Goal: Task Accomplishment & Management: Complete application form

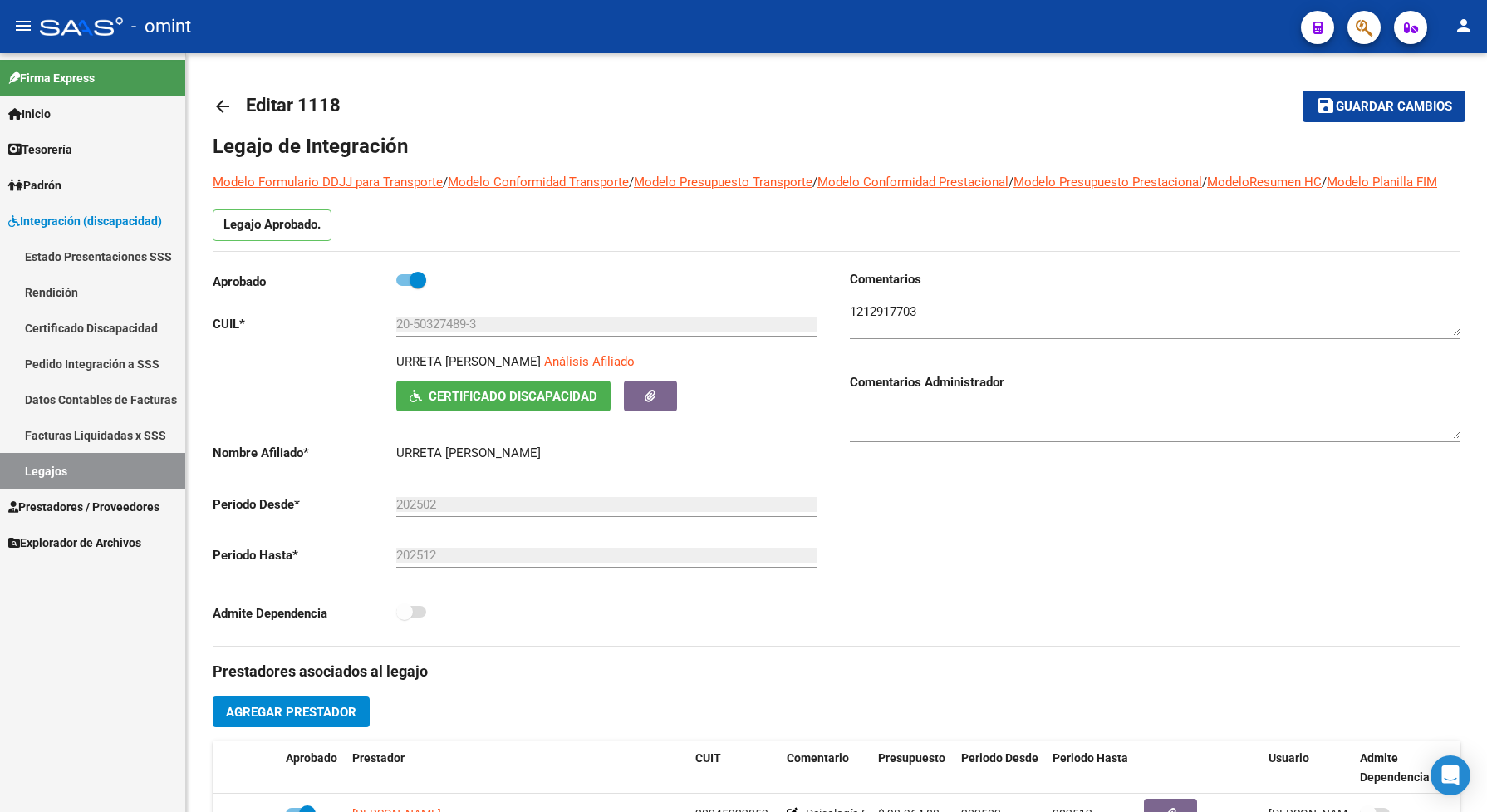
scroll to position [634, 0]
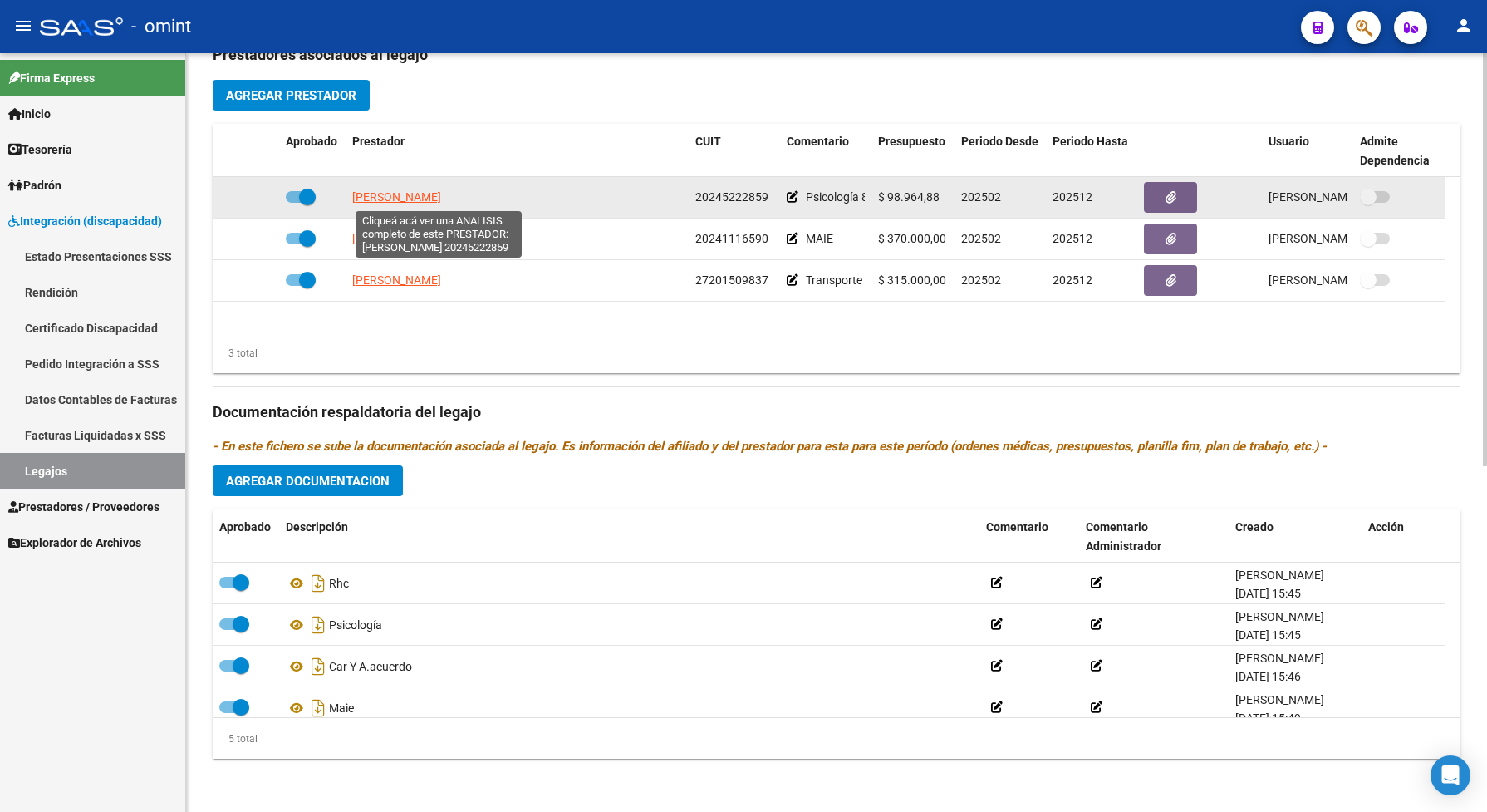
click at [436, 202] on span "[PERSON_NAME]" at bounding box center [397, 196] width 89 height 14
type textarea "20245222859"
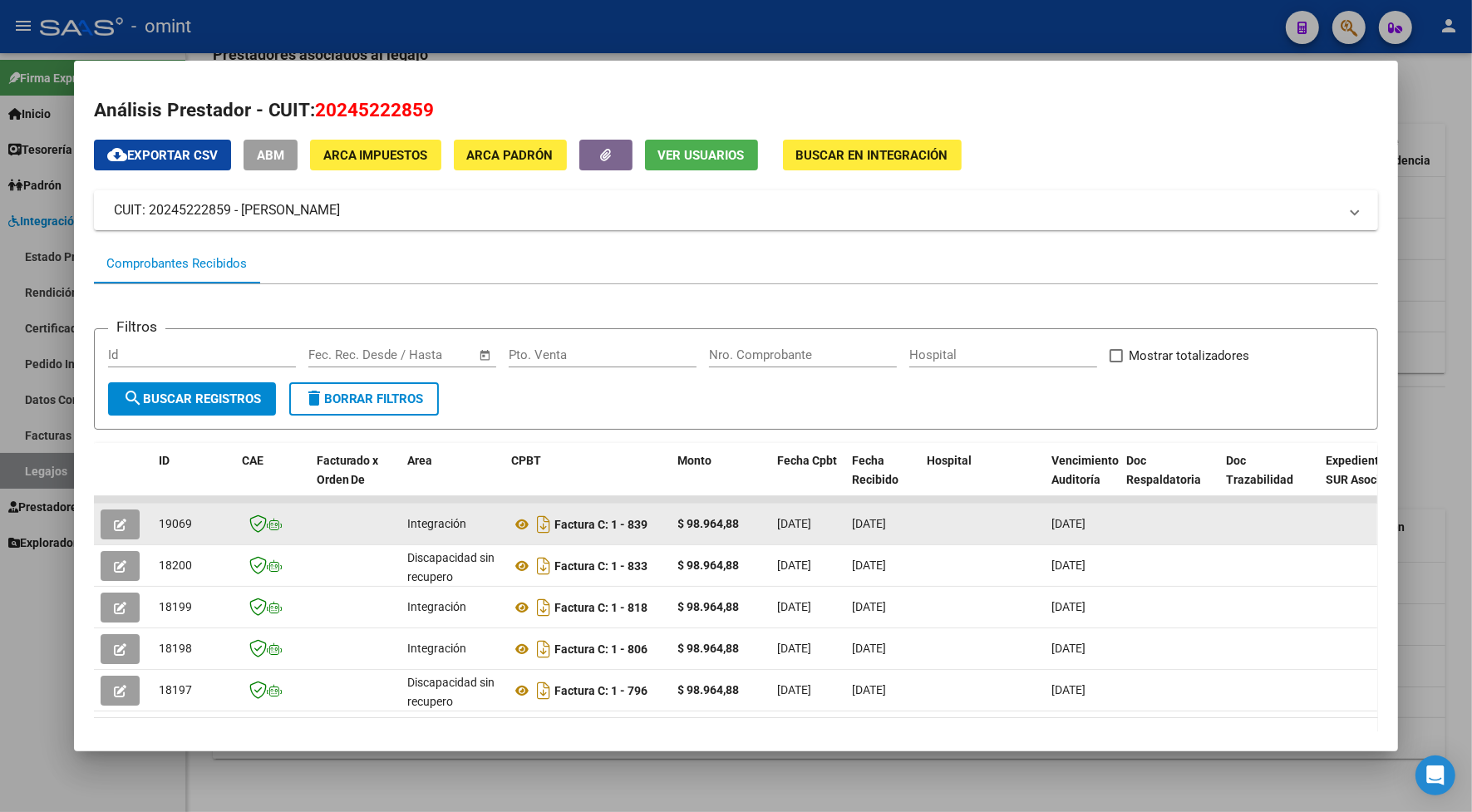
click at [118, 529] on icon "button" at bounding box center [120, 525] width 13 height 13
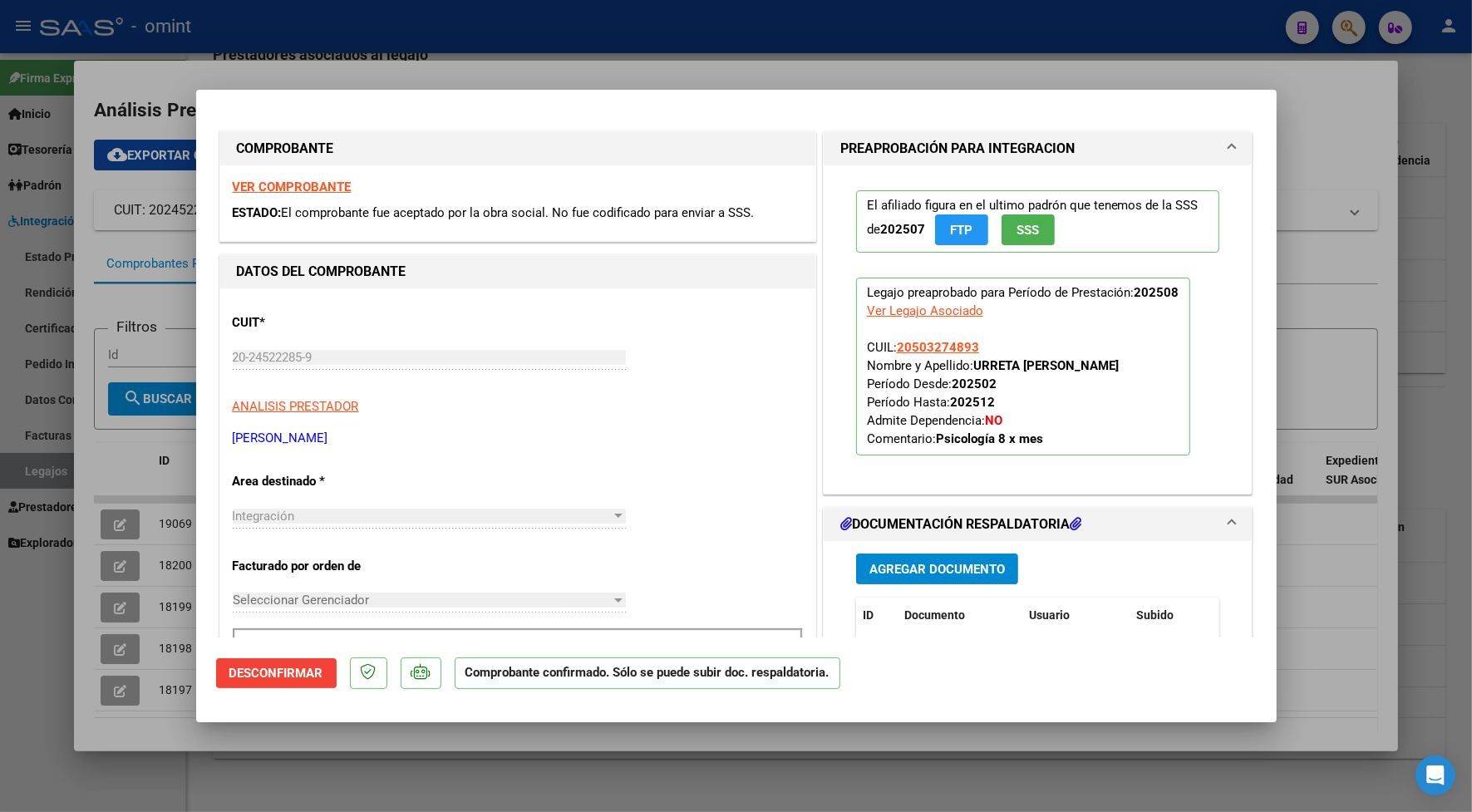
click at [378, 44] on div at bounding box center [736, 406] width 1472 height 812
type input "$ 0,00"
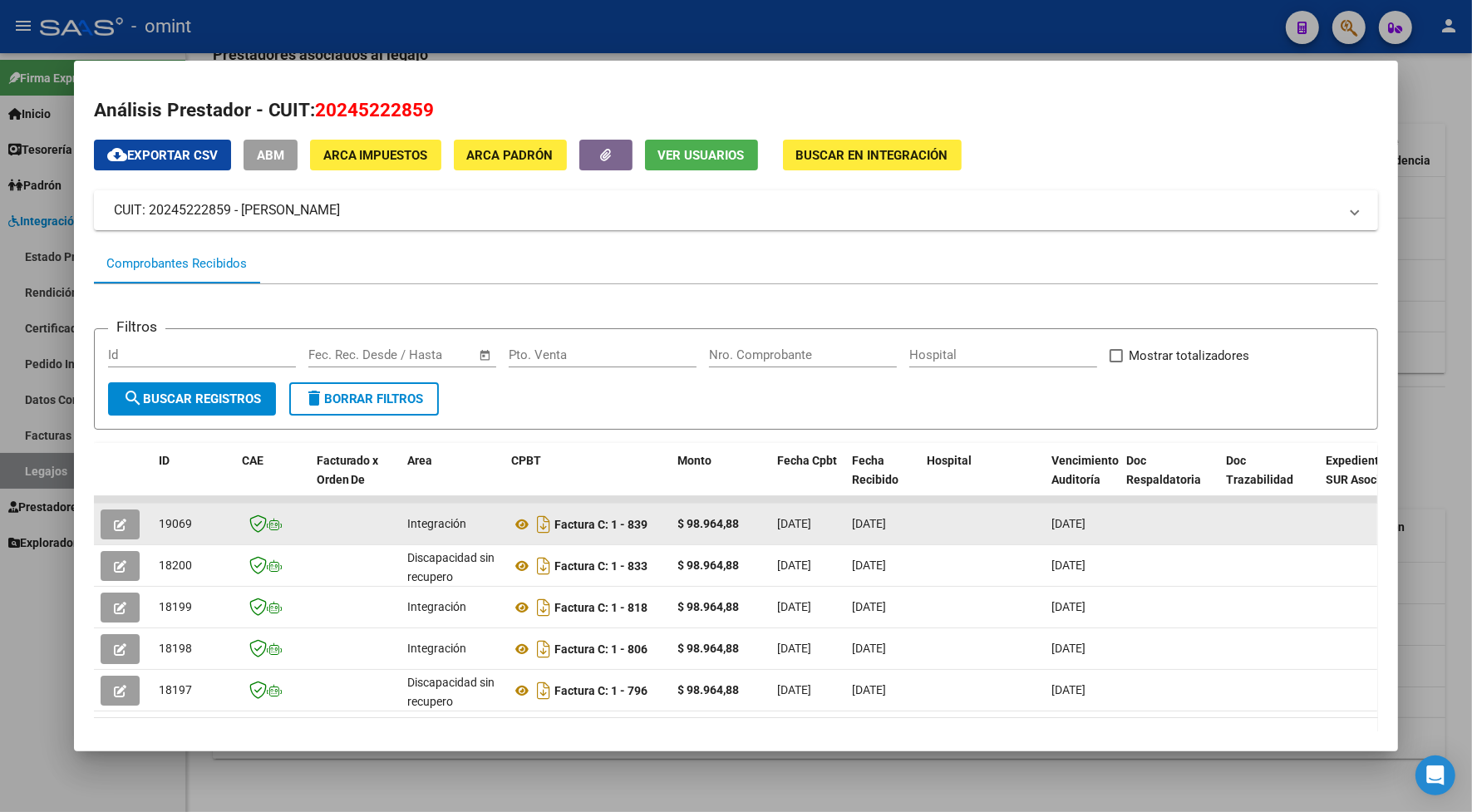
drag, startPoint x: 197, startPoint y: 520, endPoint x: 148, endPoint y: 520, distance: 49.0
click at [152, 520] on datatable-body-cell "19069" at bounding box center [194, 524] width 83 height 41
drag, startPoint x: 148, startPoint y: 520, endPoint x: 169, endPoint y: 516, distance: 21.4
copy span "19069"
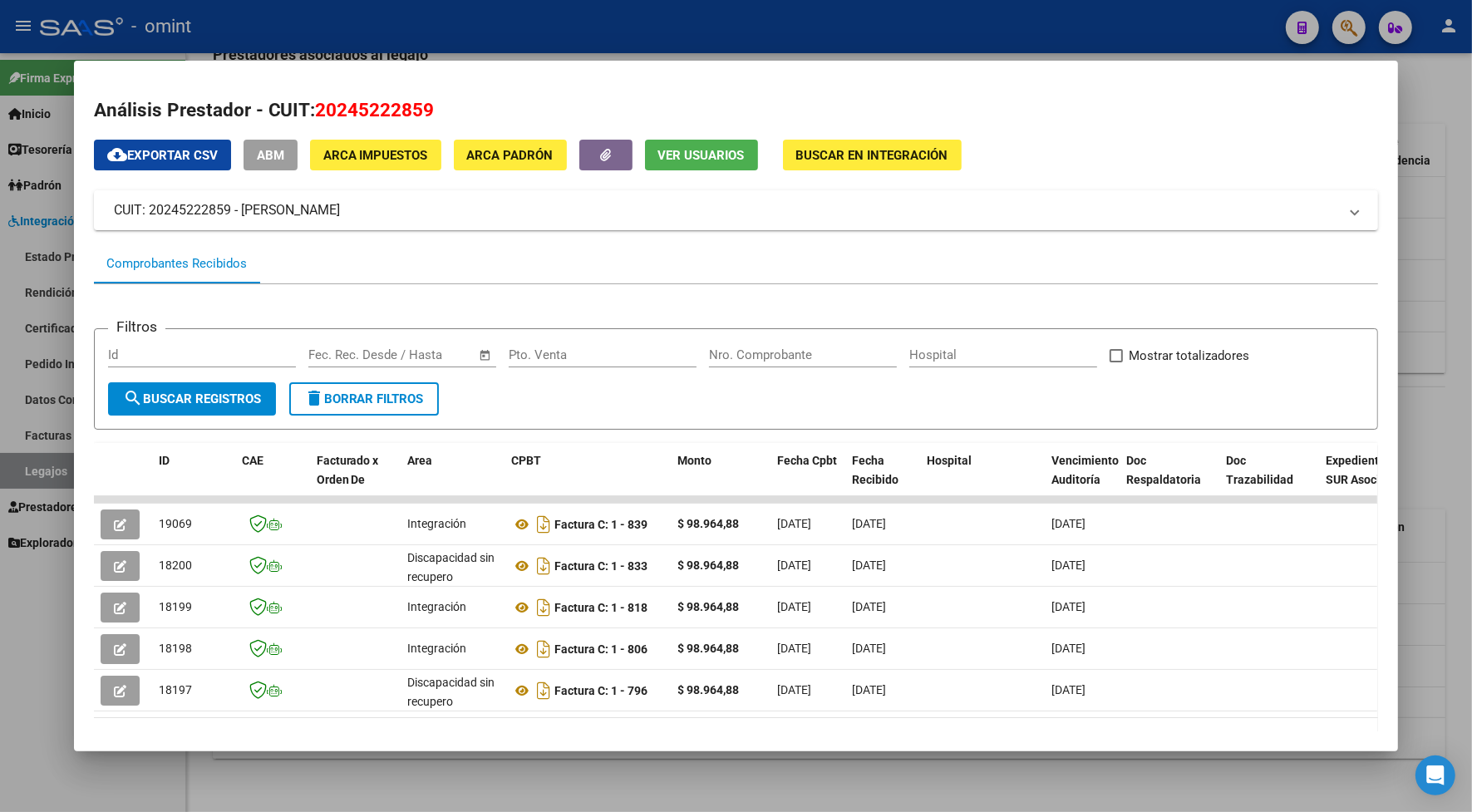
drag, startPoint x: 261, startPoint y: 33, endPoint x: 279, endPoint y: 23, distance: 20.6
click at [261, 33] on div at bounding box center [736, 406] width 1472 height 812
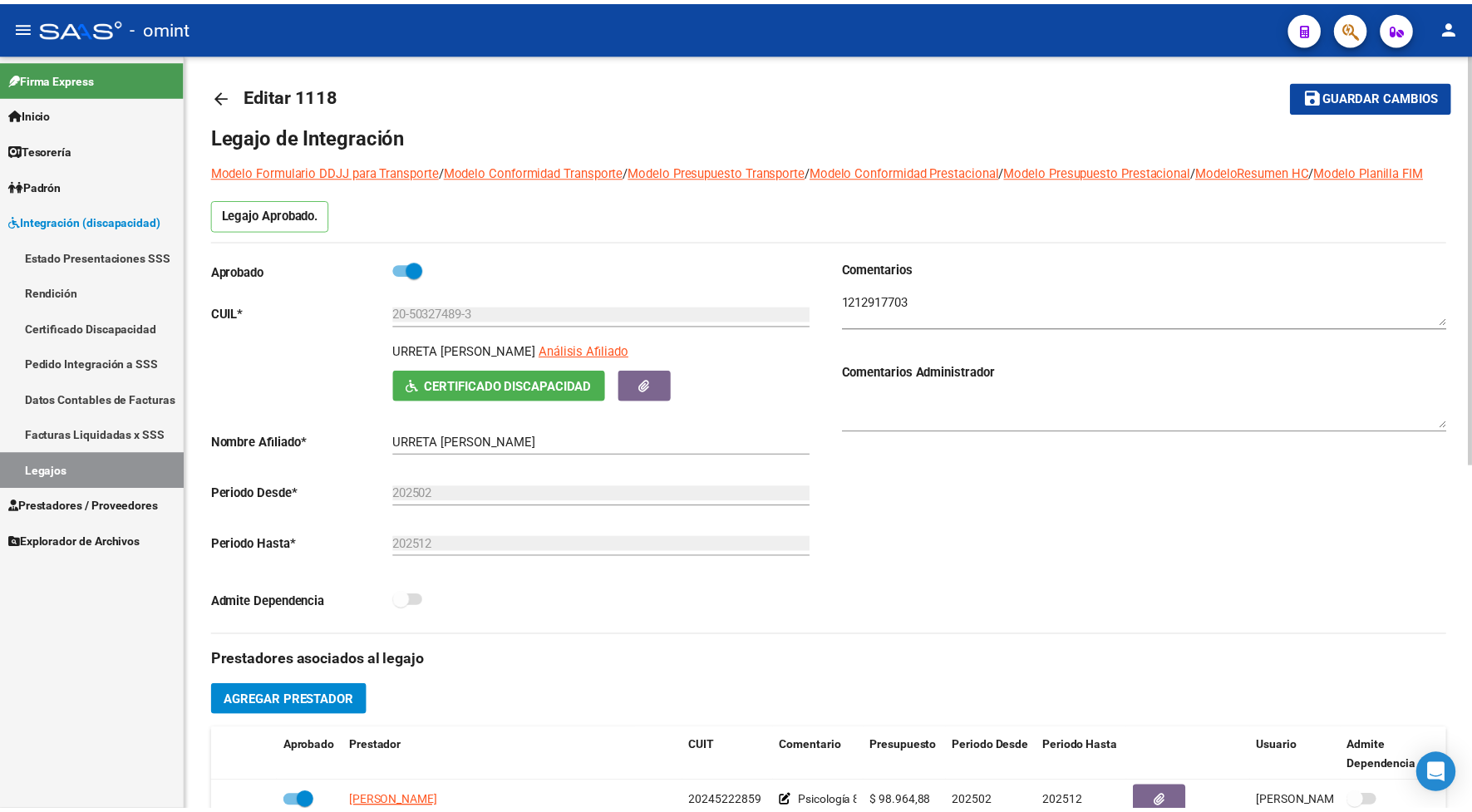
scroll to position [218, 0]
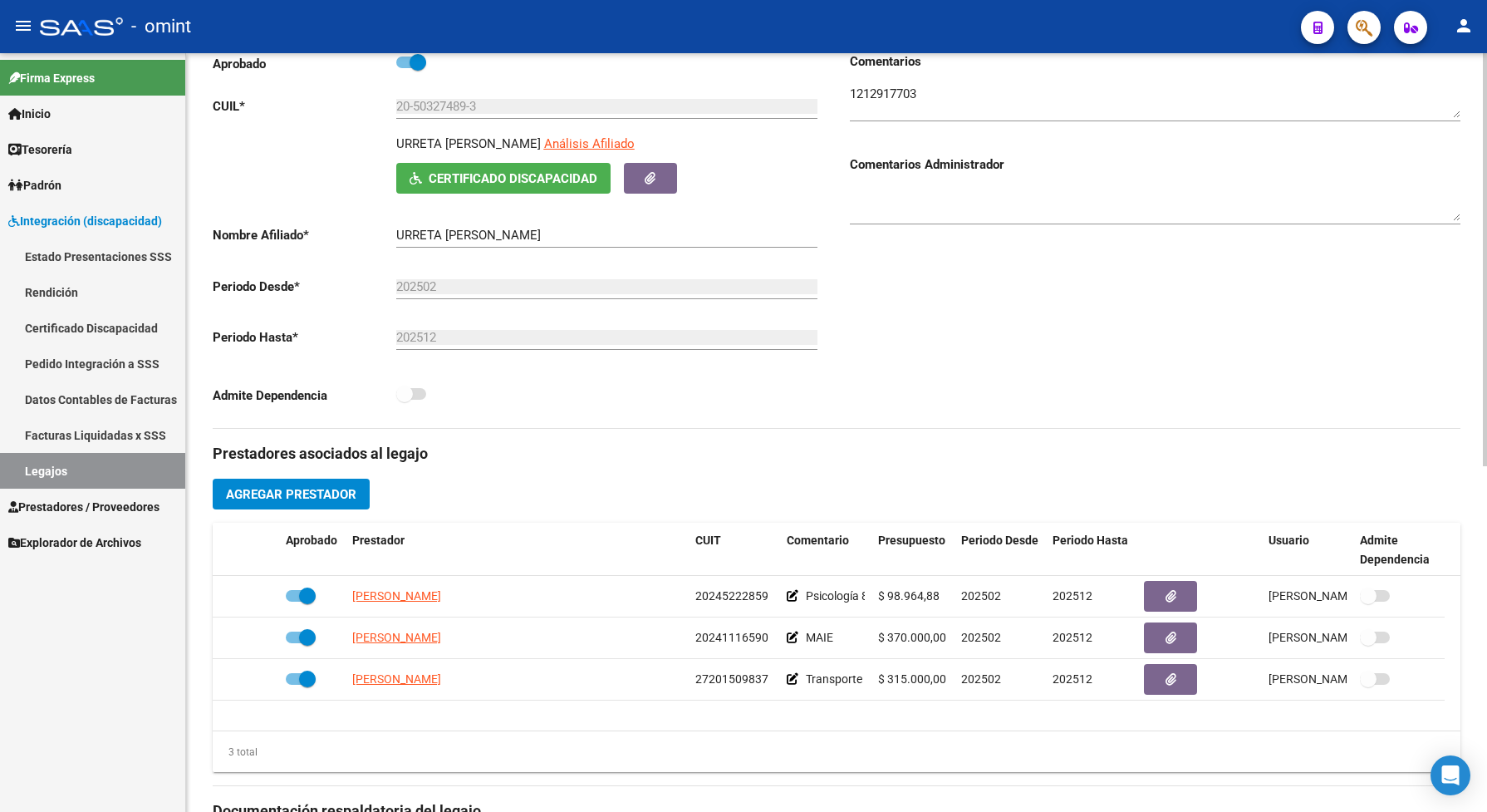
click at [1136, 388] on div "Comentarios Comentarios Administrador" at bounding box center [1148, 240] width 624 height 376
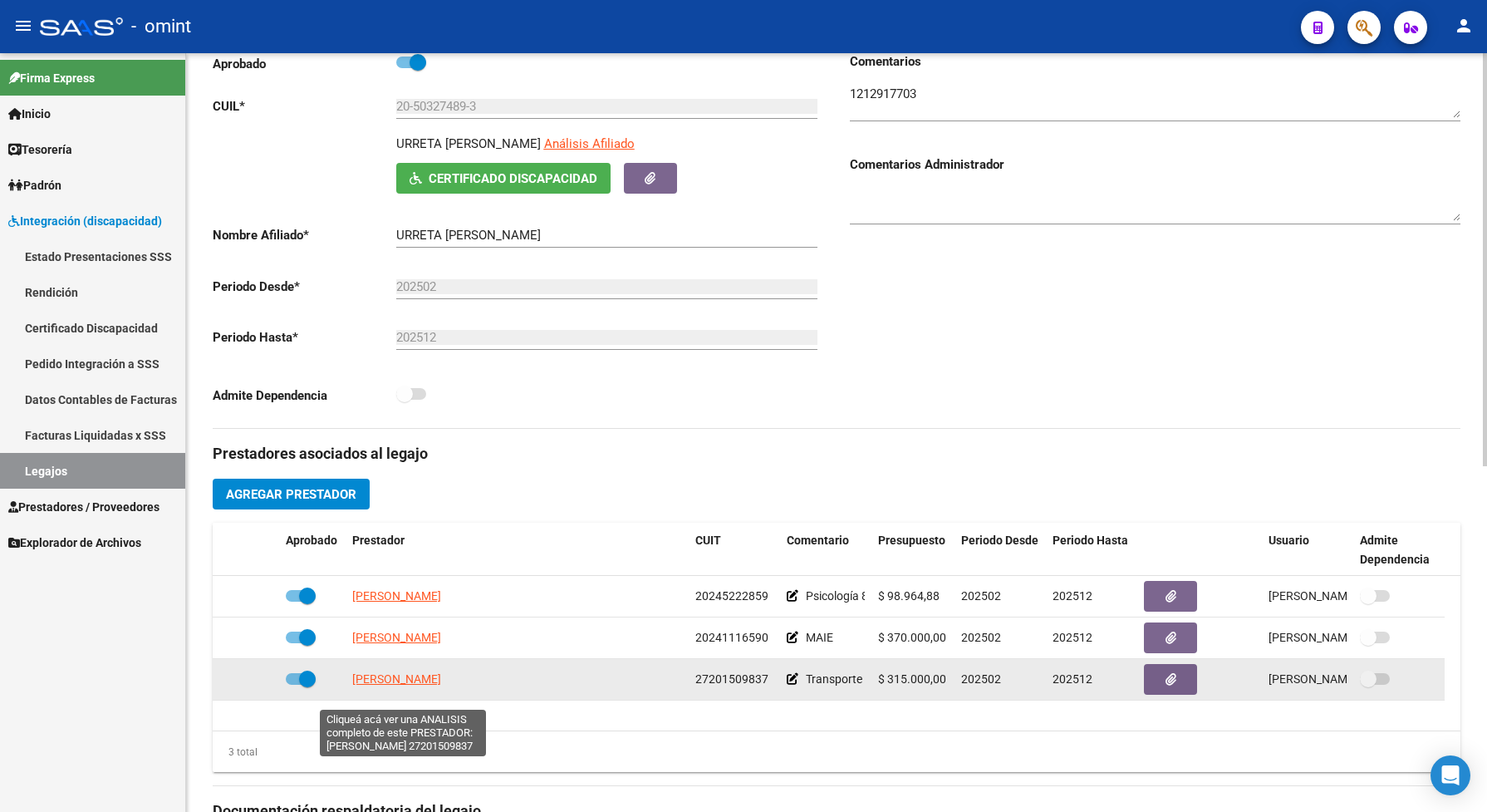
click at [378, 686] on span "DIAZ CLAUDIA INES" at bounding box center [397, 679] width 89 height 14
type textarea "27201509837"
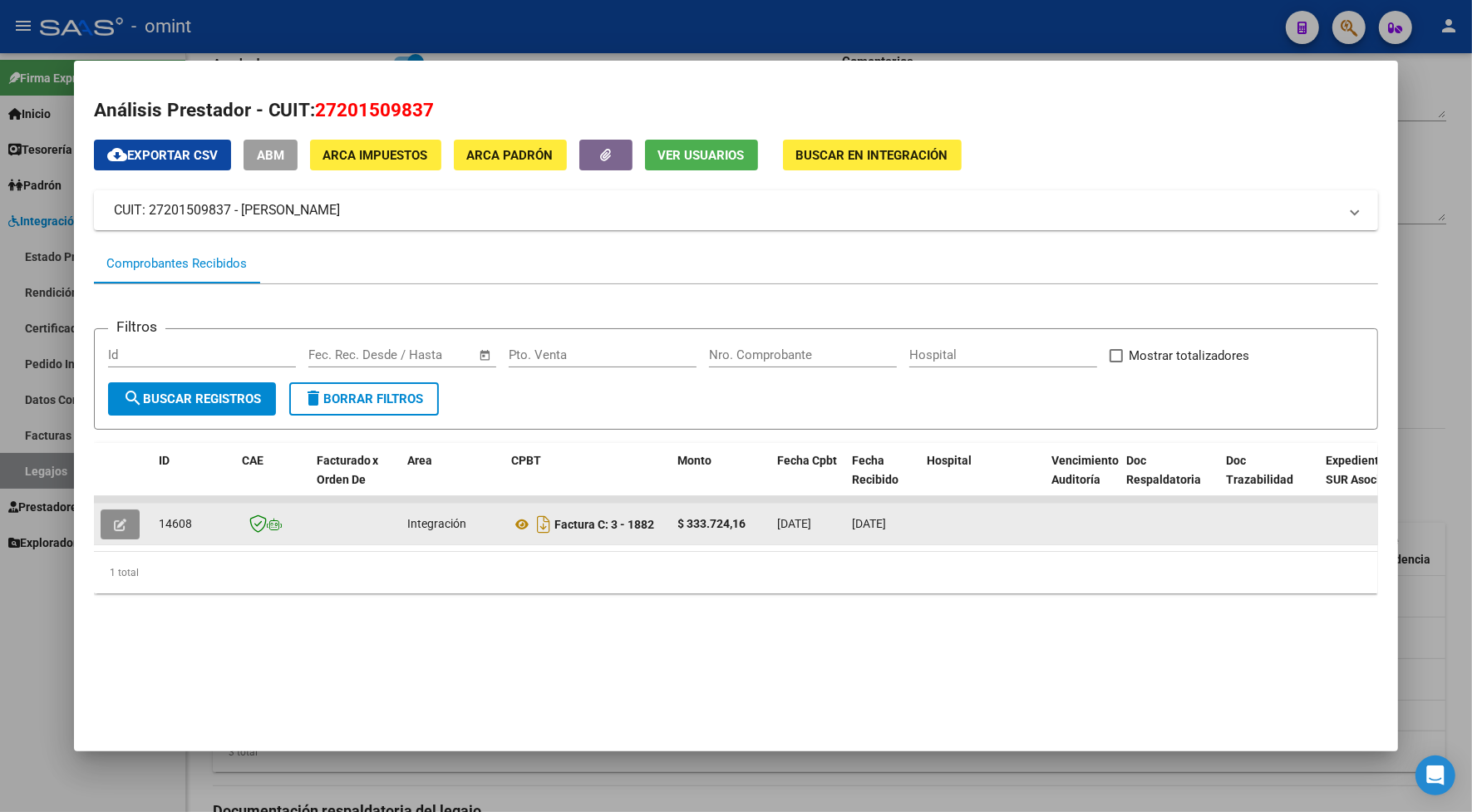
click at [105, 528] on button "button" at bounding box center [120, 524] width 39 height 30
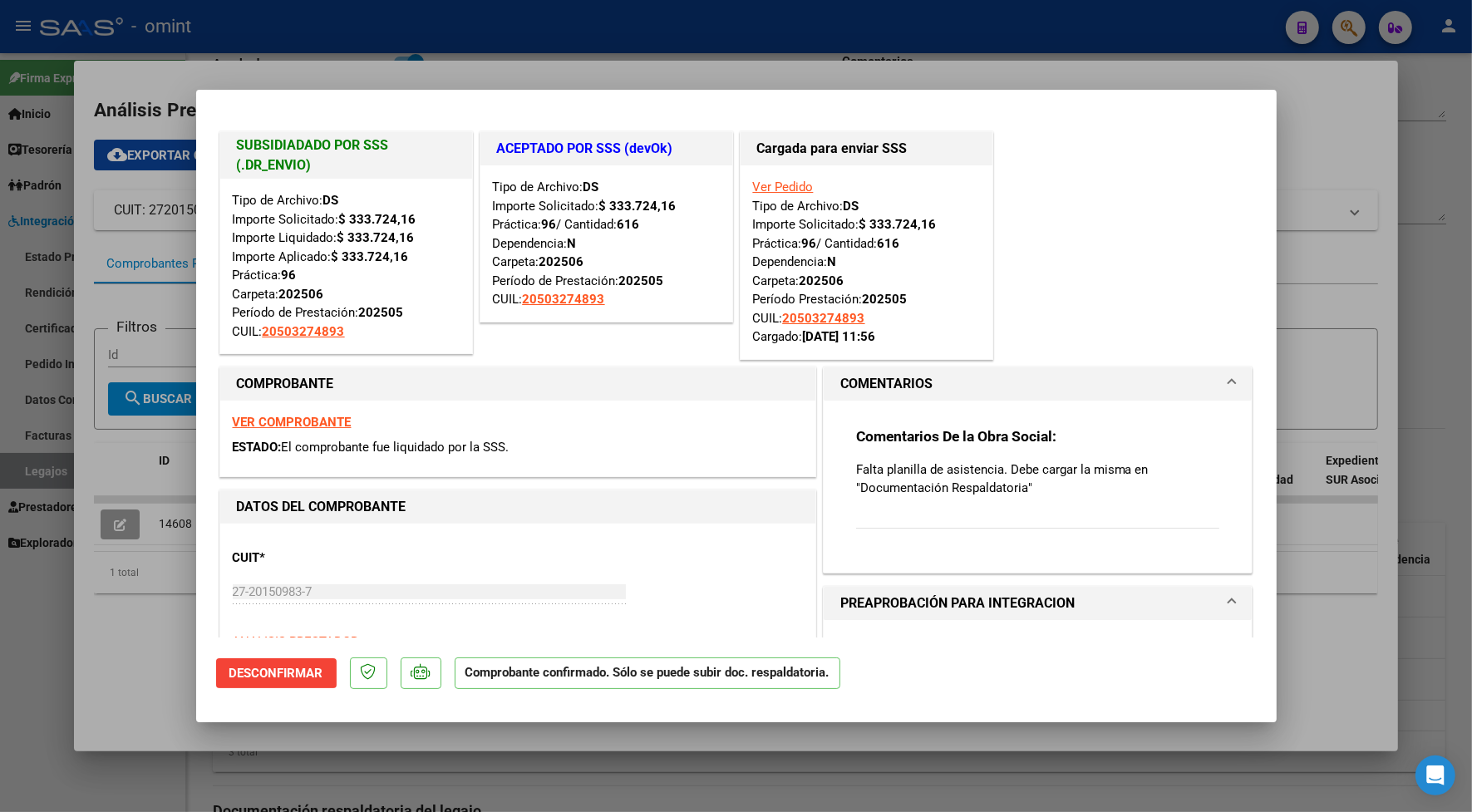
click at [404, 69] on div at bounding box center [736, 406] width 1472 height 812
type input "$ 0,00"
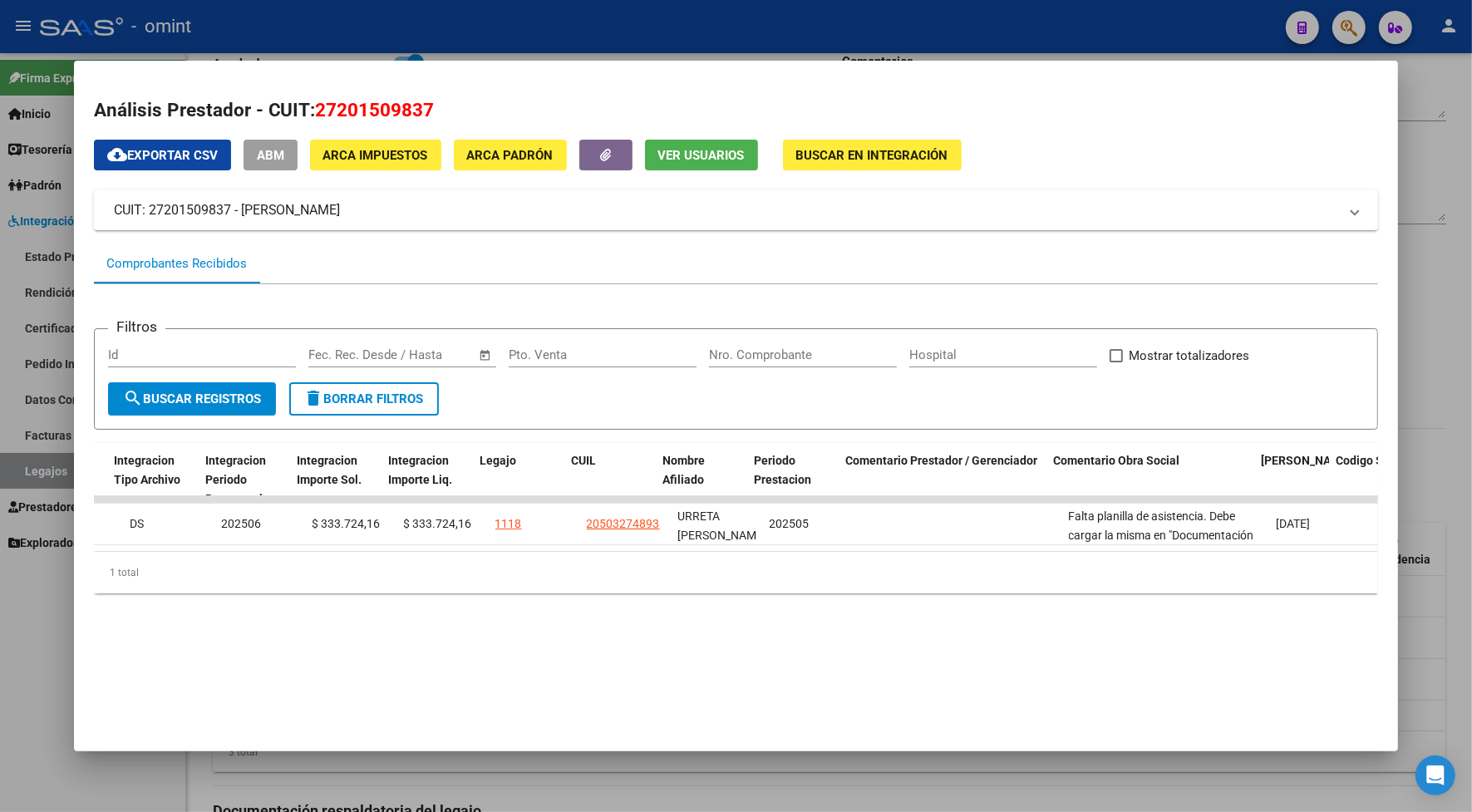
scroll to position [0, 2261]
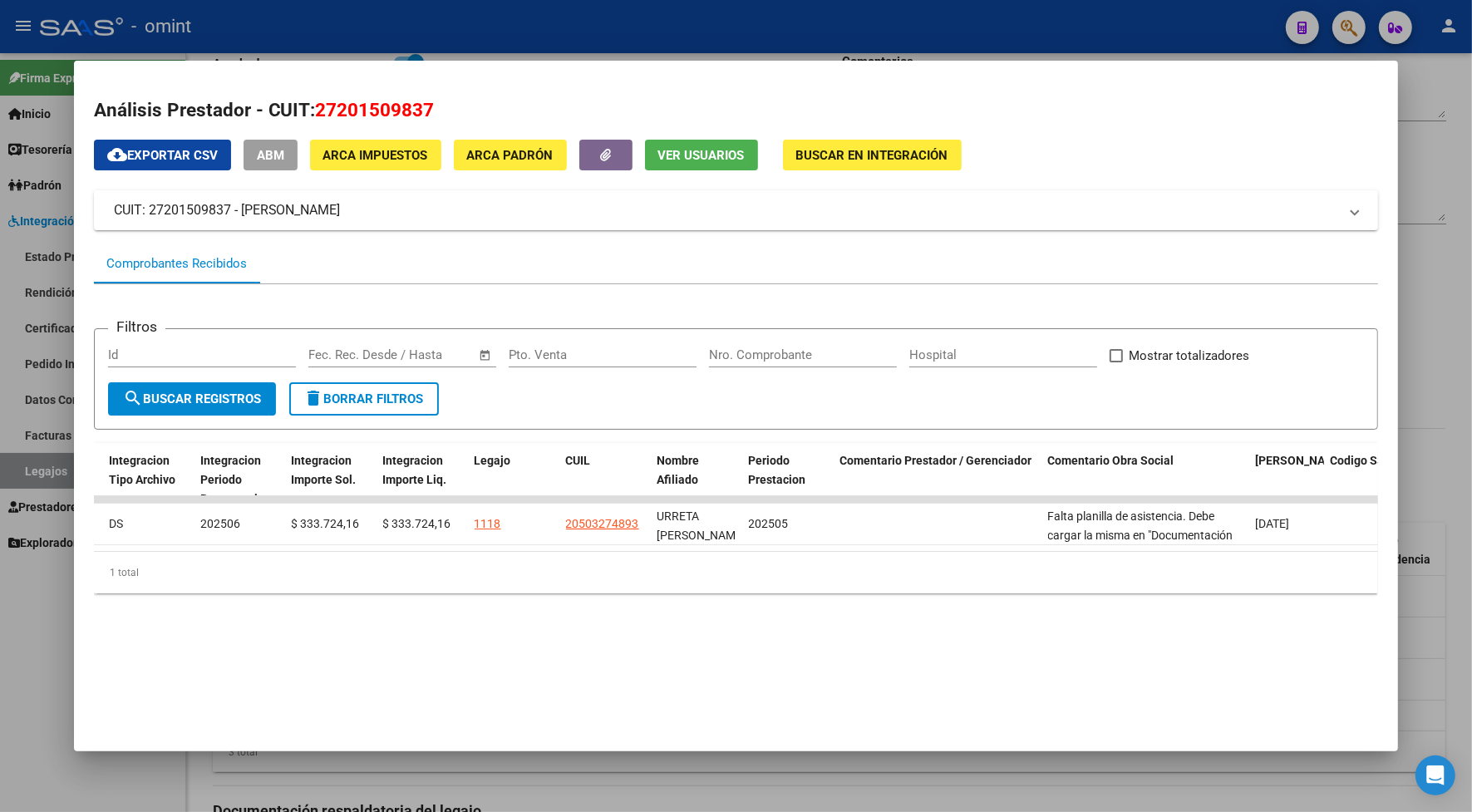
click at [902, 33] on div at bounding box center [736, 406] width 1472 height 812
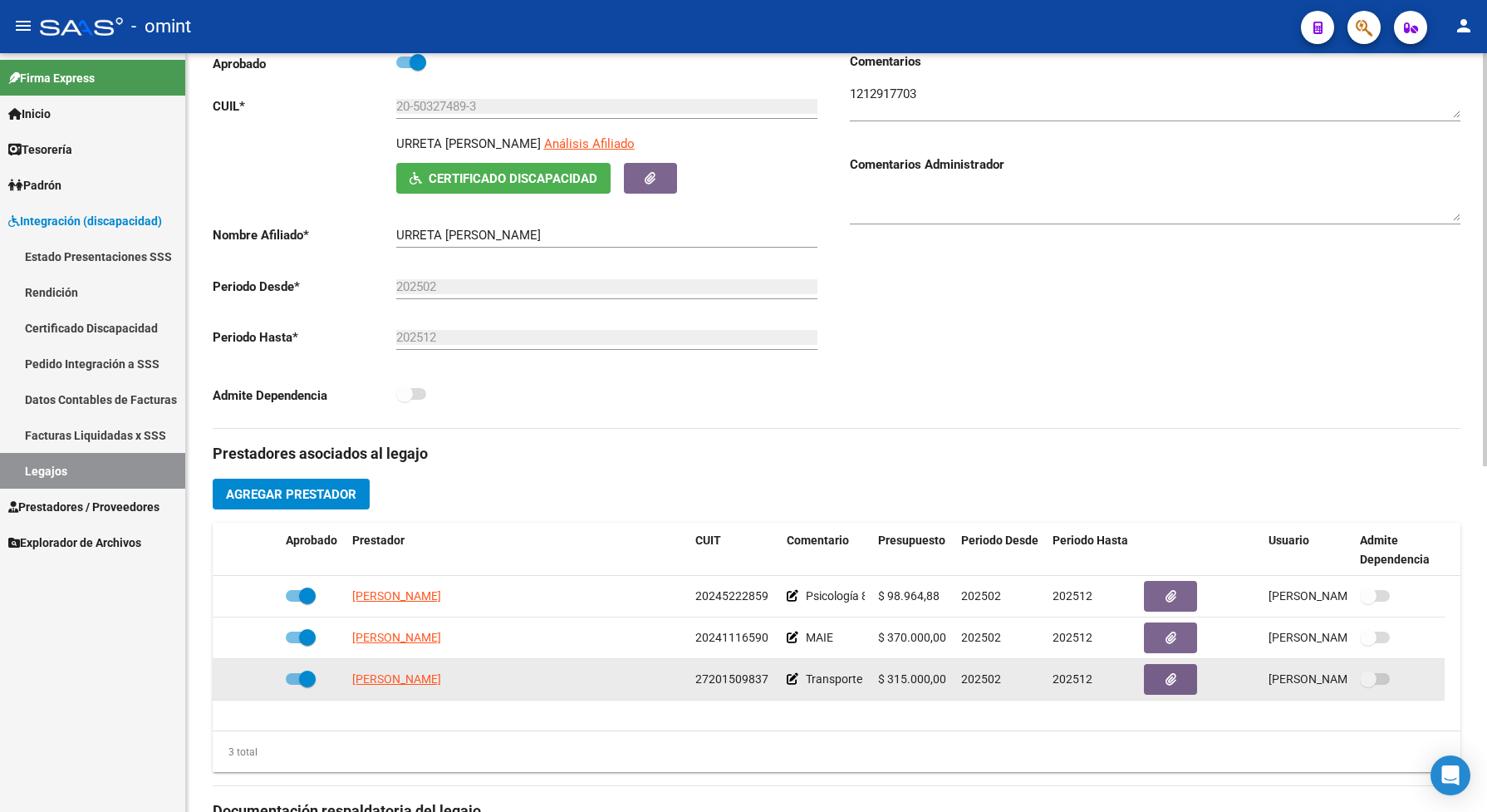
drag, startPoint x: 766, startPoint y: 691, endPoint x: 694, endPoint y: 707, distance: 73.8
click at [694, 699] on datatable-body-cell "27201509837" at bounding box center [734, 679] width 91 height 41
drag, startPoint x: 694, startPoint y: 707, endPoint x: 704, endPoint y: 697, distance: 14.1
copy span "27201509837"
click at [421, 686] on span "DIAZ CLAUDIA INES" at bounding box center [397, 679] width 89 height 14
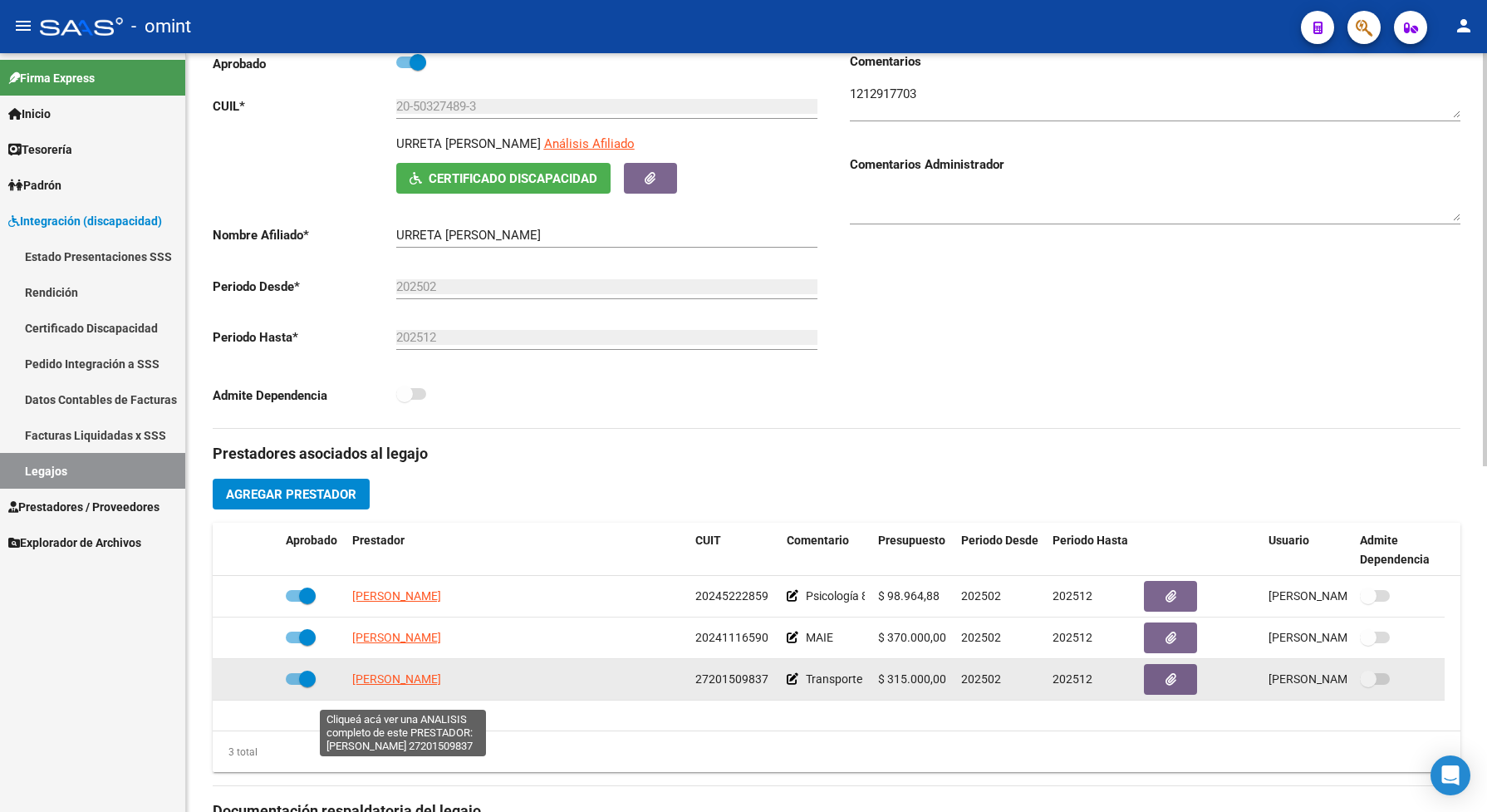
copy span "27201509837"
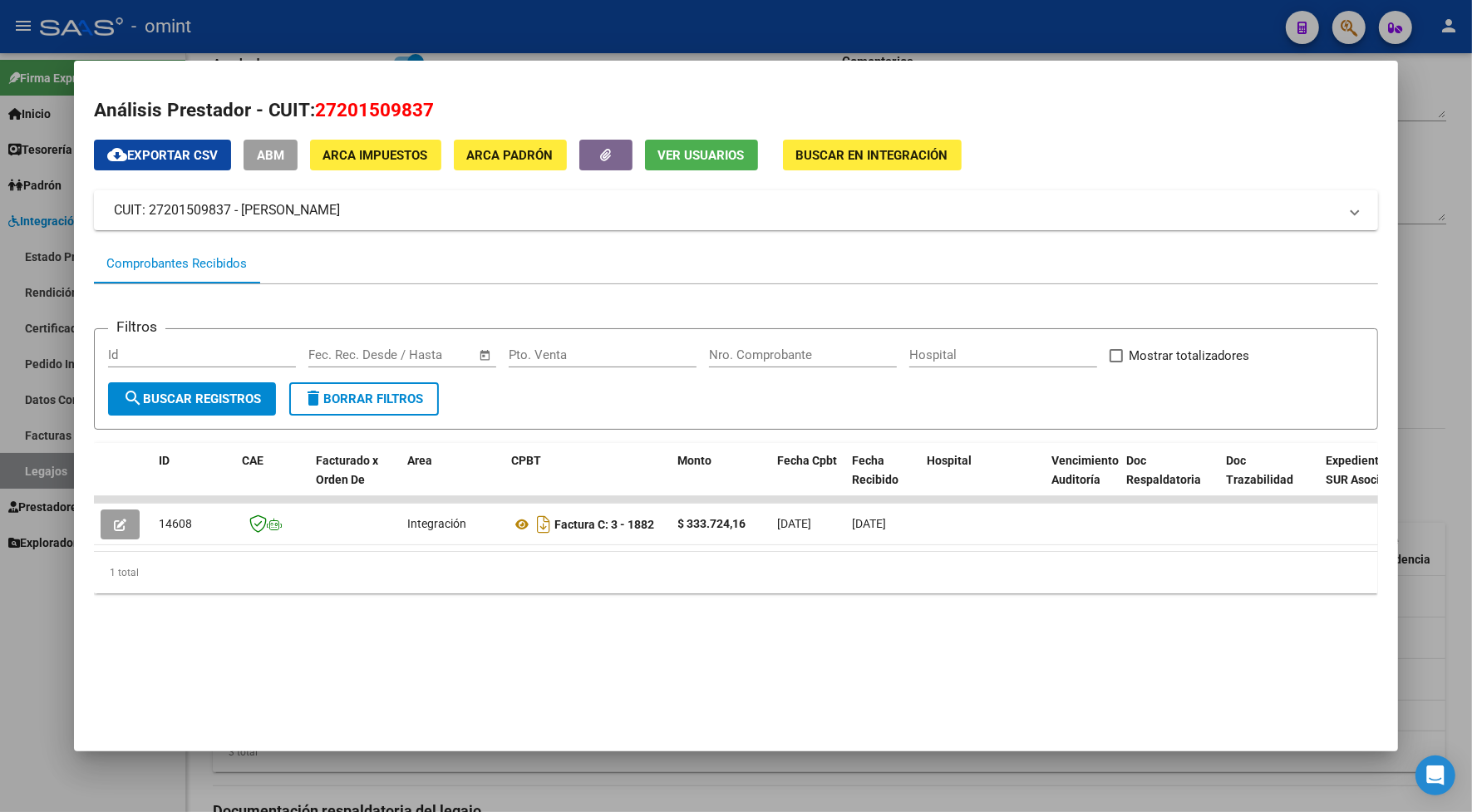
click at [478, 13] on div at bounding box center [736, 406] width 1472 height 812
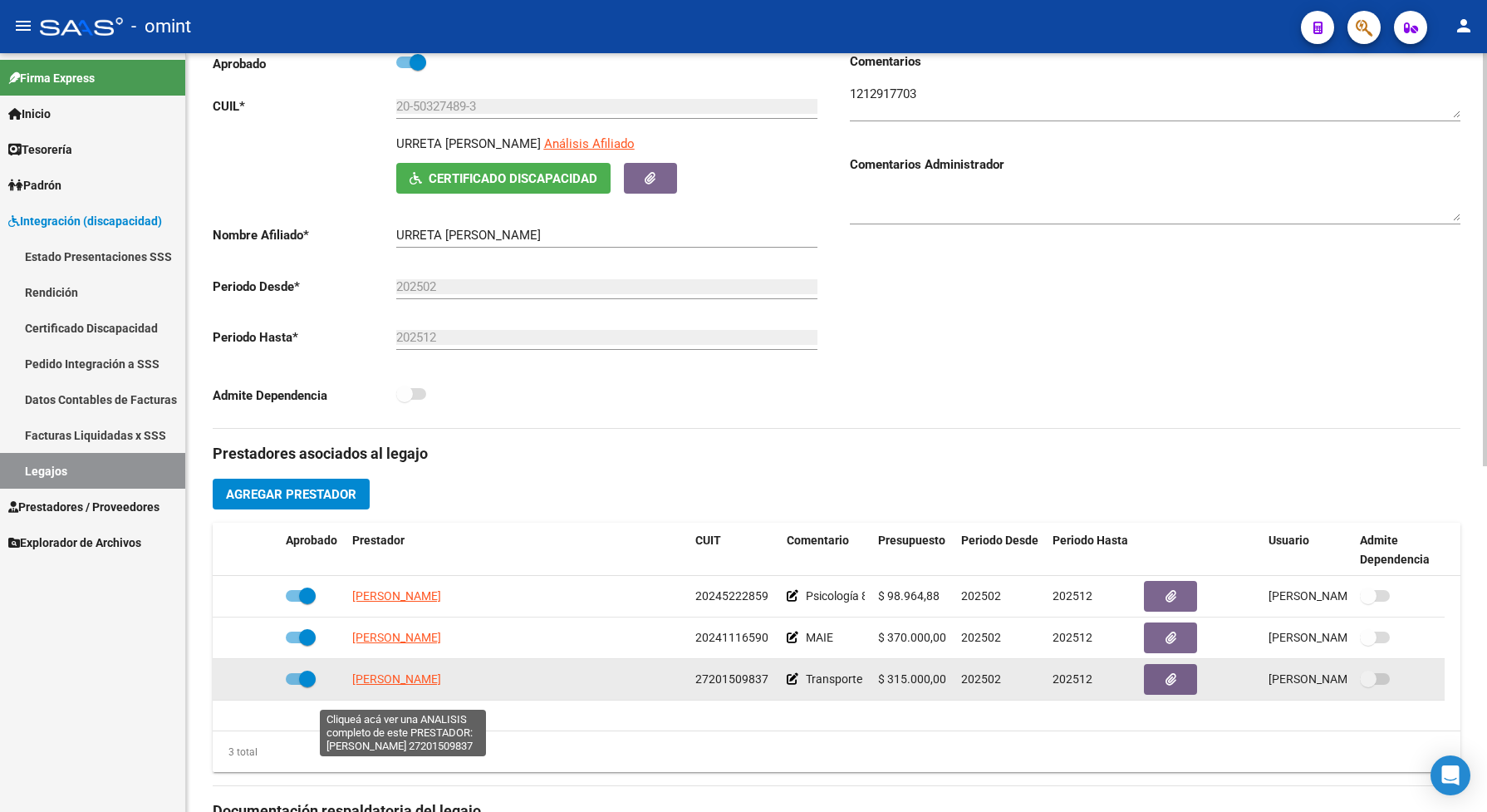
click at [396, 686] on span "DIAZ CLAUDIA INES" at bounding box center [397, 679] width 89 height 14
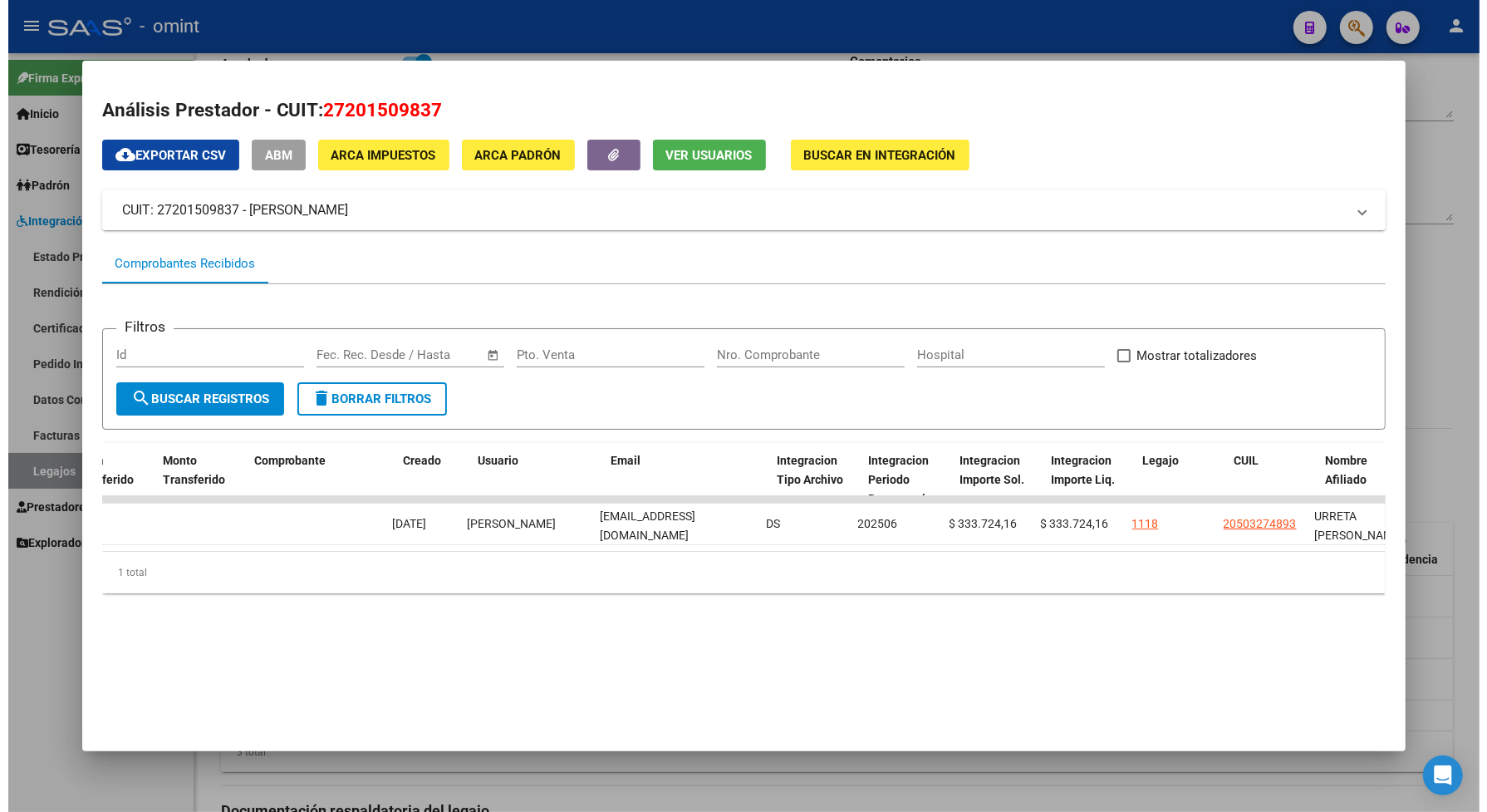
scroll to position [0, 1600]
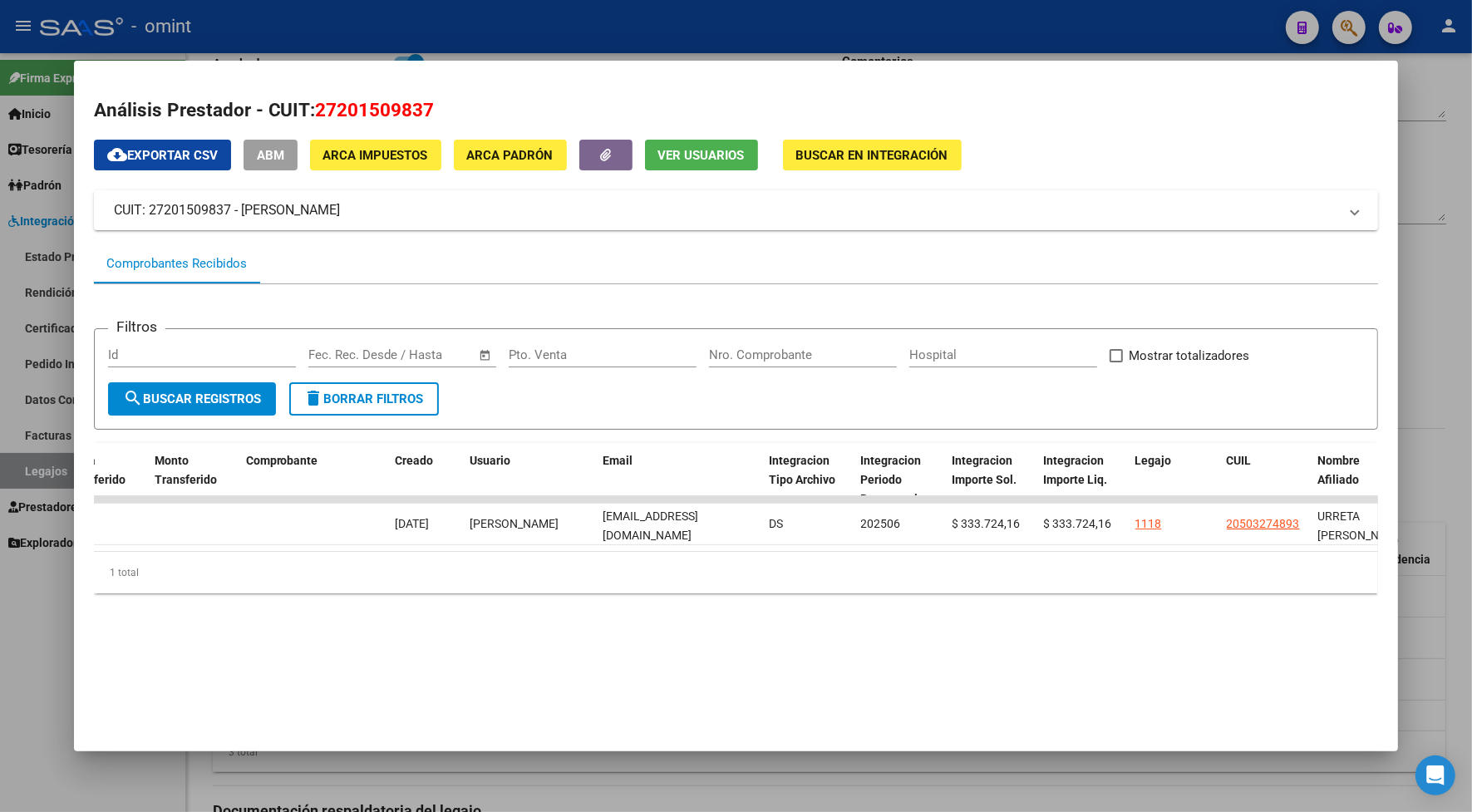
click at [504, 29] on div at bounding box center [736, 406] width 1472 height 812
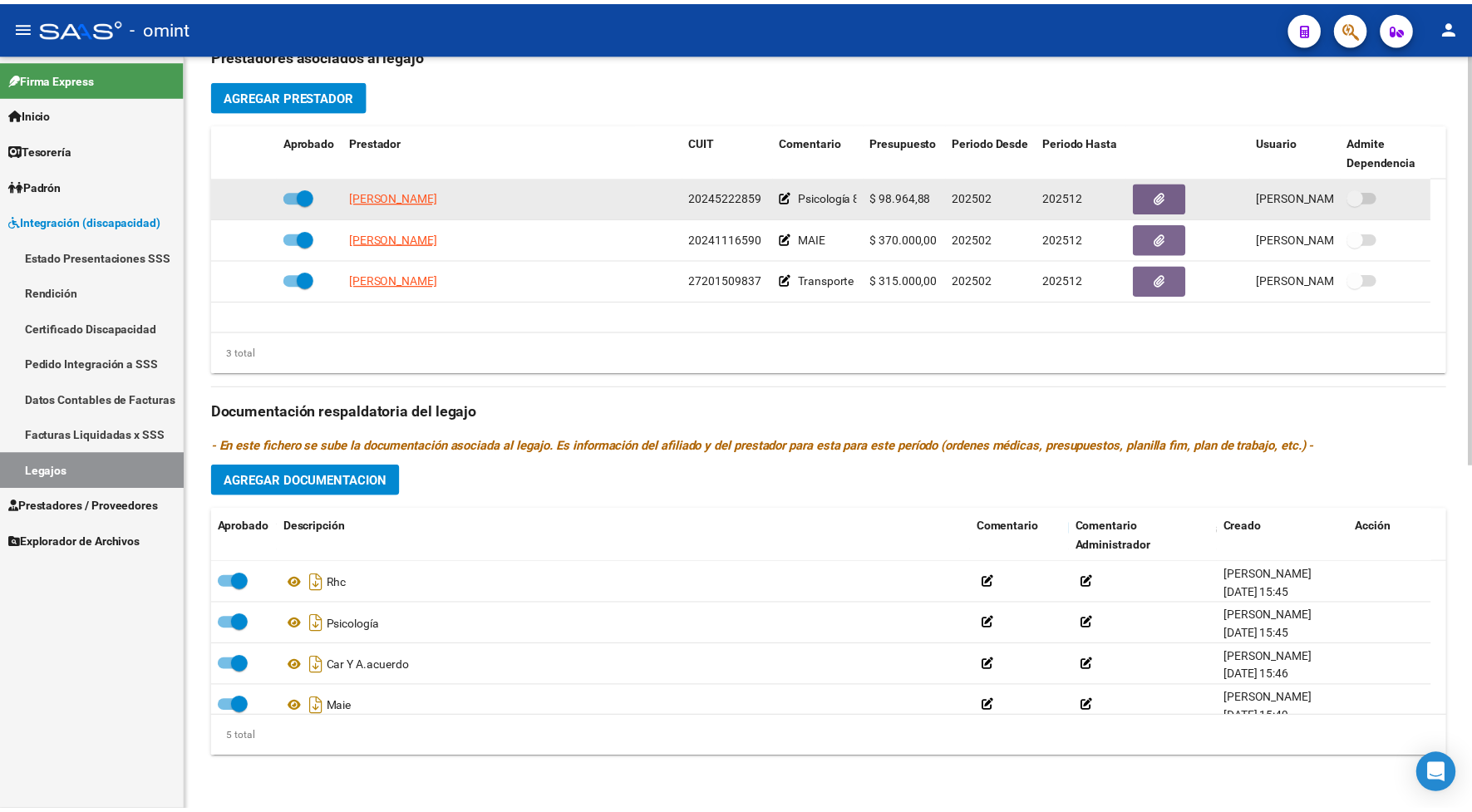
scroll to position [59, 0]
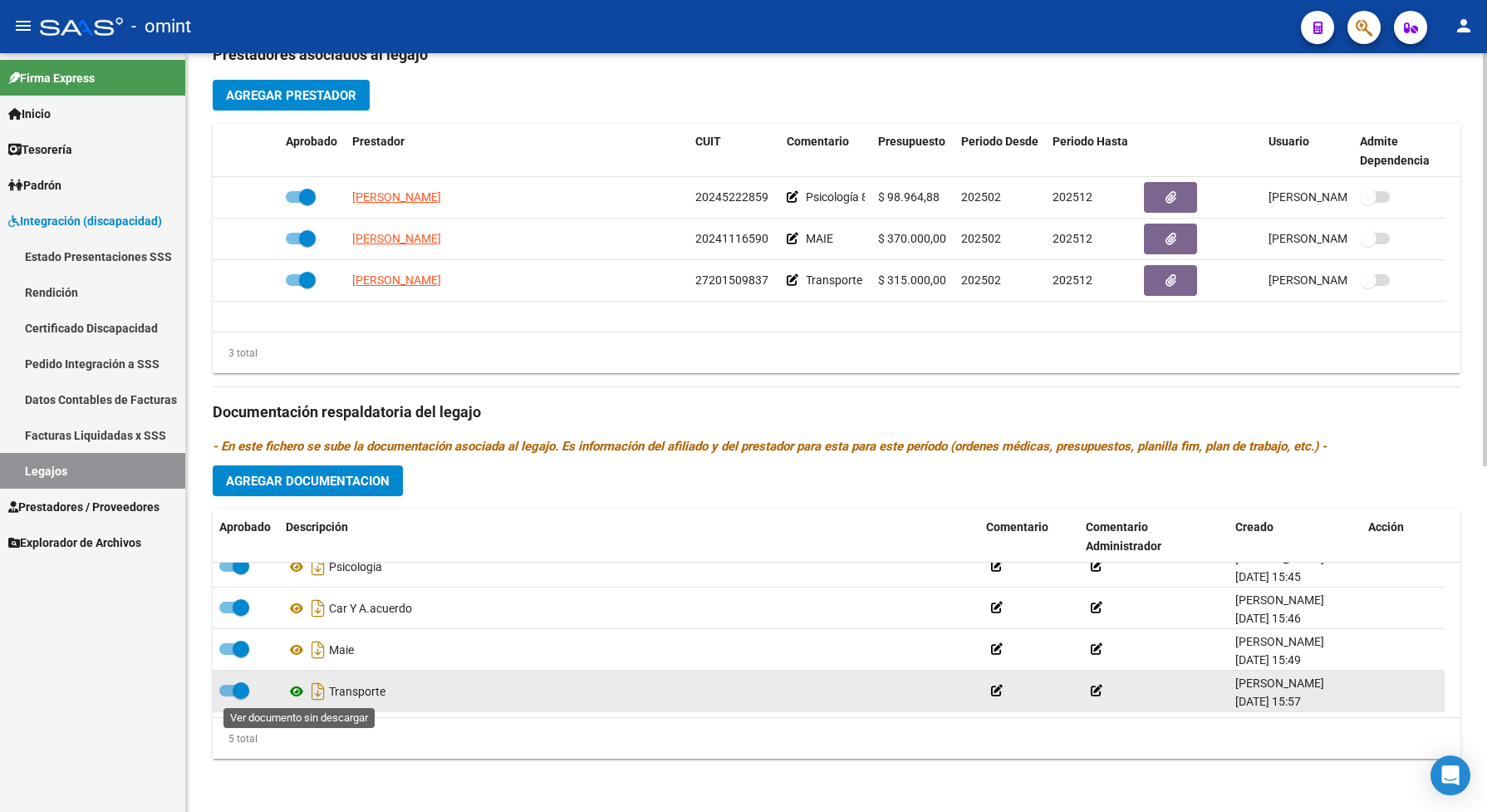
click at [293, 689] on icon at bounding box center [296, 691] width 22 height 20
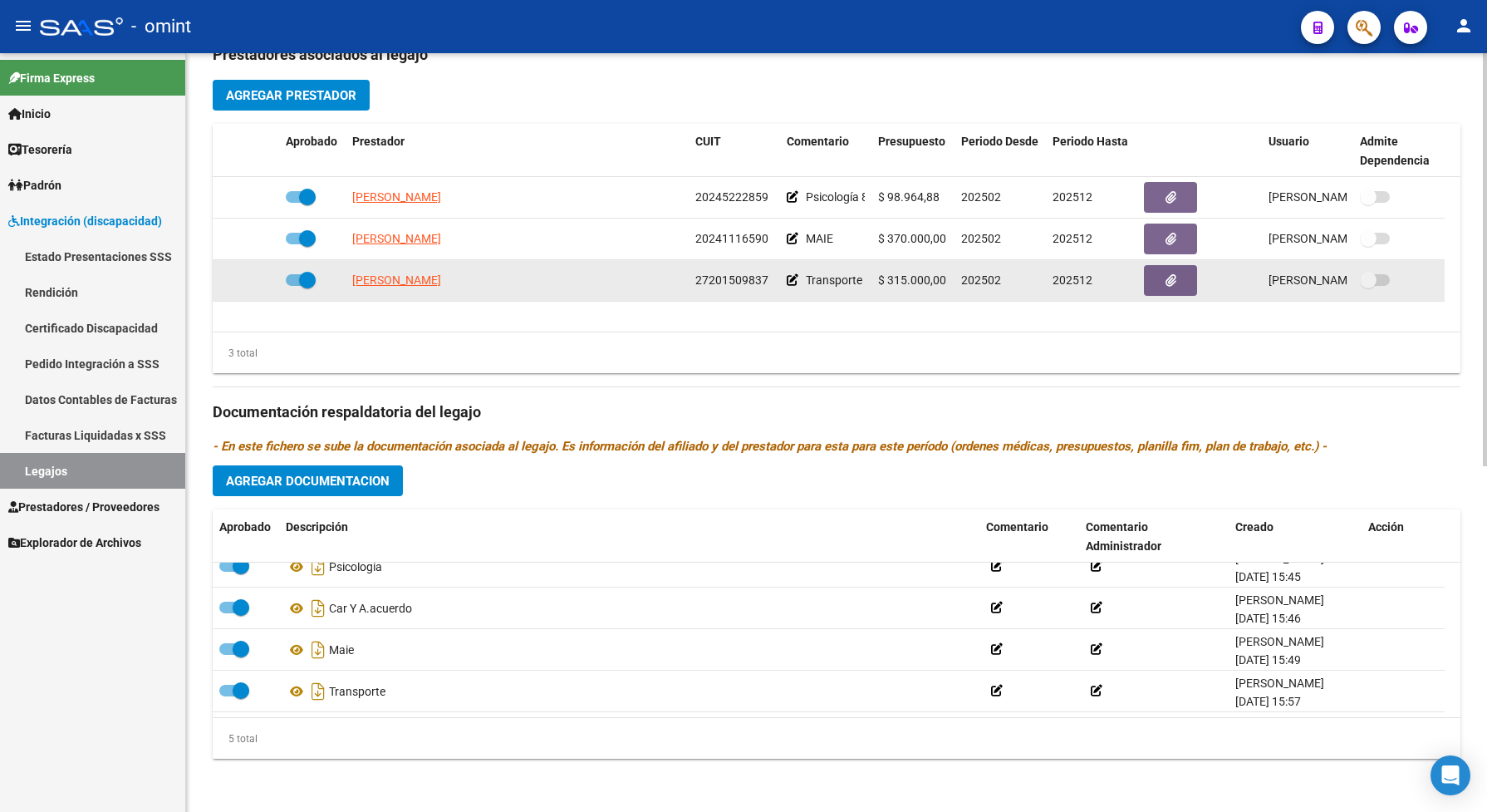
click at [790, 282] on icon at bounding box center [792, 279] width 12 height 12
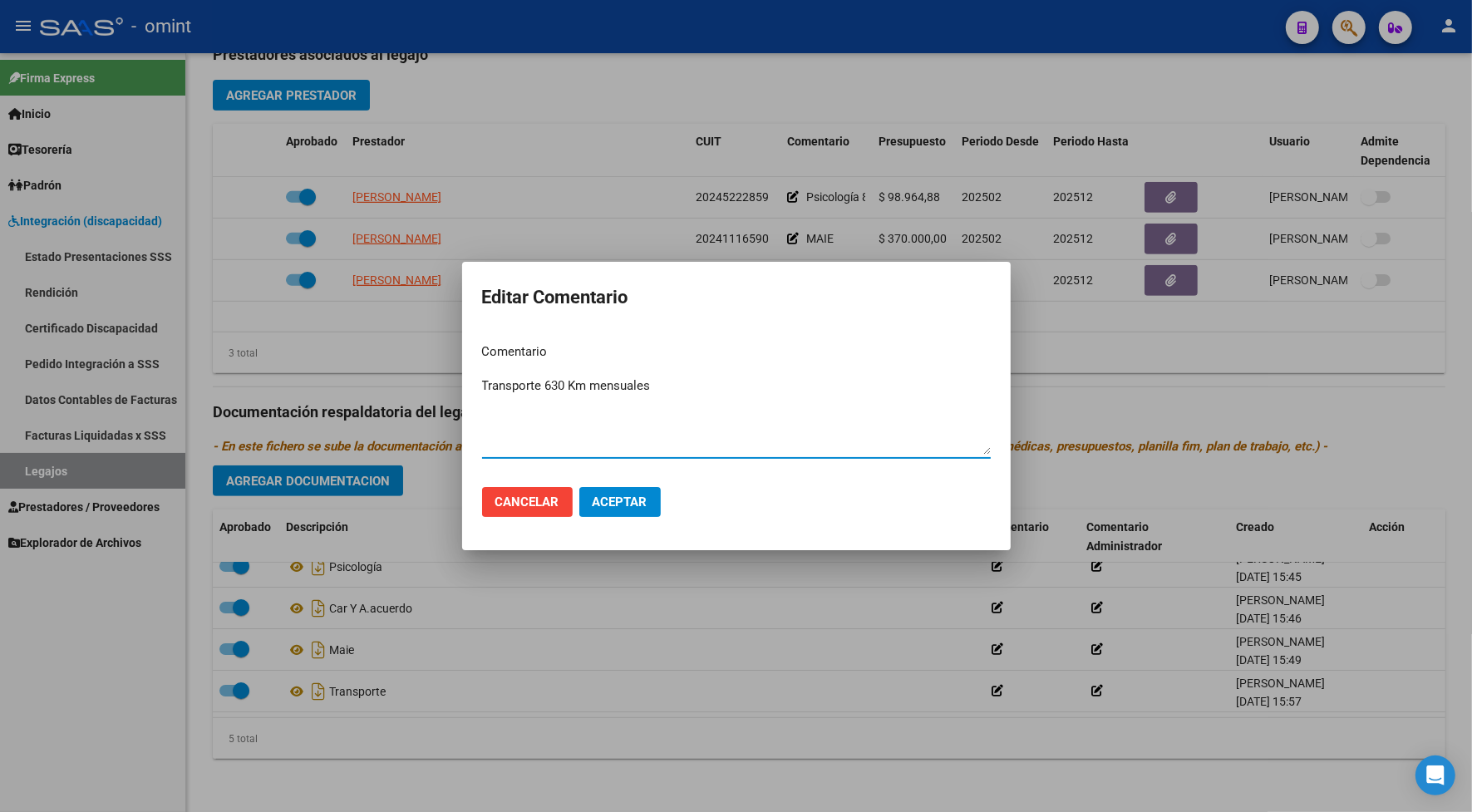
click at [646, 48] on div at bounding box center [736, 406] width 1472 height 812
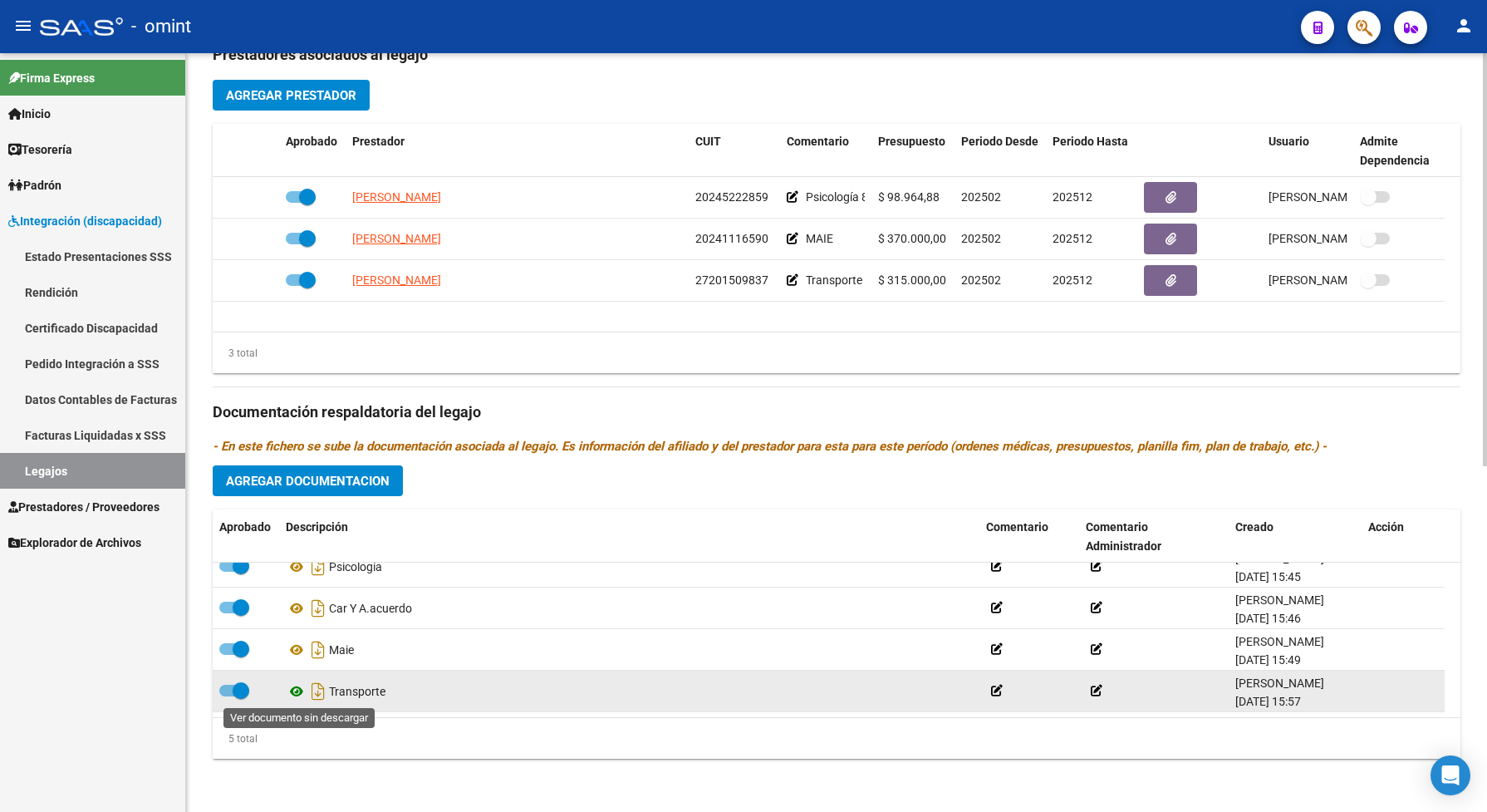
click at [299, 692] on icon at bounding box center [296, 691] width 22 height 20
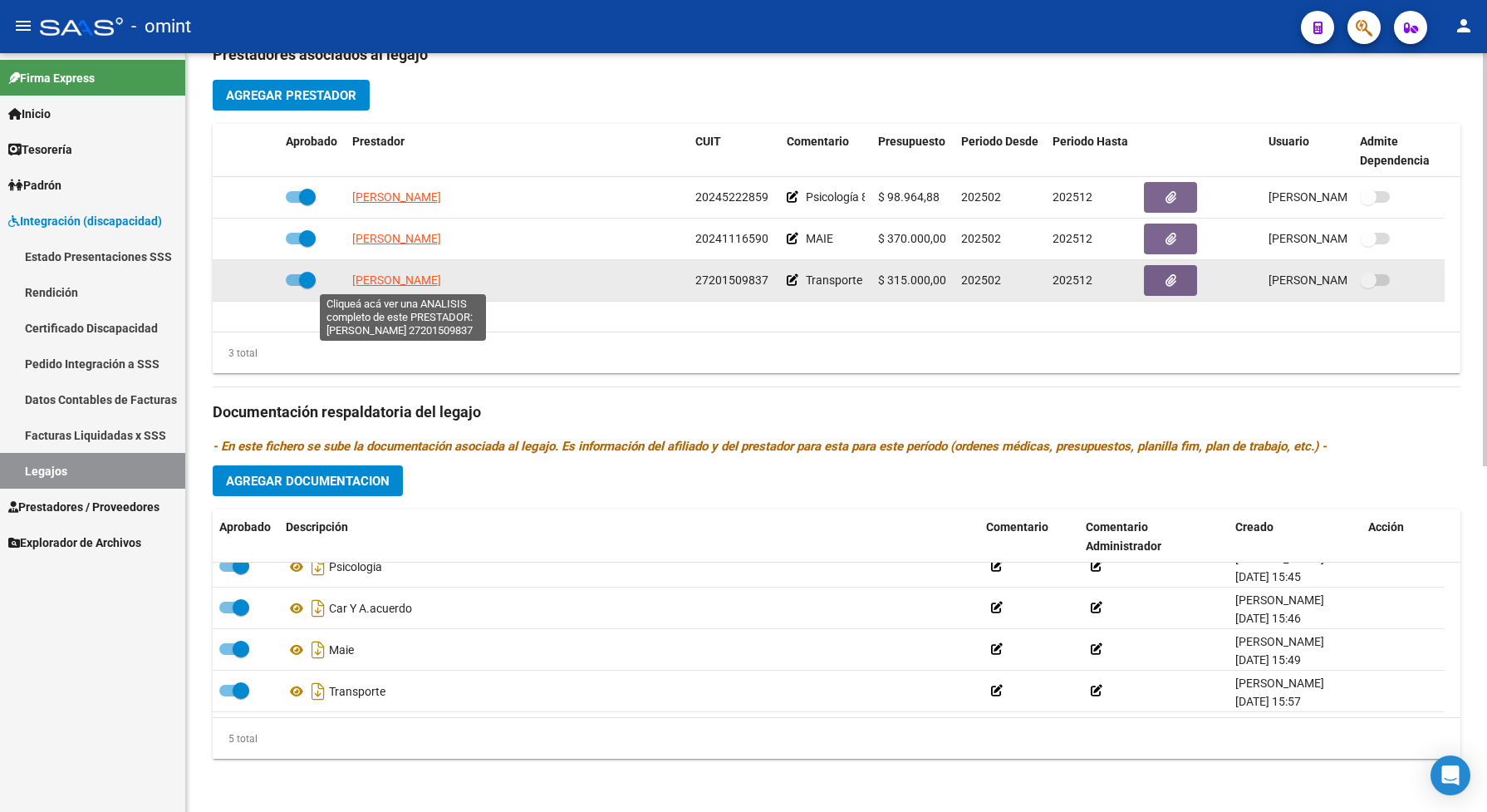
click at [442, 287] on span "DIAZ CLAUDIA INES" at bounding box center [397, 279] width 89 height 14
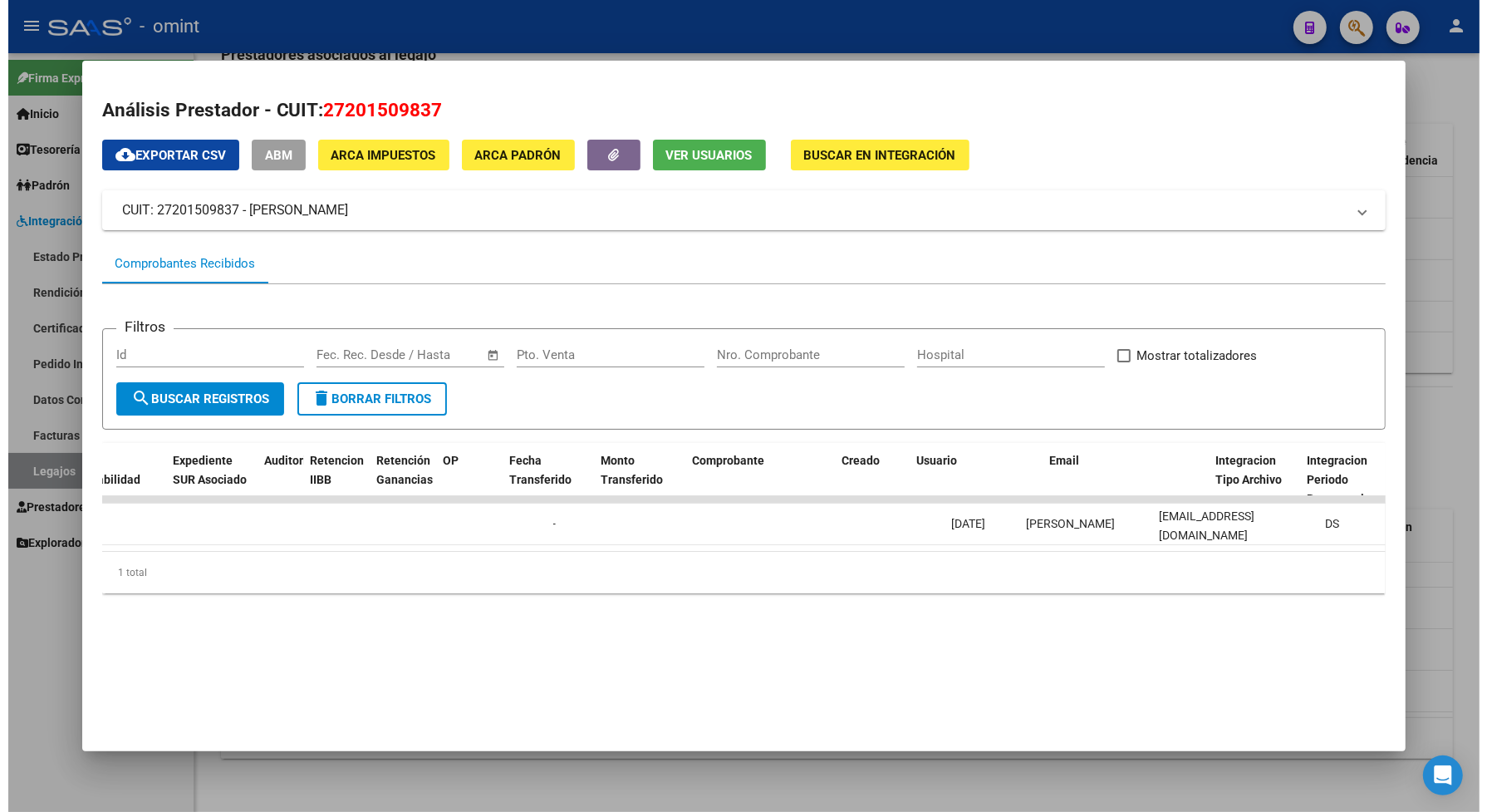
scroll to position [0, 1318]
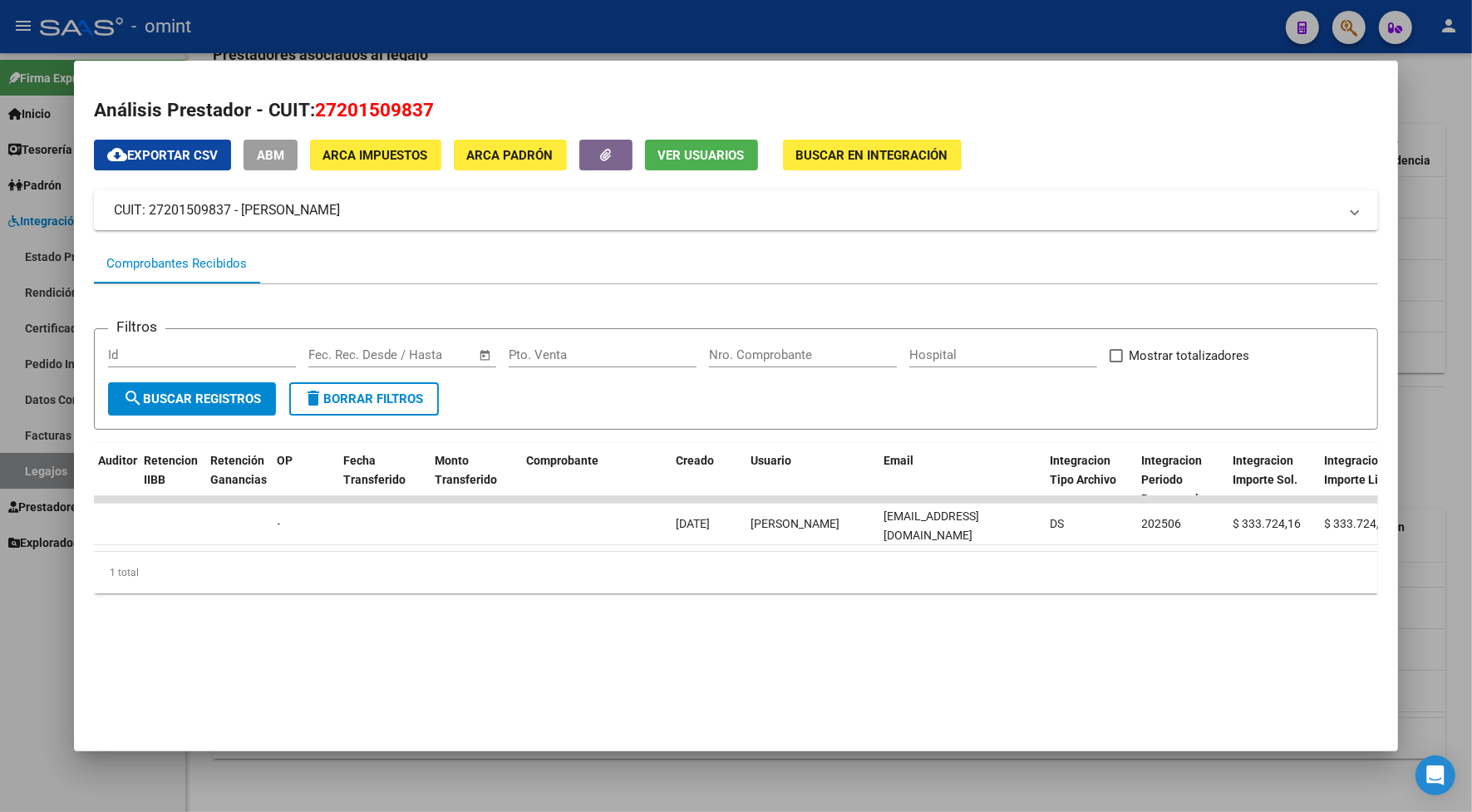
click at [811, 32] on div at bounding box center [736, 406] width 1472 height 812
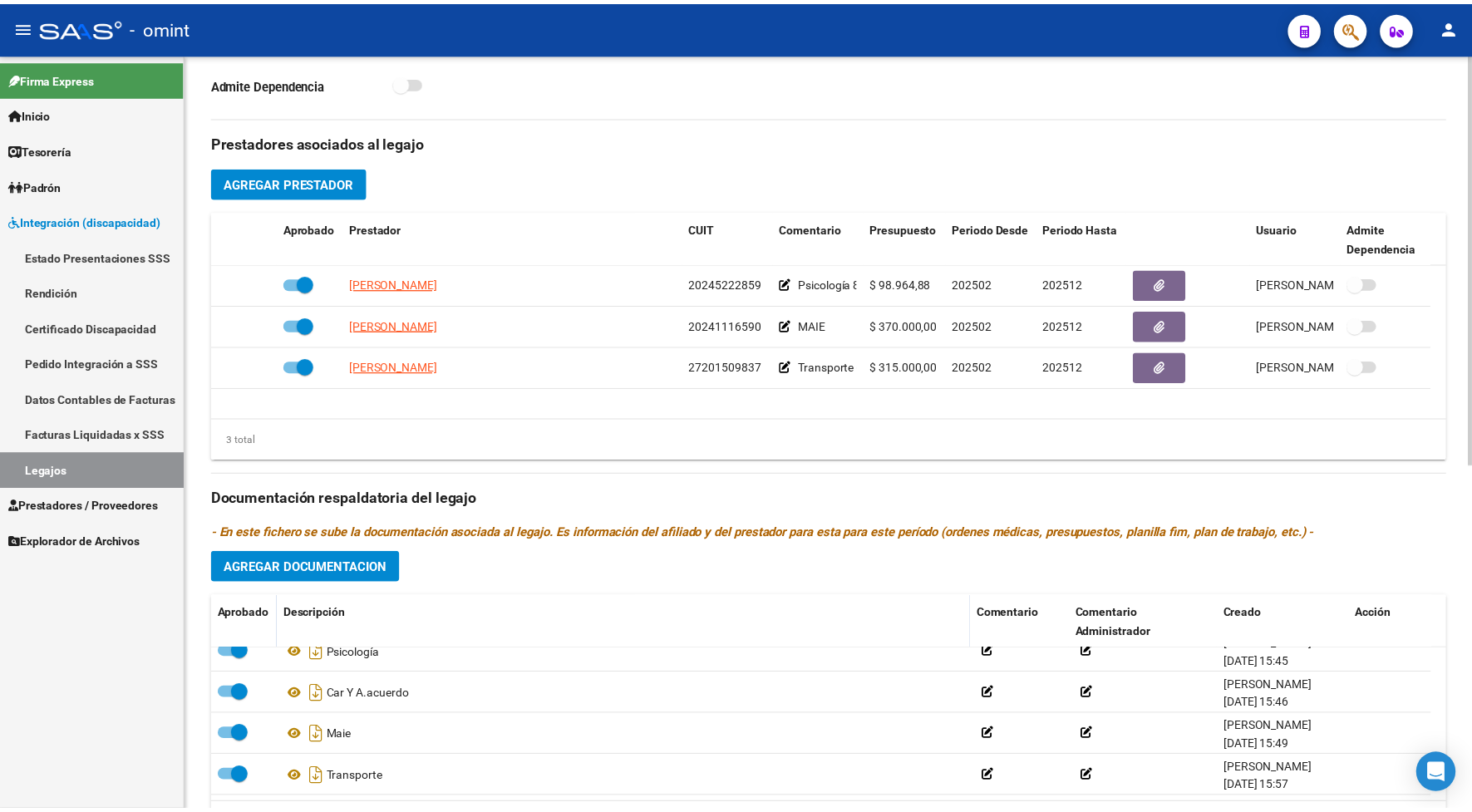
scroll to position [634, 0]
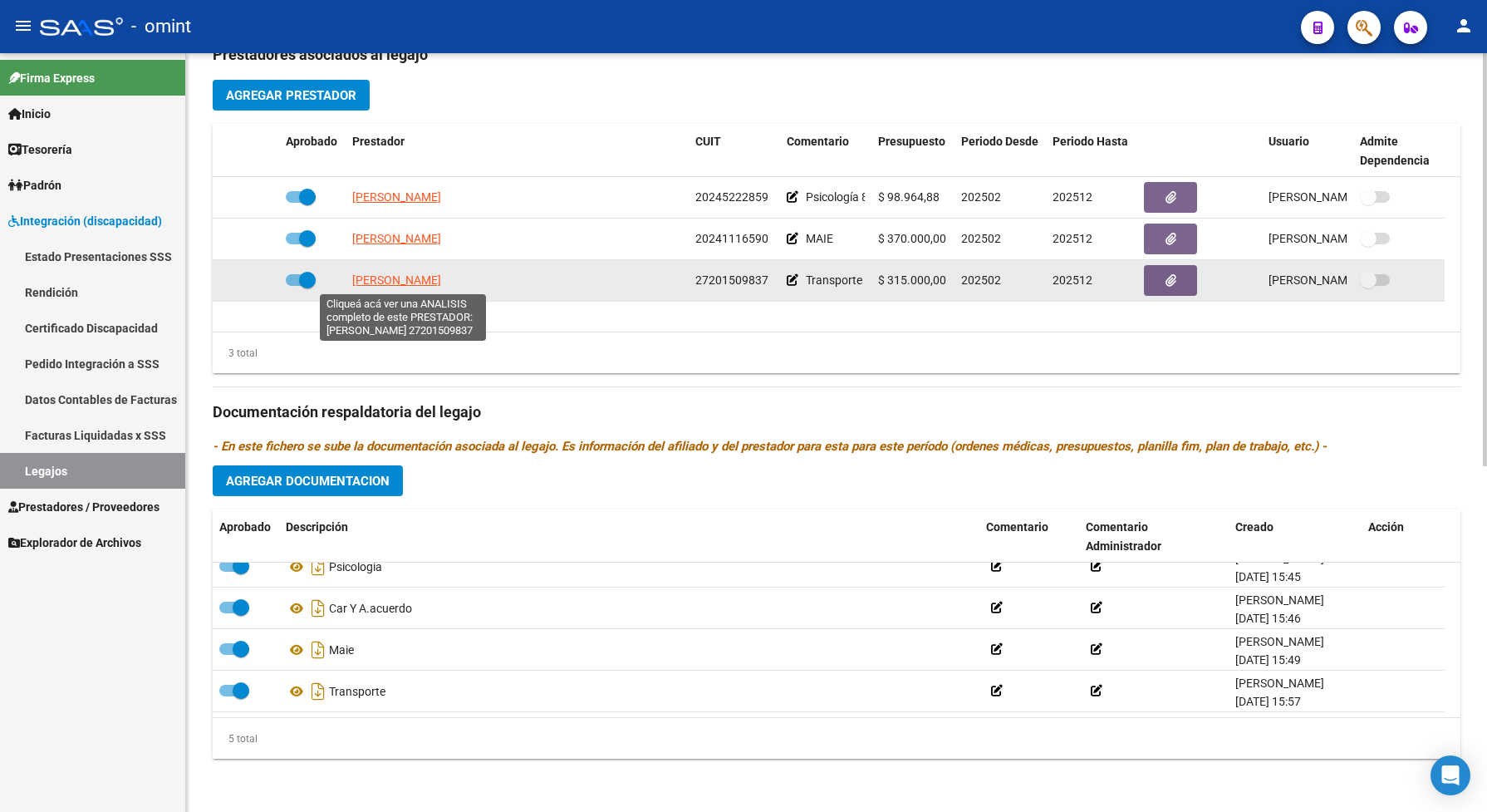
click at [388, 277] on span "DIAZ CLAUDIA INES" at bounding box center [397, 279] width 89 height 14
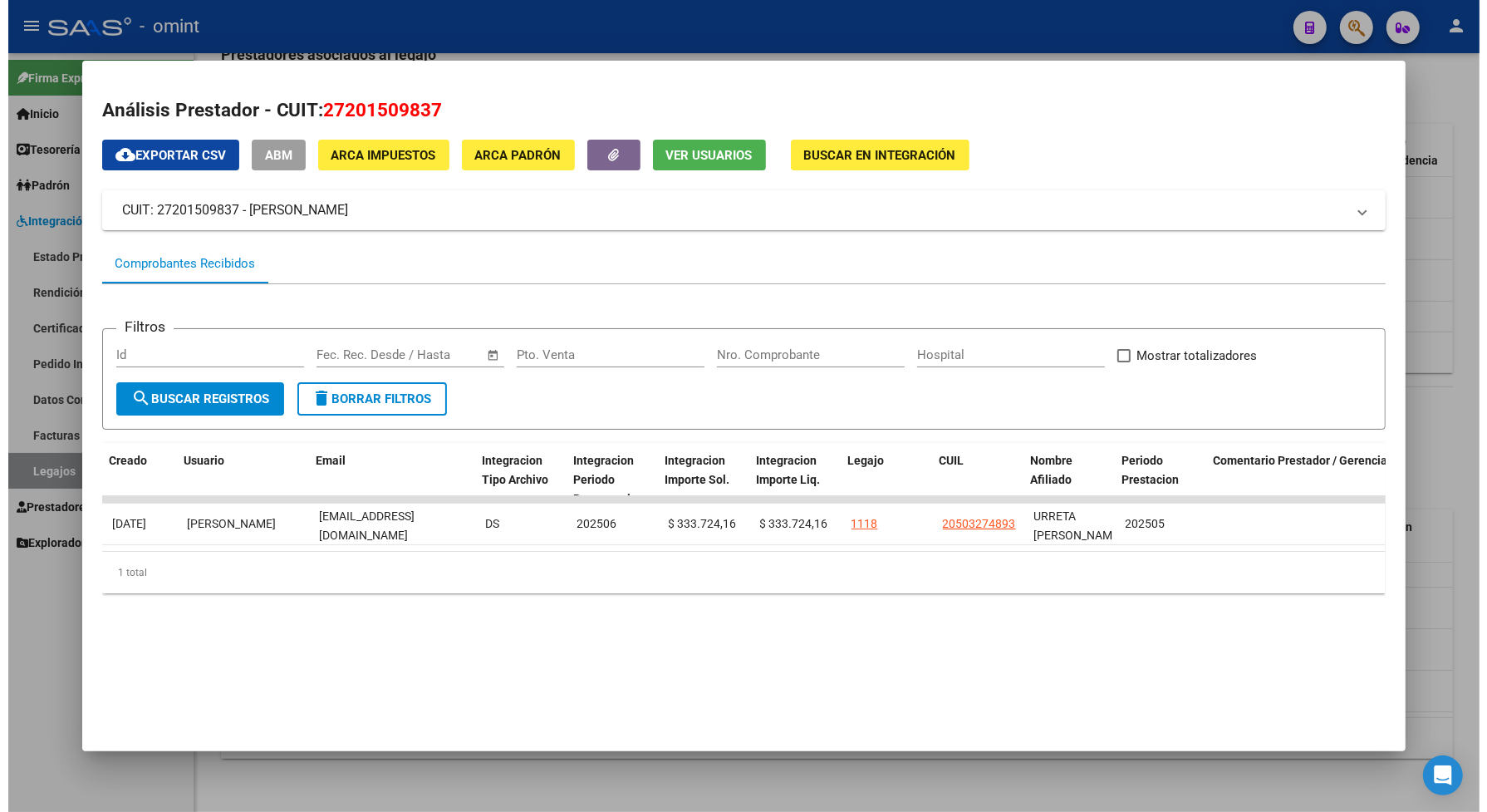
scroll to position [0, 2082]
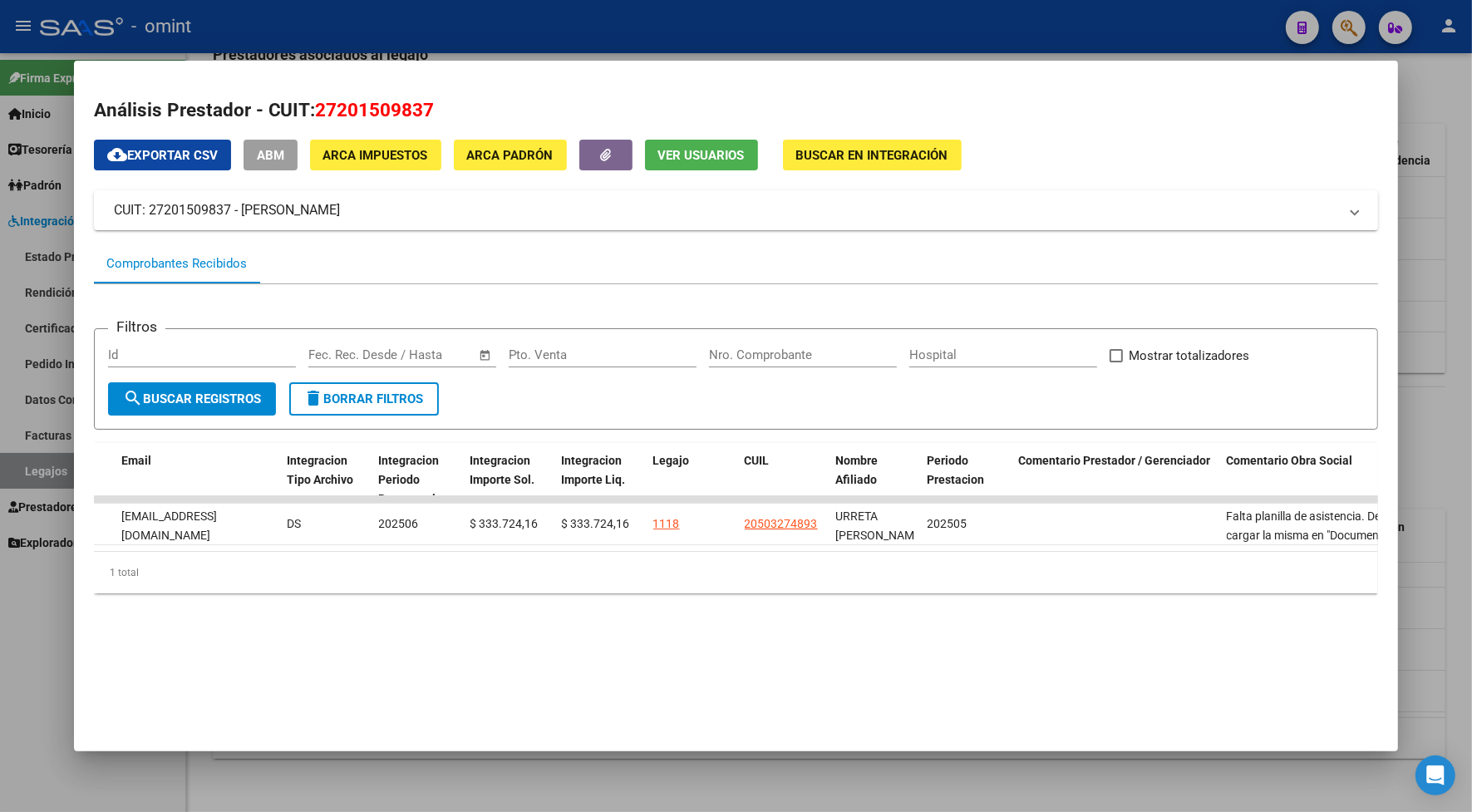
click at [780, 32] on div at bounding box center [736, 406] width 1472 height 812
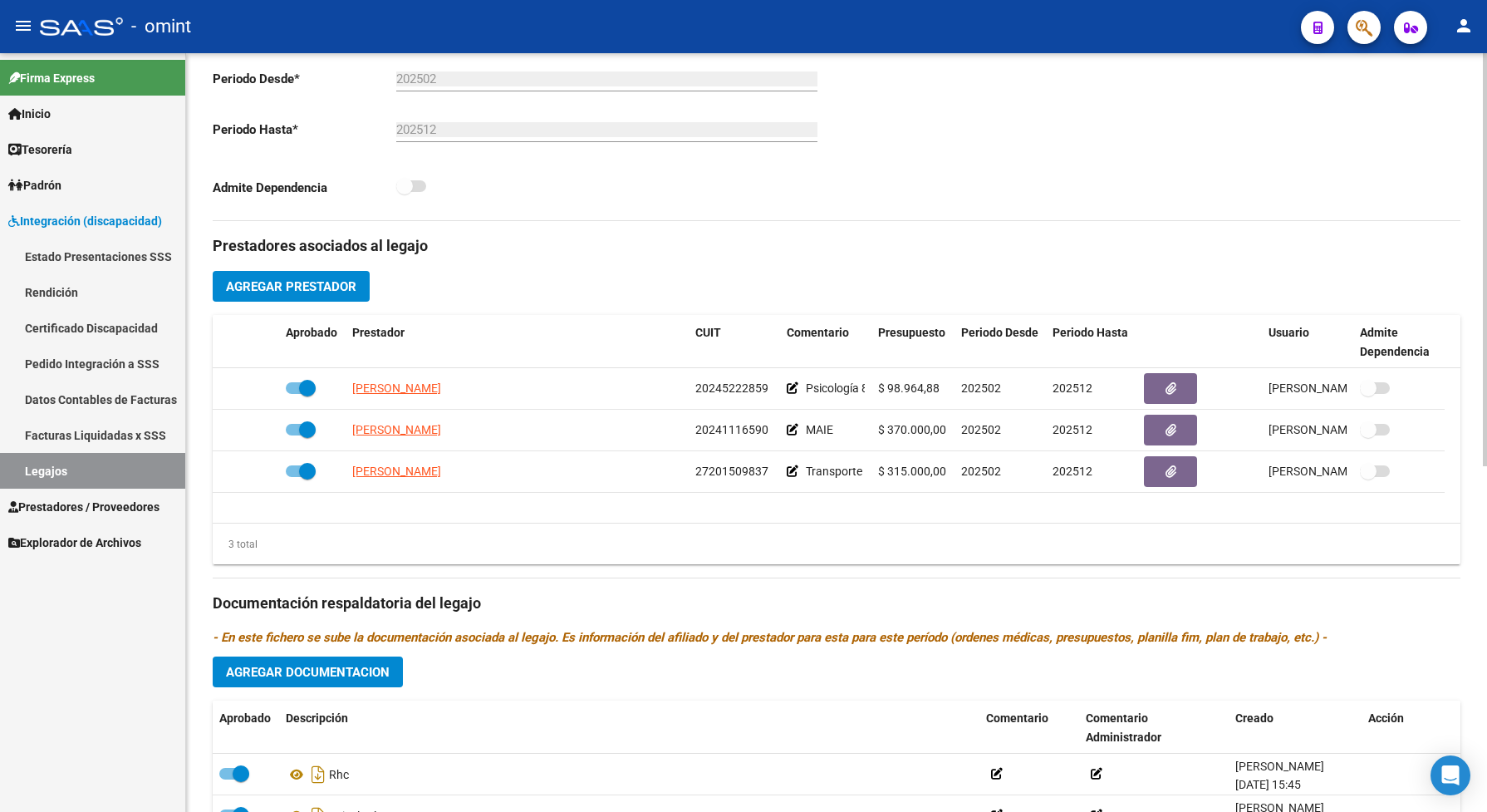
scroll to position [0, 0]
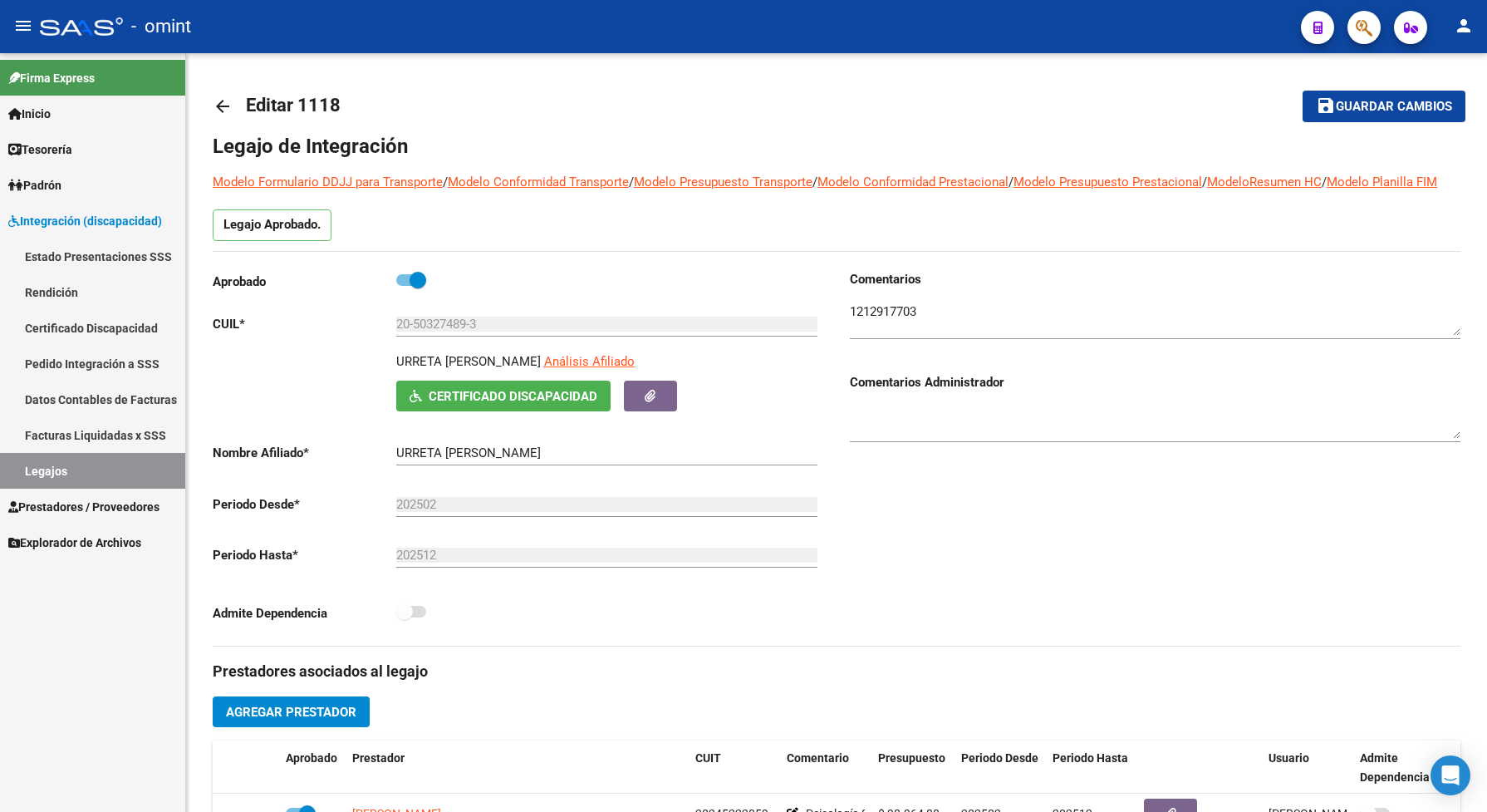
click at [135, 467] on link "Legajos" at bounding box center [93, 470] width 186 height 36
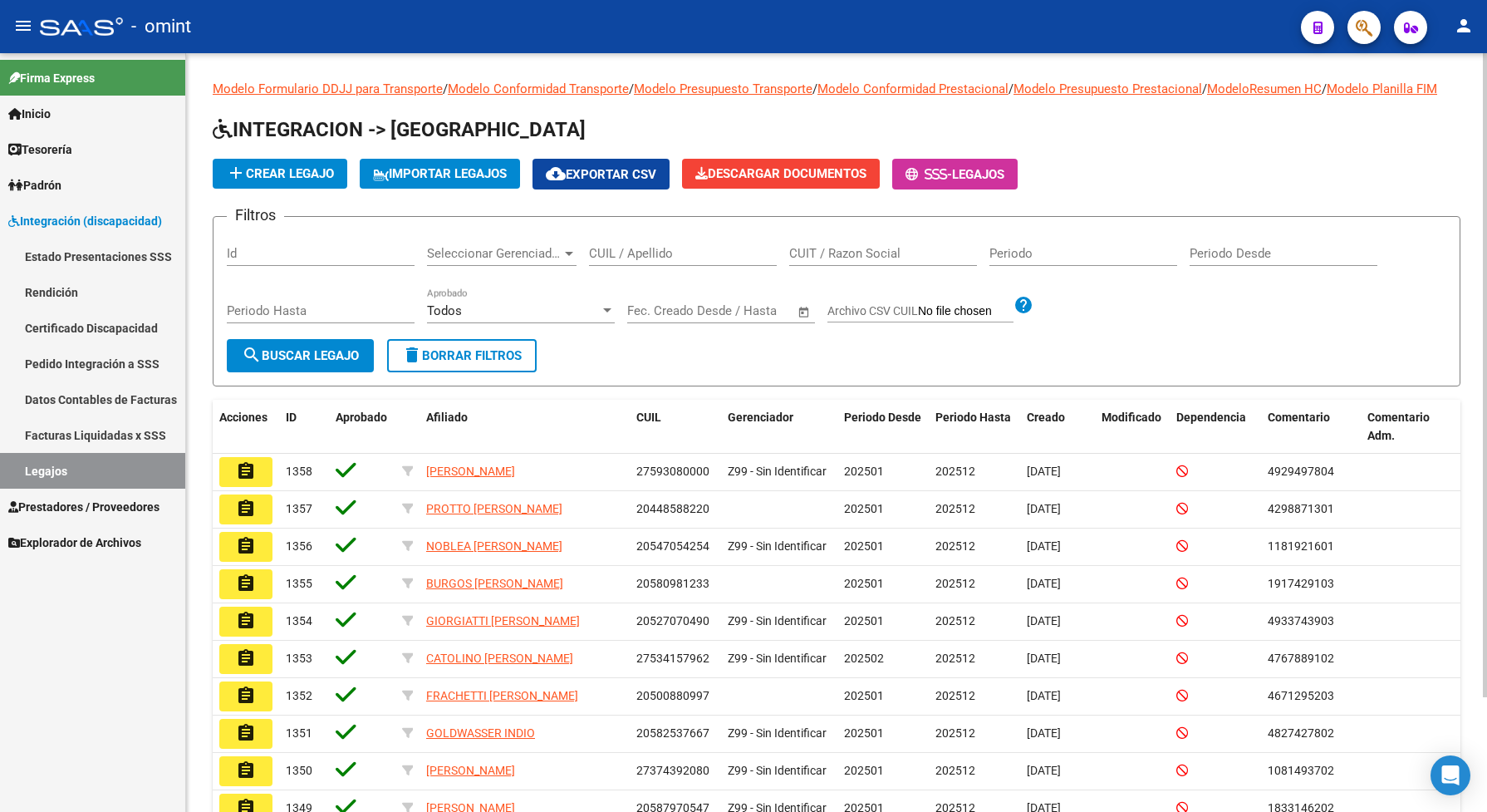
click at [661, 260] on input "CUIL / Apellido" at bounding box center [683, 253] width 187 height 15
type input "sever"
click at [255, 365] on mat-icon "search" at bounding box center [251, 355] width 20 height 20
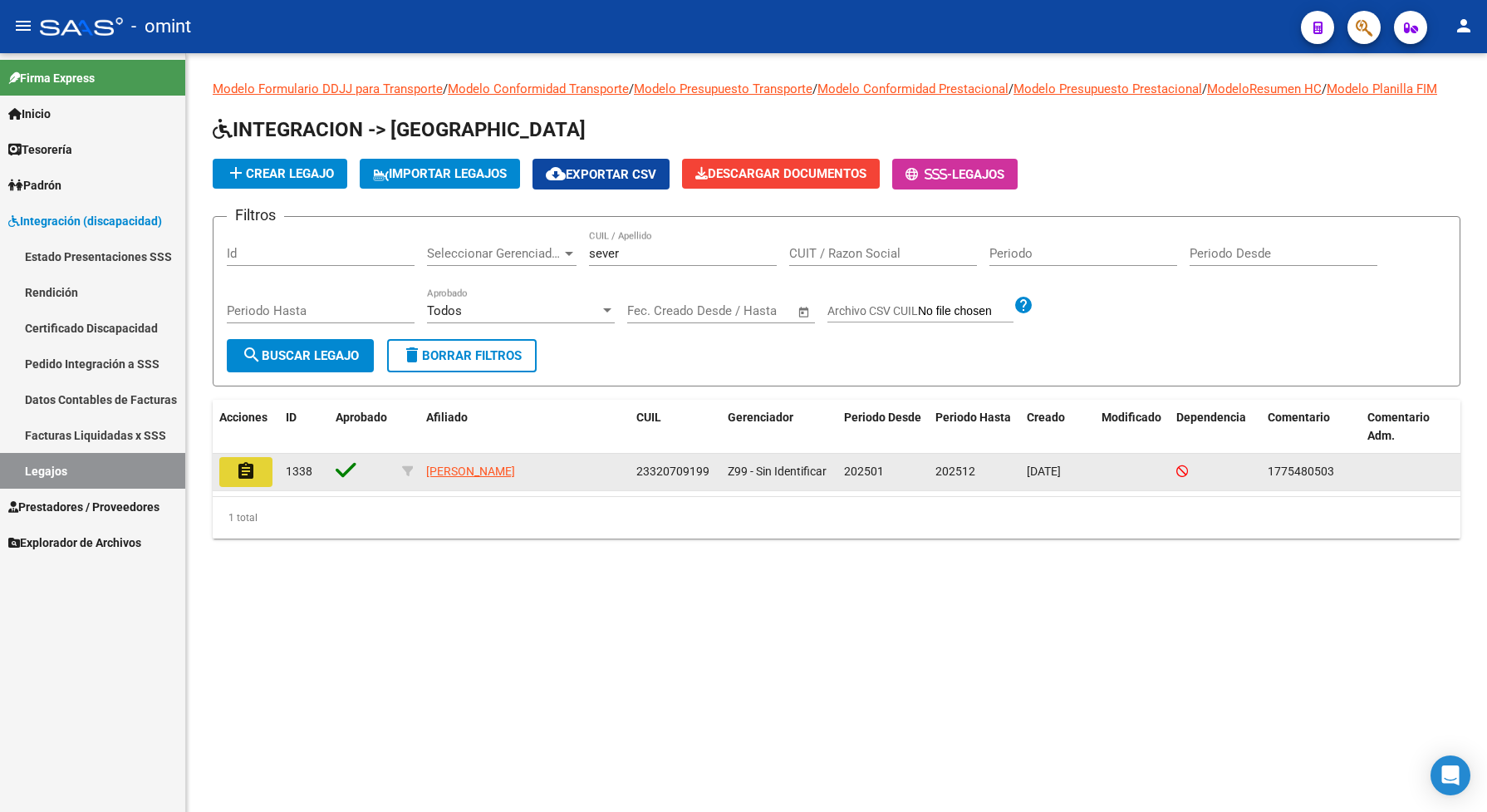
click at [250, 481] on mat-icon "assignment" at bounding box center [246, 471] width 20 height 20
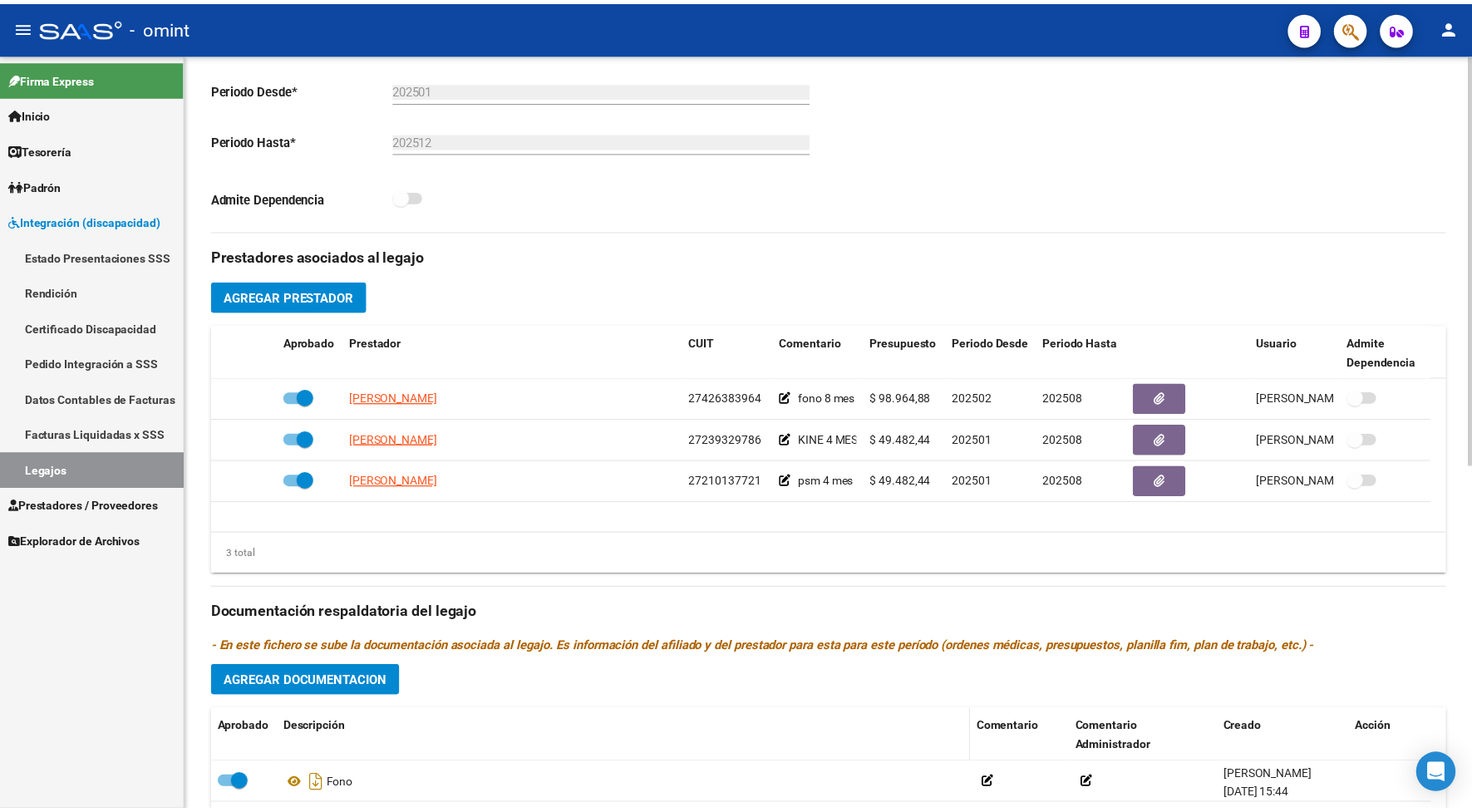
scroll to position [519, 0]
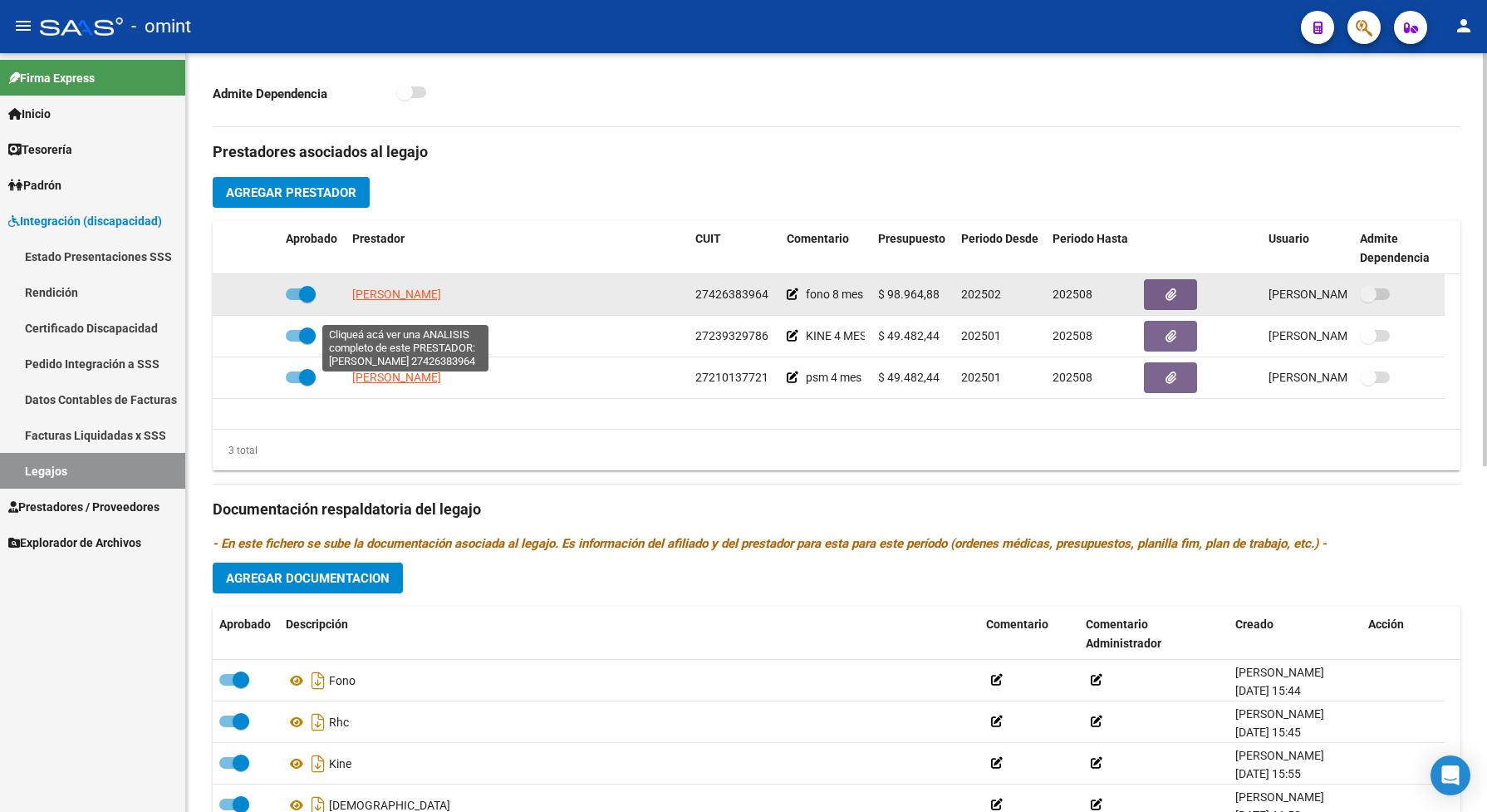
click at [364, 301] on span "[PERSON_NAME]" at bounding box center [397, 294] width 89 height 14
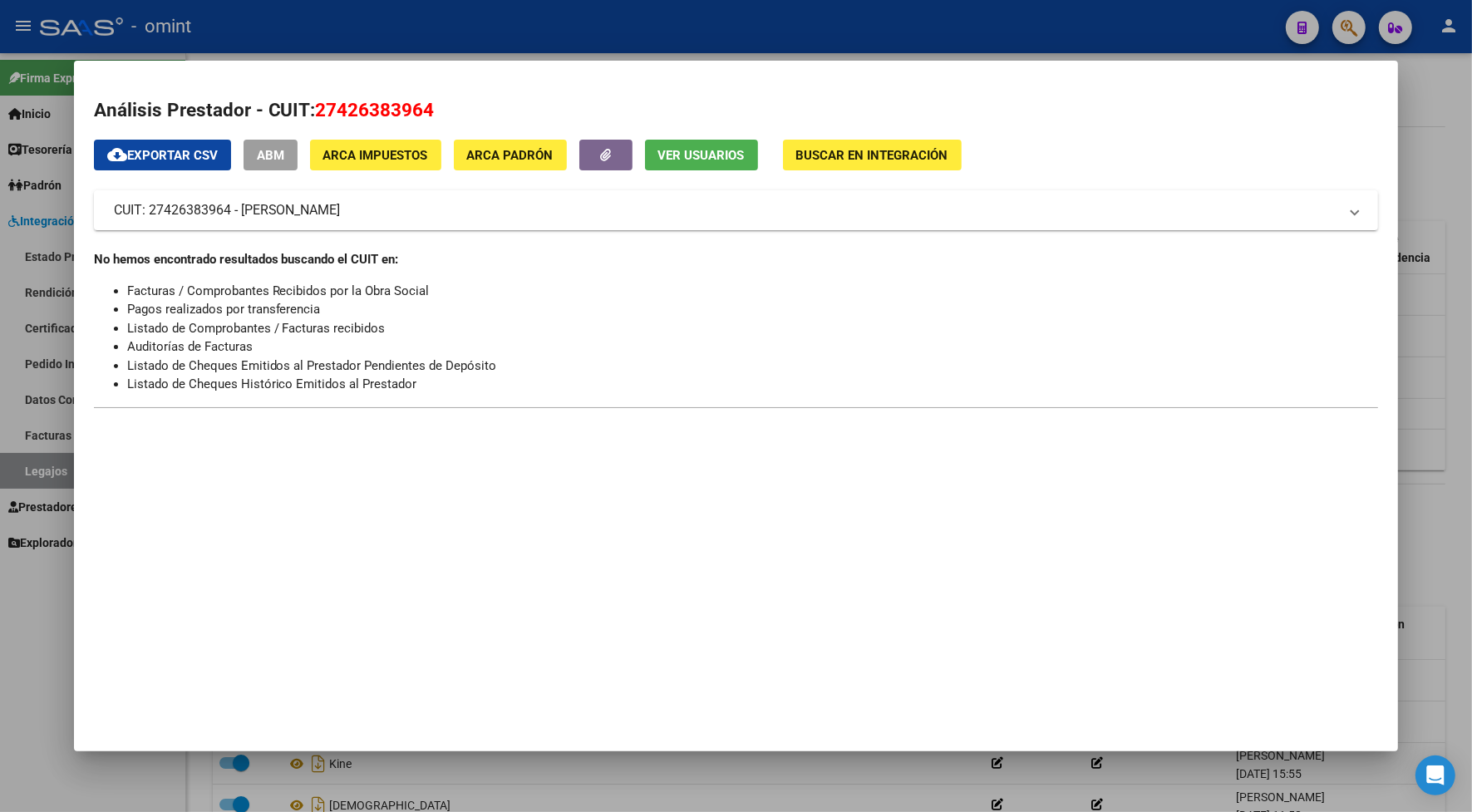
click at [425, 27] on div at bounding box center [736, 406] width 1472 height 812
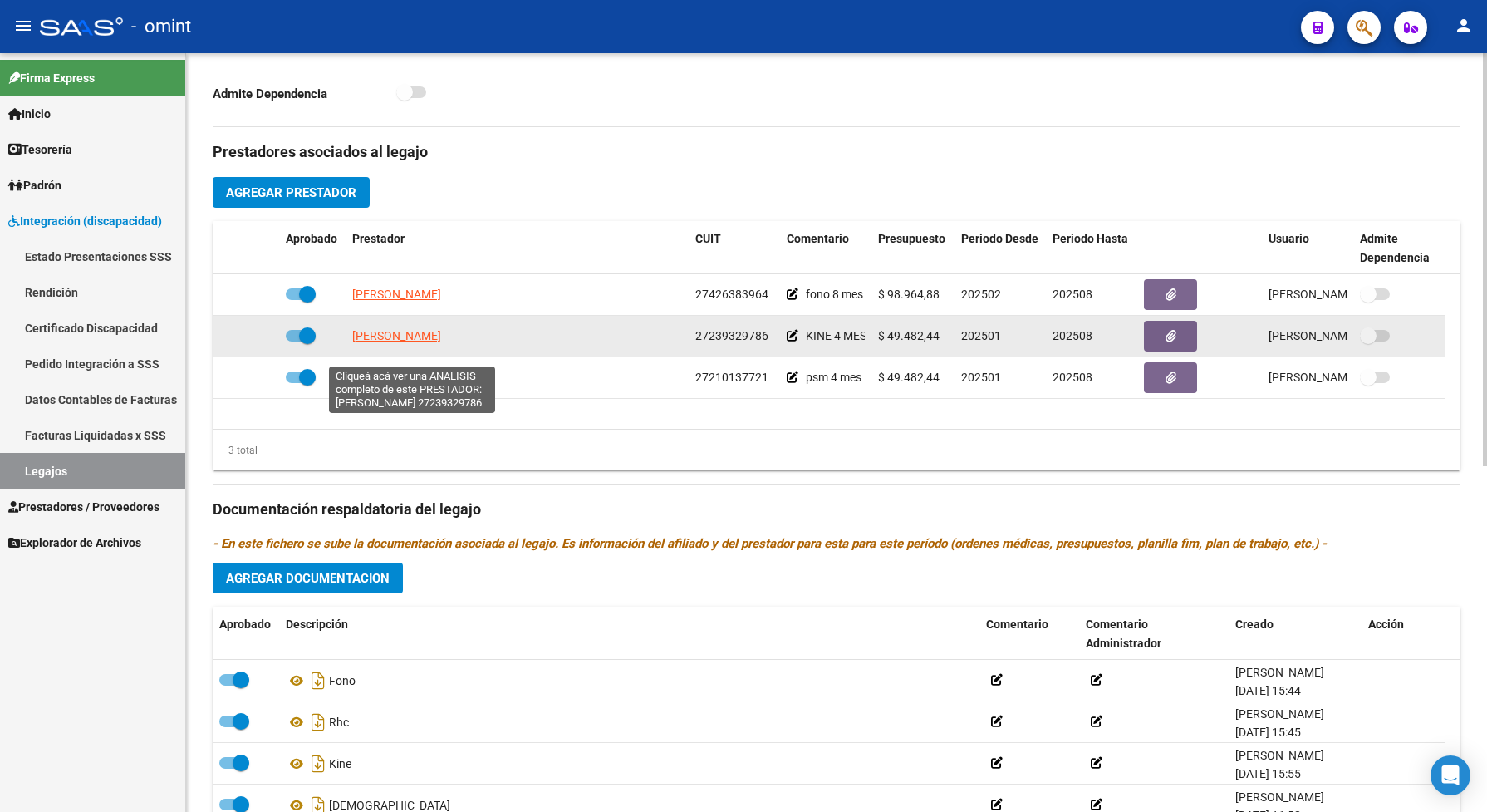
click at [362, 342] on span "[PERSON_NAME] [PERSON_NAME]" at bounding box center [397, 335] width 89 height 14
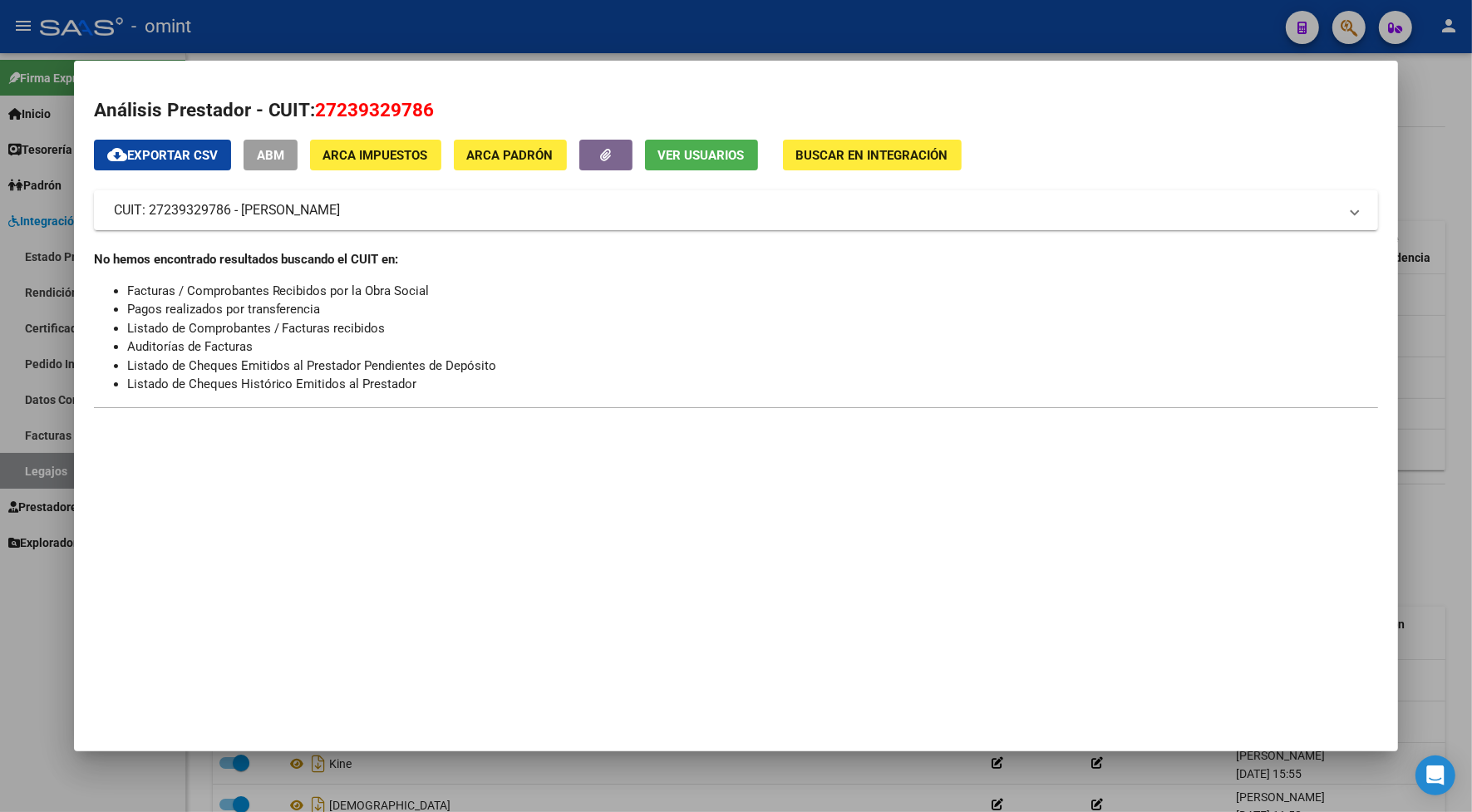
click at [549, 21] on div at bounding box center [736, 406] width 1472 height 812
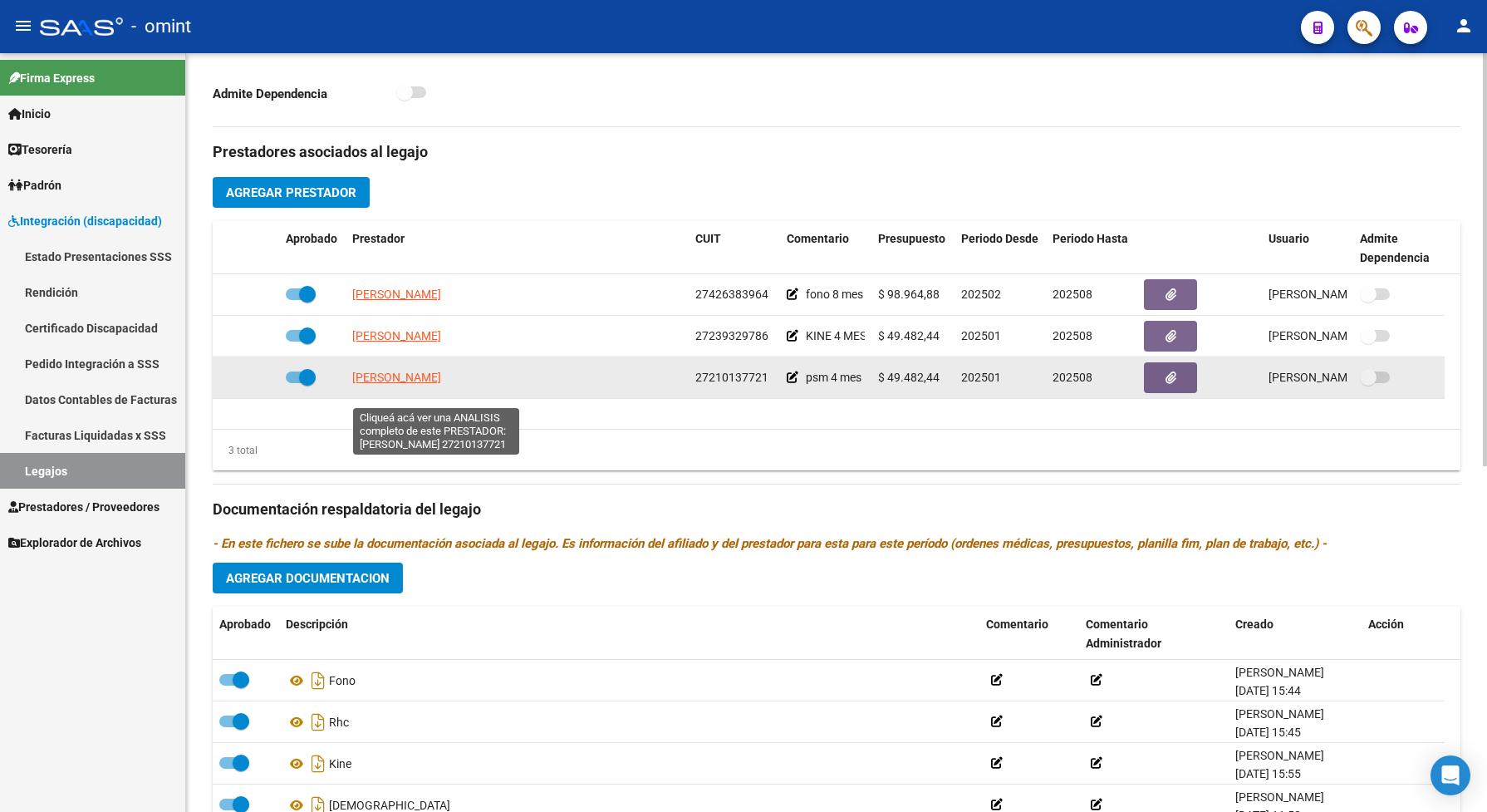
click at [442, 384] on span "[PERSON_NAME] [PERSON_NAME]" at bounding box center [397, 377] width 89 height 14
type textarea "27210137721"
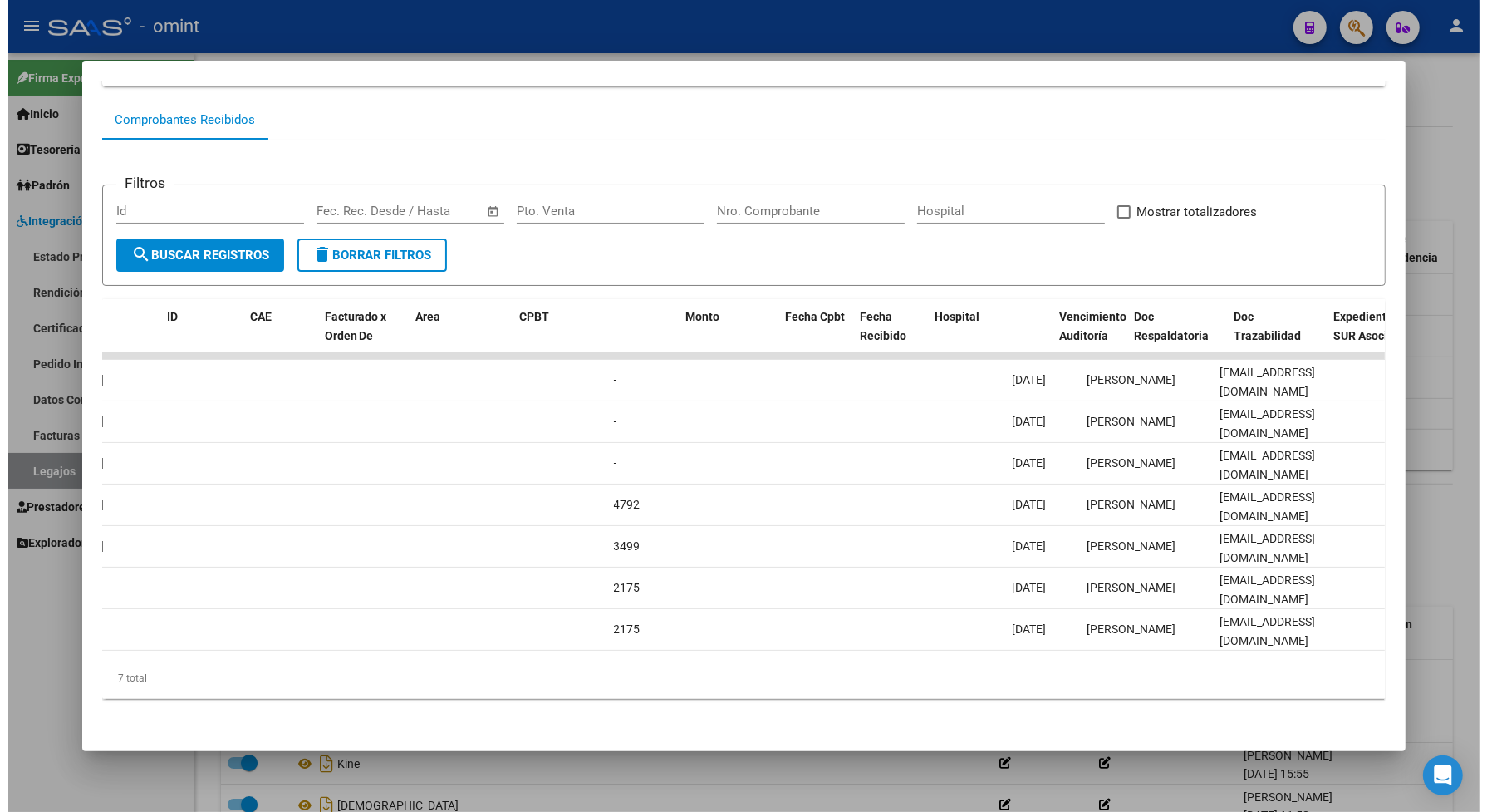
scroll to position [0, 0]
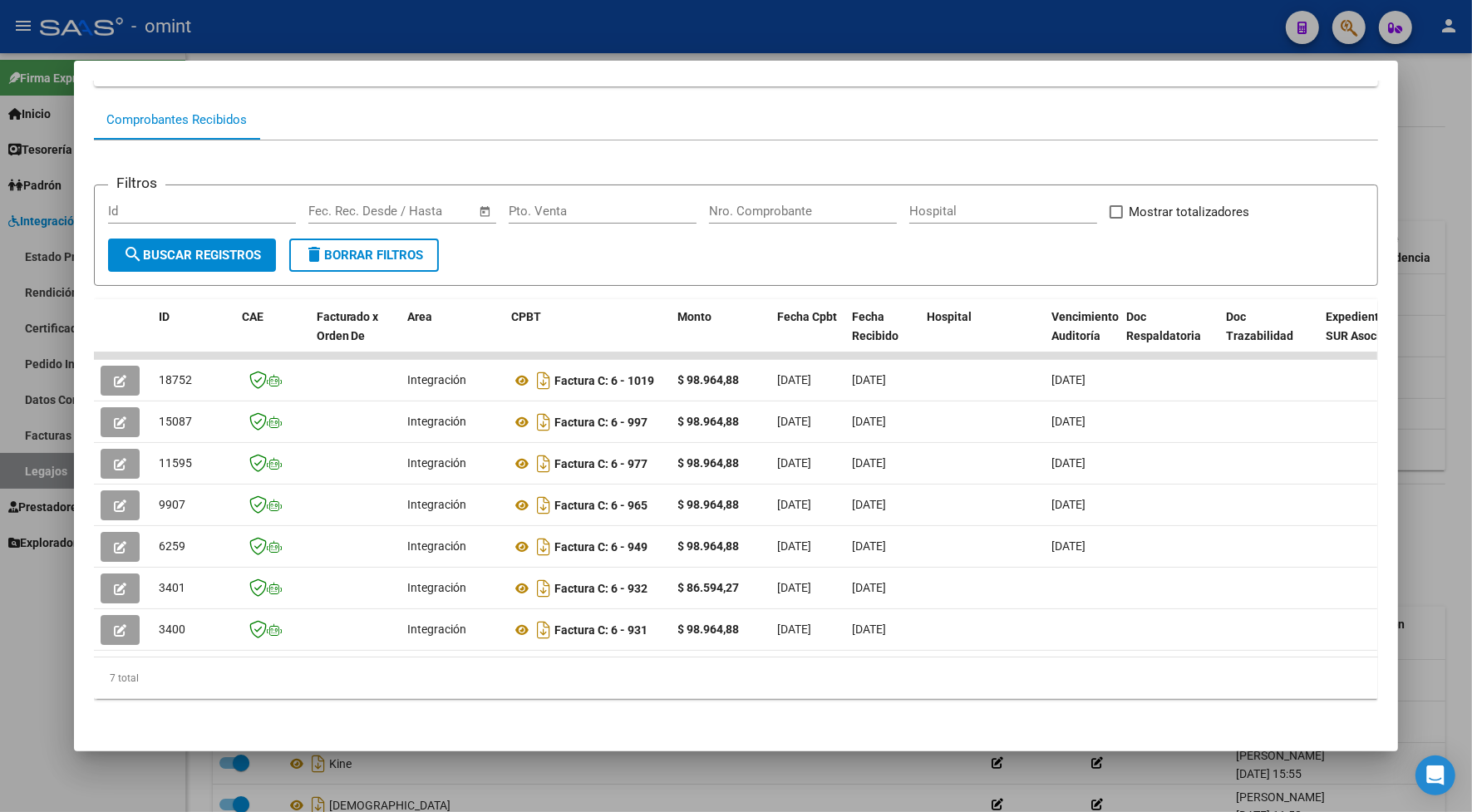
click at [345, 23] on div at bounding box center [736, 406] width 1472 height 812
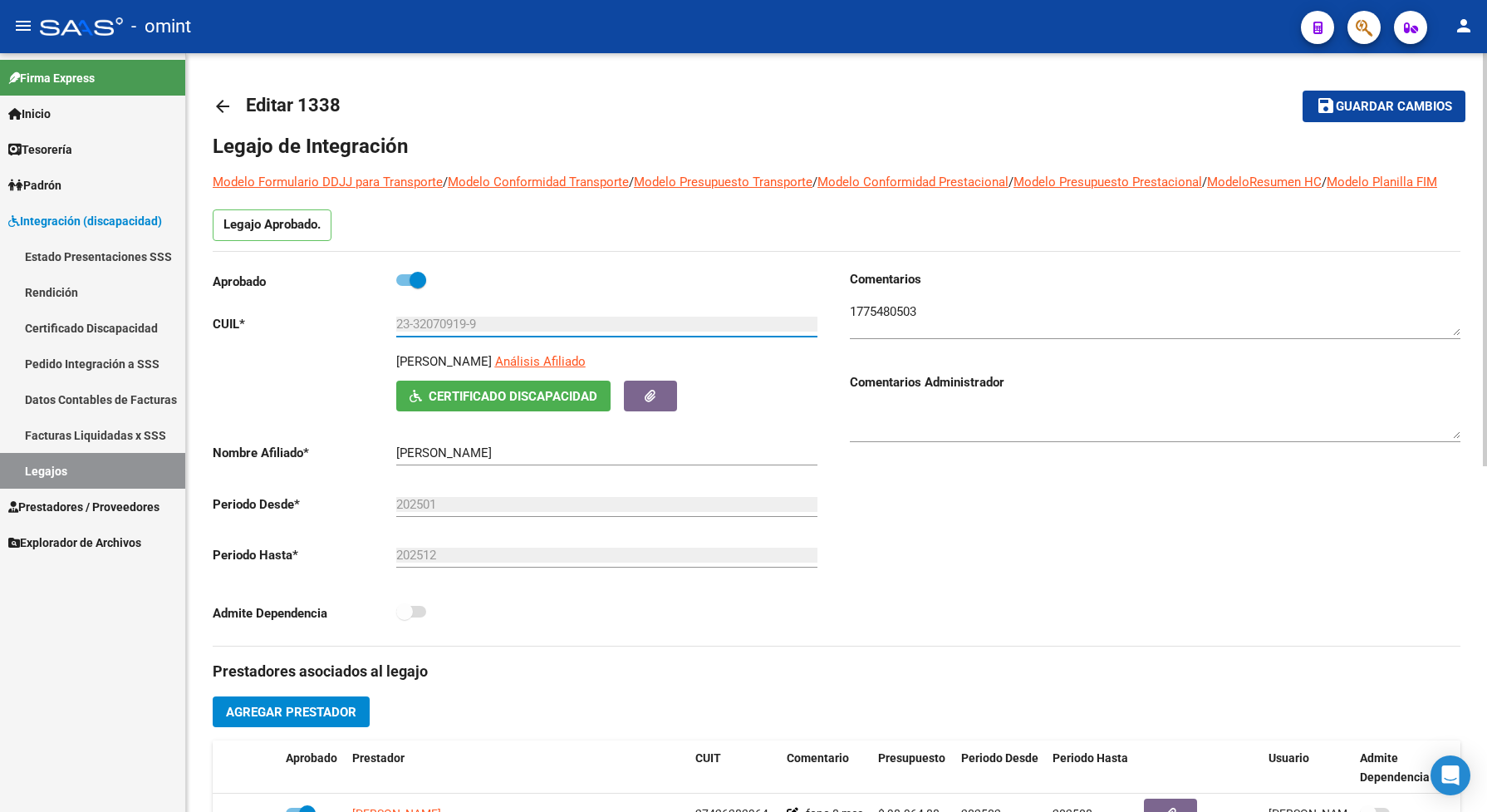
drag, startPoint x: 472, startPoint y: 342, endPoint x: 374, endPoint y: 330, distance: 98.7
click at [374, 330] on div "Aprobado CUIL * 23-32070919-9 Ingresar CUIL SEVERINI DANIEL ALBERTO Análisis Af…" at bounding box center [518, 452] width 611 height 362
drag, startPoint x: 374, startPoint y: 330, endPoint x: 439, endPoint y: 339, distance: 65.6
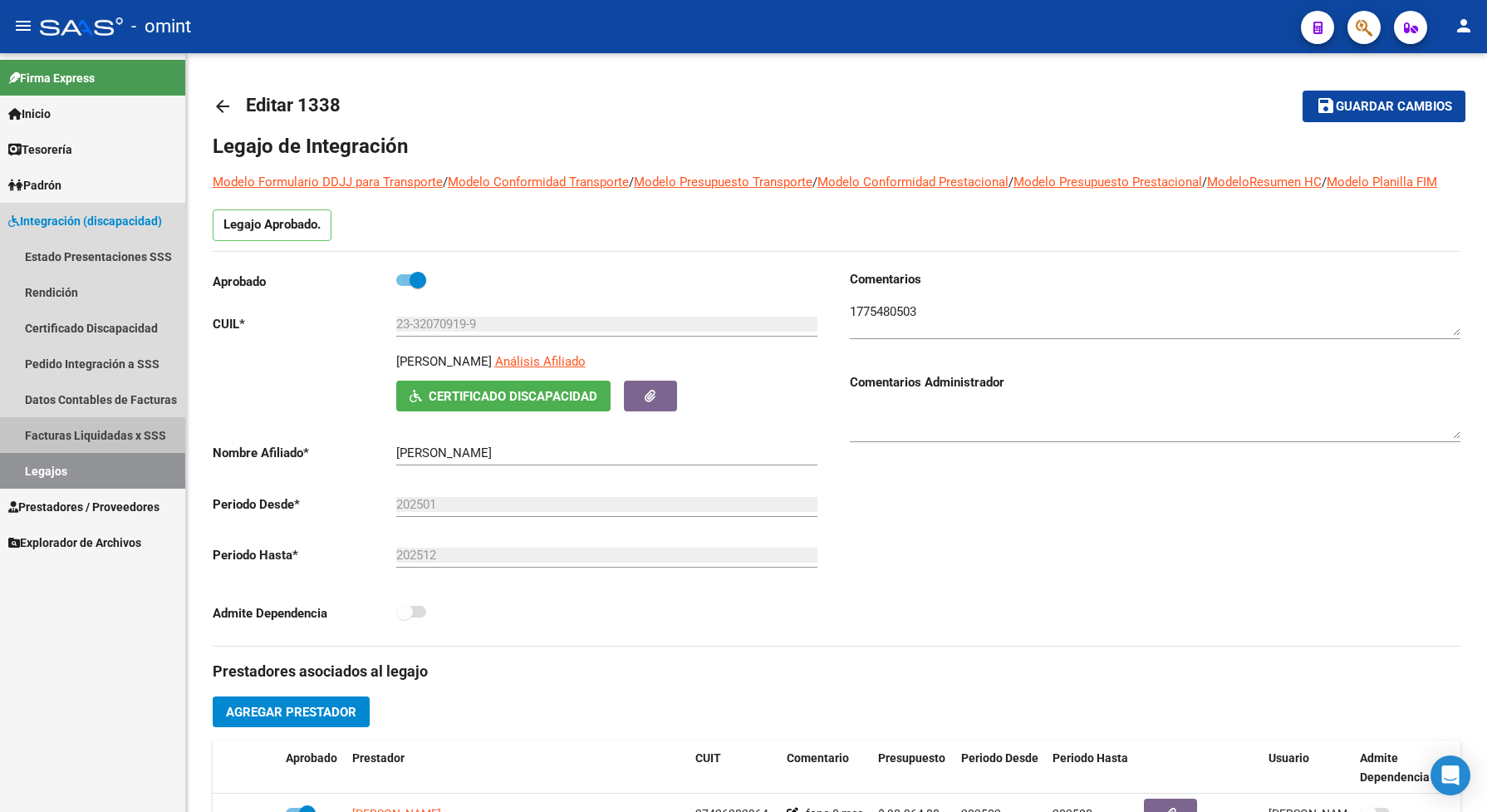
drag, startPoint x: 105, startPoint y: 432, endPoint x: 131, endPoint y: 401, distance: 40.5
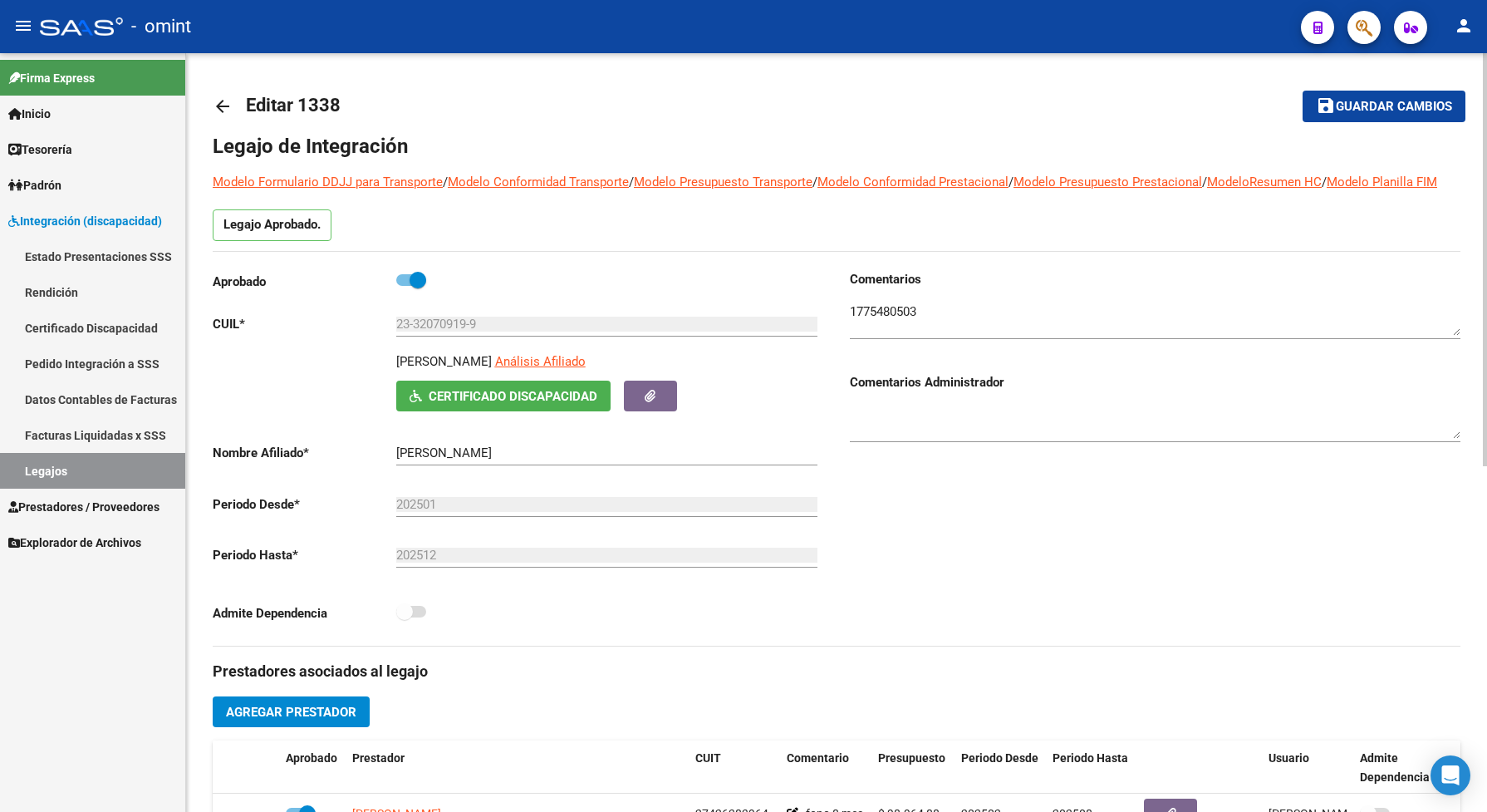
scroll to position [634, 0]
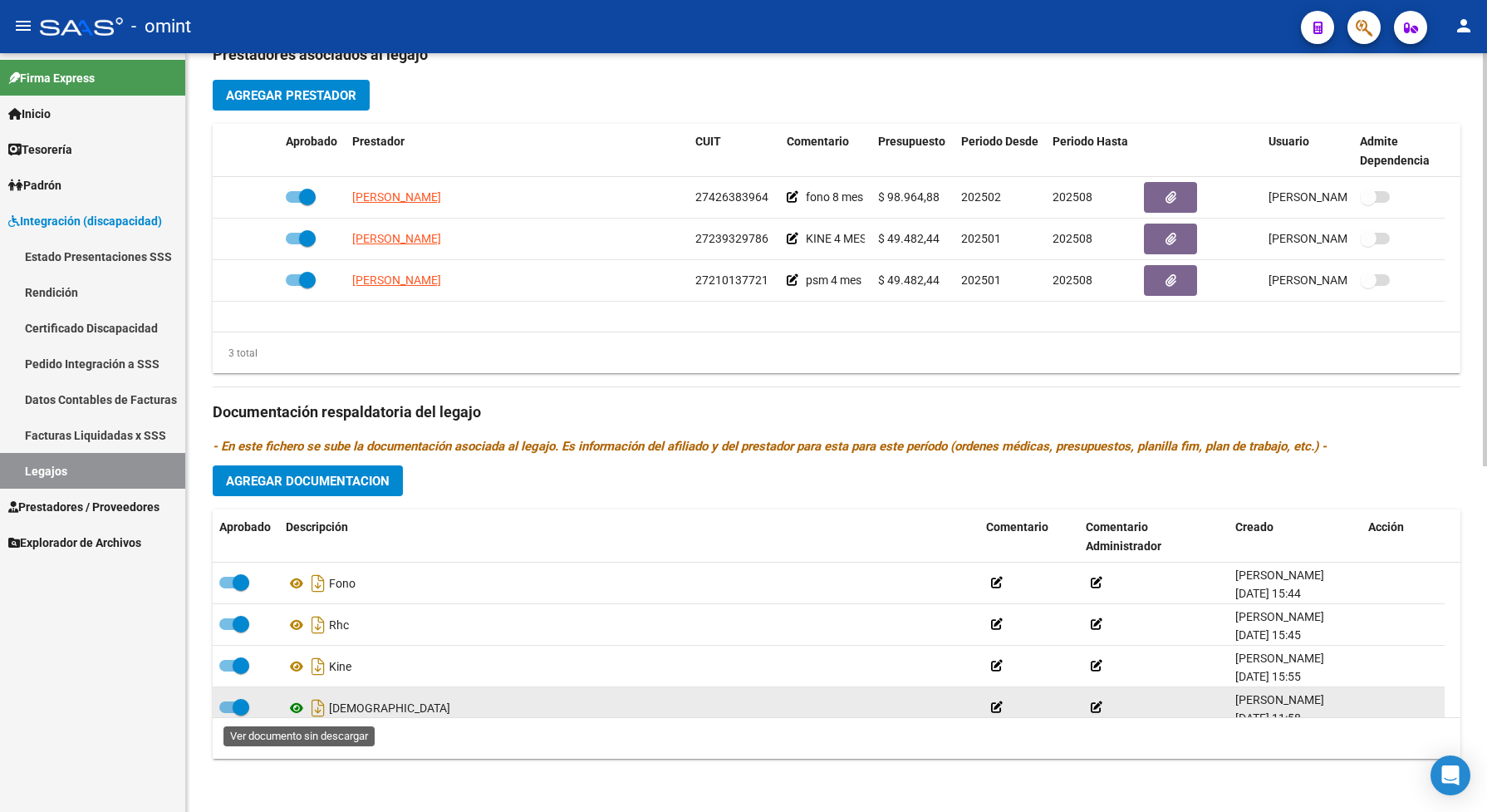
click at [293, 708] on icon at bounding box center [296, 707] width 22 height 20
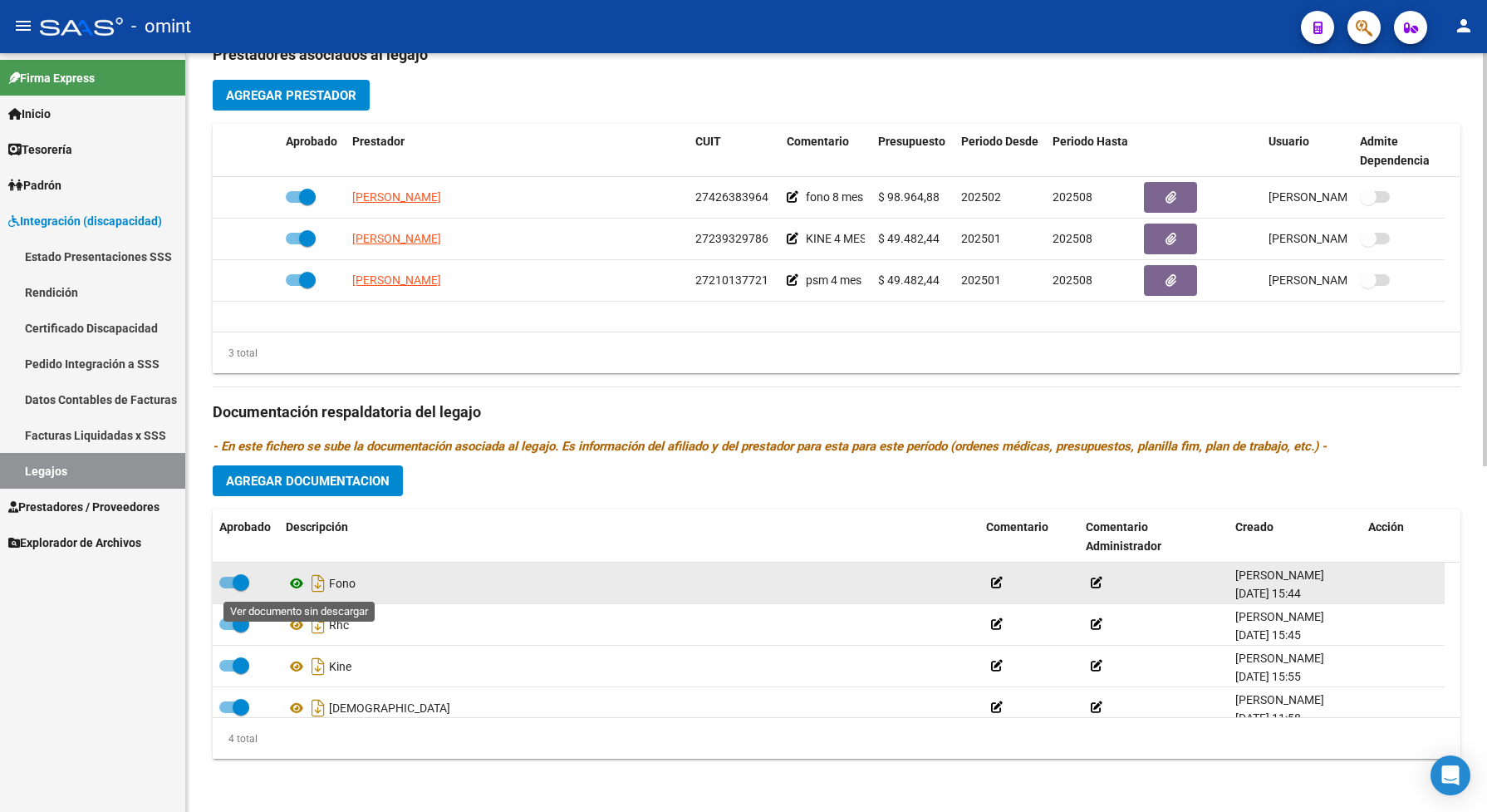
click at [300, 579] on icon at bounding box center [296, 583] width 22 height 20
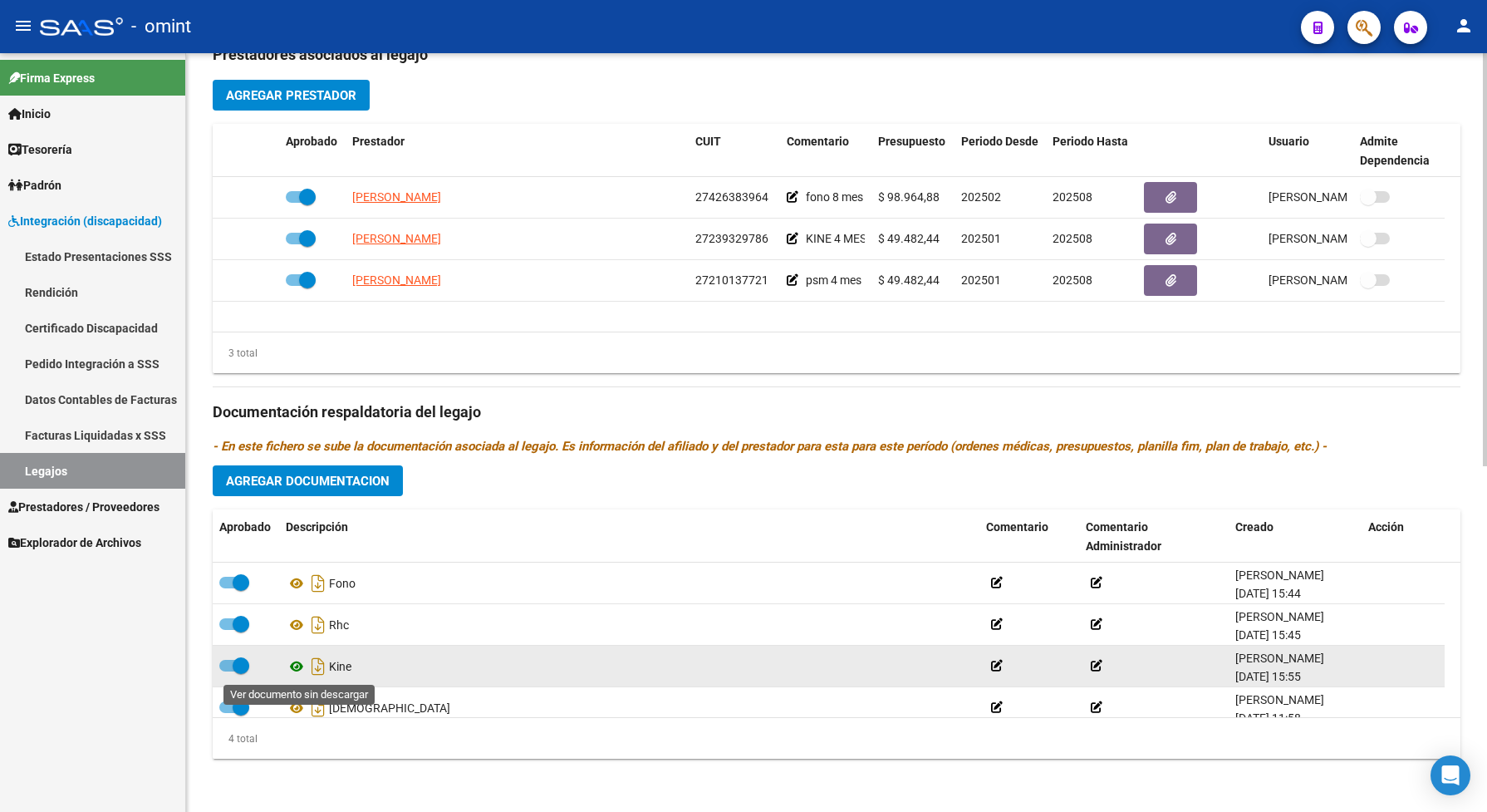
click at [296, 667] on icon at bounding box center [296, 666] width 22 height 20
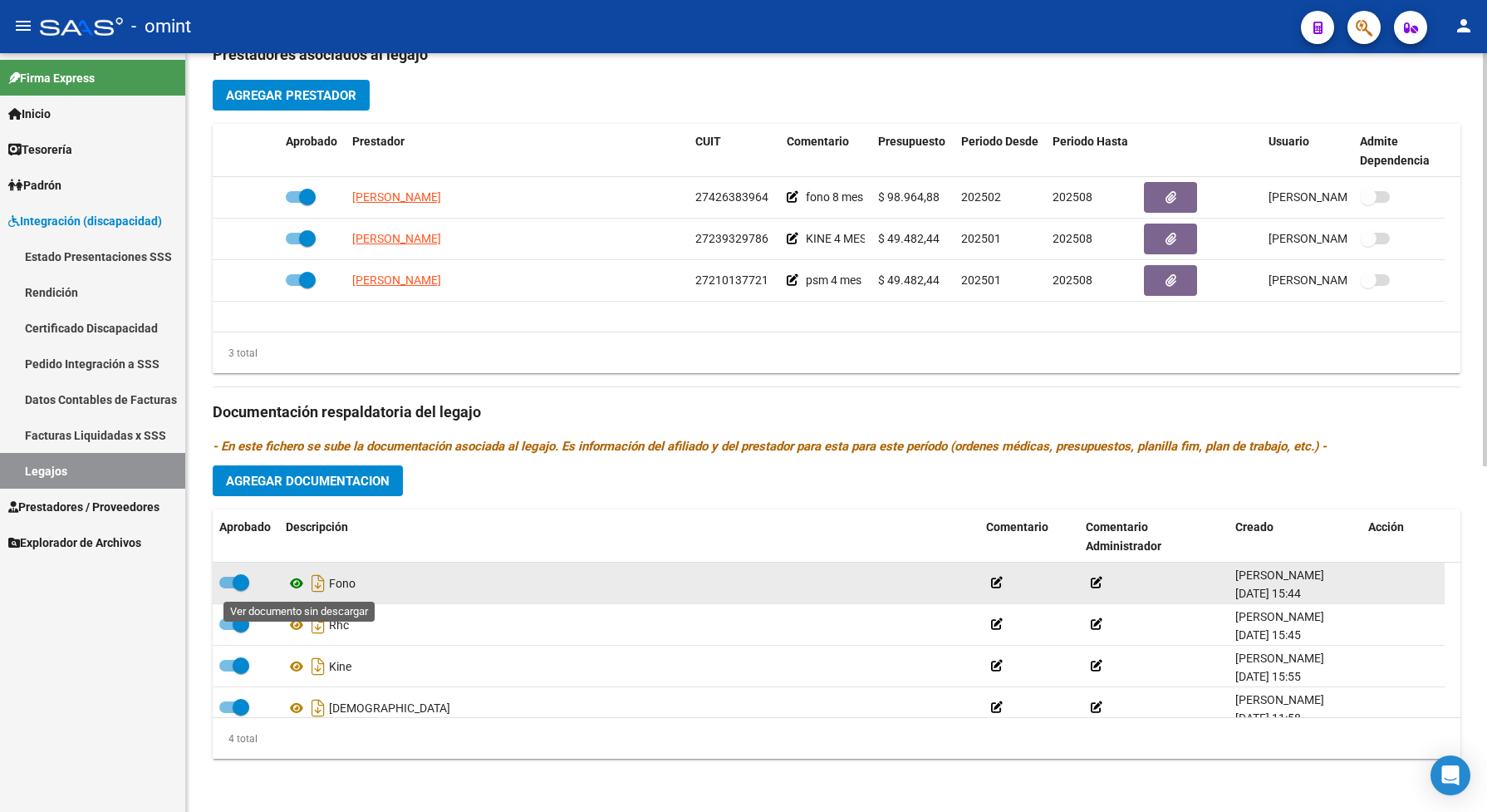
click at [296, 582] on icon at bounding box center [296, 583] width 22 height 20
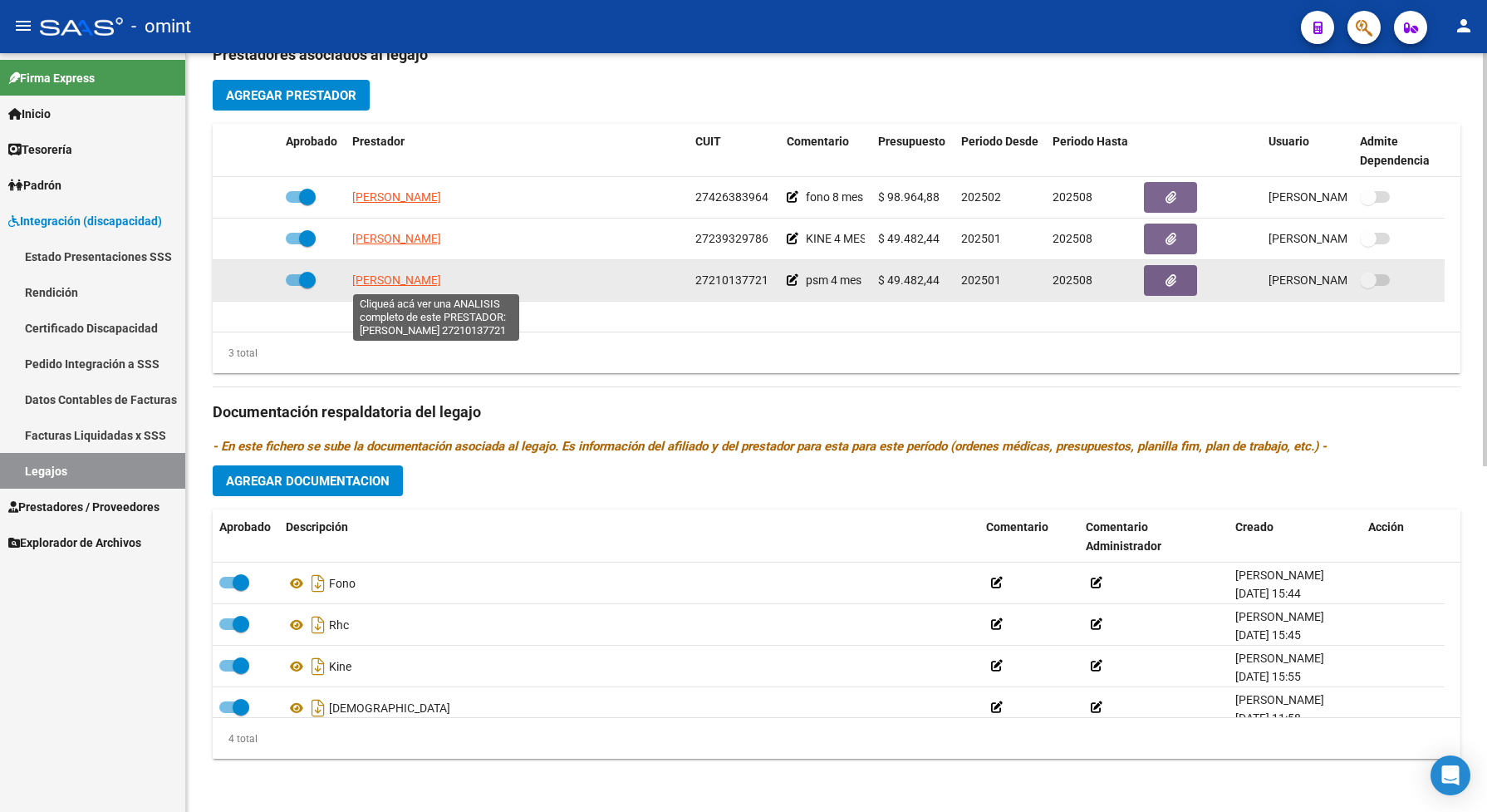
click at [437, 279] on span "[PERSON_NAME] [PERSON_NAME]" at bounding box center [397, 279] width 89 height 14
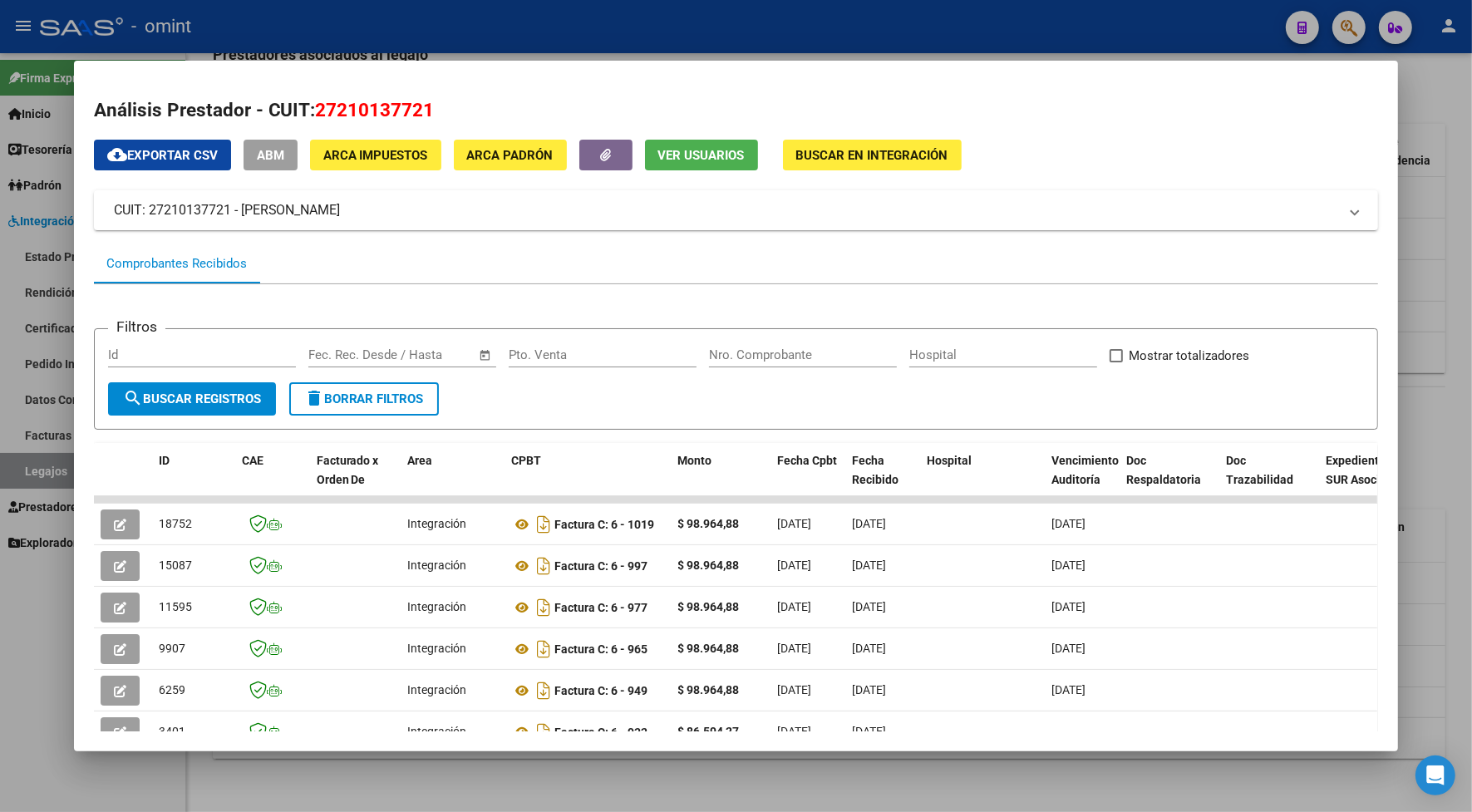
click at [397, 19] on div at bounding box center [736, 406] width 1472 height 812
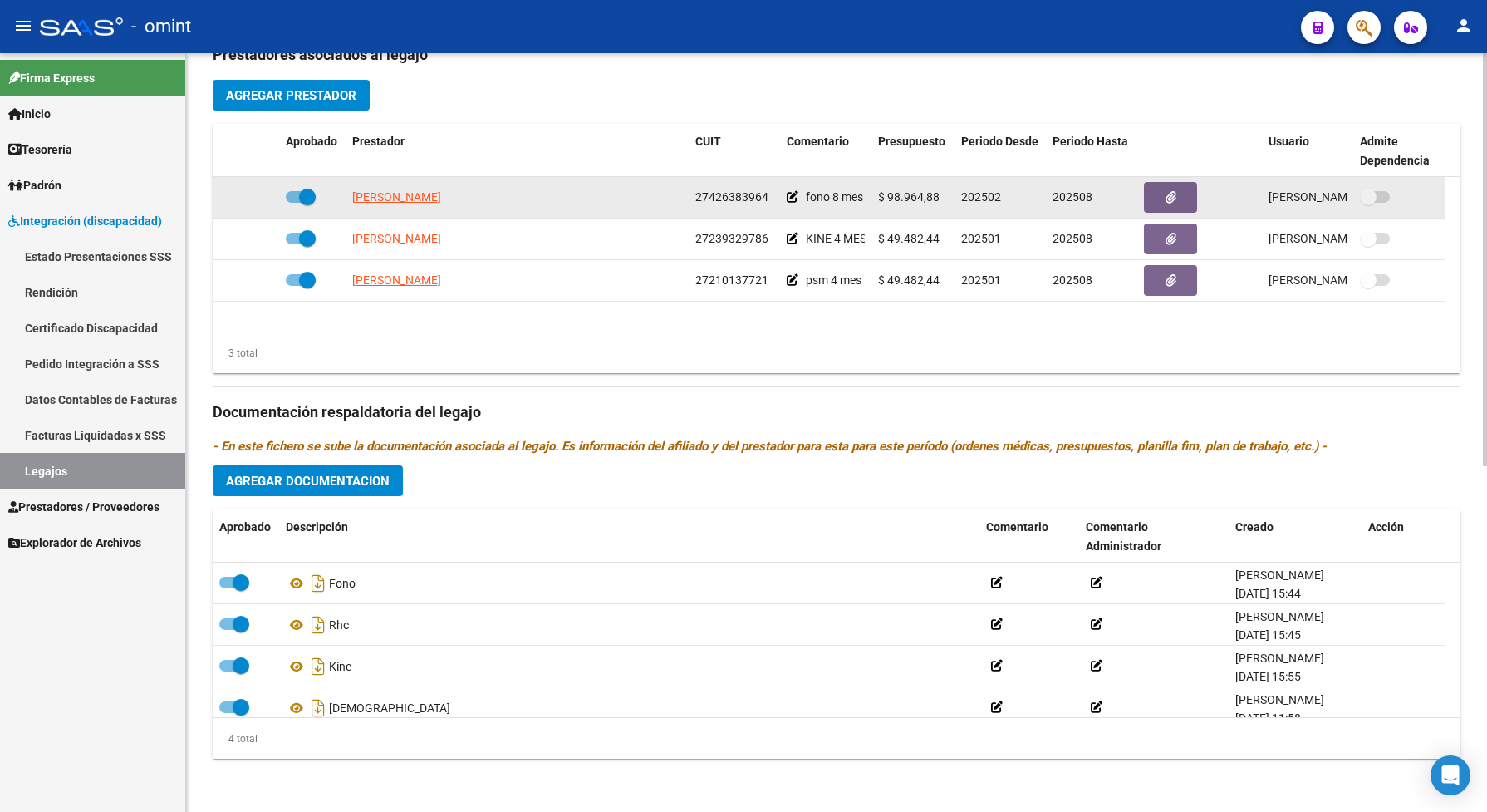
scroll to position [322, 0]
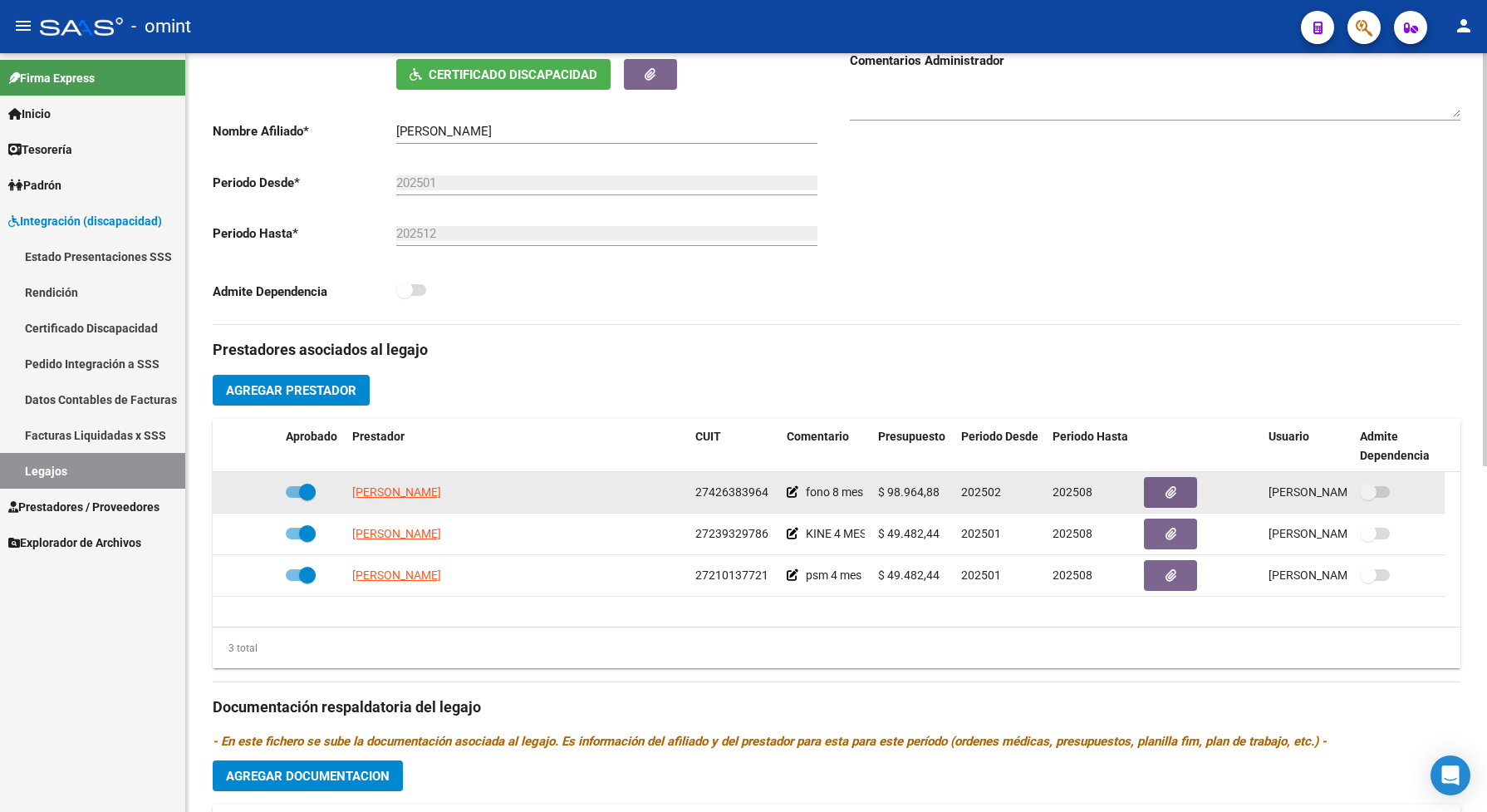
drag, startPoint x: 765, startPoint y: 504, endPoint x: 697, endPoint y: 506, distance: 68.0
click at [697, 502] on div "27426383964" at bounding box center [734, 492] width 78 height 19
copy span "27426383964"
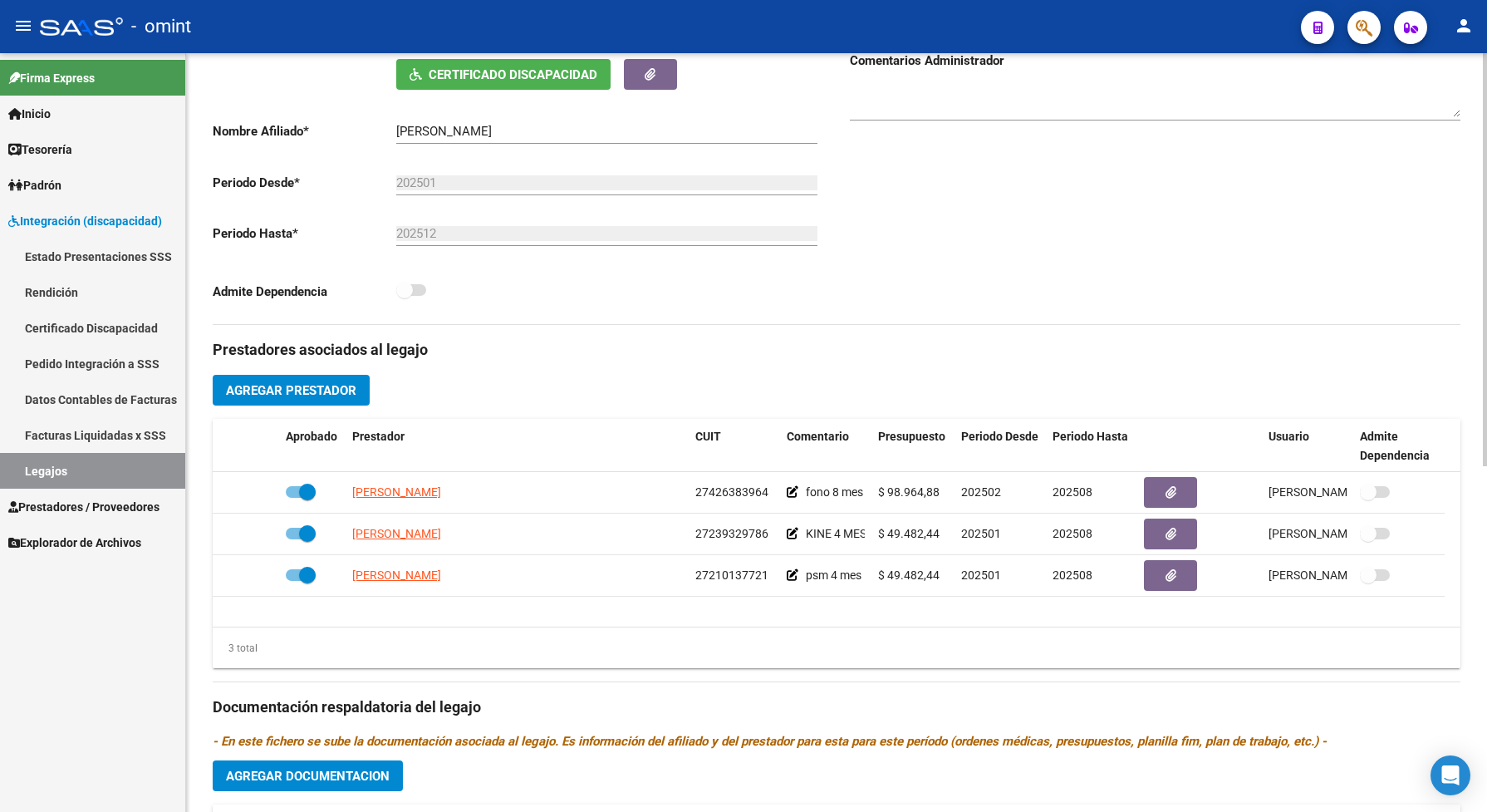
scroll to position [0, 0]
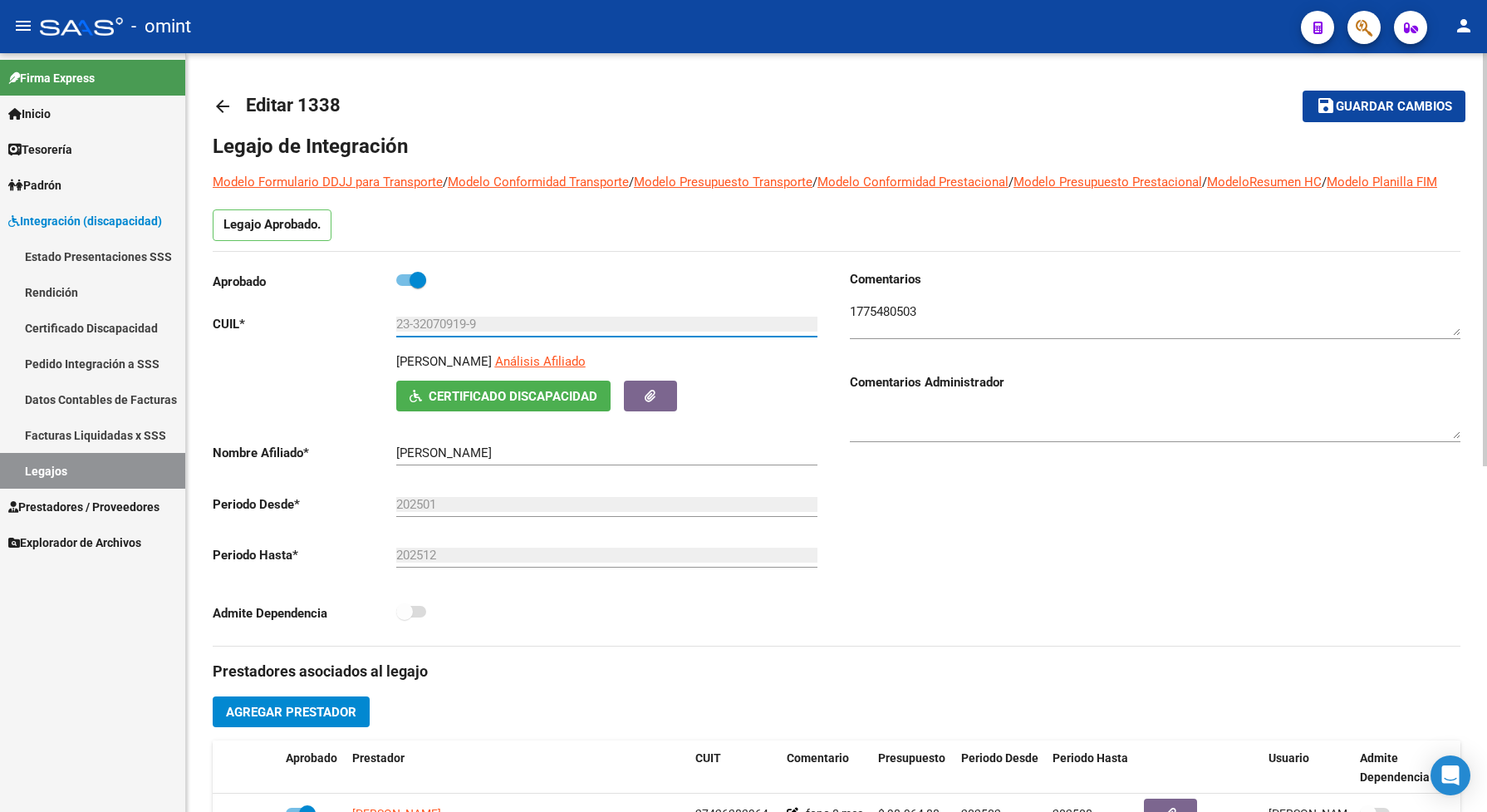
drag, startPoint x: 500, startPoint y: 337, endPoint x: 350, endPoint y: 315, distance: 151.6
click at [350, 315] on div "Aprobado CUIL * 23-32070919-9 Ingresar CUIL SEVERINI DANIEL ALBERTO Análisis Af…" at bounding box center [518, 452] width 611 height 362
drag, startPoint x: 350, startPoint y: 315, endPoint x: 408, endPoint y: 339, distance: 62.8
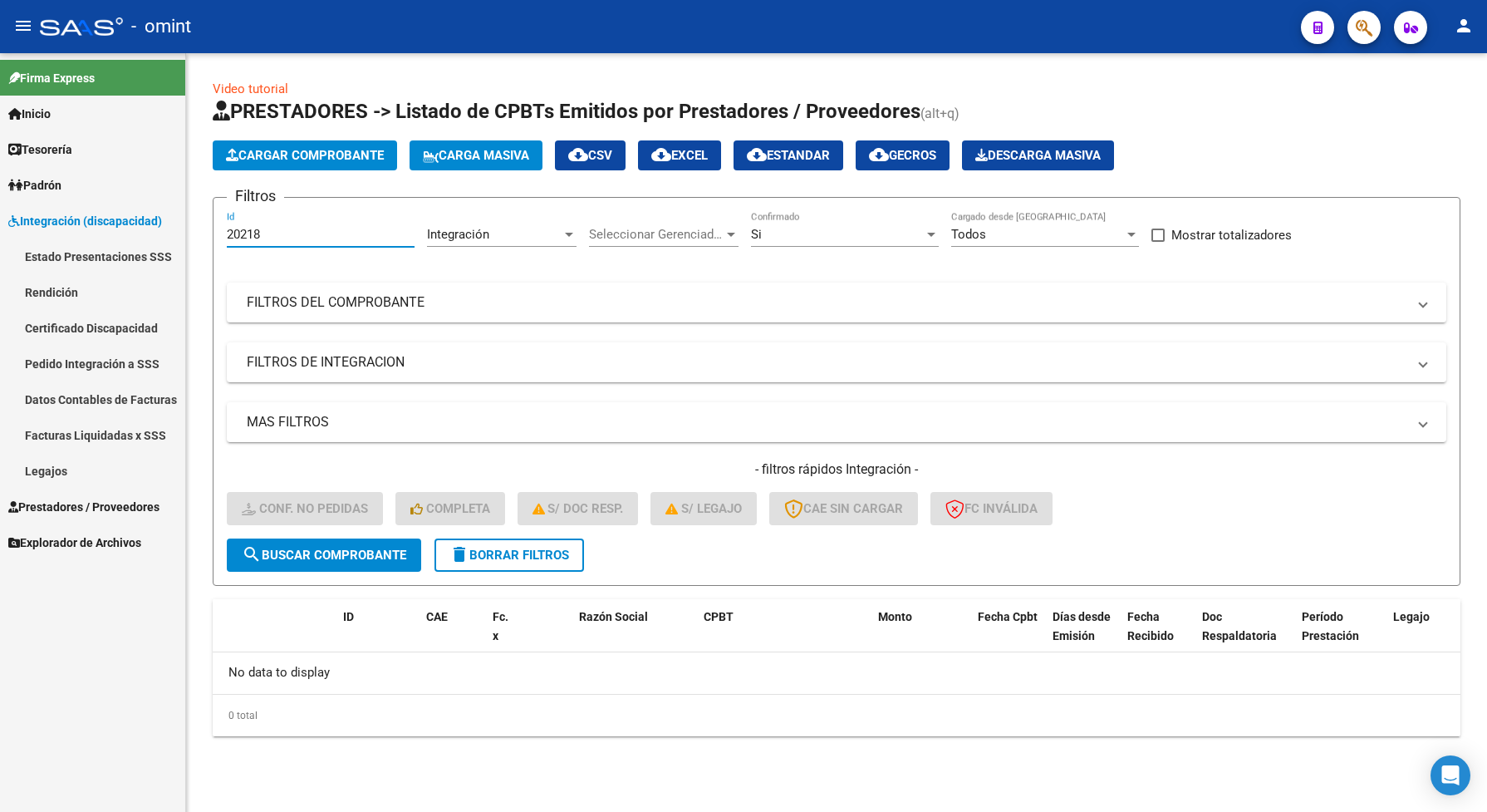
drag, startPoint x: 269, startPoint y: 234, endPoint x: 209, endPoint y: 233, distance: 60.0
click at [208, 234] on div "Video tutorial PRESTADORES -> Listado de CPBTs Emitidos por Prestadores / Prove…" at bounding box center [837, 421] width 1301 height 736
paste input "19069"
type input "19069"
click at [342, 549] on span "search Buscar Comprobante" at bounding box center [324, 555] width 165 height 15
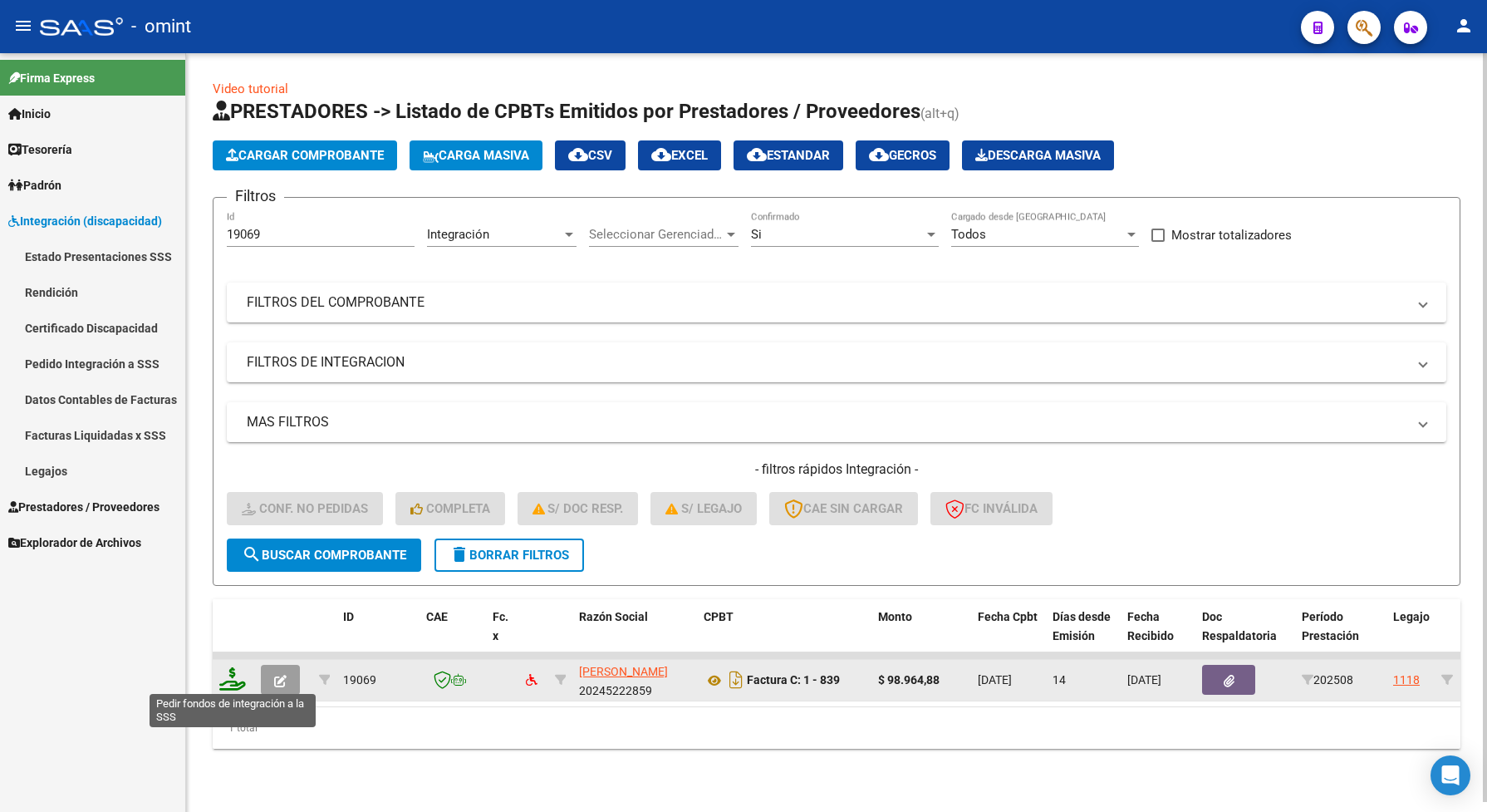
click at [226, 677] on icon at bounding box center [233, 679] width 27 height 23
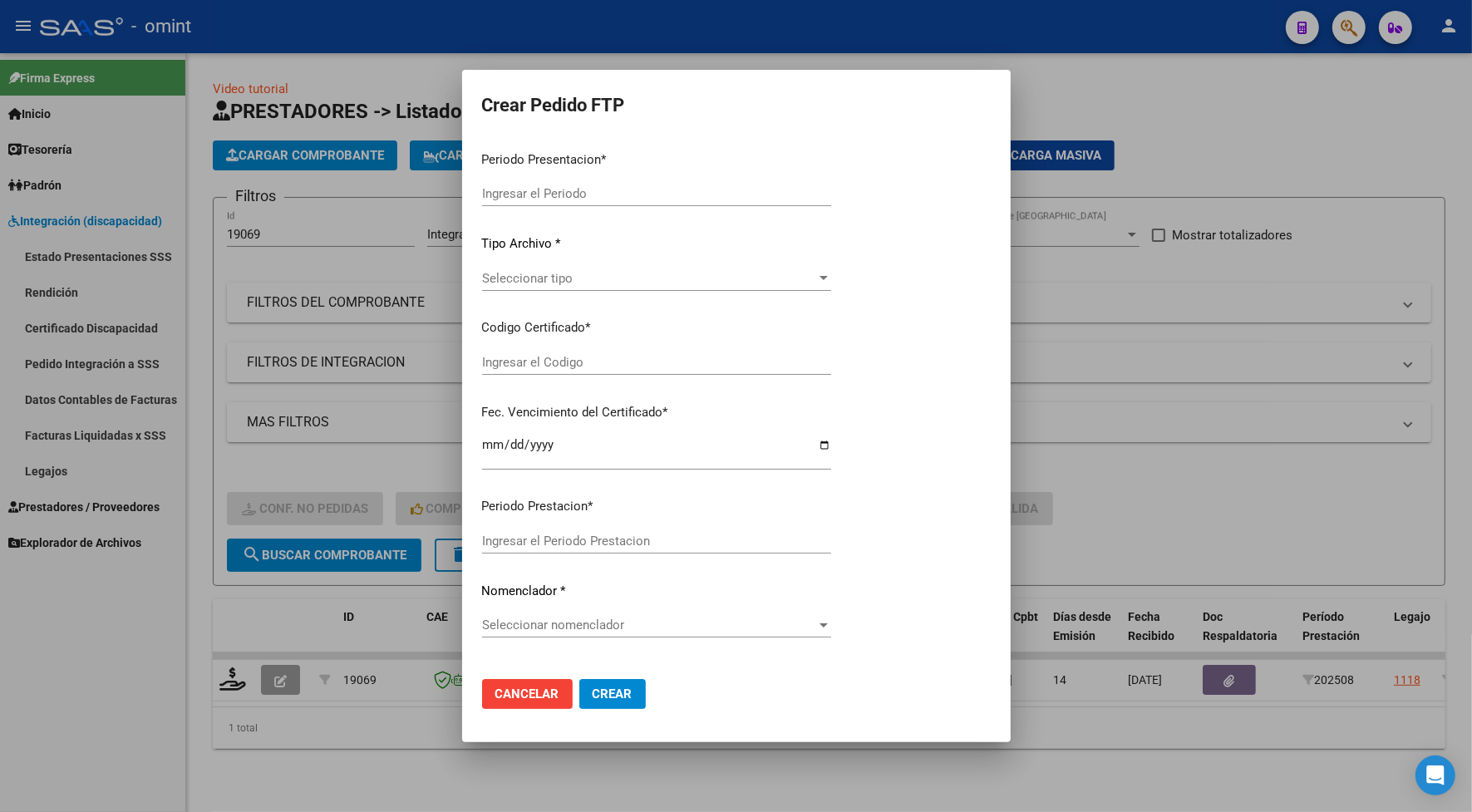
type input "202508"
type input "$ 98.964,88"
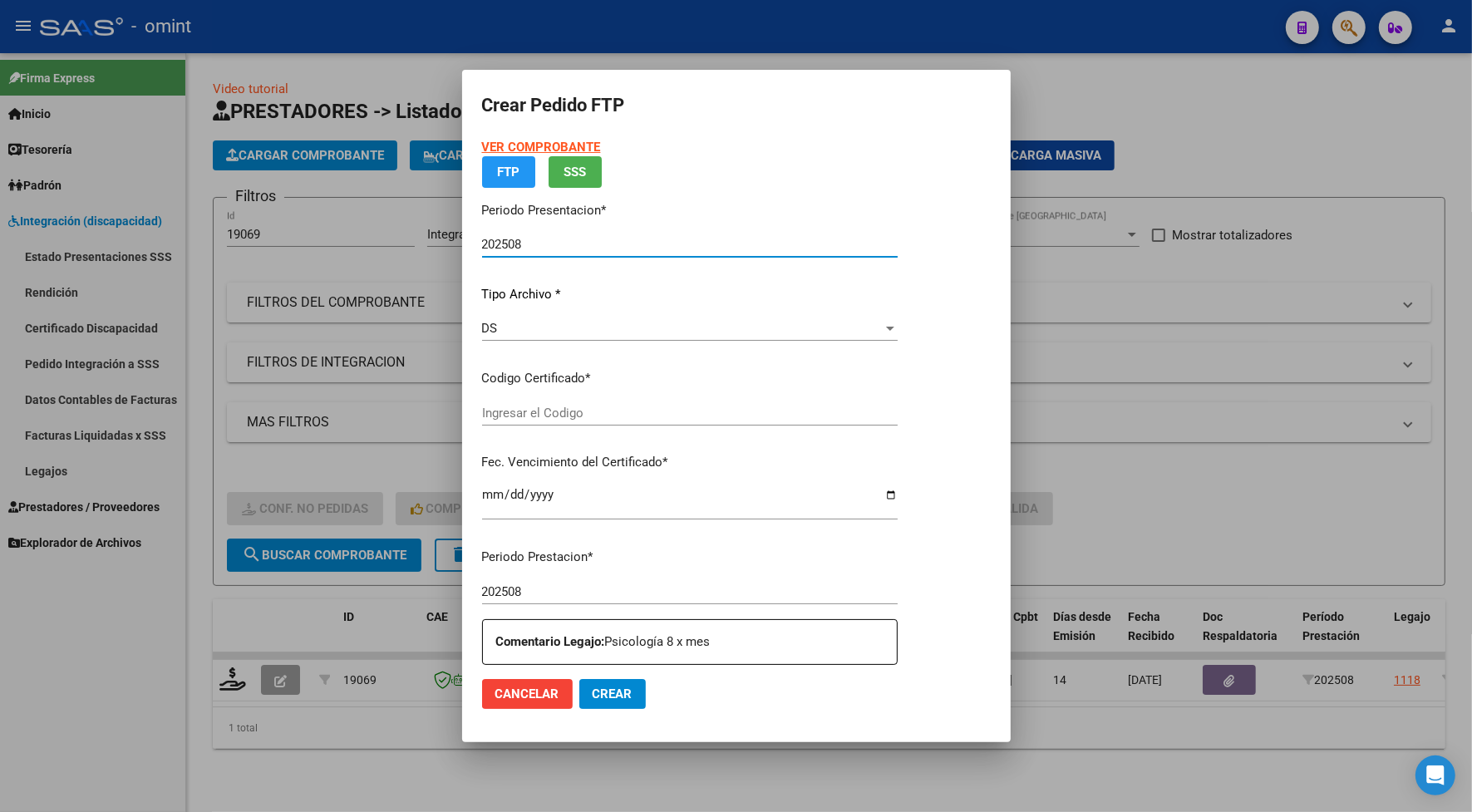
type input "6039046655"
type input "2028-03-17"
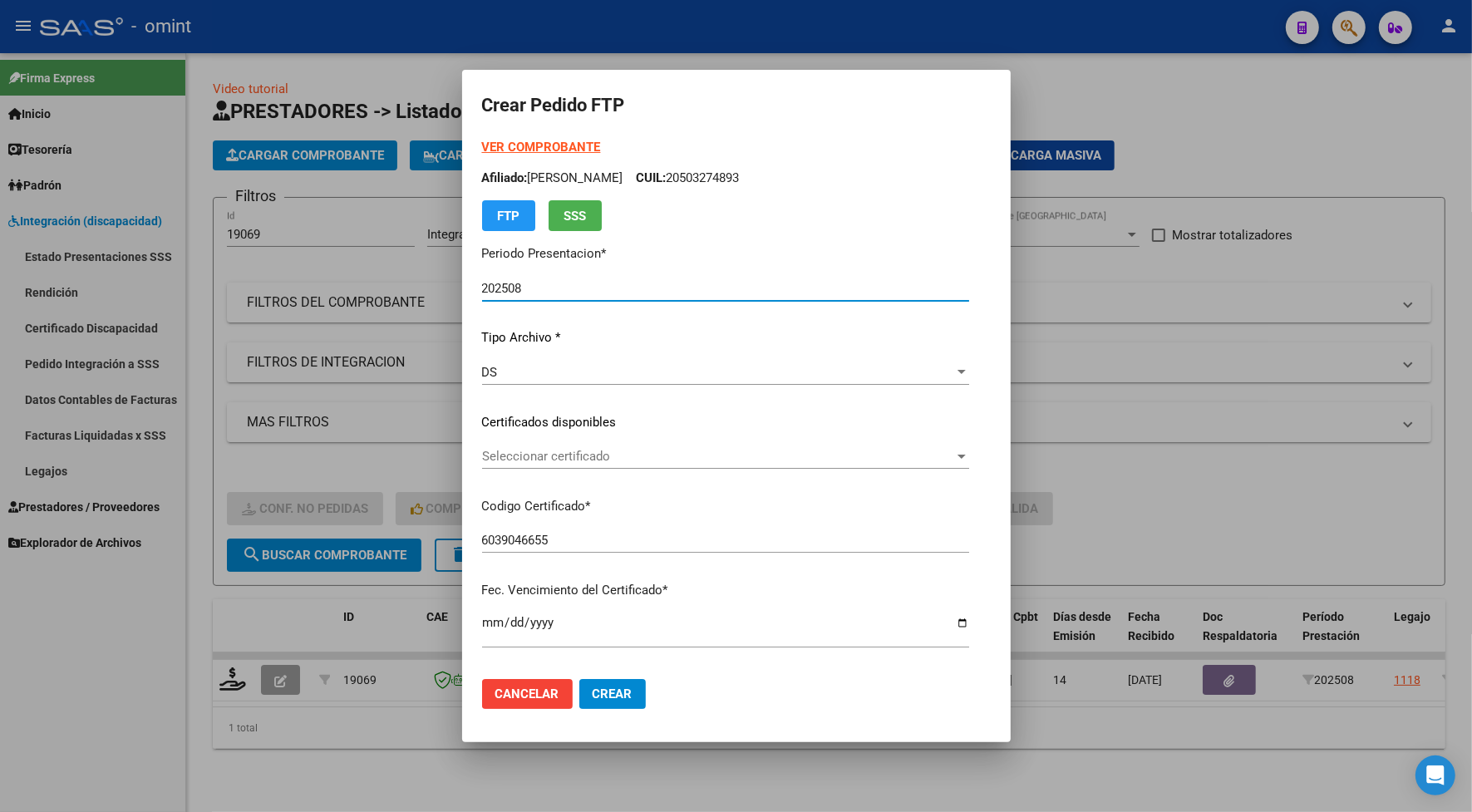
click at [665, 455] on span "Seleccionar certificado" at bounding box center [718, 456] width 472 height 15
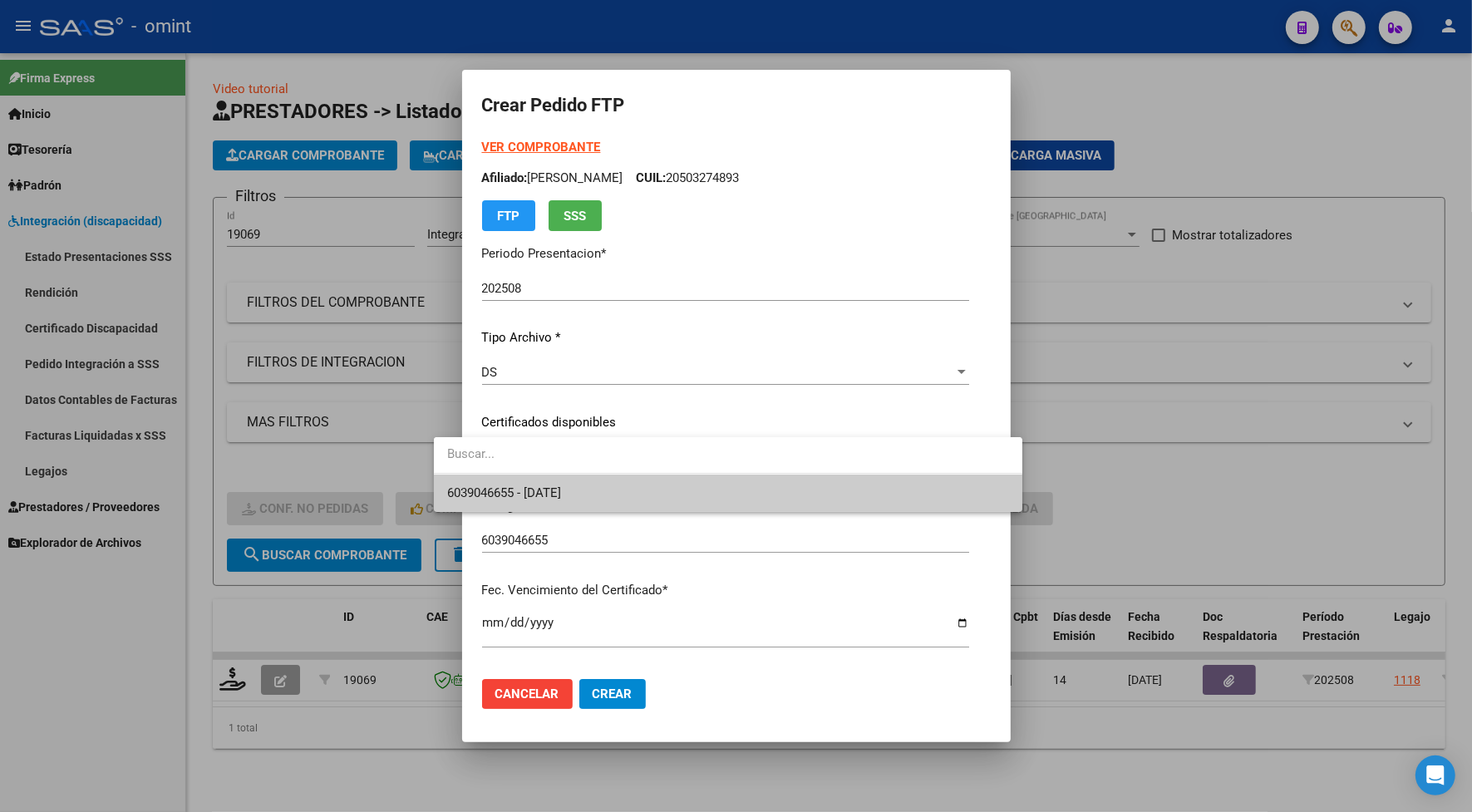
click at [561, 499] on span "6039046655 - 2028-03-17" at bounding box center [504, 492] width 114 height 15
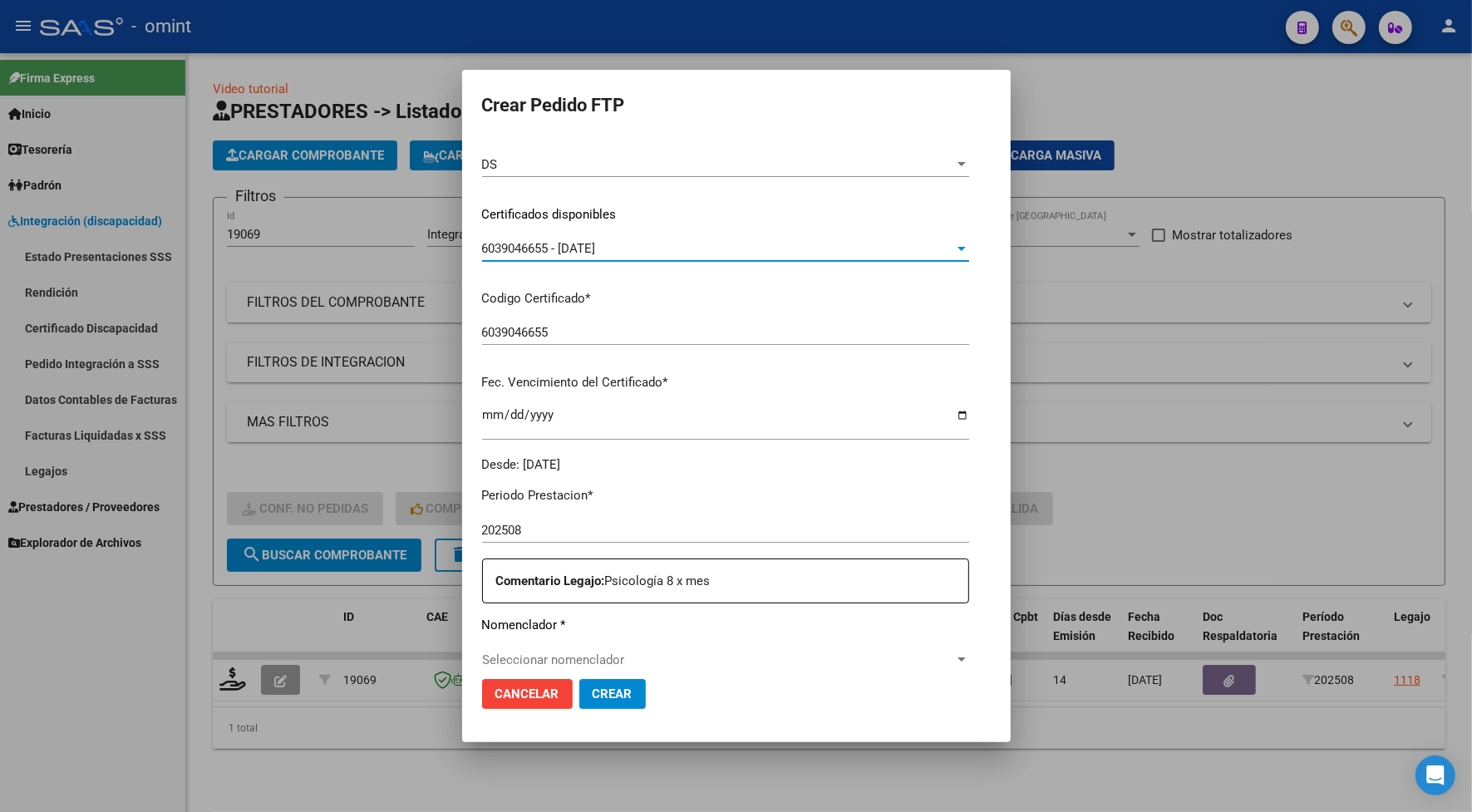
scroll to position [312, 0]
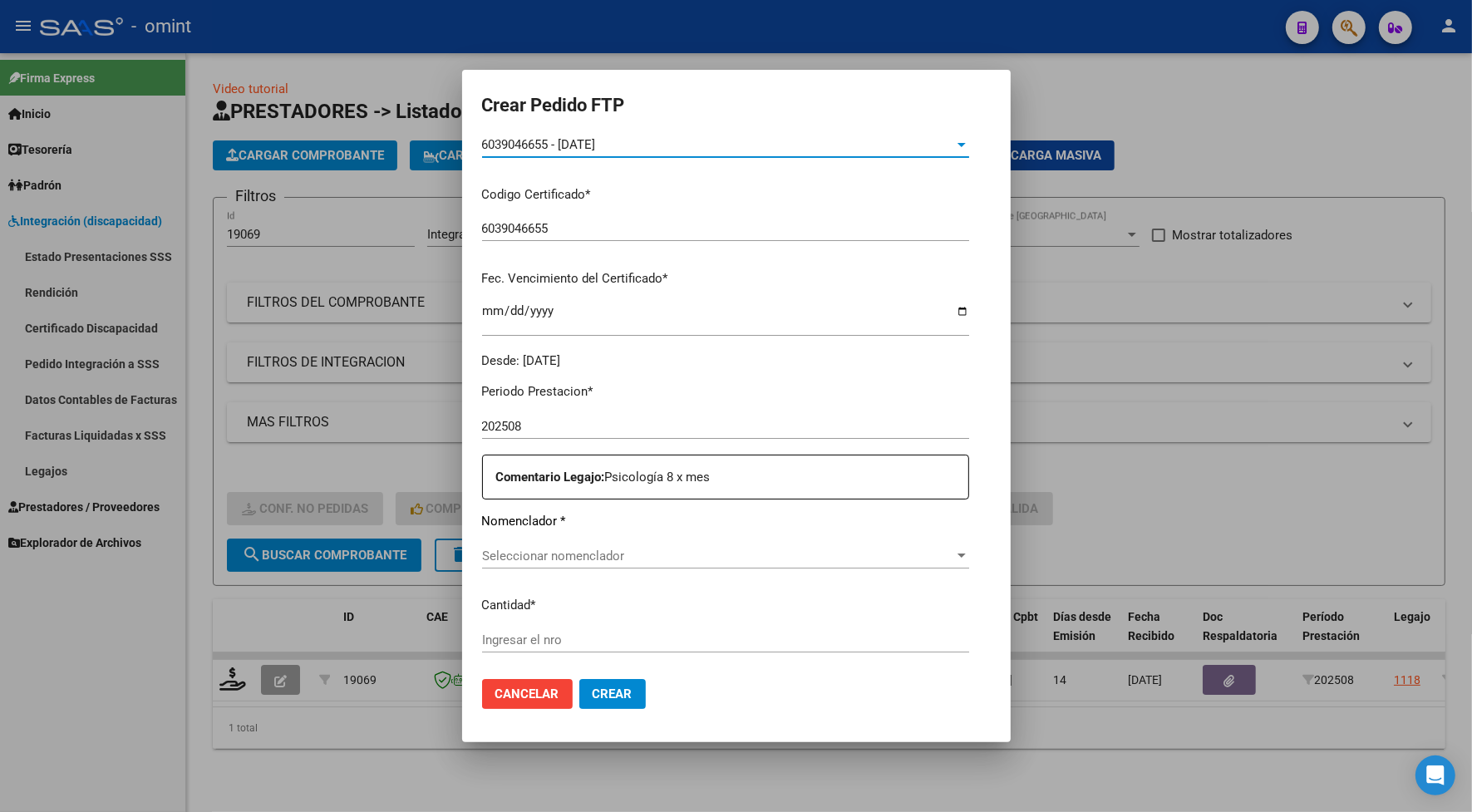
click at [558, 550] on span "Seleccionar nomenclador" at bounding box center [718, 555] width 472 height 15
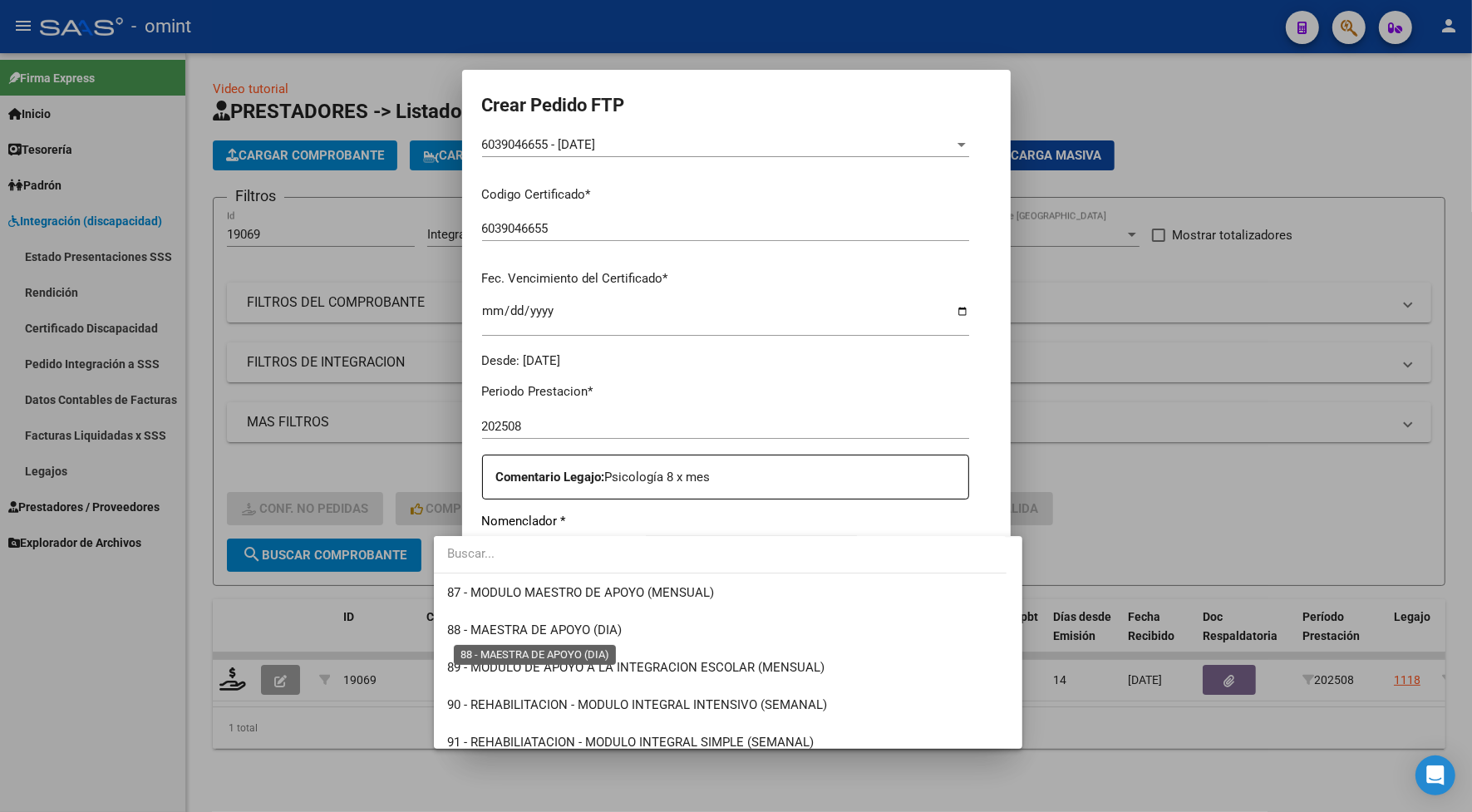
scroll to position [3110, 0]
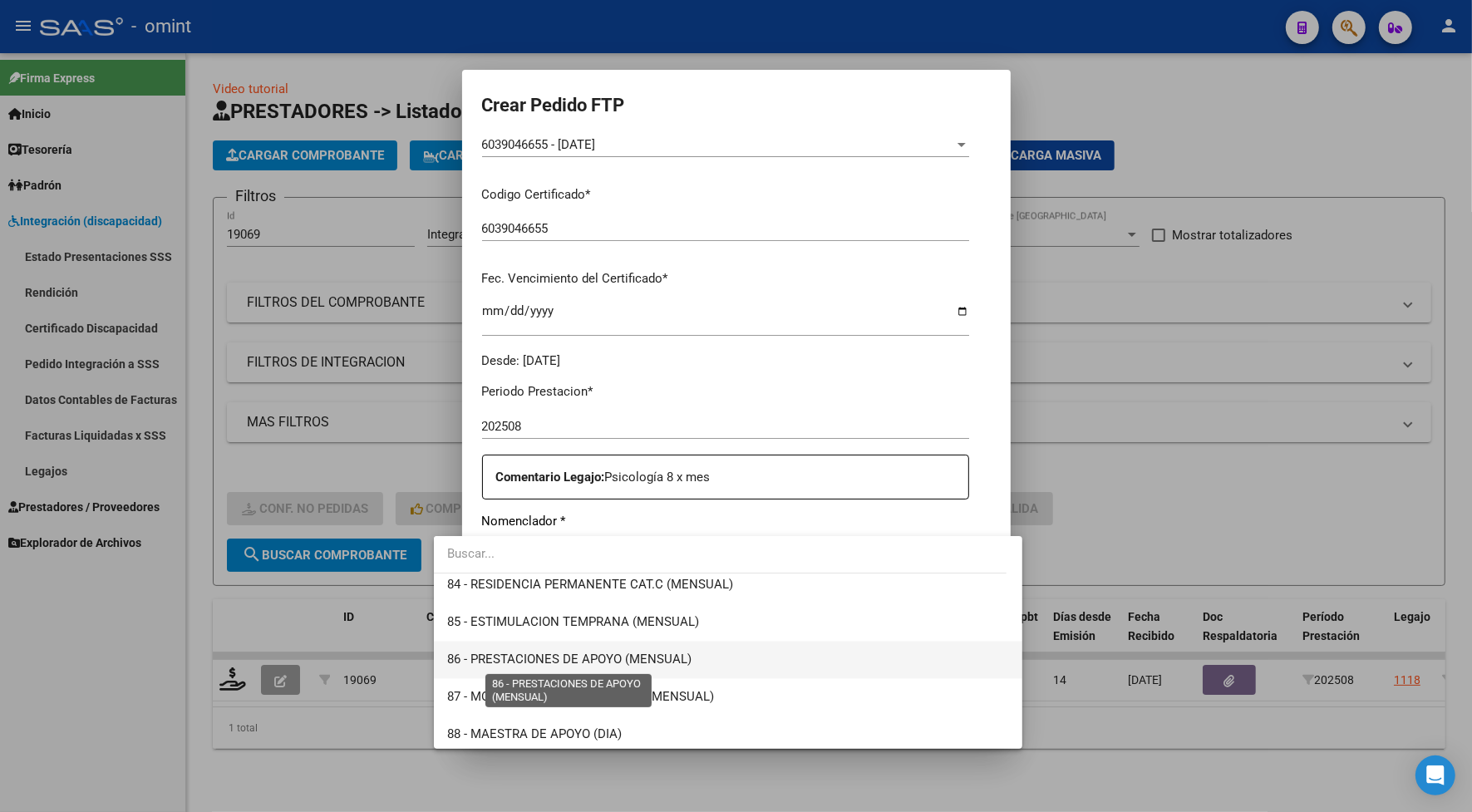
click at [665, 656] on span "86 - PRESTACIONES DE APOYO (MENSUAL)" at bounding box center [569, 660] width 244 height 15
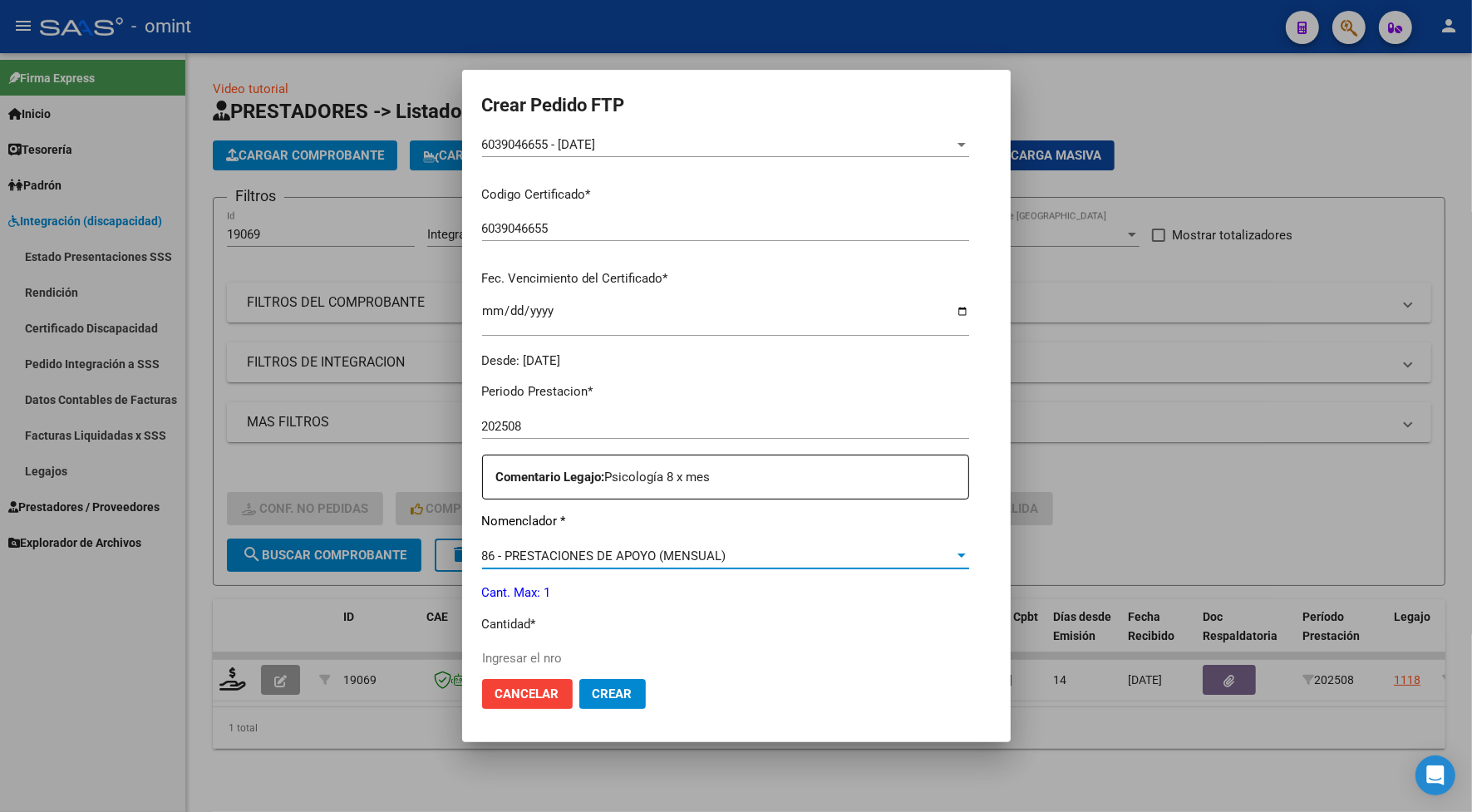
scroll to position [415, 0]
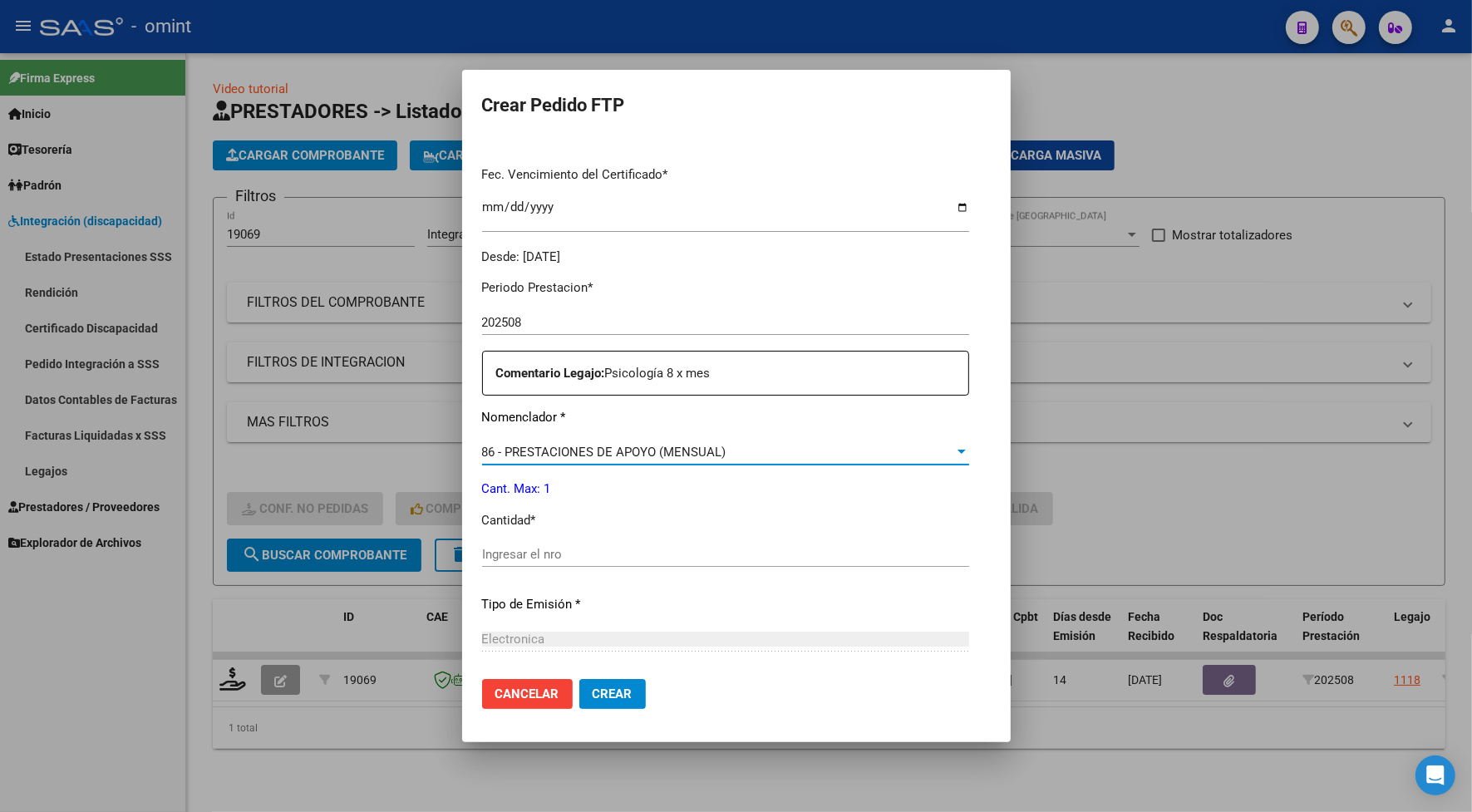
click at [532, 452] on span "86 - PRESTACIONES DE APOYO (MENSUAL)" at bounding box center [604, 452] width 244 height 15
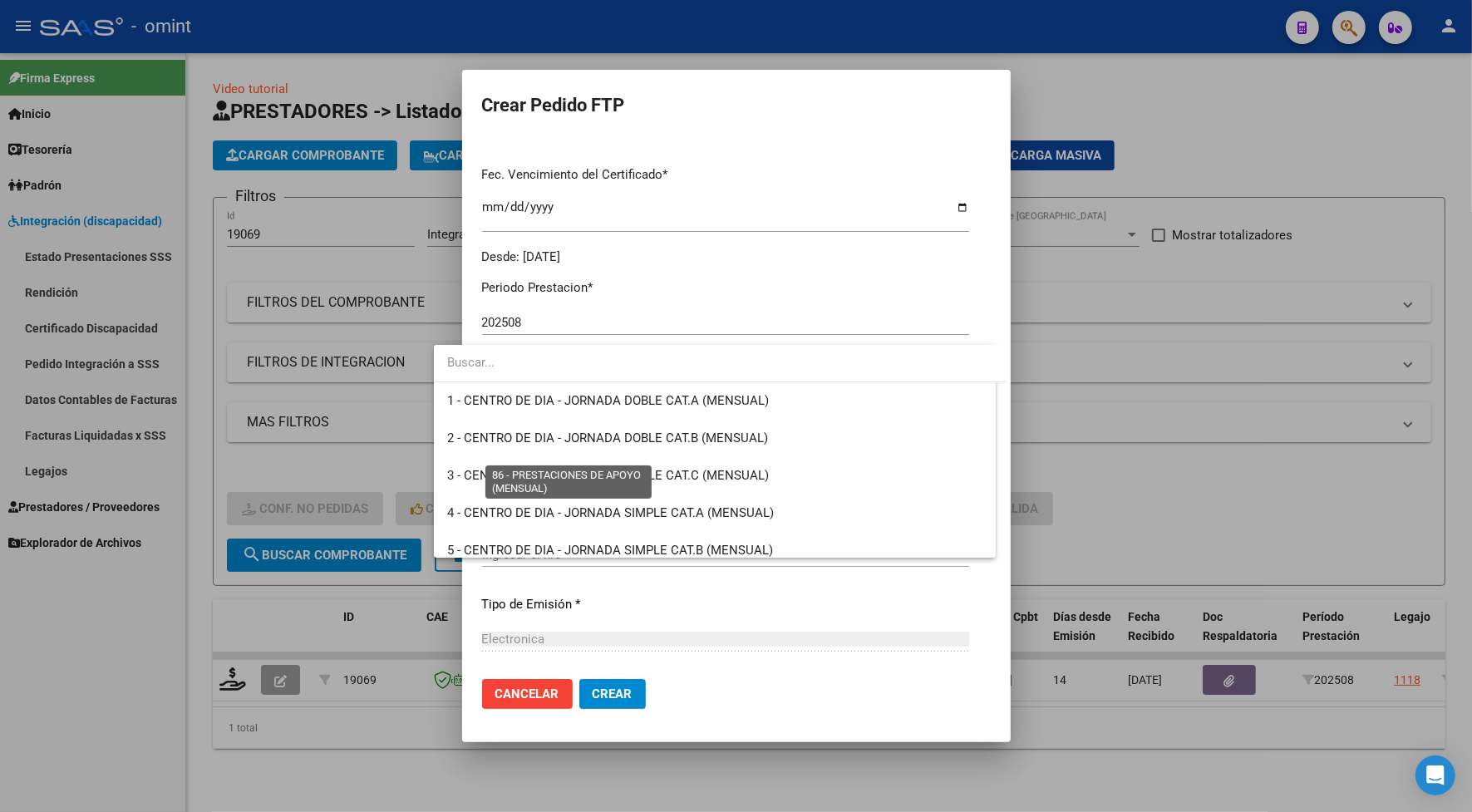
scroll to position [3128, 0]
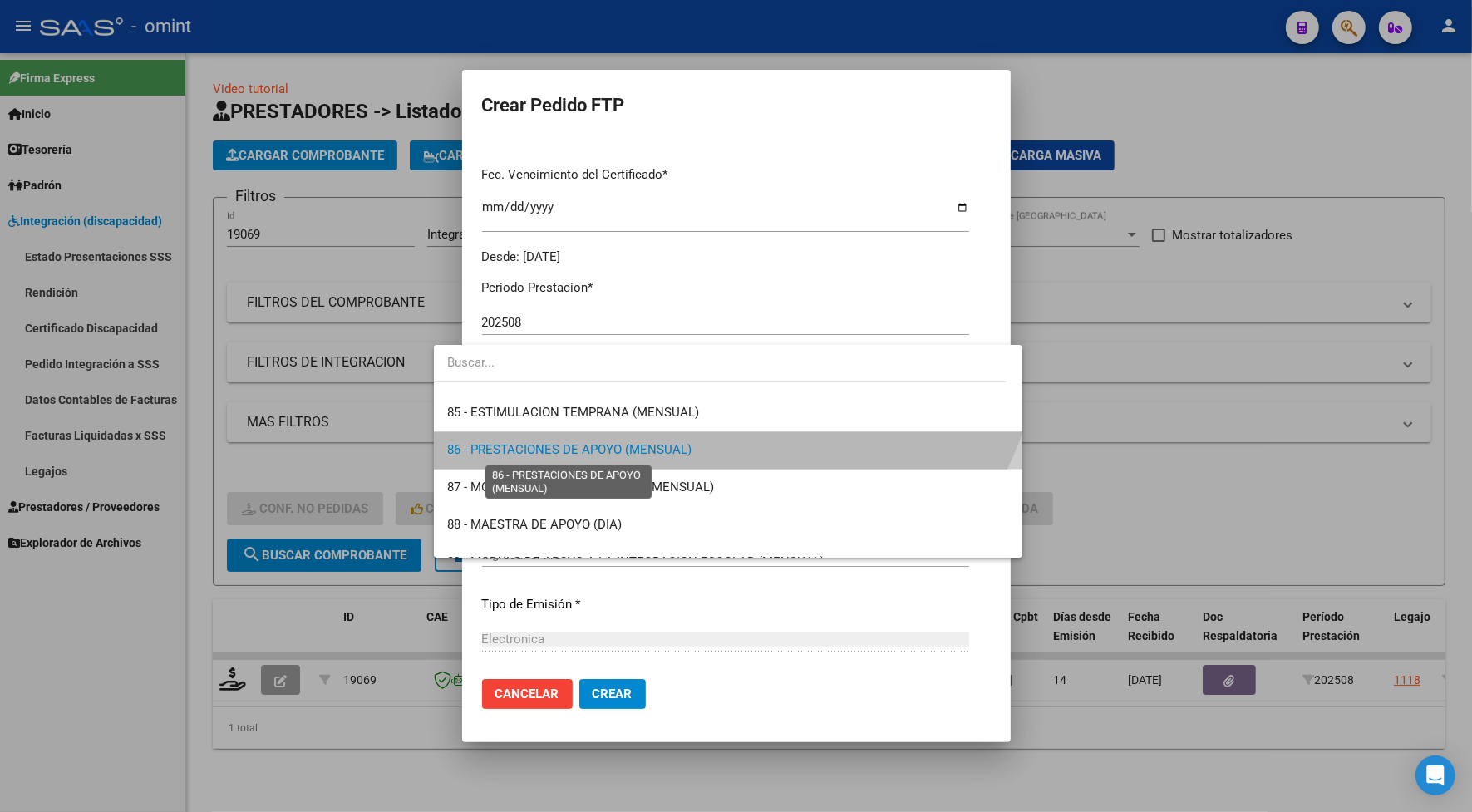
click at [532, 452] on span "86 - PRESTACIONES DE APOYO (MENSUAL)" at bounding box center [569, 450] width 244 height 15
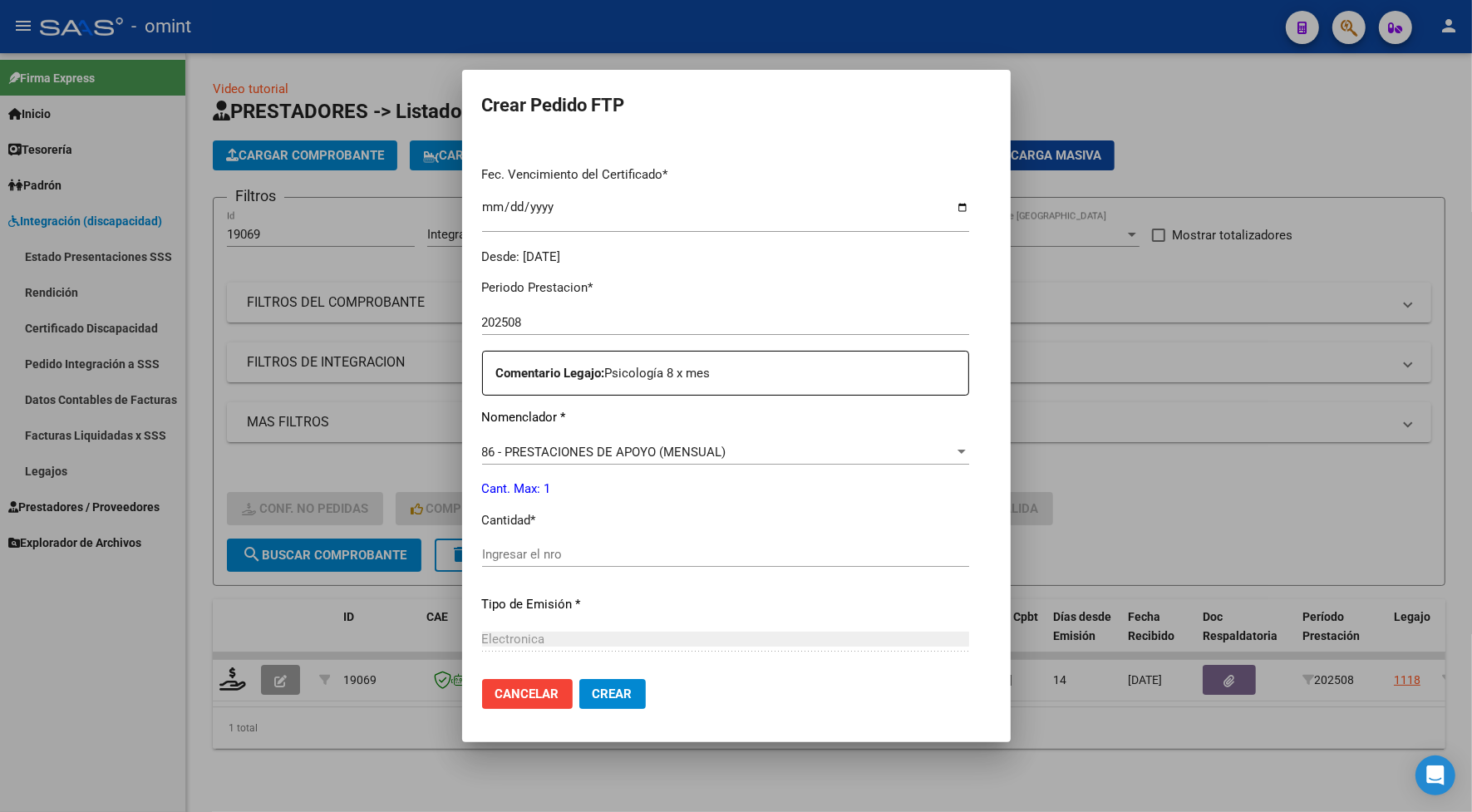
click at [339, 44] on div at bounding box center [736, 406] width 1472 height 812
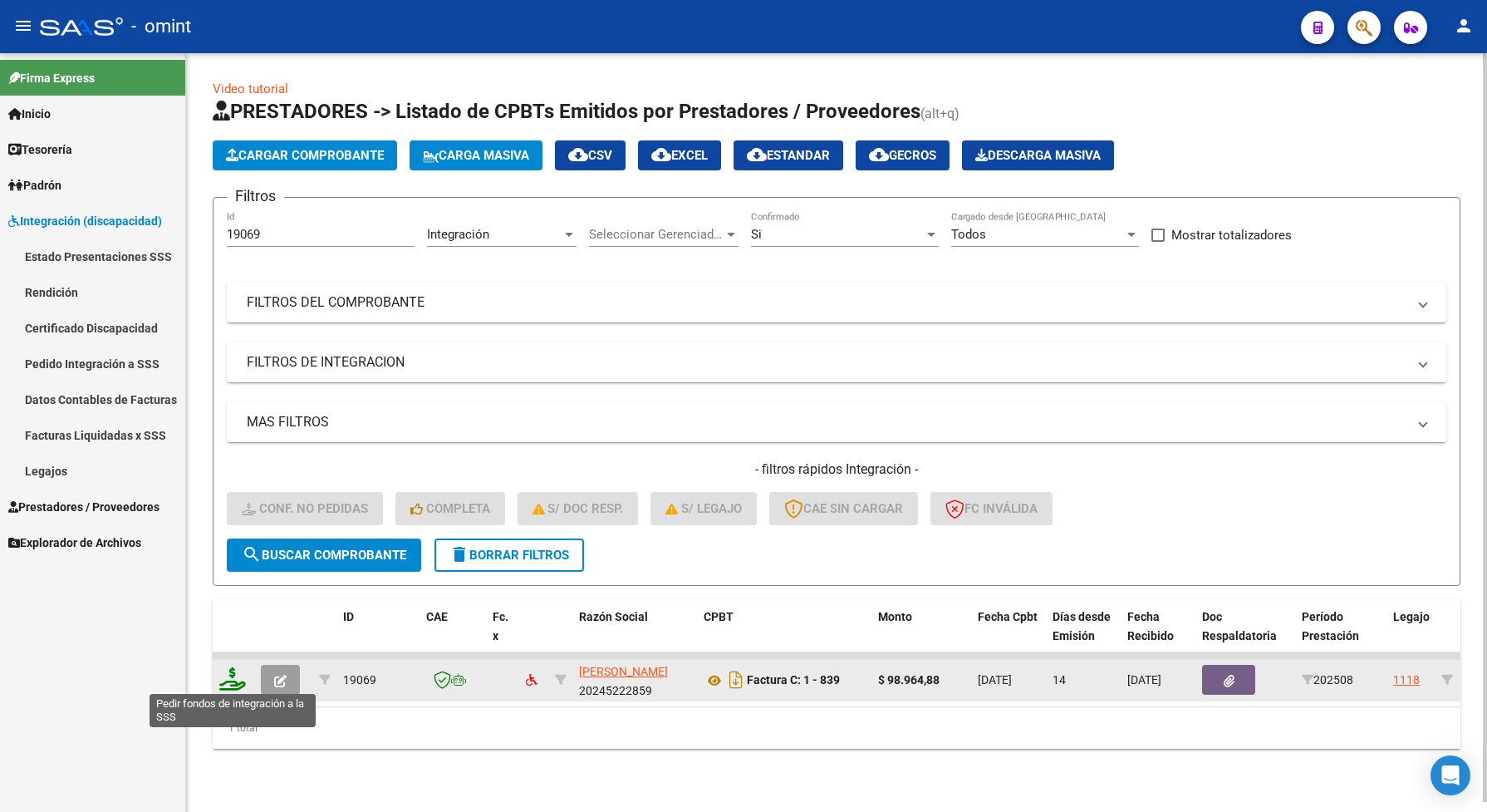
click at [225, 679] on icon at bounding box center [233, 679] width 27 height 23
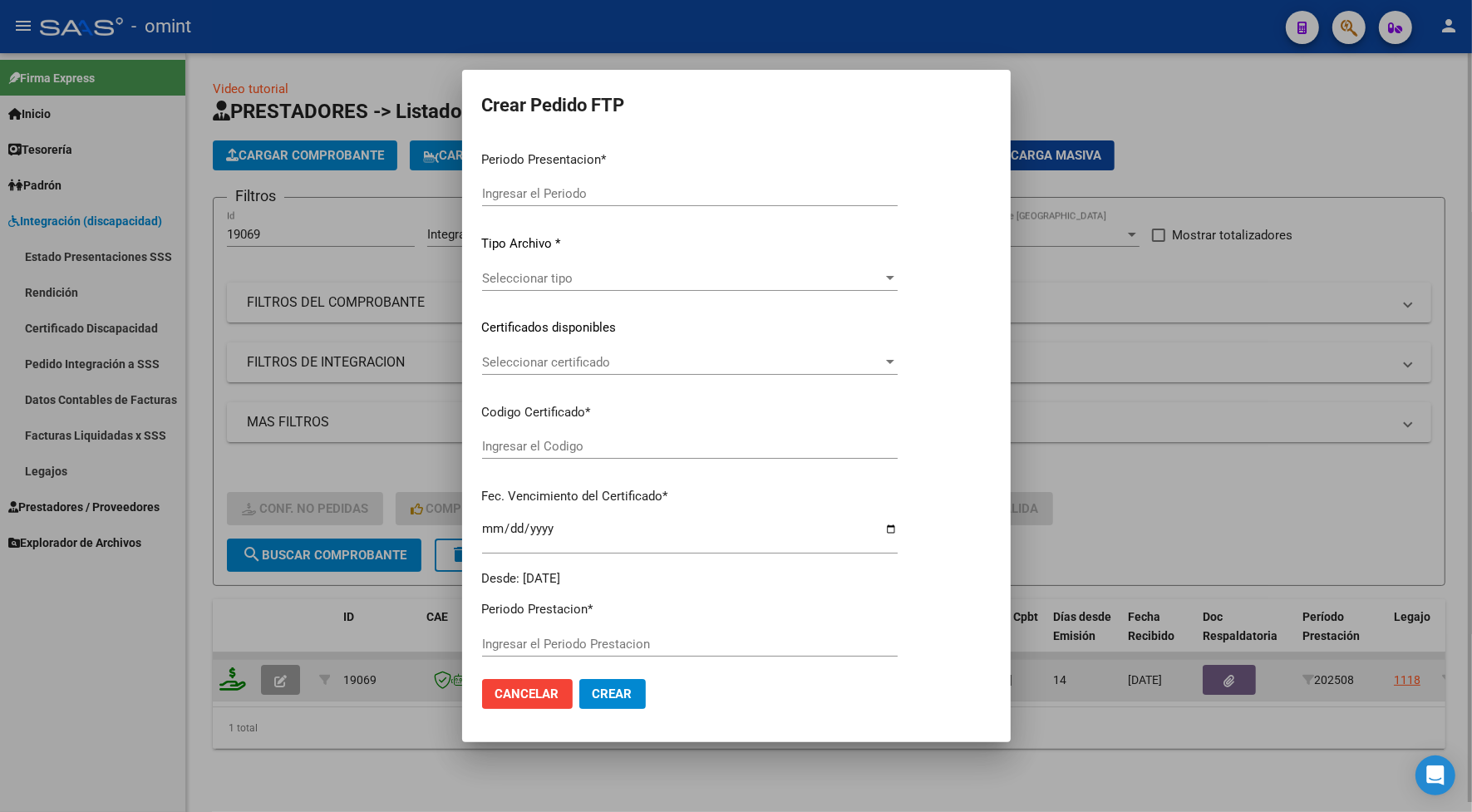
type input "202508"
type input "$ 98.964,88"
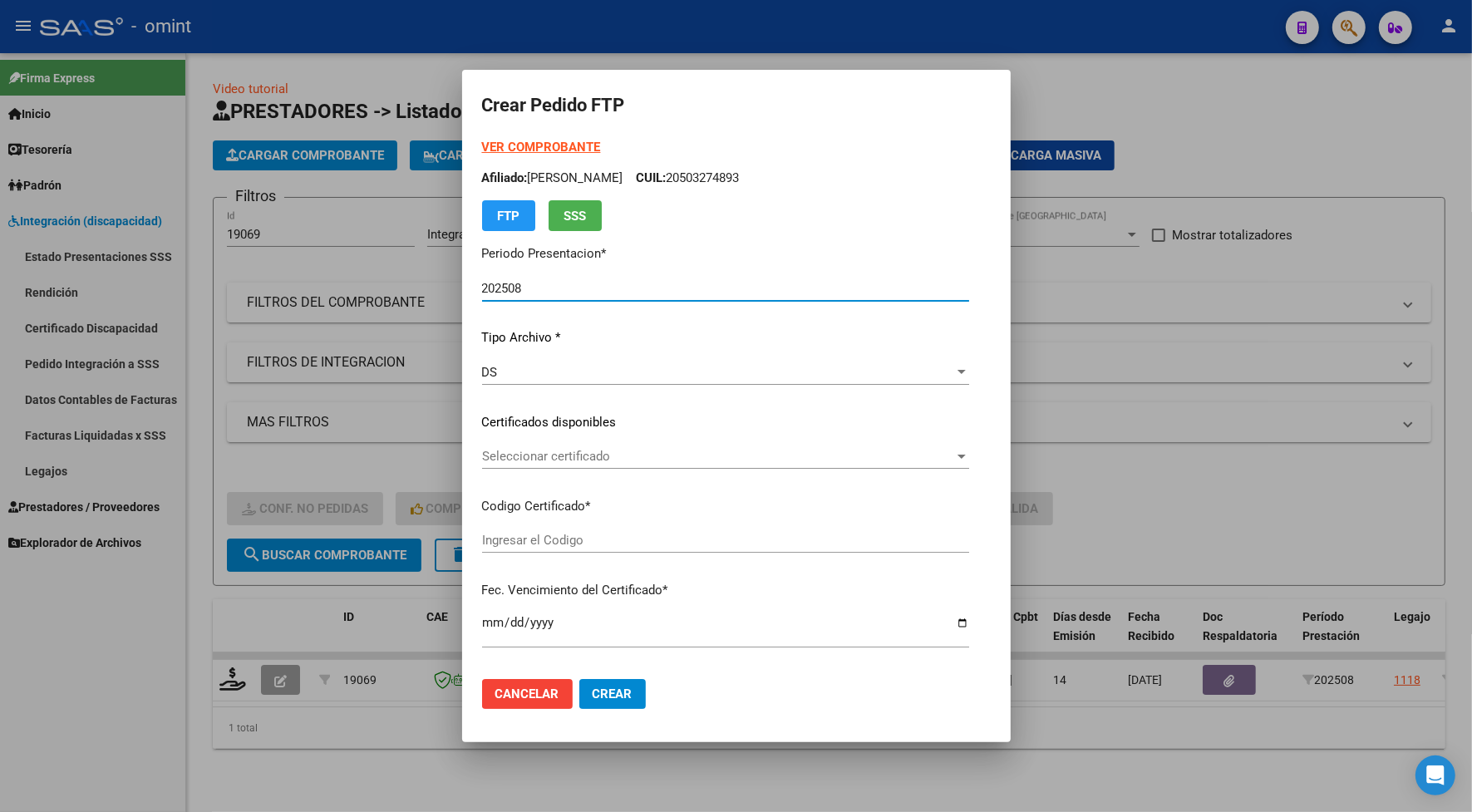
type input "6039046655"
type input "2028-03-17"
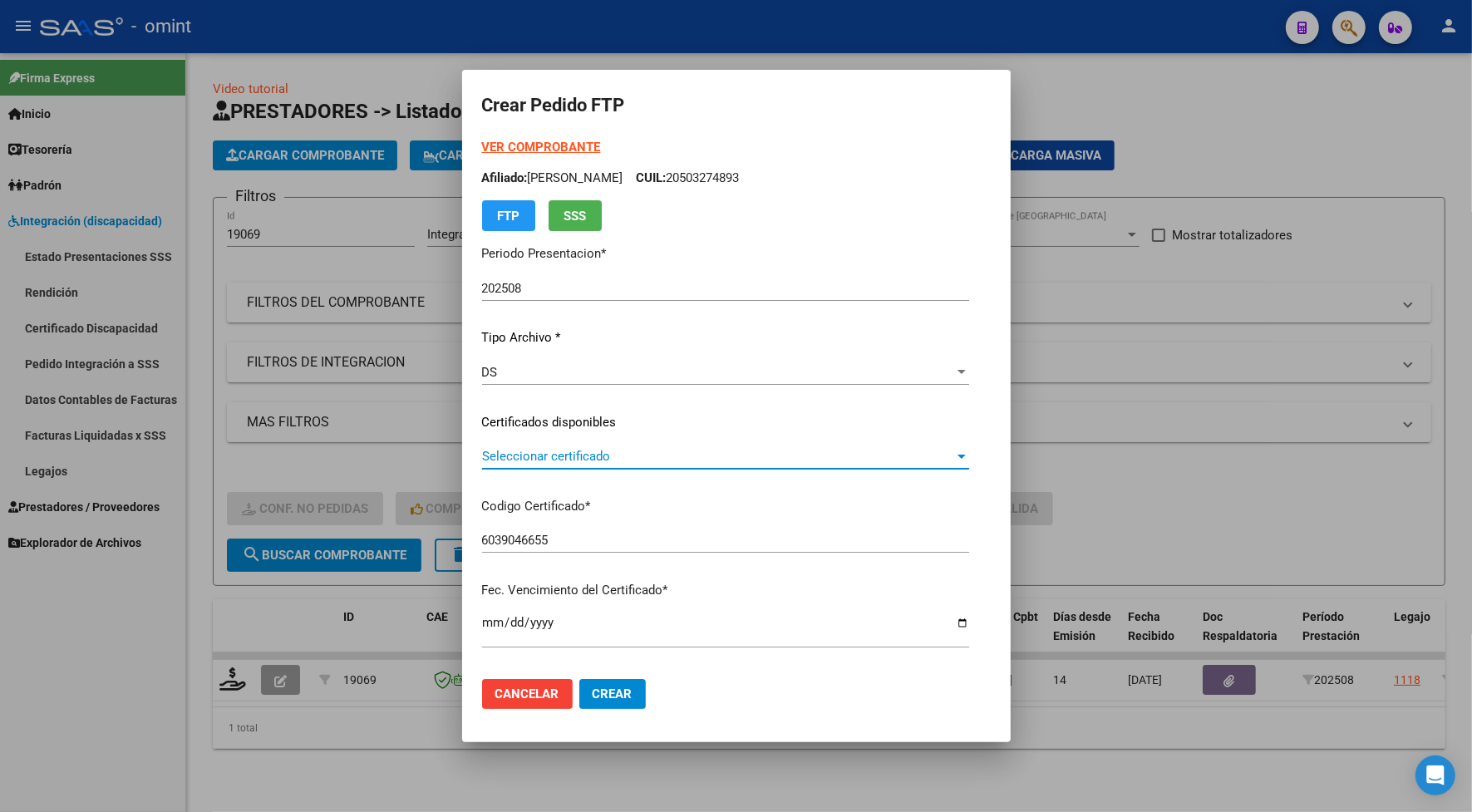
click at [485, 454] on span "Seleccionar certificado" at bounding box center [718, 456] width 472 height 15
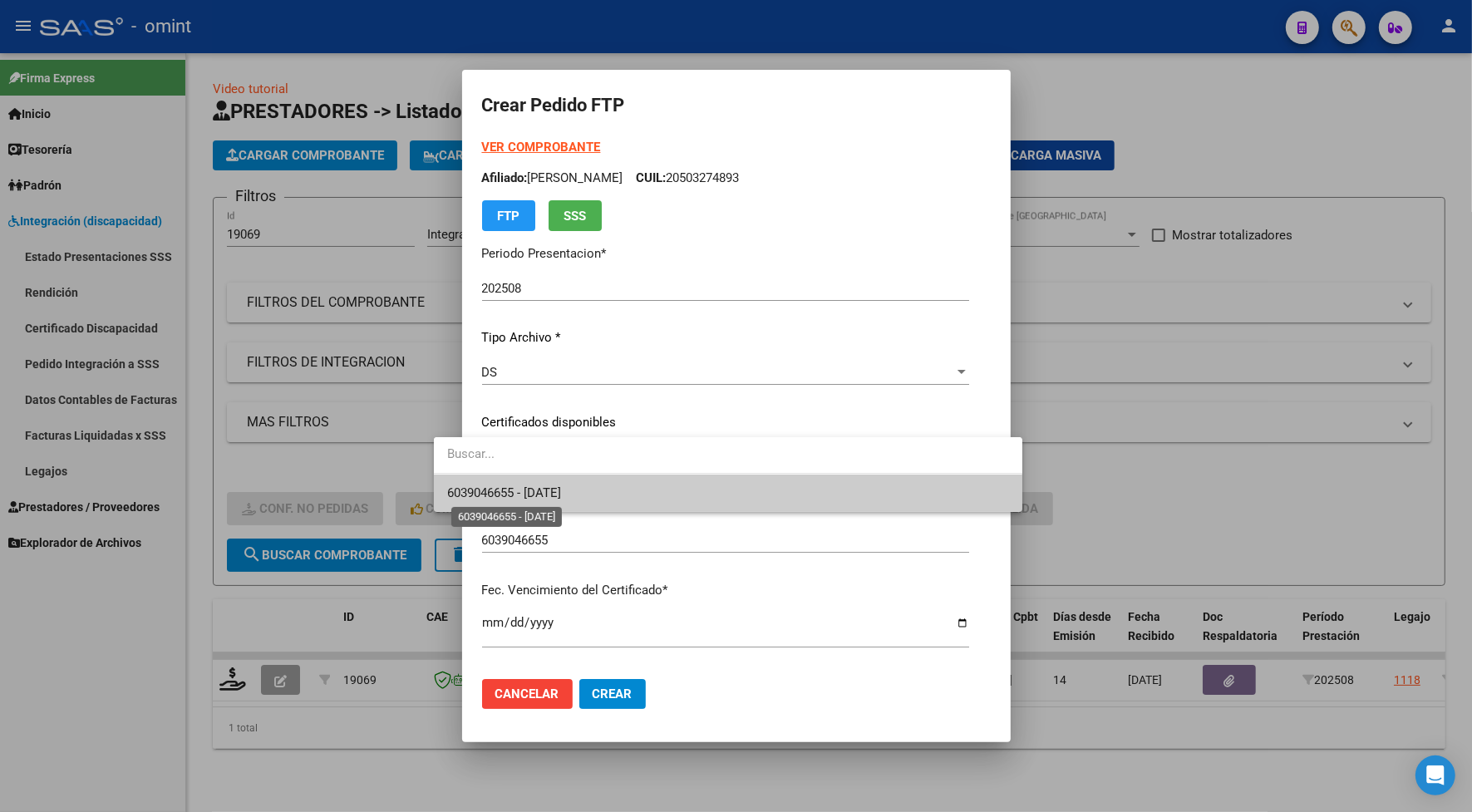
click at [507, 490] on span "6039046655 - 2028-03-17" at bounding box center [504, 492] width 114 height 15
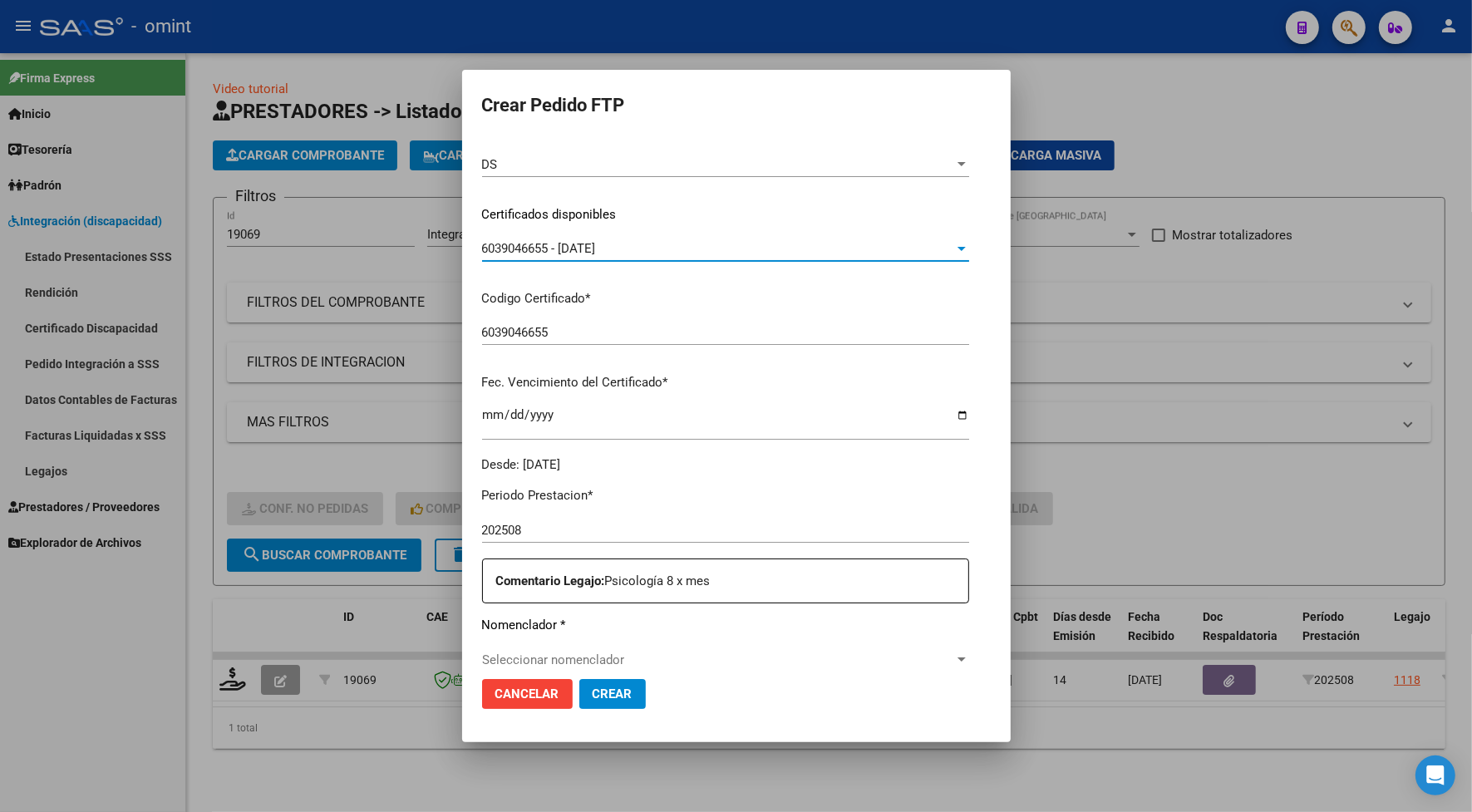
scroll to position [415, 0]
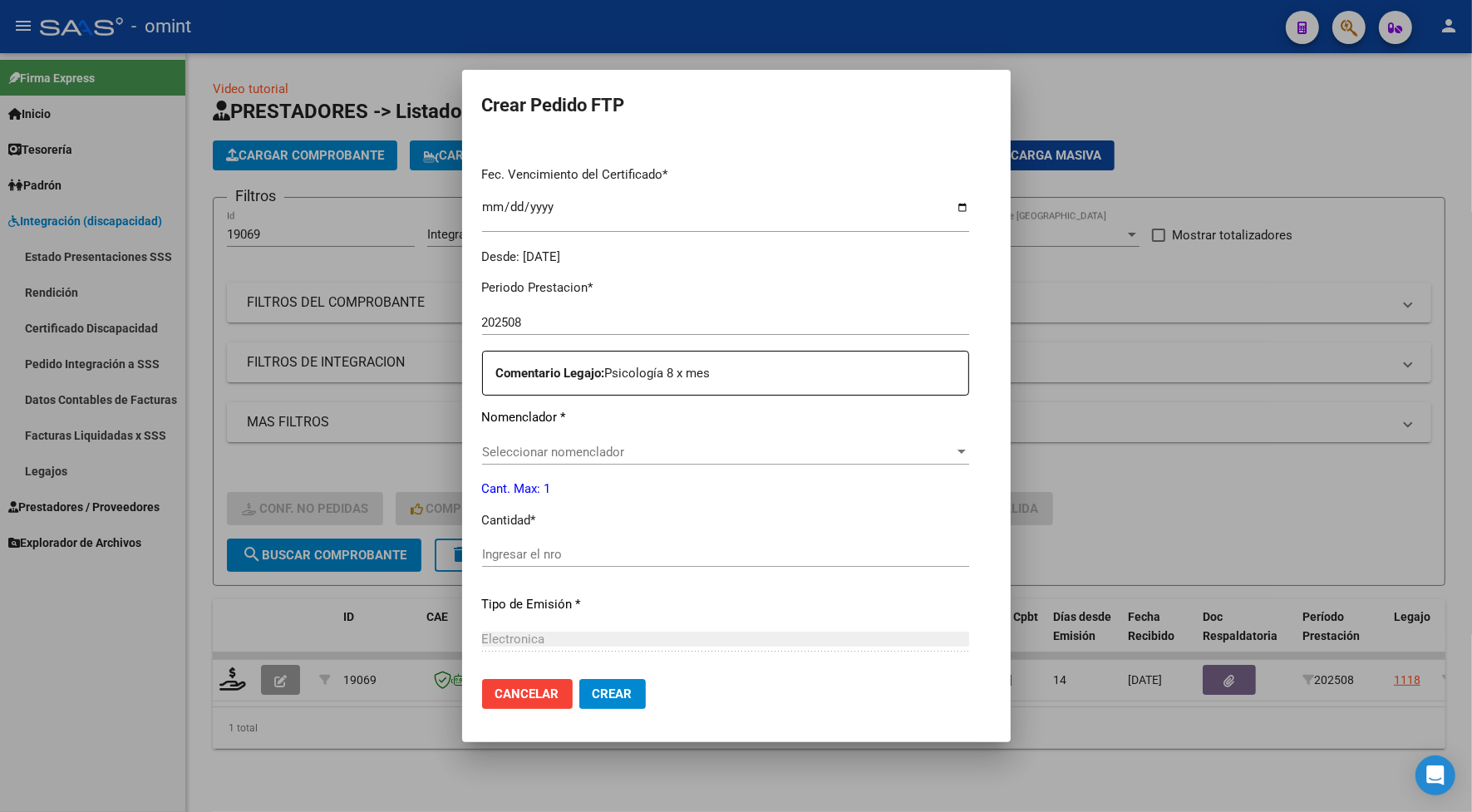
click at [491, 453] on span "Seleccionar nomenclador" at bounding box center [718, 452] width 472 height 15
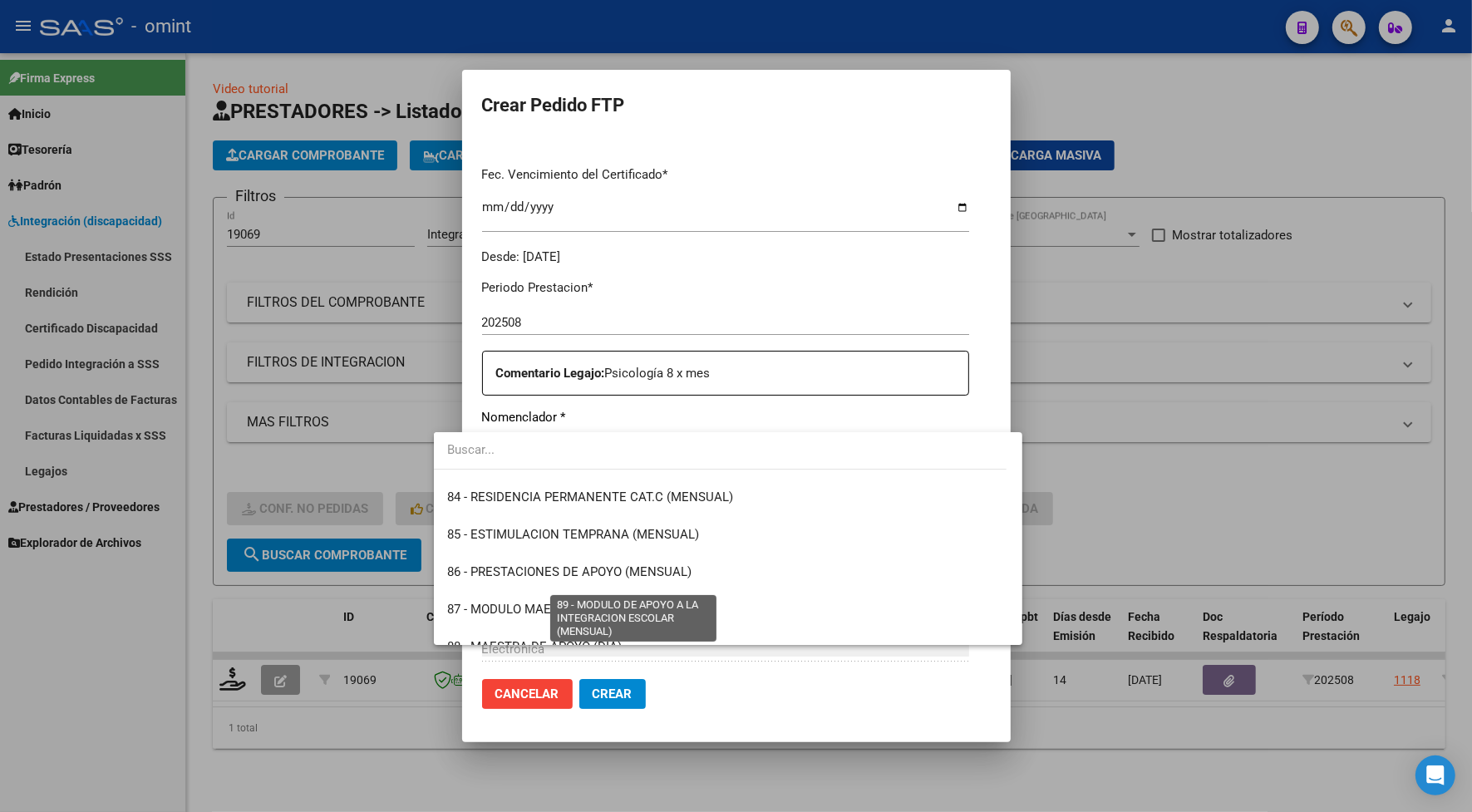
scroll to position [3198, 0]
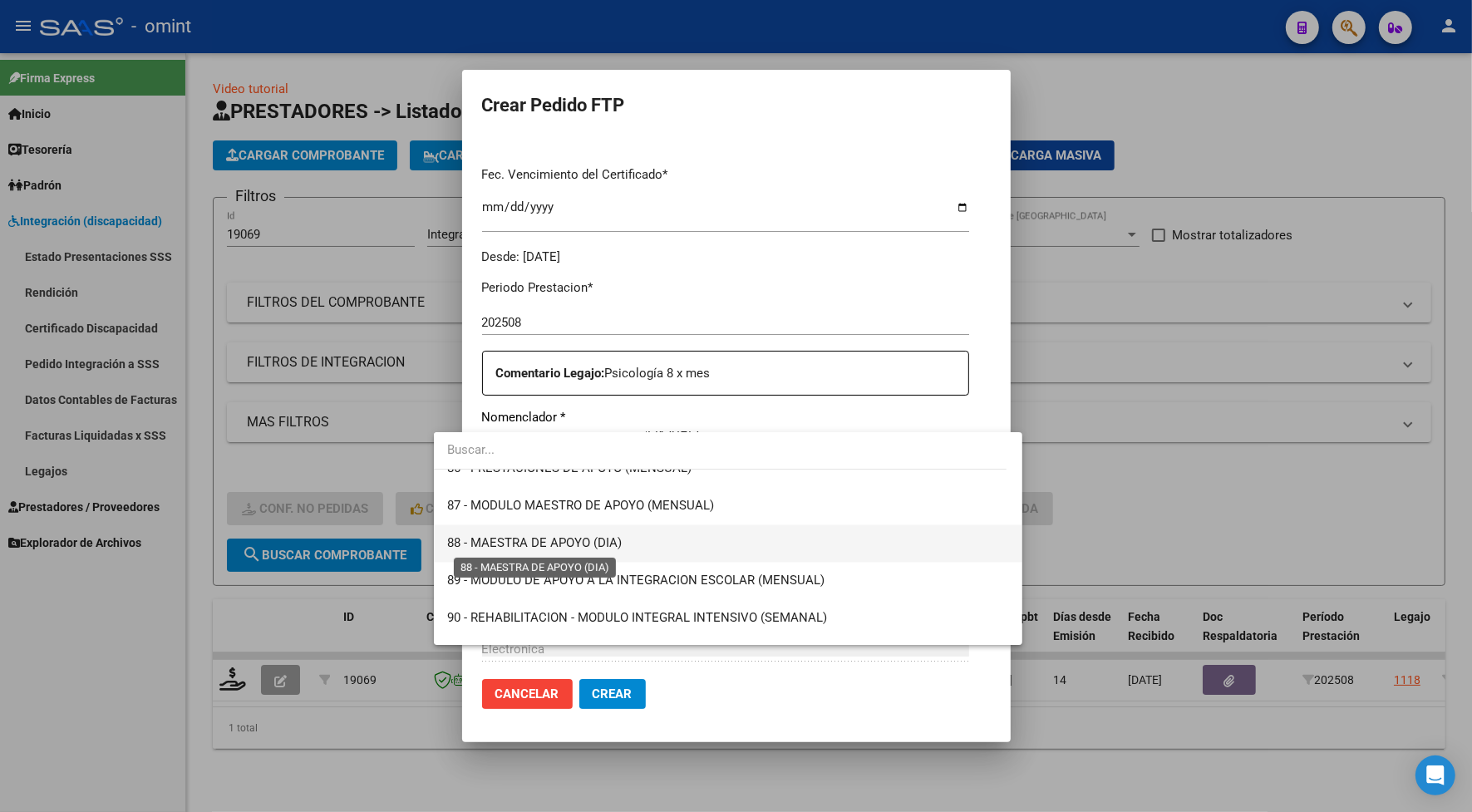
click at [555, 546] on span "88 - MAESTRA DE APOYO (DIA)" at bounding box center [535, 543] width 175 height 15
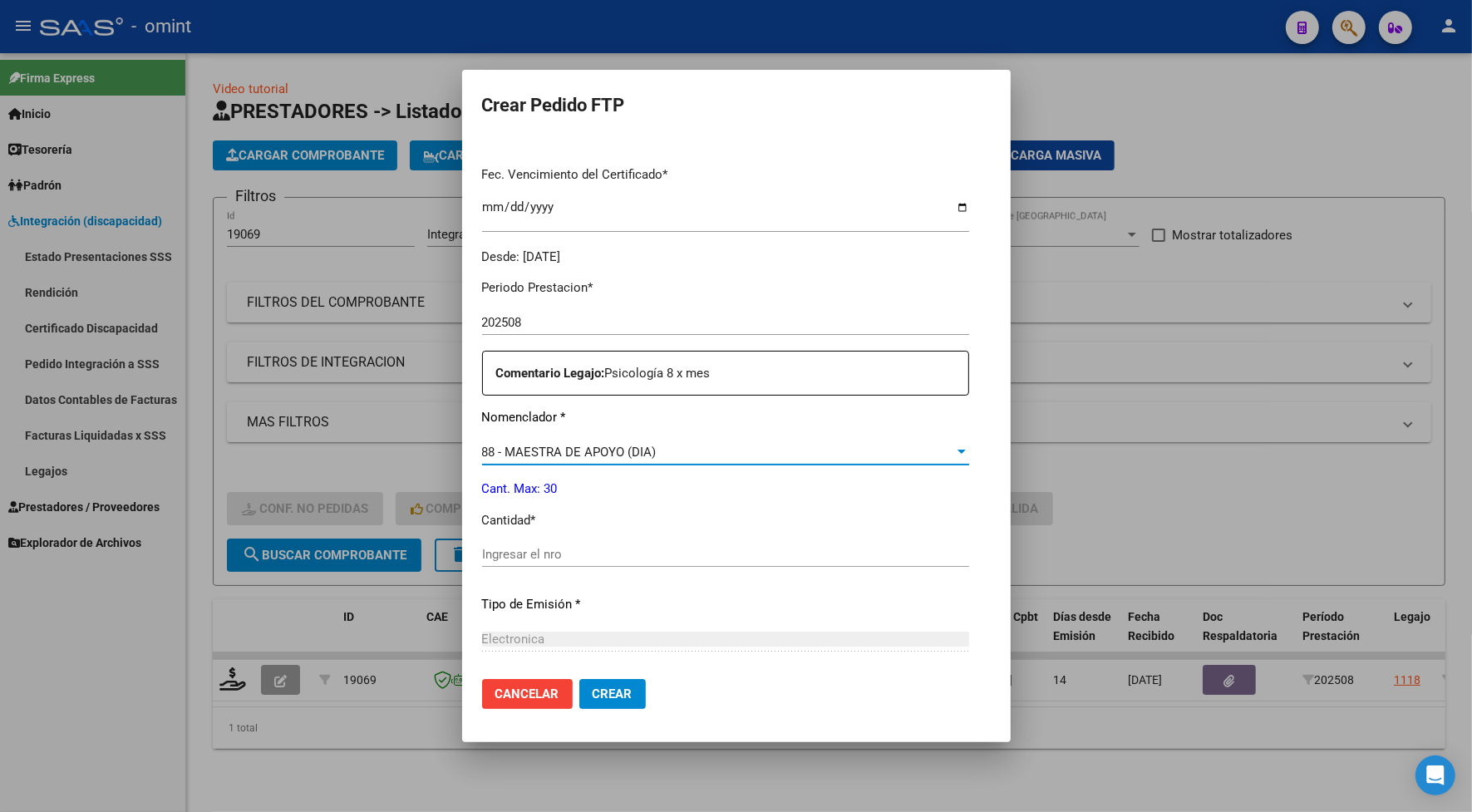
click at [561, 561] on div "Ingresar el nro" at bounding box center [726, 554] width 487 height 25
click at [532, 453] on span "88 - MAESTRA DE APOYO (DIA)" at bounding box center [570, 452] width 175 height 15
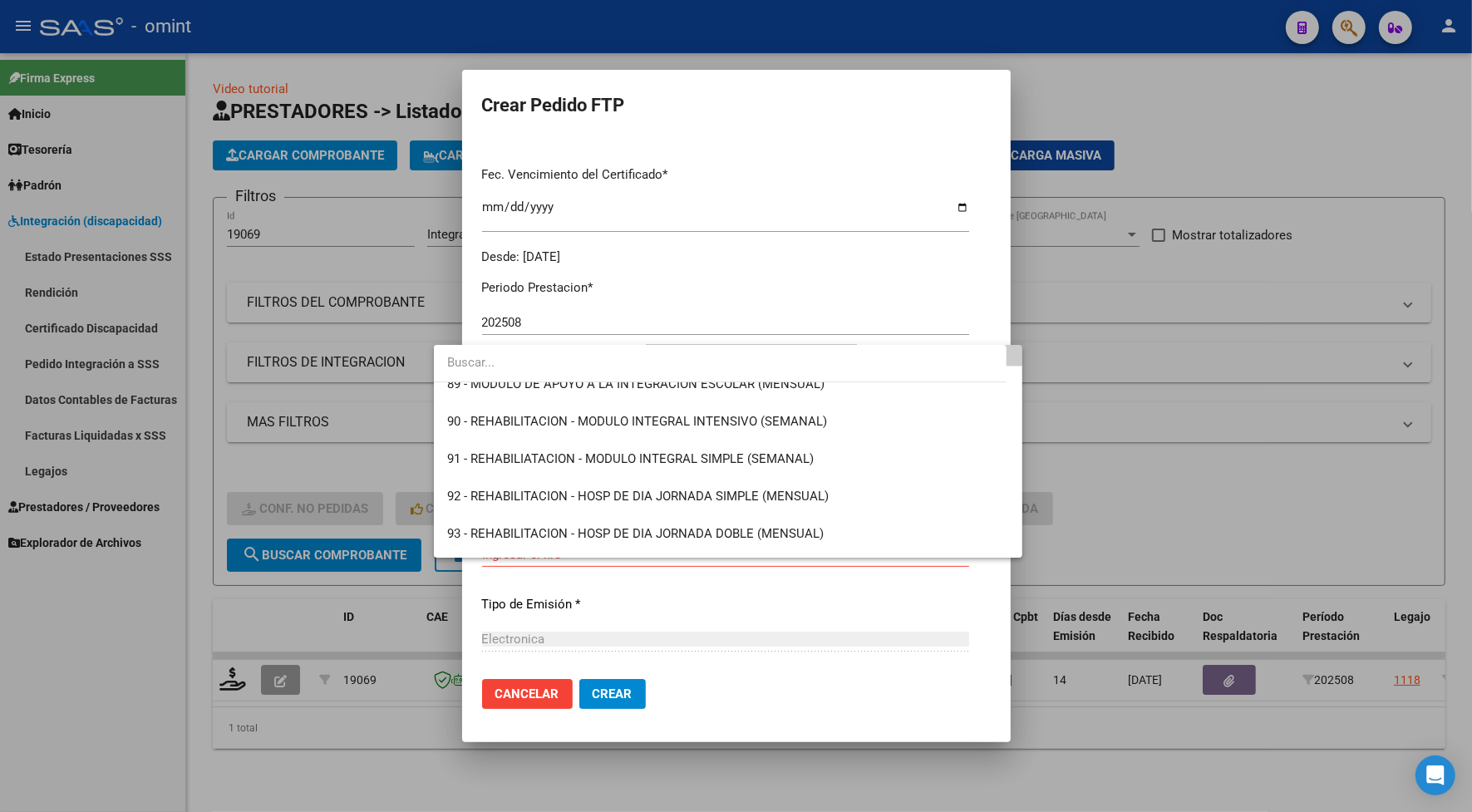
scroll to position [3099, 0]
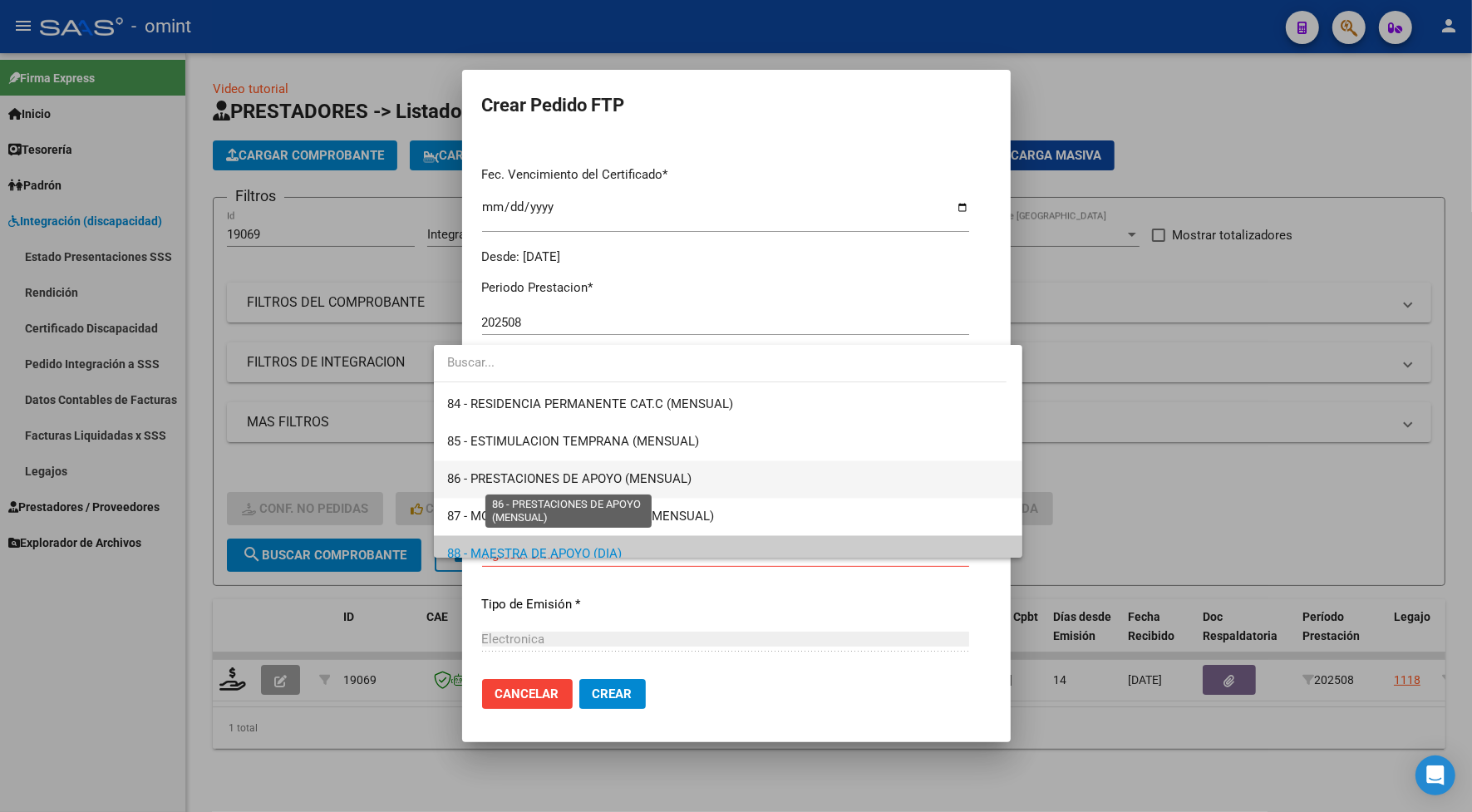
click at [558, 476] on span "86 - PRESTACIONES DE APOYO (MENSUAL)" at bounding box center [569, 479] width 244 height 15
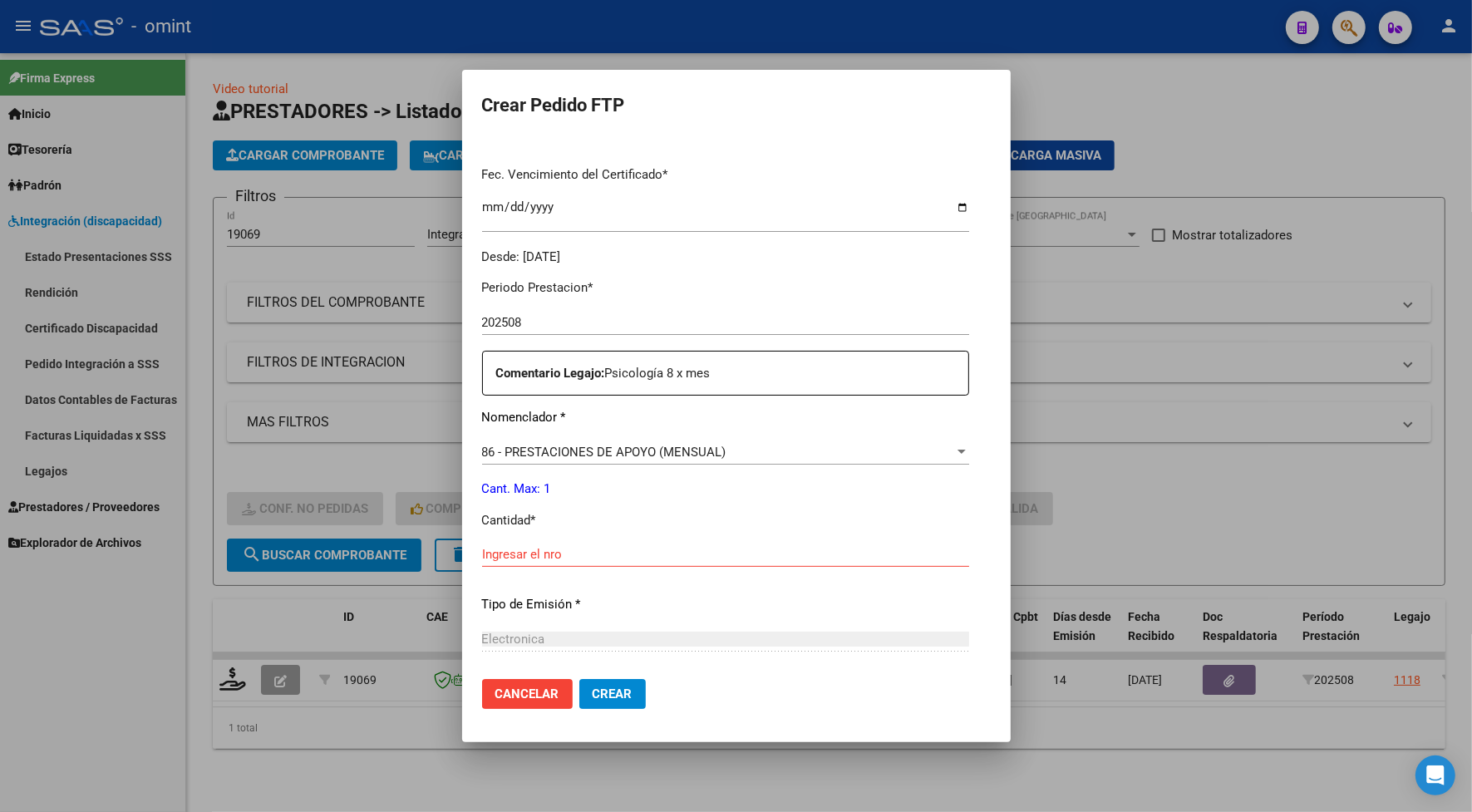
click at [521, 562] on div "Ingresar el nro" at bounding box center [726, 554] width 487 height 25
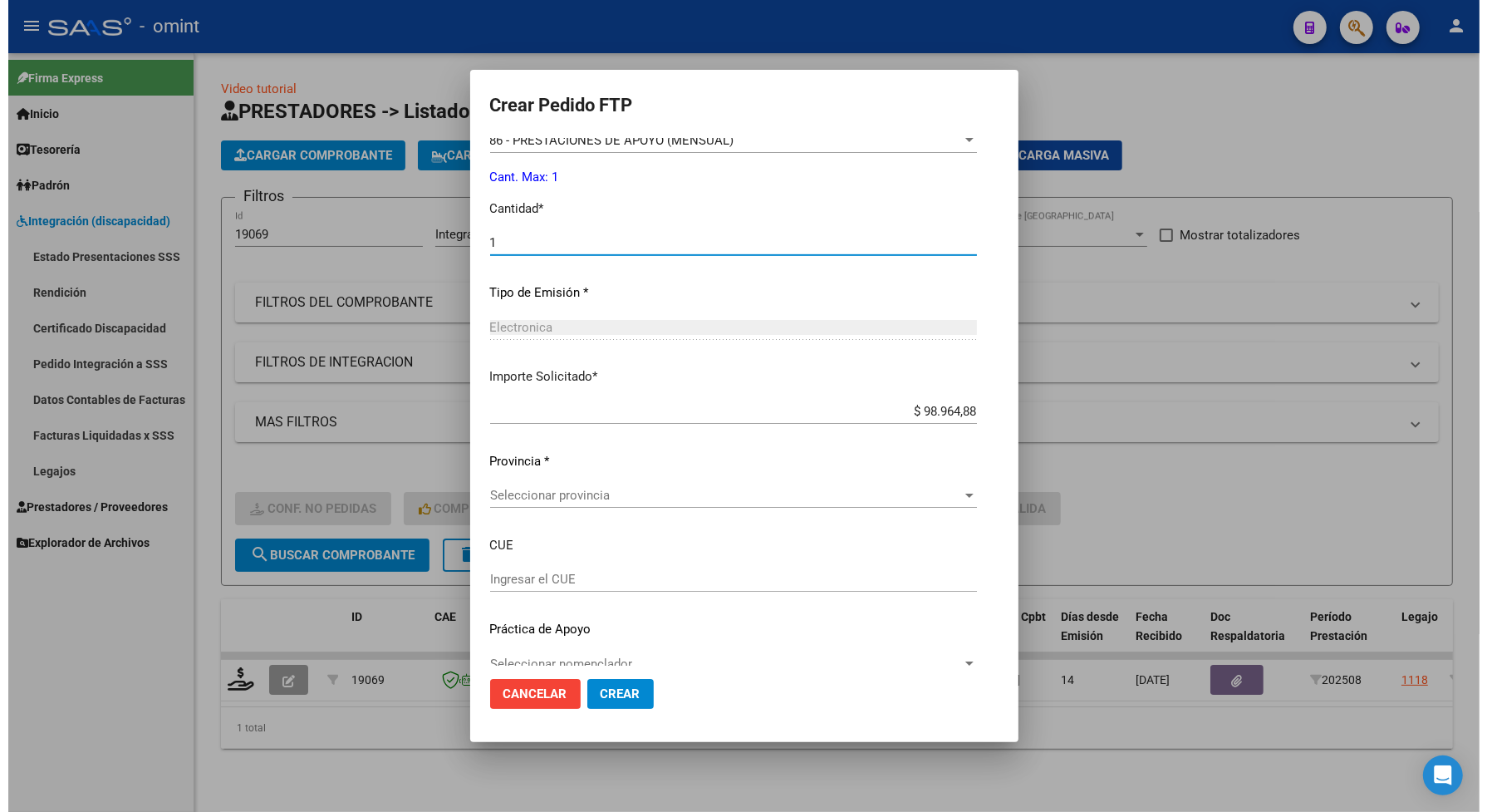
scroll to position [753, 0]
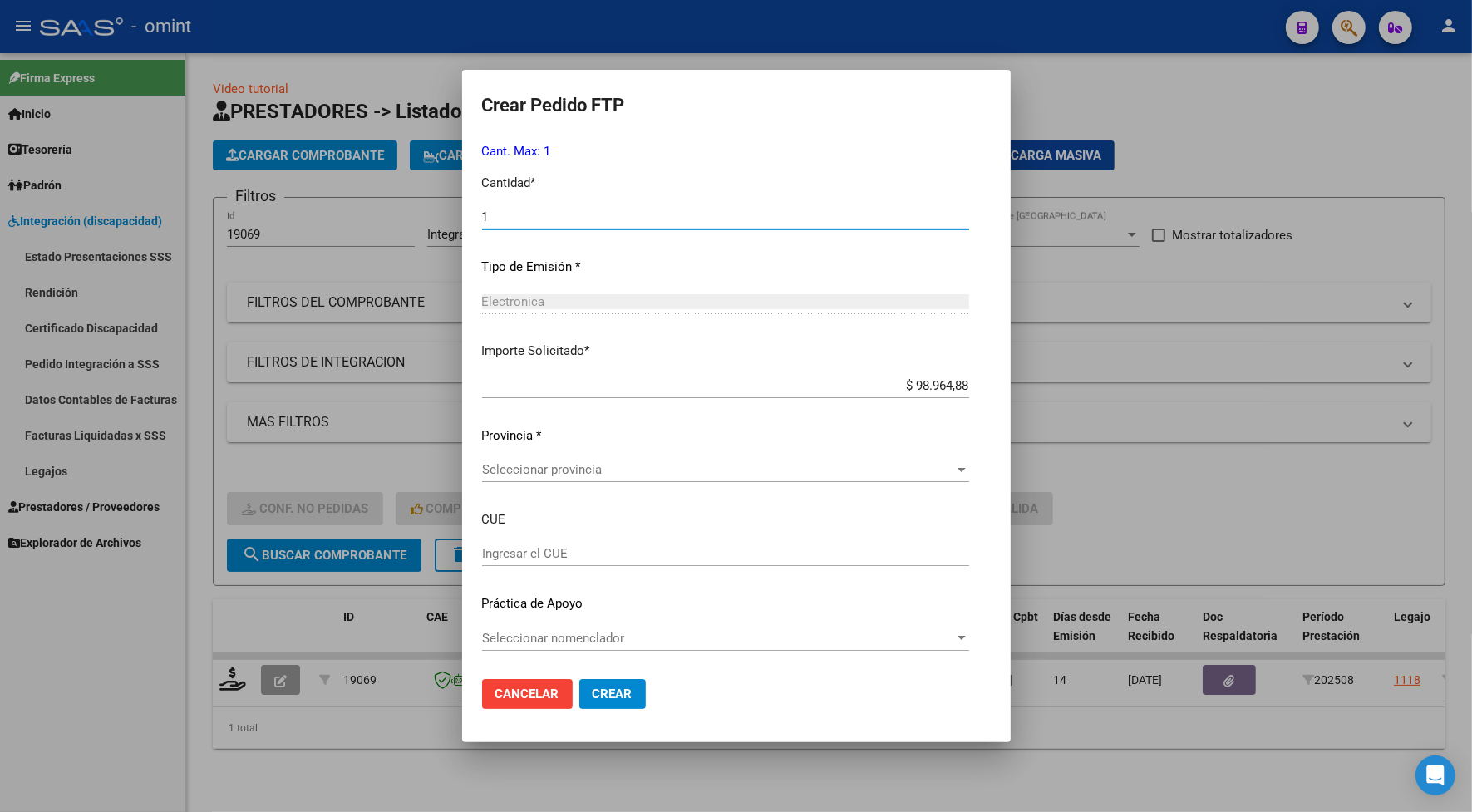
type input "1"
click at [592, 687] on span "Crear" at bounding box center [612, 694] width 40 height 15
click at [505, 467] on span "Seleccionar provincia" at bounding box center [718, 470] width 472 height 15
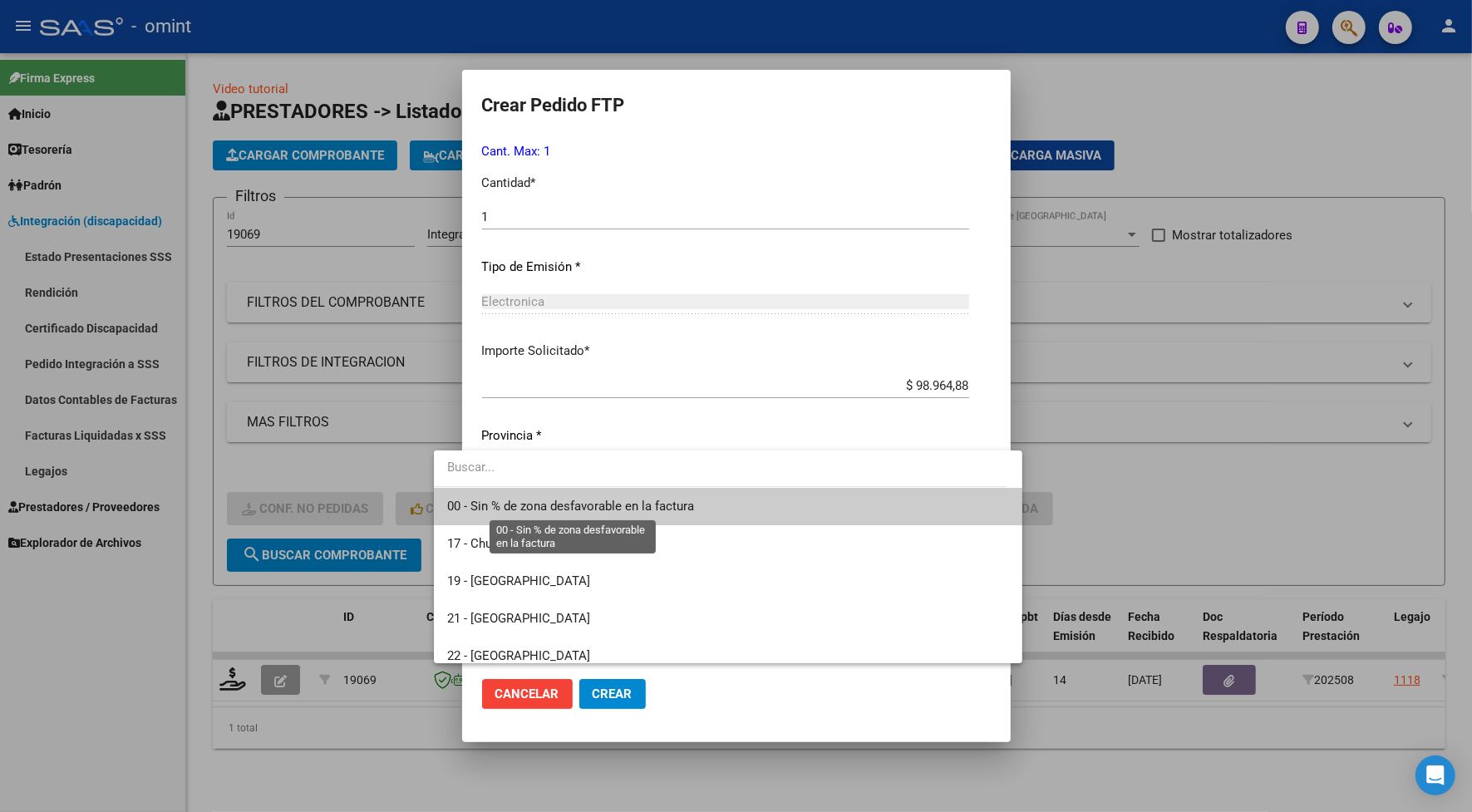
click at [513, 501] on span "00 - Sin % de zona desfavorable en la factura" at bounding box center [571, 506] width 247 height 15
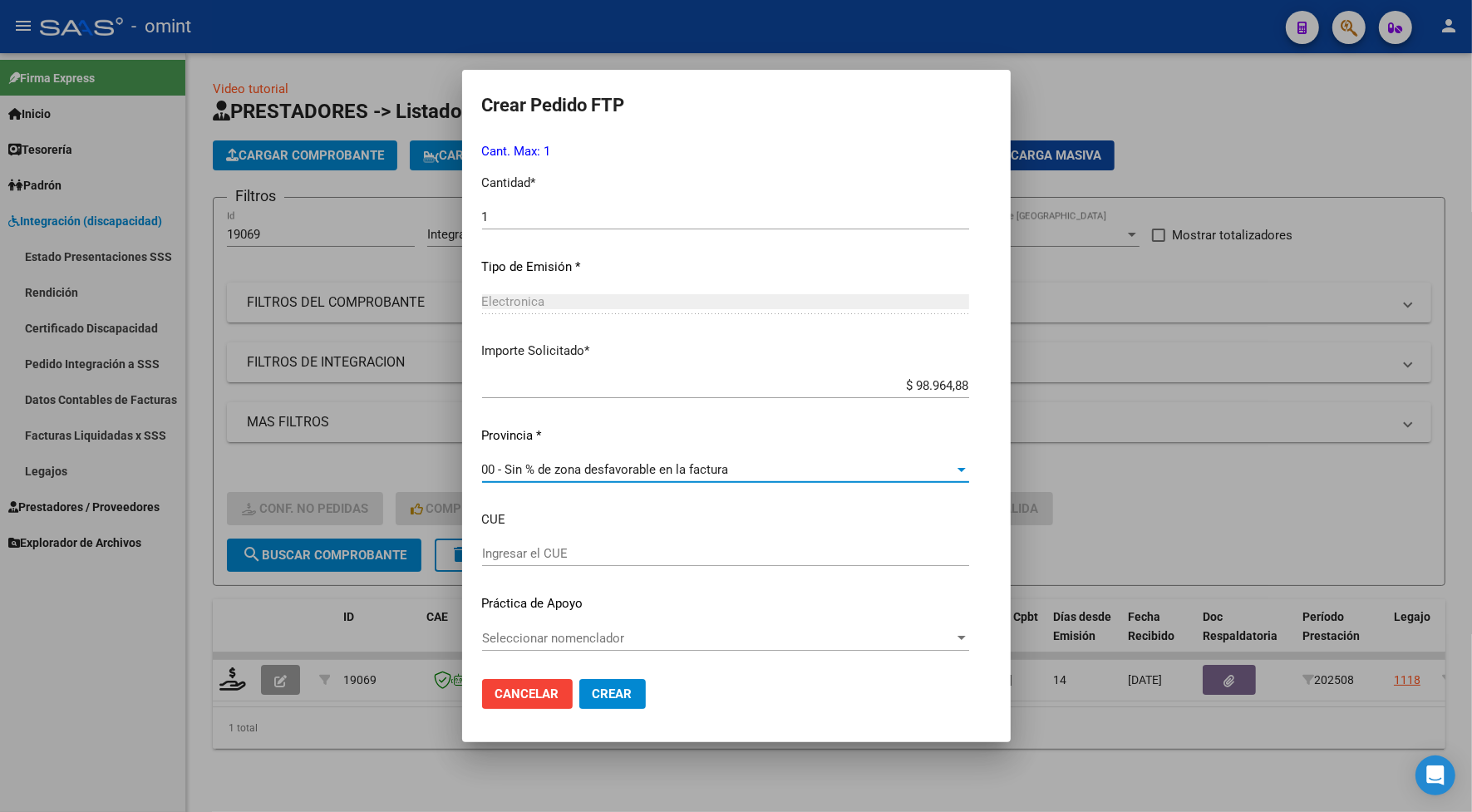
click at [592, 688] on span "Crear" at bounding box center [612, 694] width 40 height 15
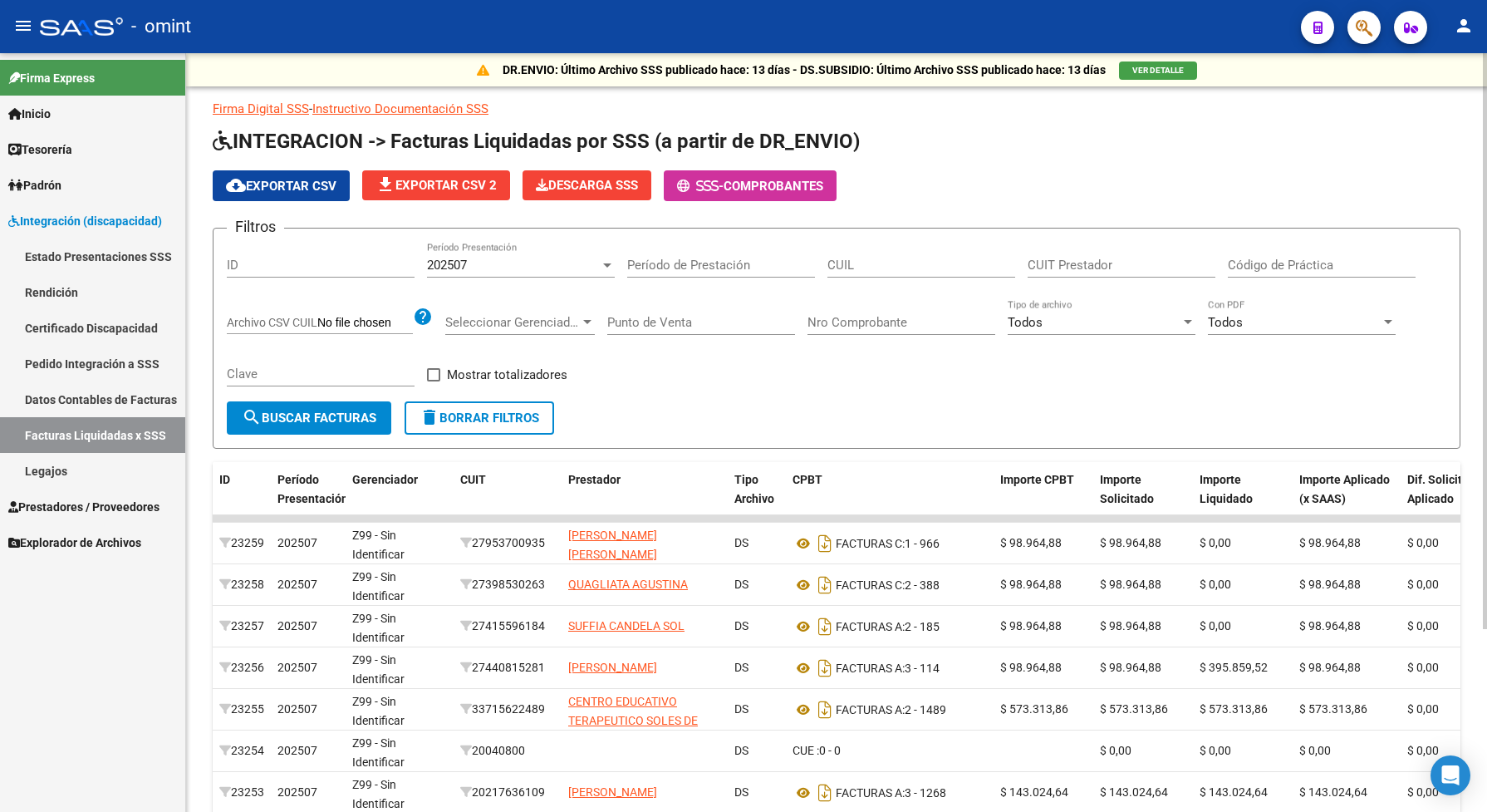
click at [1038, 262] on input "CUIT Prestador" at bounding box center [1121, 265] width 187 height 15
paste input "27-20150983-7"
type input "27-20150983-7"
click at [495, 261] on div "202507" at bounding box center [514, 265] width 173 height 15
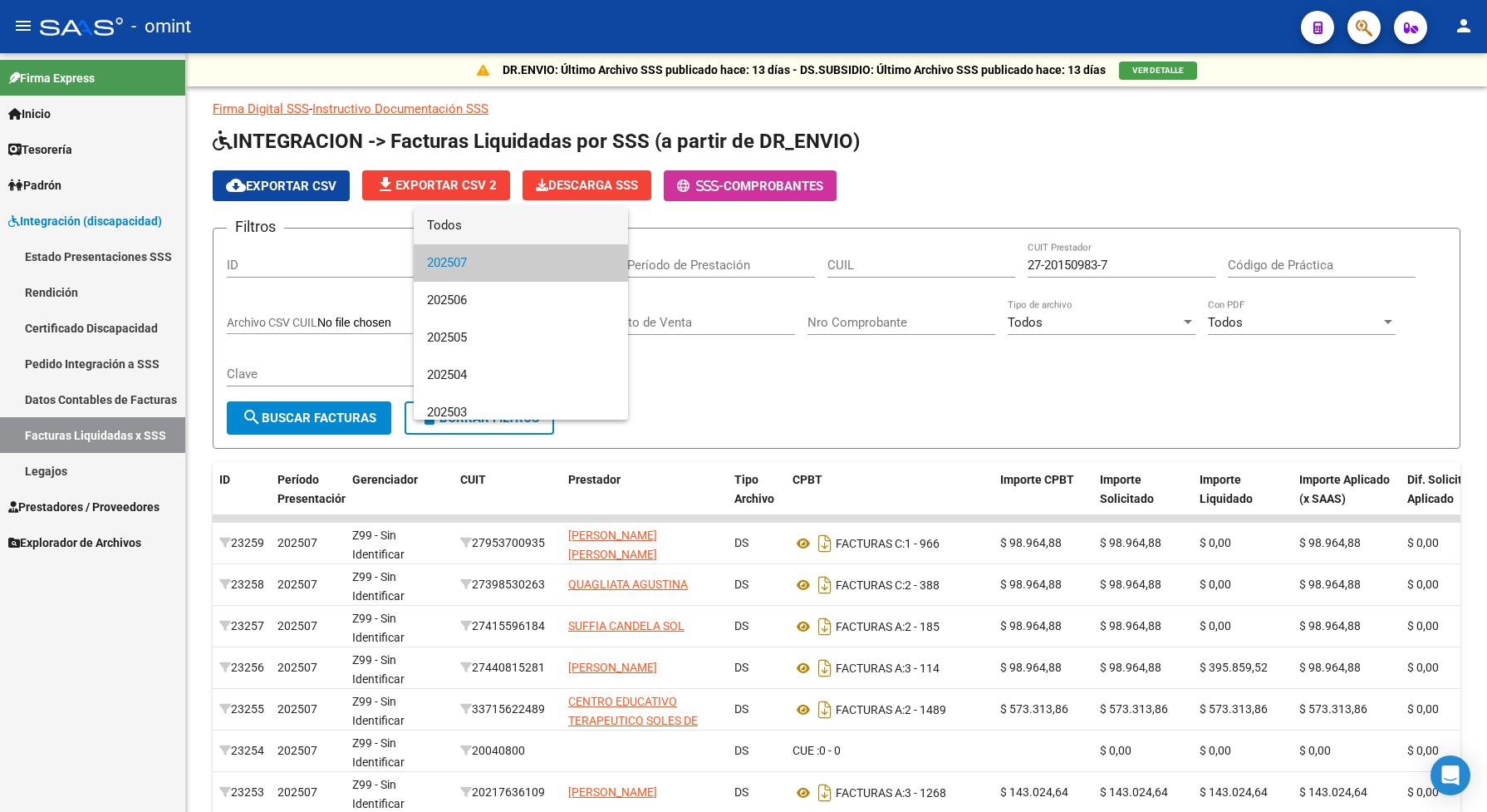
click at [476, 225] on span "Todos" at bounding box center [521, 225] width 187 height 37
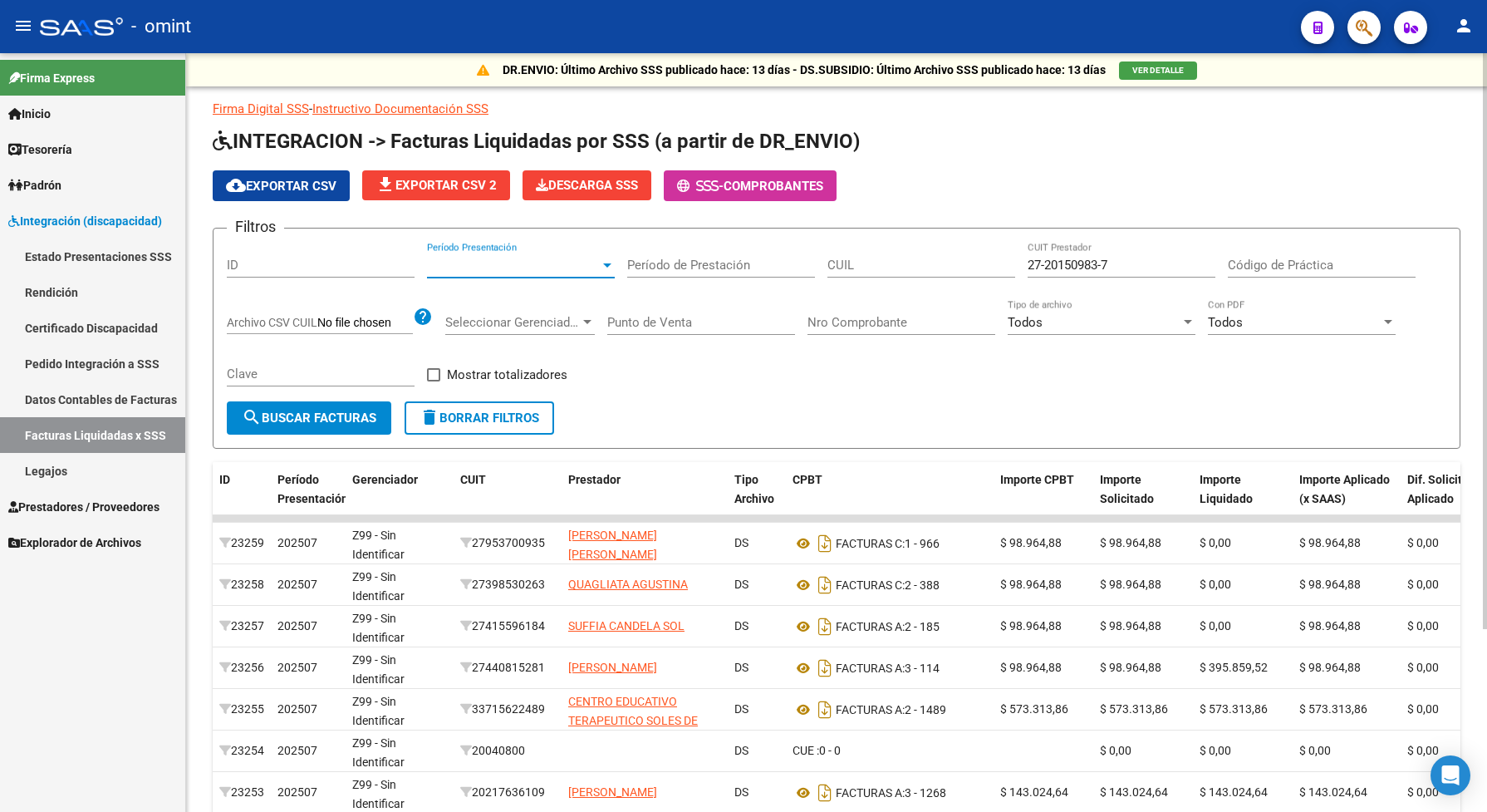
click at [868, 261] on input "CUIL" at bounding box center [921, 265] width 187 height 15
paste input "20-50327489-3"
type input "20-50327489-3"
click at [576, 267] on span "Período Presentación" at bounding box center [514, 265] width 173 height 15
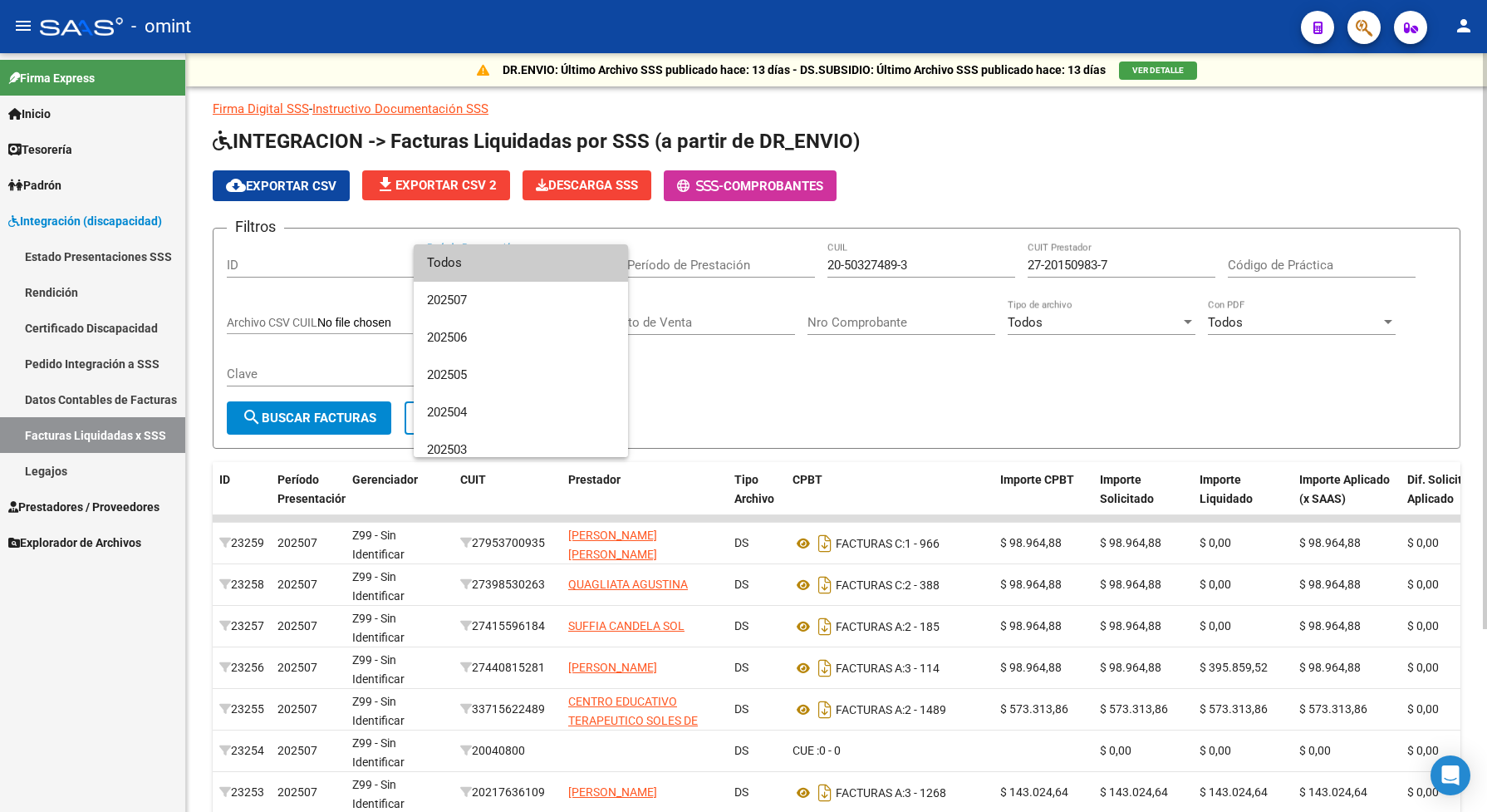
click at [576, 267] on span "Todos" at bounding box center [521, 262] width 187 height 37
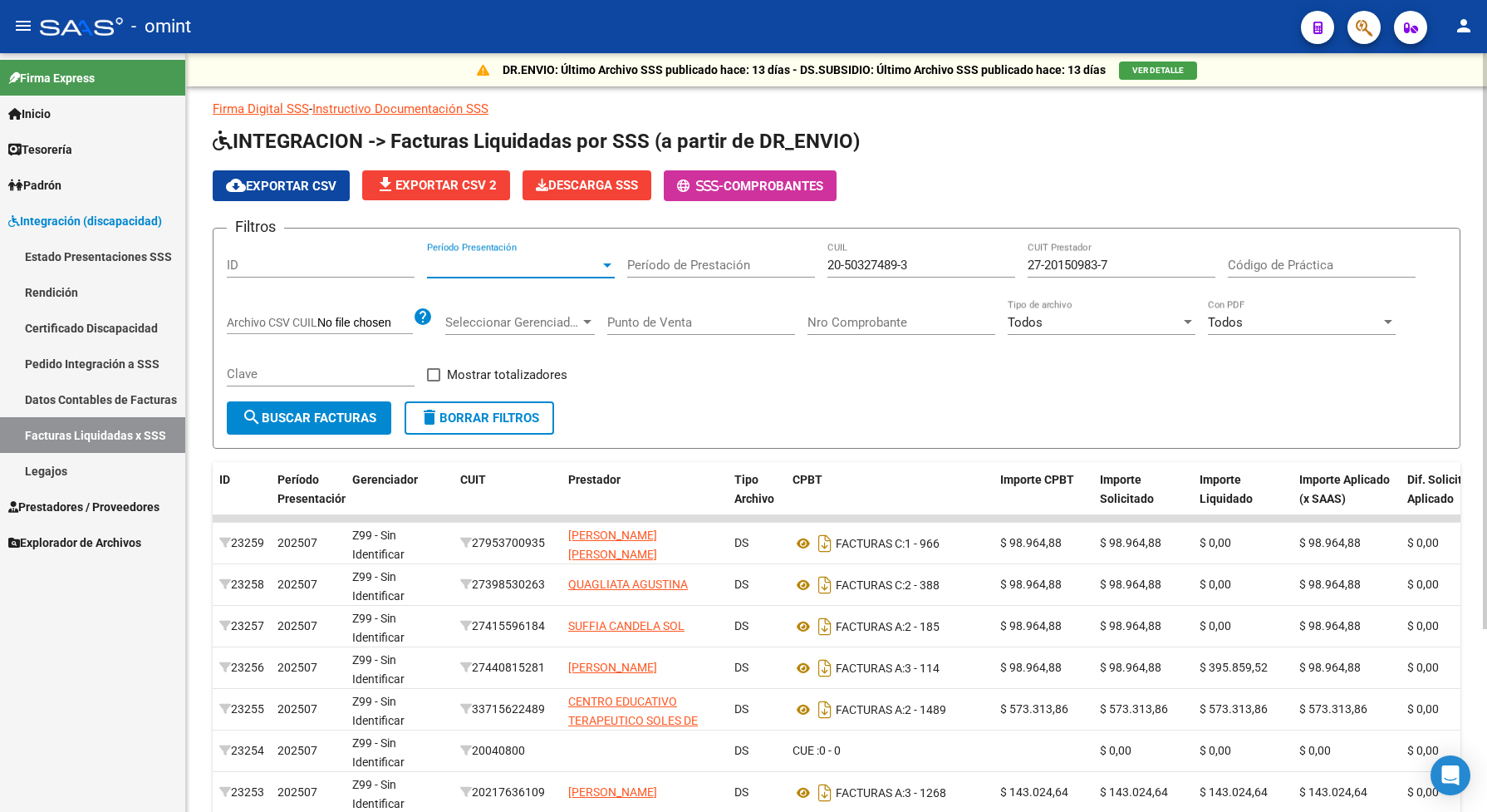
click at [334, 412] on span "search Buscar Facturas" at bounding box center [308, 417] width 134 height 15
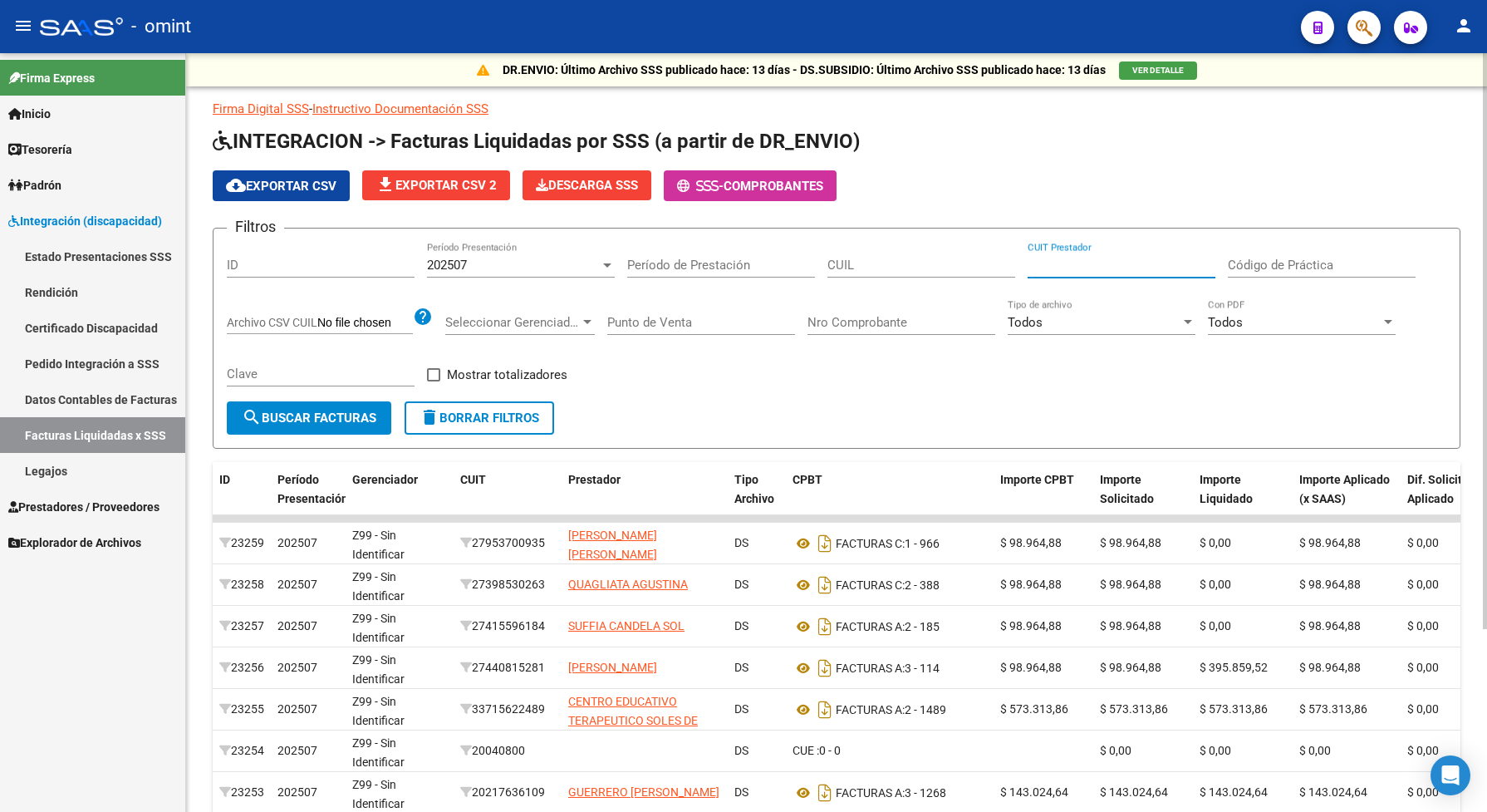
click at [1132, 263] on input "CUIT Prestador" at bounding box center [1121, 265] width 187 height 15
drag, startPoint x: 1136, startPoint y: 267, endPoint x: 903, endPoint y: 263, distance: 233.0
click at [903, 263] on input "CUIL" at bounding box center [921, 265] width 187 height 15
paste input "23-32070919-9"
type input "23-32070919-9"
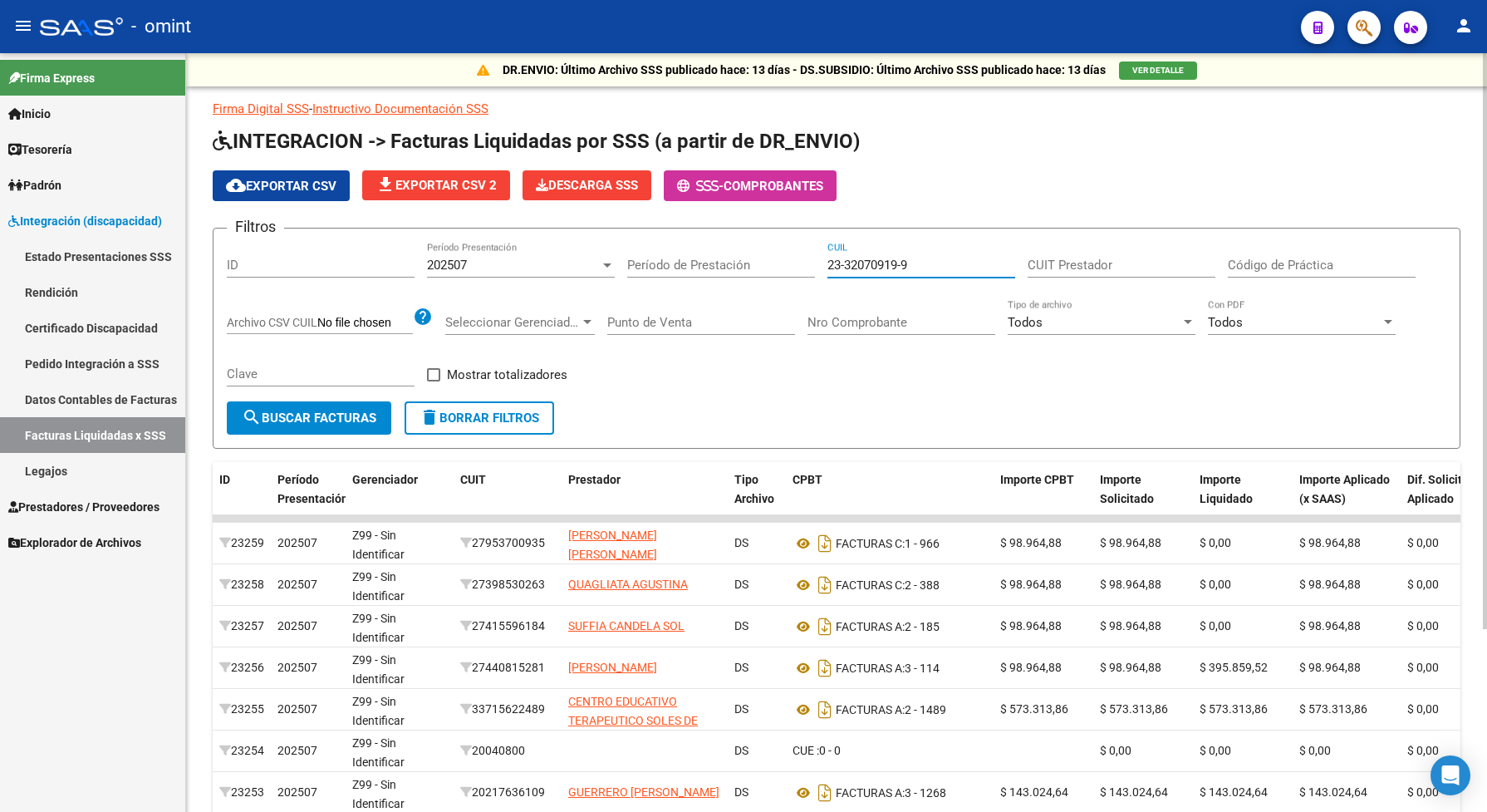
click at [544, 269] on div "202507" at bounding box center [514, 265] width 173 height 15
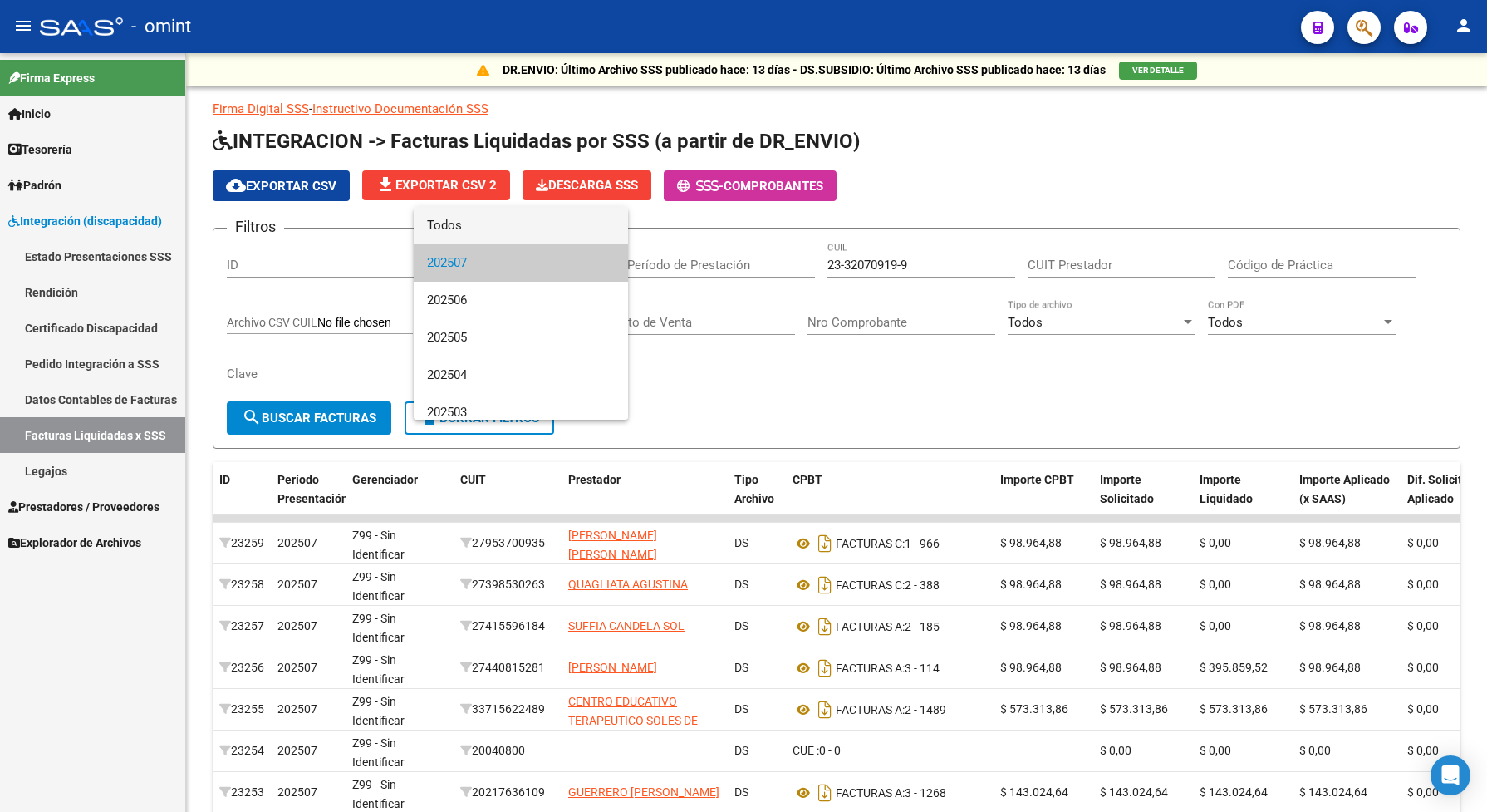
click at [441, 226] on span "Todos" at bounding box center [521, 225] width 187 height 37
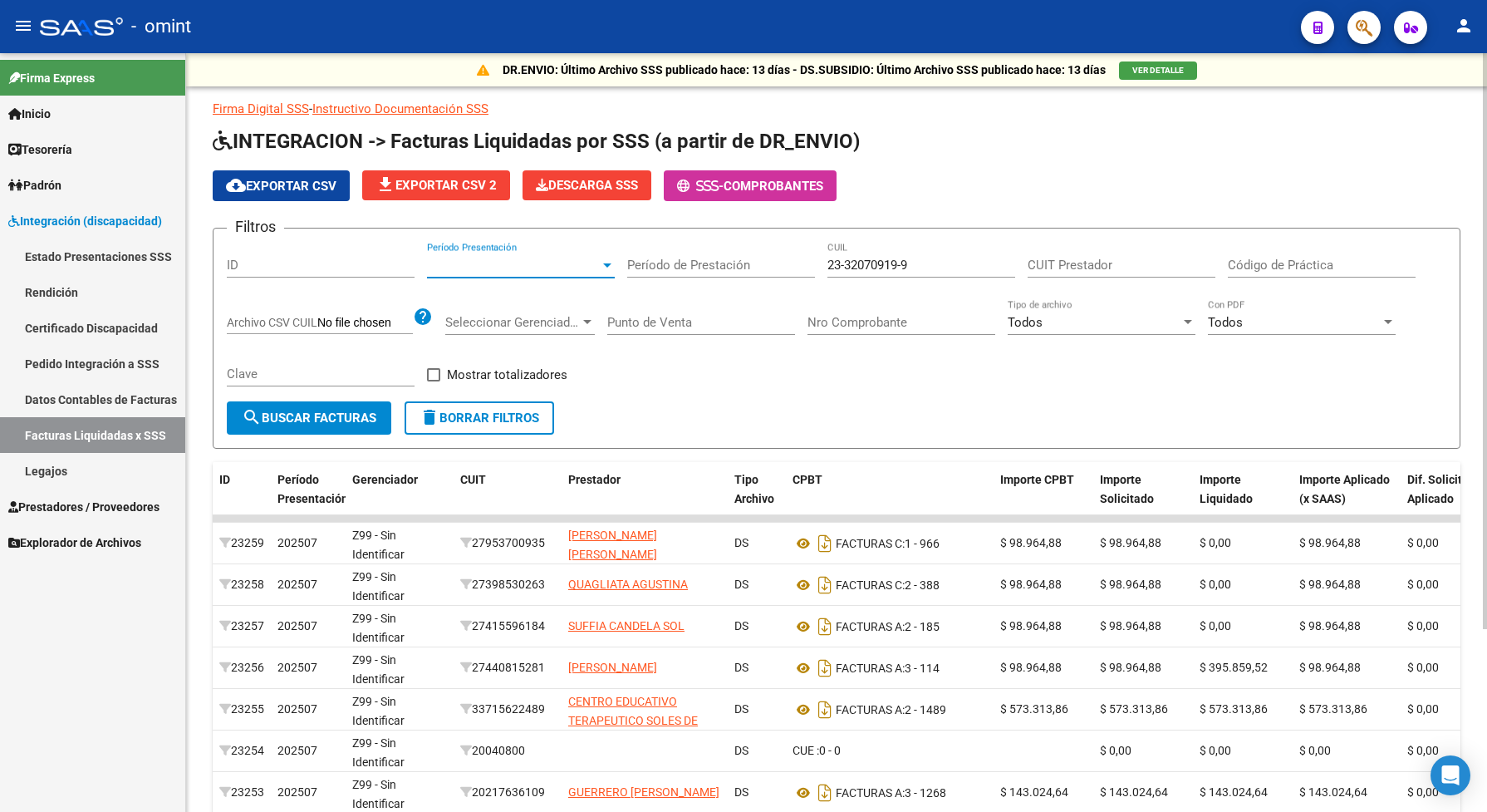
click at [339, 401] on button "search Buscar Facturas" at bounding box center [309, 417] width 165 height 33
click at [1081, 266] on input "CUIT Prestador" at bounding box center [1121, 265] width 187 height 15
paste input "27-42638396-4"
type input "27-42638396-4"
click at [475, 266] on div "202507" at bounding box center [514, 265] width 173 height 15
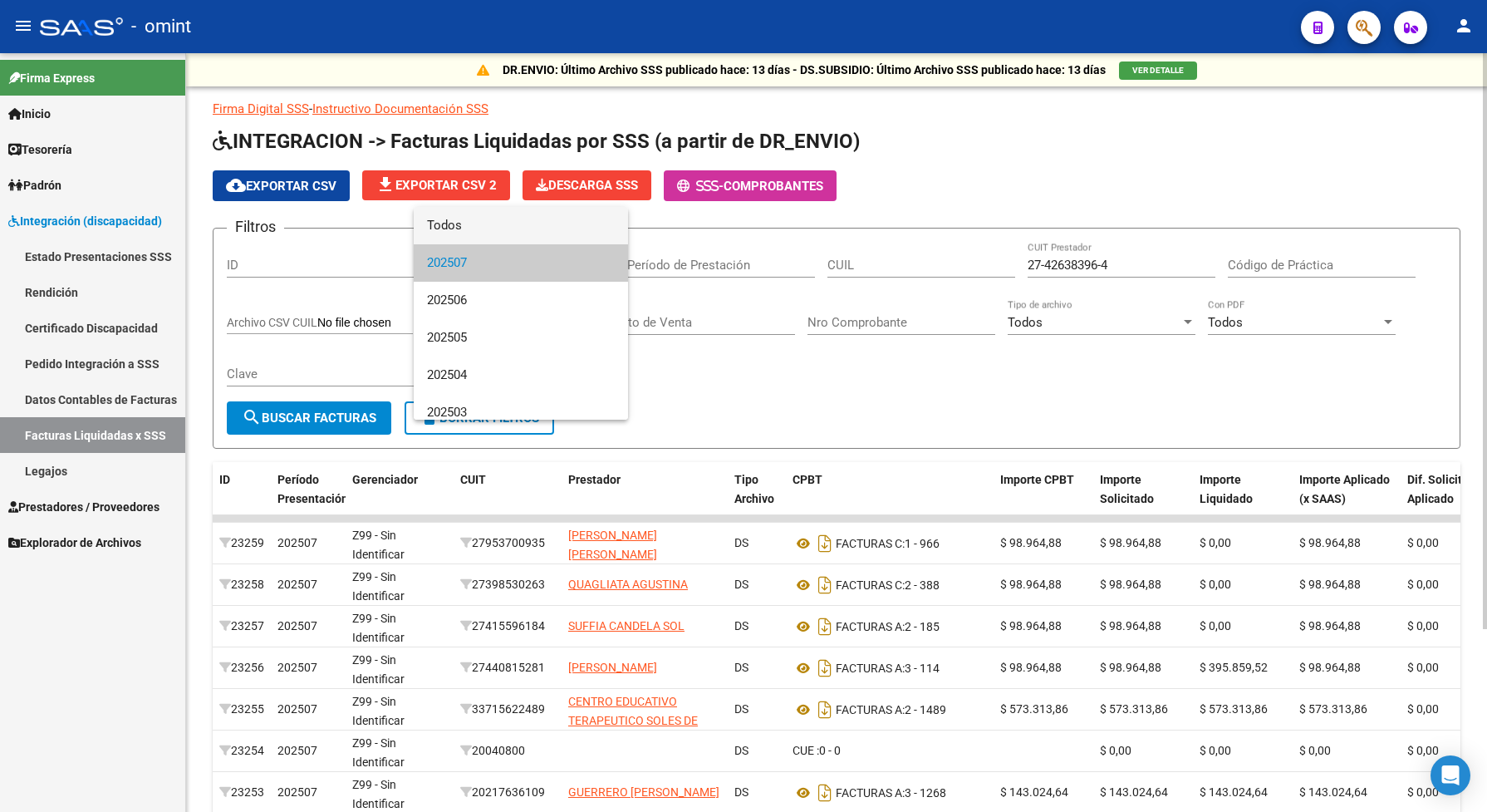
click at [462, 224] on span "Todos" at bounding box center [521, 225] width 187 height 37
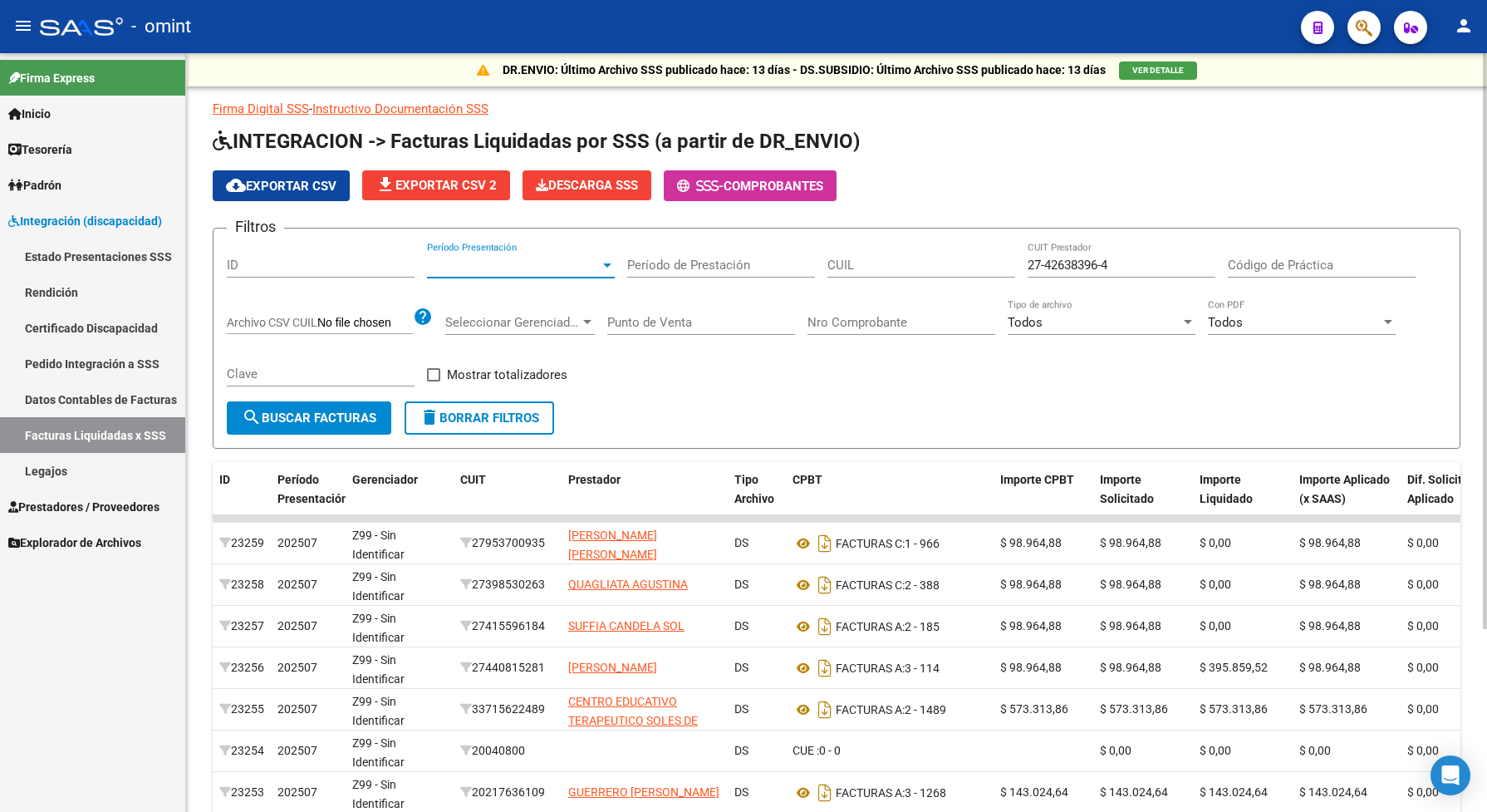
click at [490, 258] on span "Período Presentación" at bounding box center [514, 265] width 173 height 15
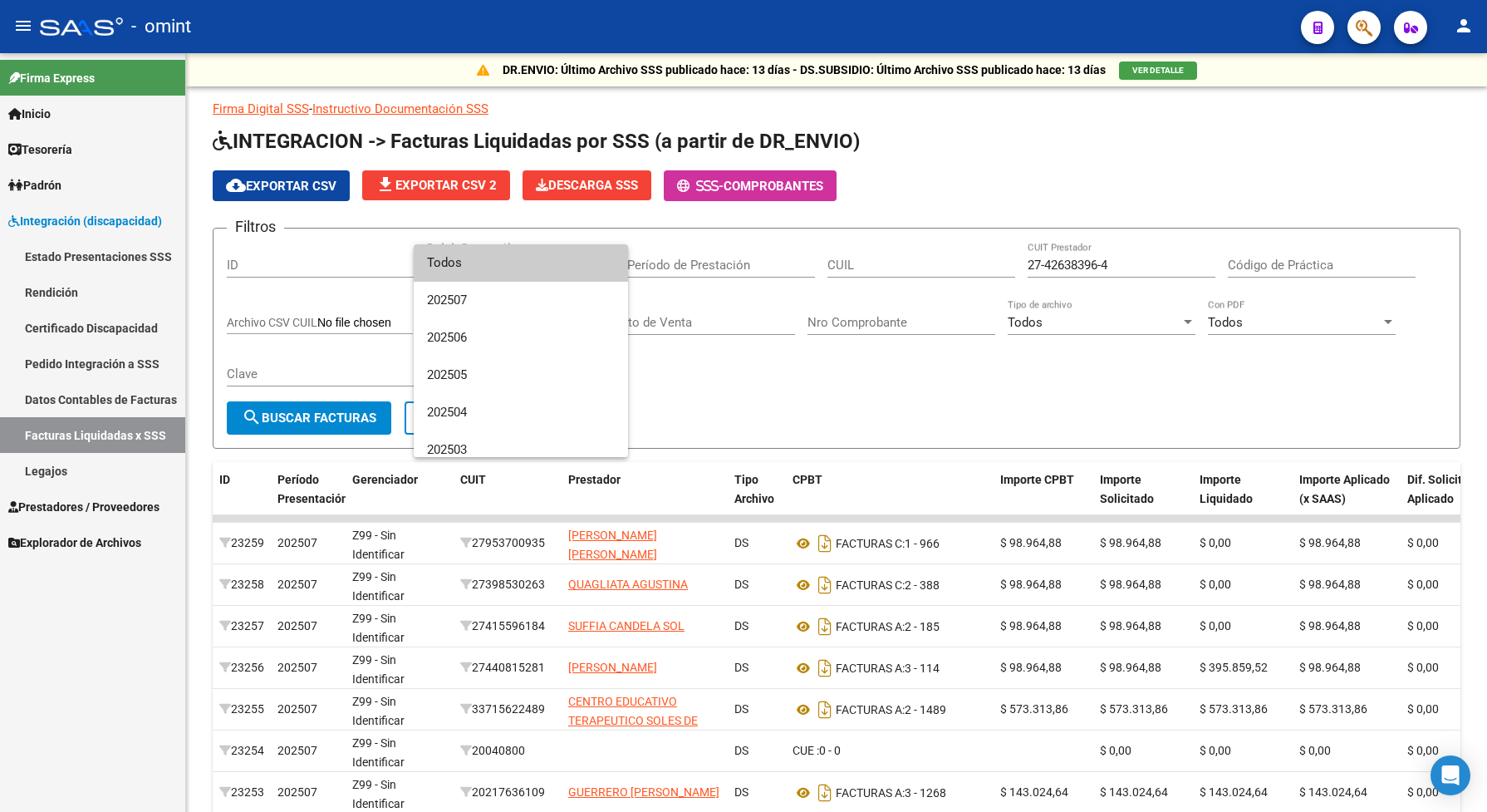
click at [858, 263] on div at bounding box center [744, 406] width 1487 height 812
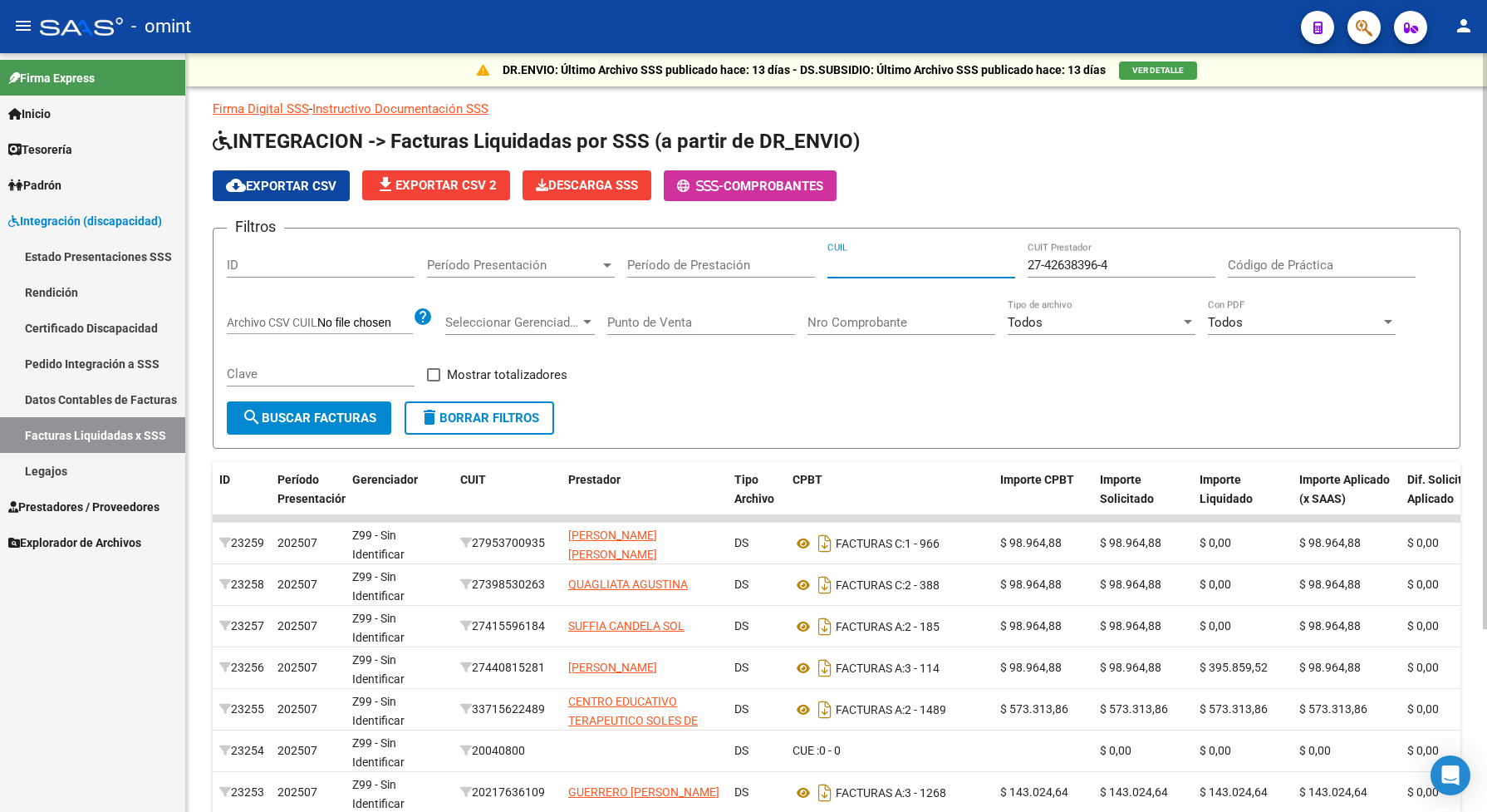
paste input "23-32070919-9"
type input "23-32070919-9"
click at [485, 254] on div "Período Presentación Período Presentación" at bounding box center [521, 260] width 187 height 36
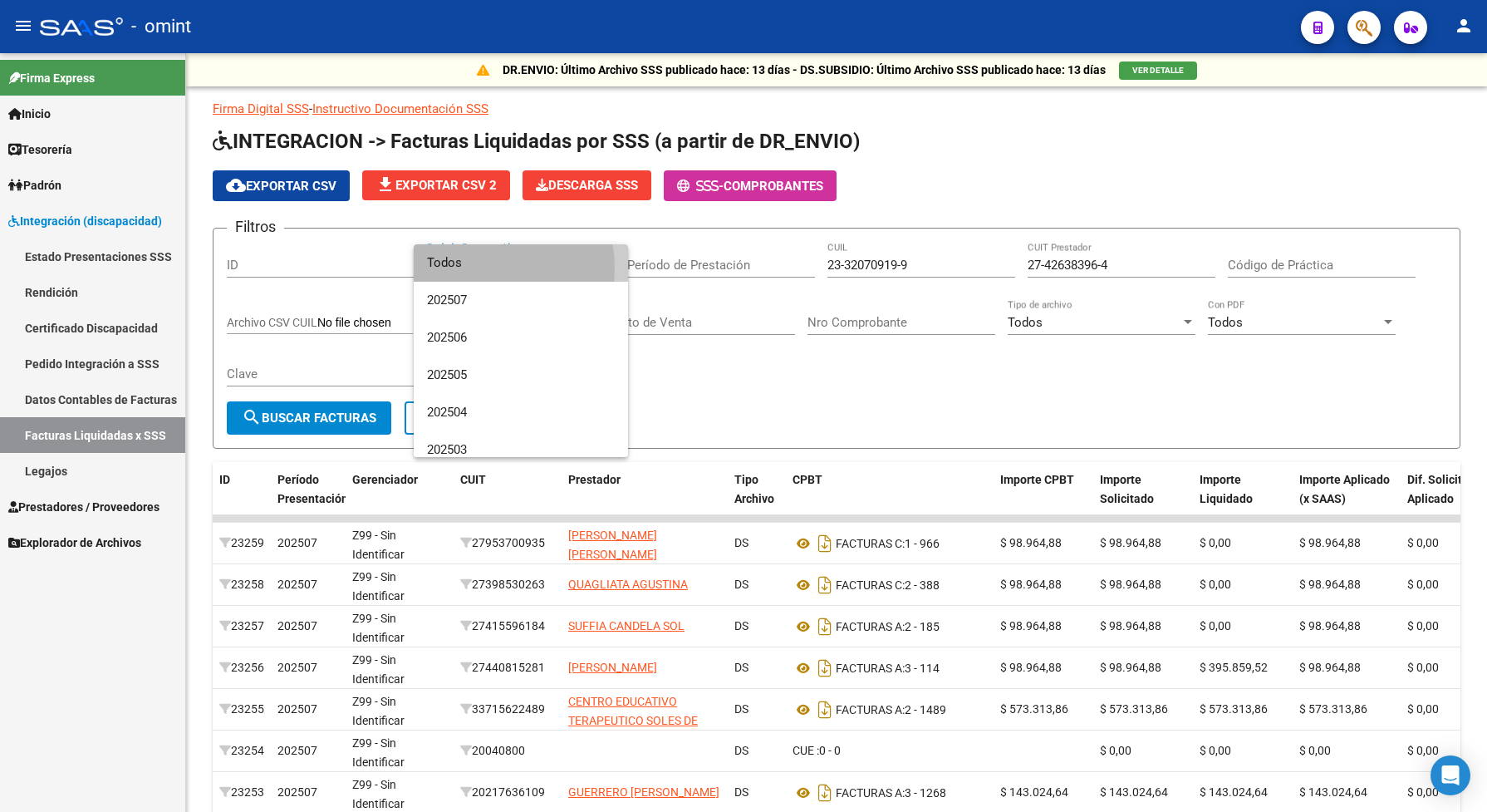
click at [486, 268] on span "Todos" at bounding box center [521, 262] width 187 height 37
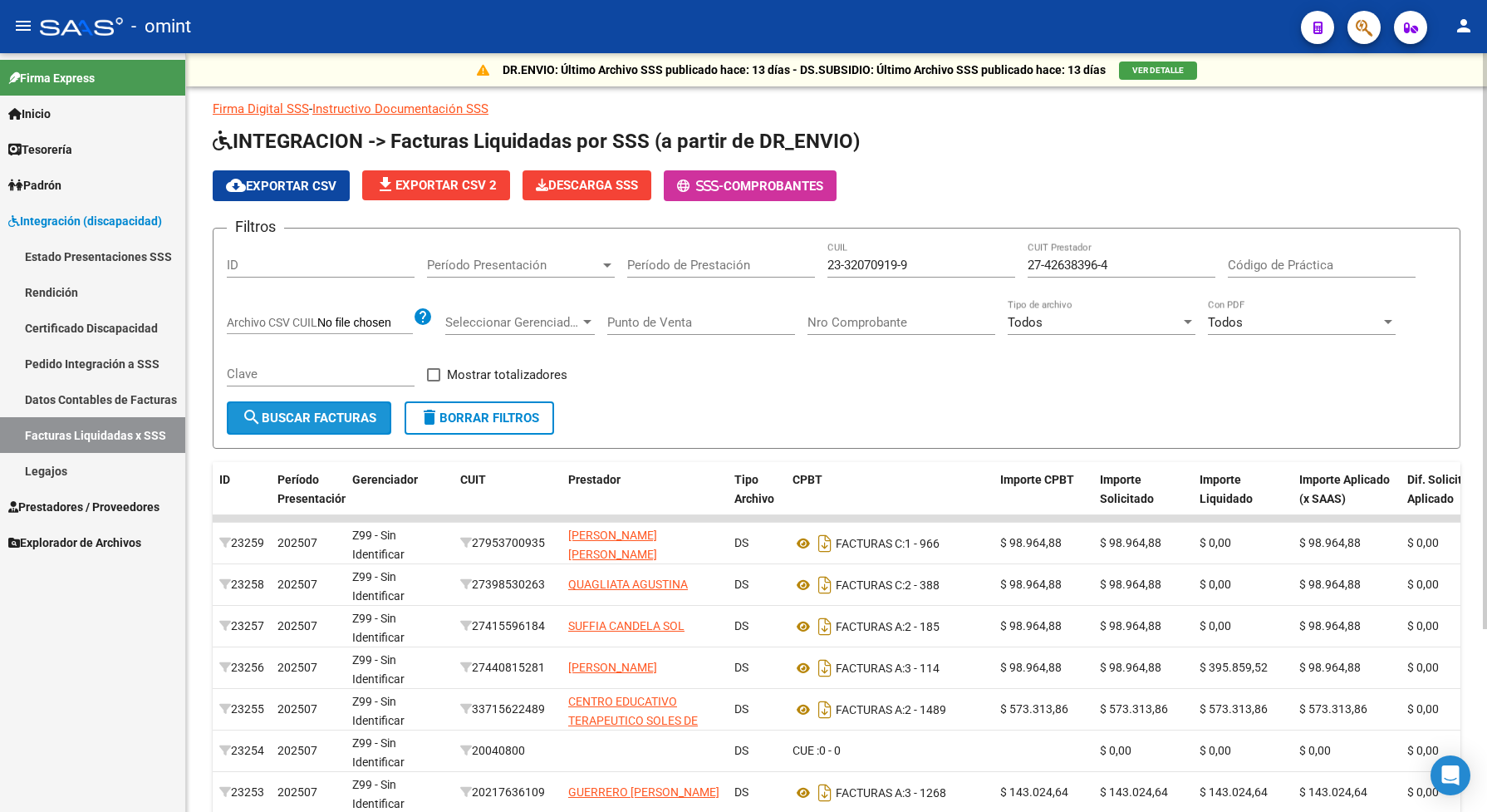
click at [321, 420] on span "search Buscar Facturas" at bounding box center [308, 417] width 134 height 15
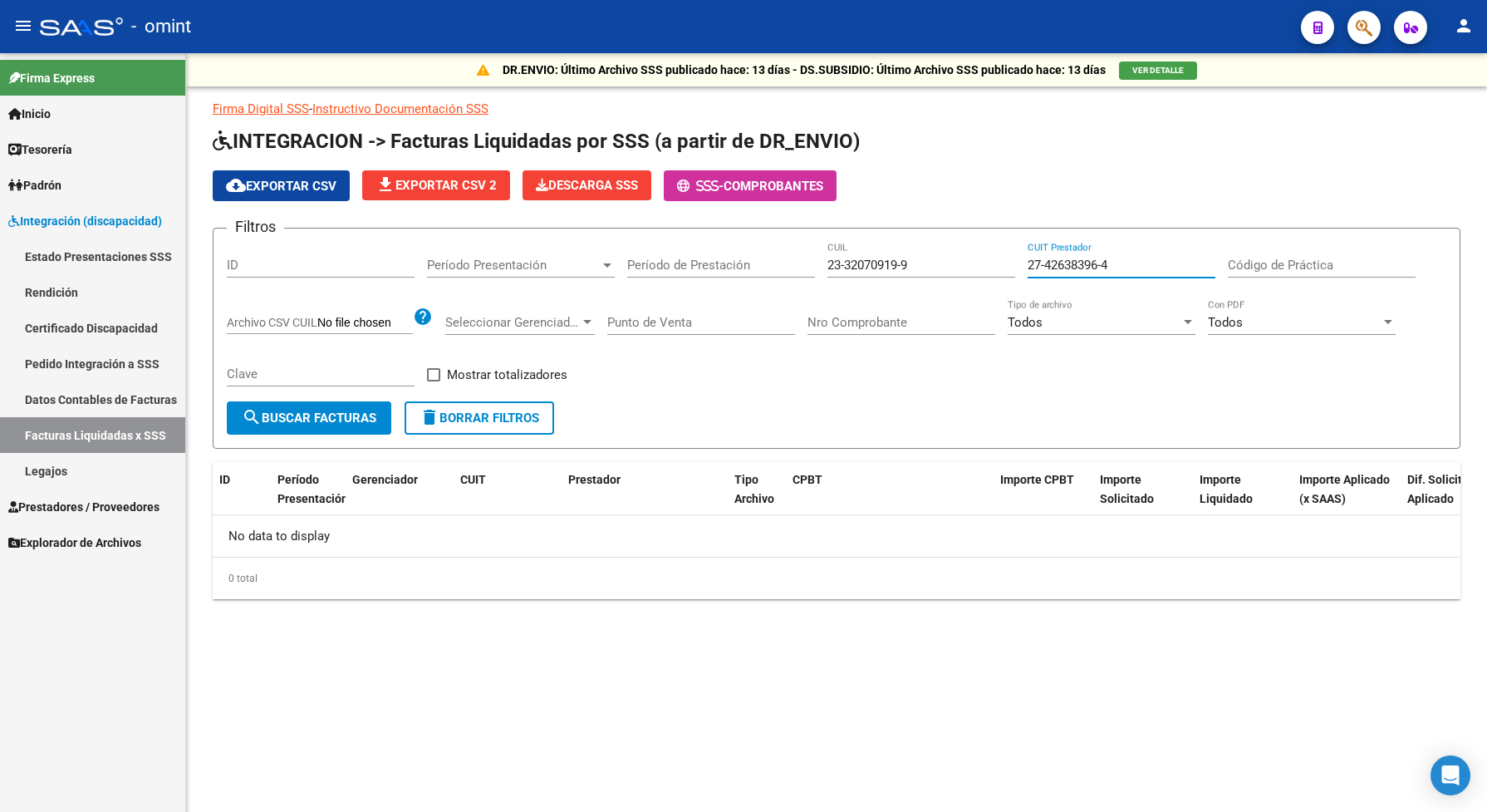
drag, startPoint x: 1128, startPoint y: 267, endPoint x: 1012, endPoint y: 267, distance: 116.0
click at [1012, 267] on div "Filtros ID Período Presentación Período Presentación Período de Prestación 23-3…" at bounding box center [836, 321] width 1219 height 160
click at [343, 415] on span "search Buscar Facturas" at bounding box center [308, 417] width 134 height 15
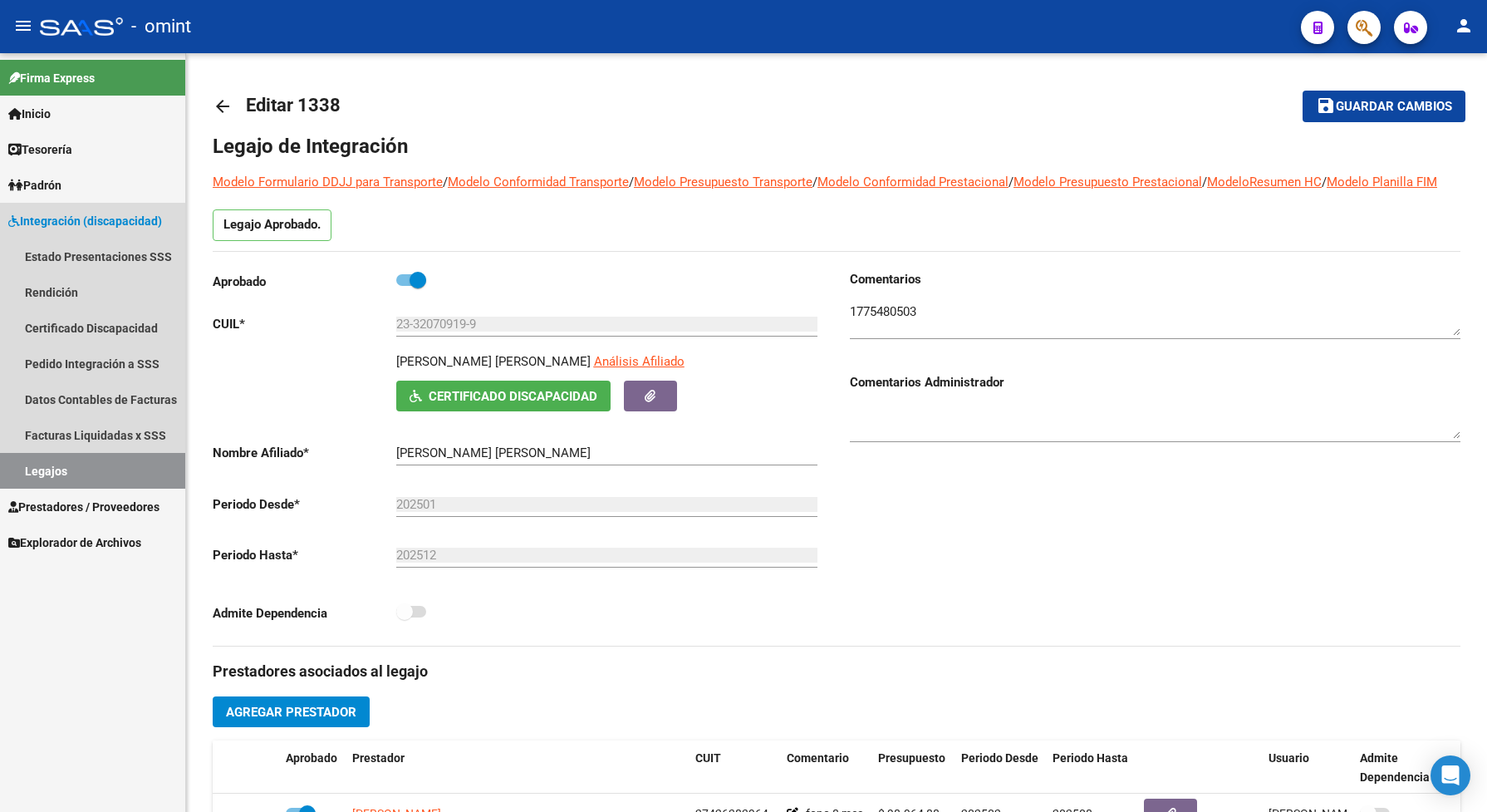
click at [90, 467] on link "Legajos" at bounding box center [93, 470] width 186 height 36
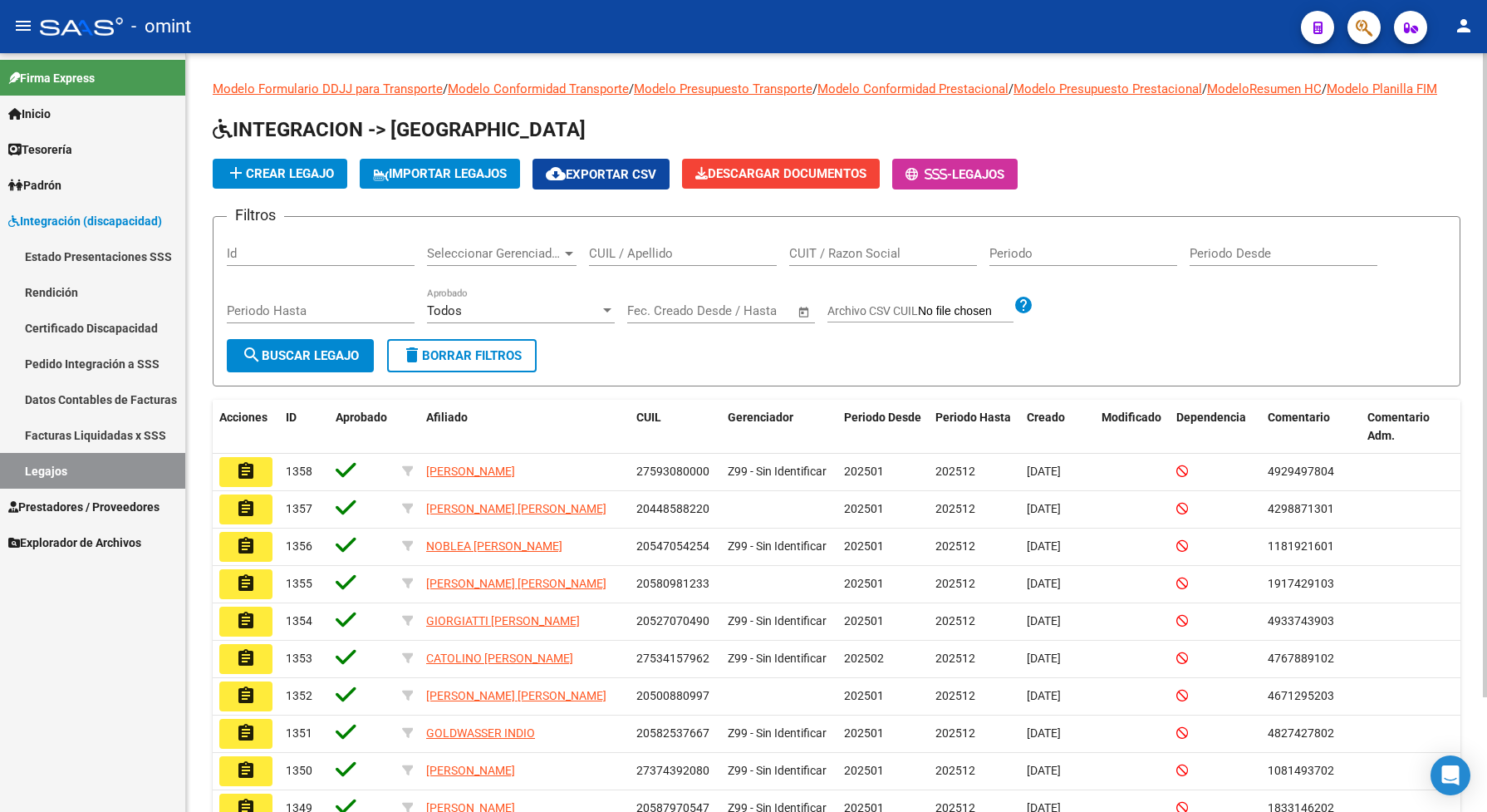
click at [698, 266] on div "CUIL / Apellido" at bounding box center [683, 248] width 187 height 36
type input "urqui"
click at [355, 363] on span "search Buscar Legajo" at bounding box center [300, 355] width 117 height 15
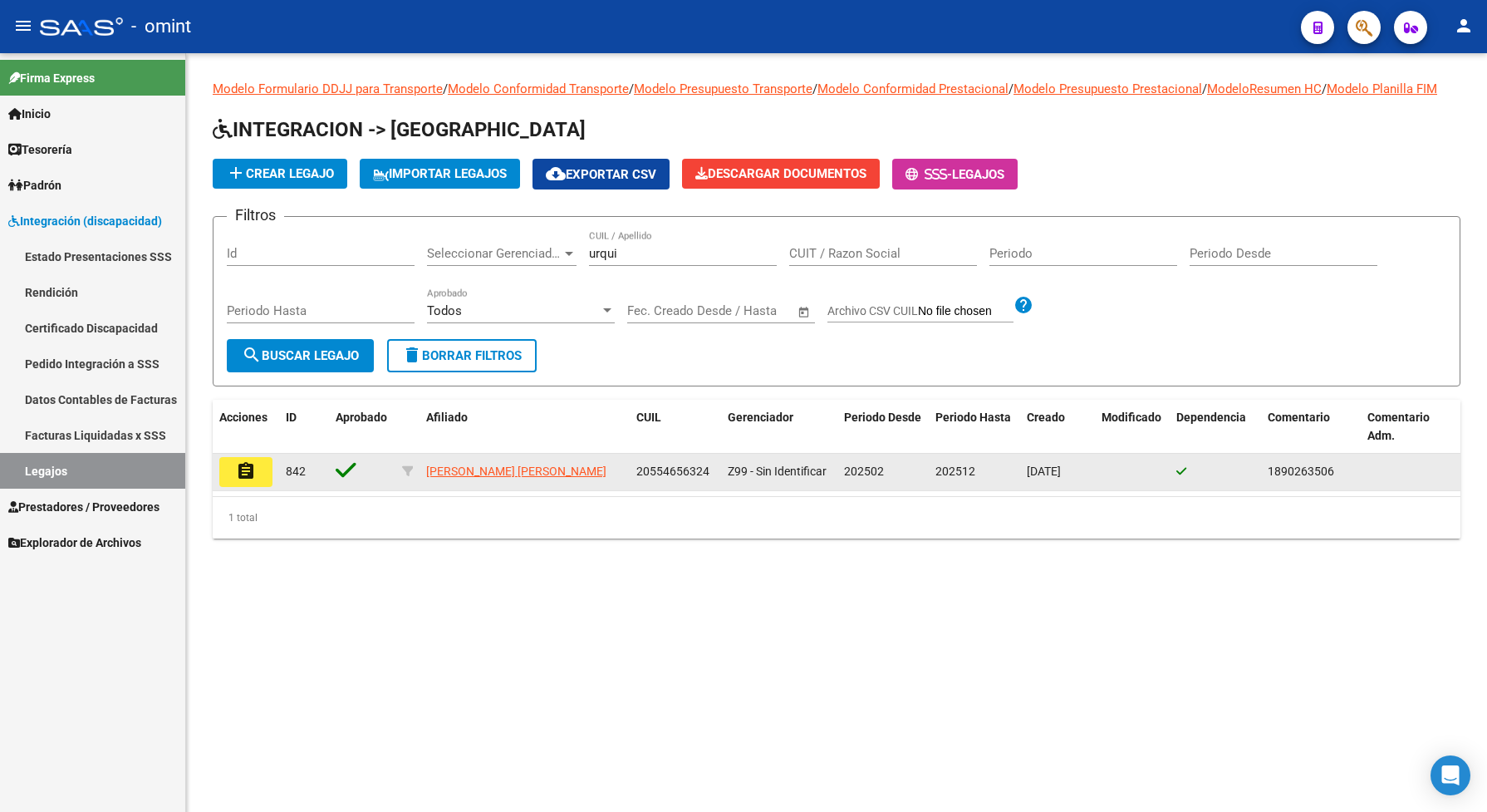
click at [251, 481] on mat-icon "assignment" at bounding box center [246, 471] width 20 height 20
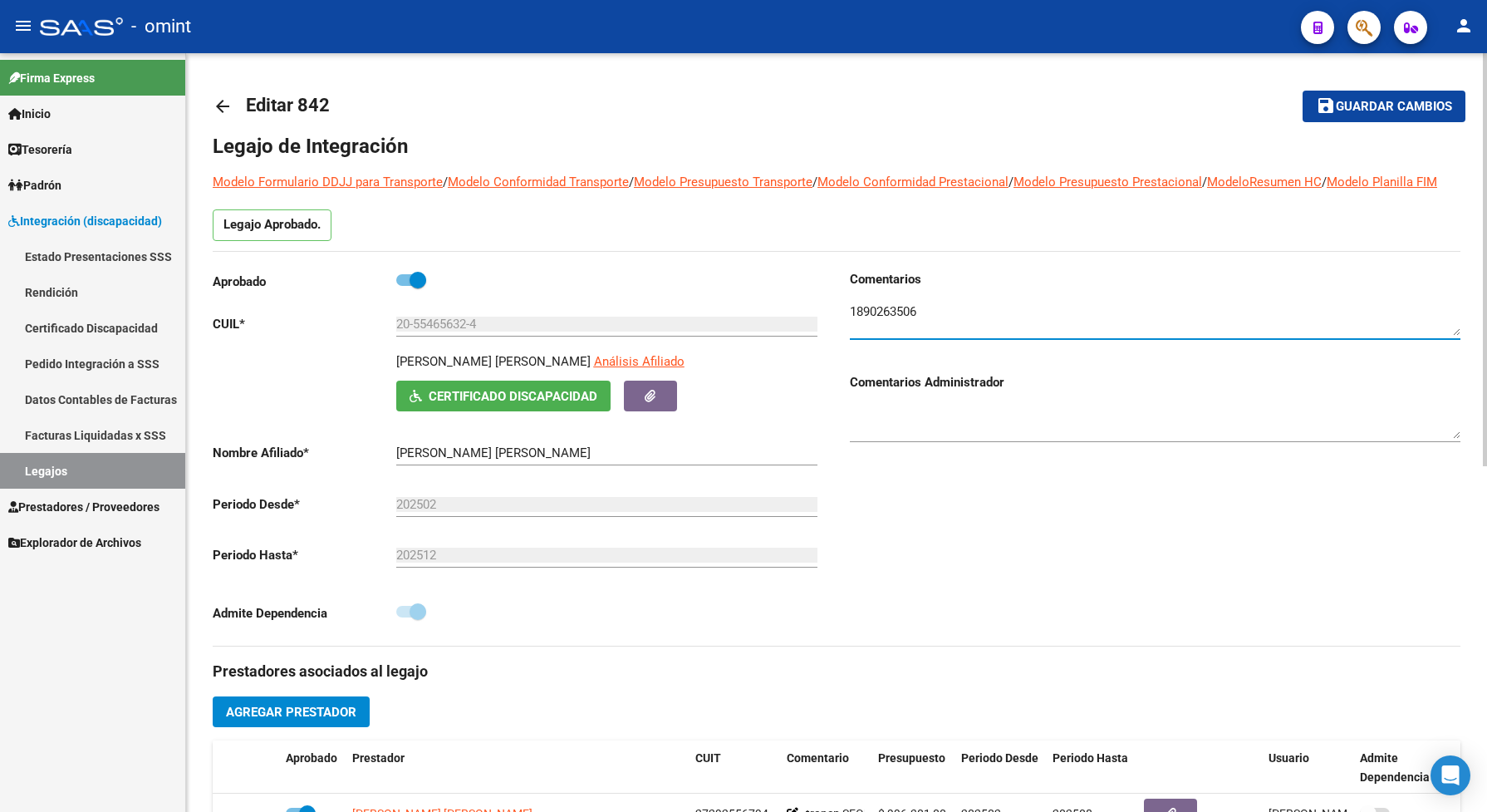
drag, startPoint x: 935, startPoint y: 331, endPoint x: 839, endPoint y: 330, distance: 96.0
click at [839, 330] on div "Comentarios Comentarios Administrador" at bounding box center [1148, 458] width 624 height 376
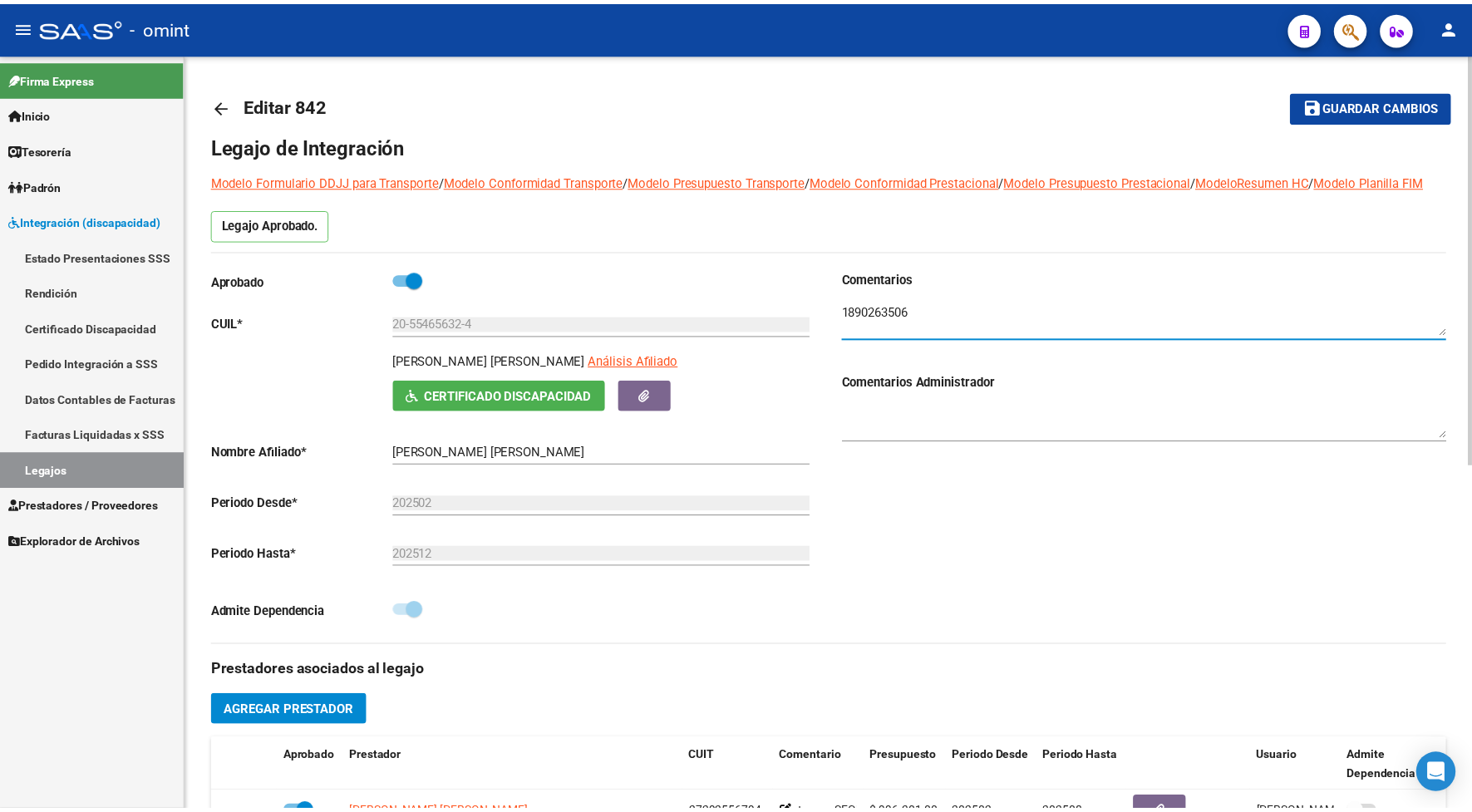
scroll to position [415, 0]
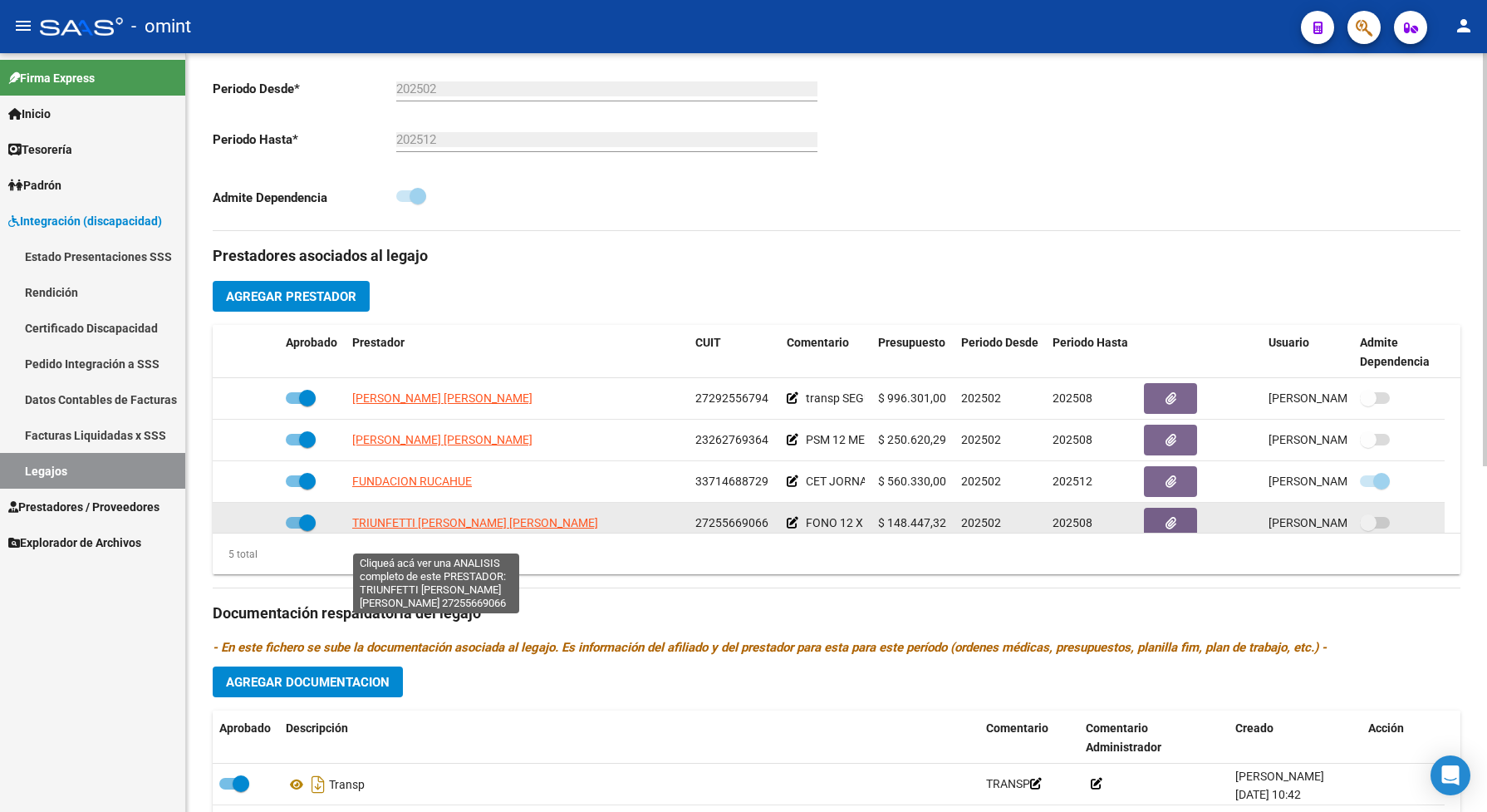
click at [506, 529] on span "TRIUNFETTI [PERSON_NAME] [PERSON_NAME]" at bounding box center [475, 523] width 246 height 14
type textarea "27255669066"
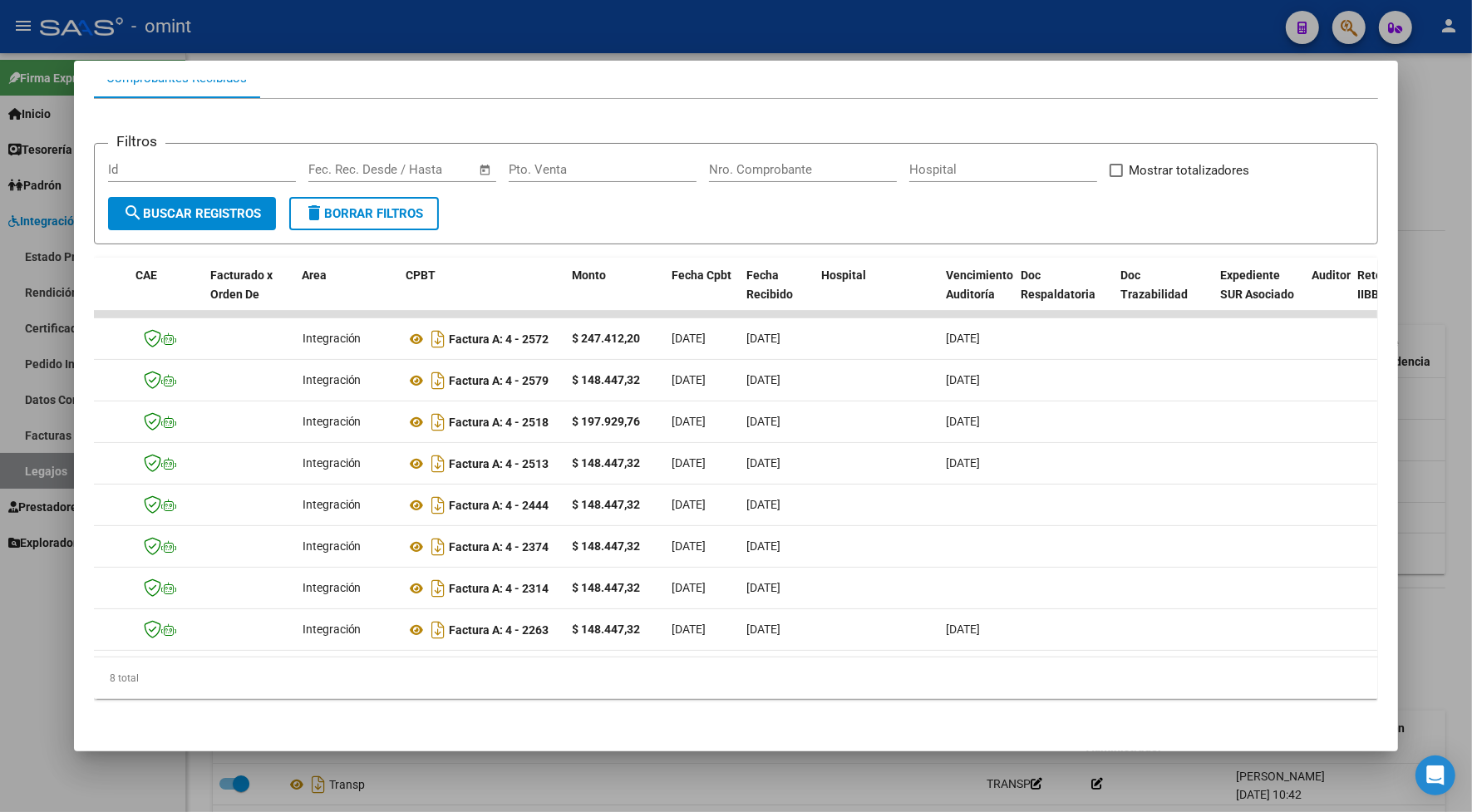
scroll to position [0, 0]
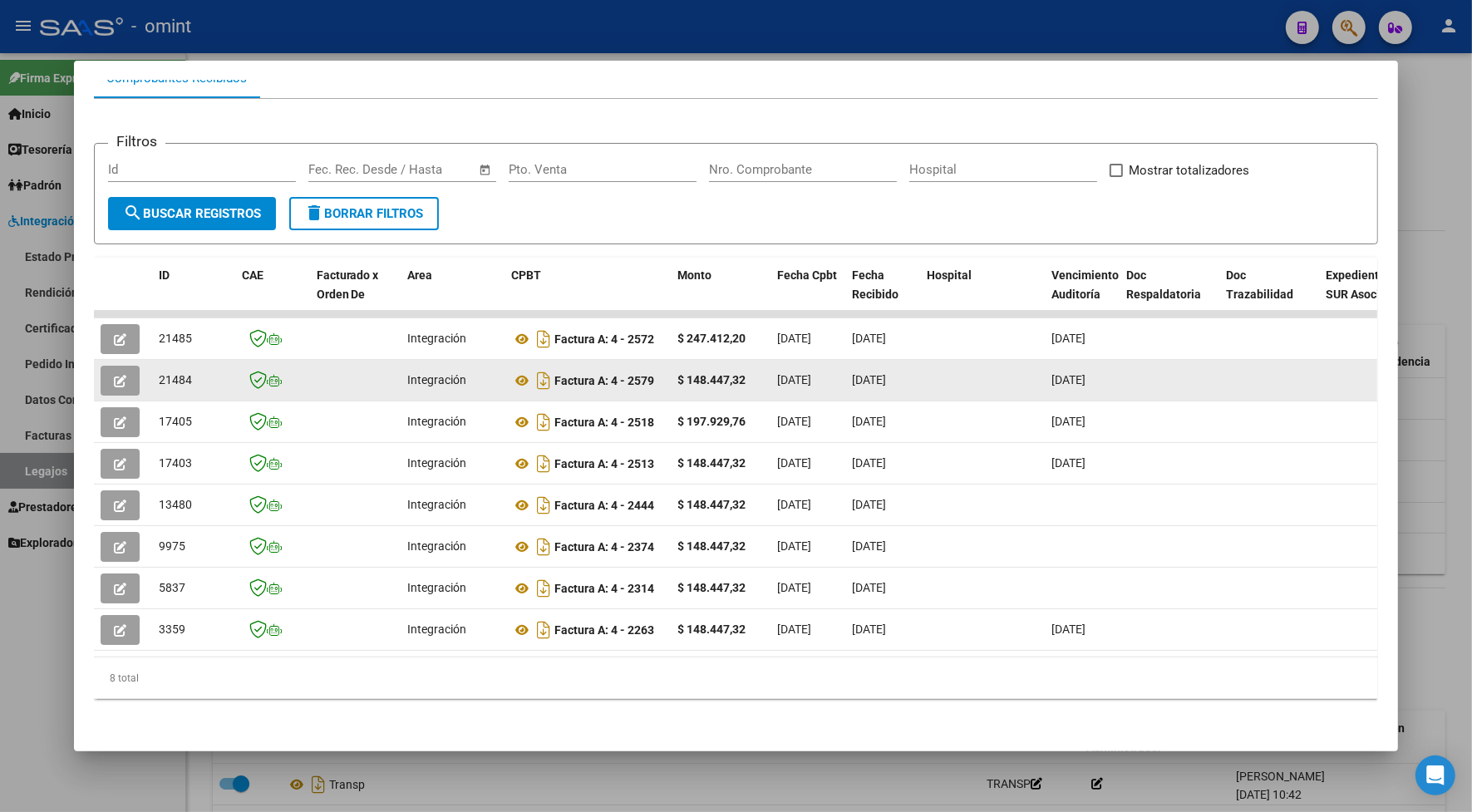
click at [114, 375] on icon "button" at bounding box center [120, 381] width 13 height 13
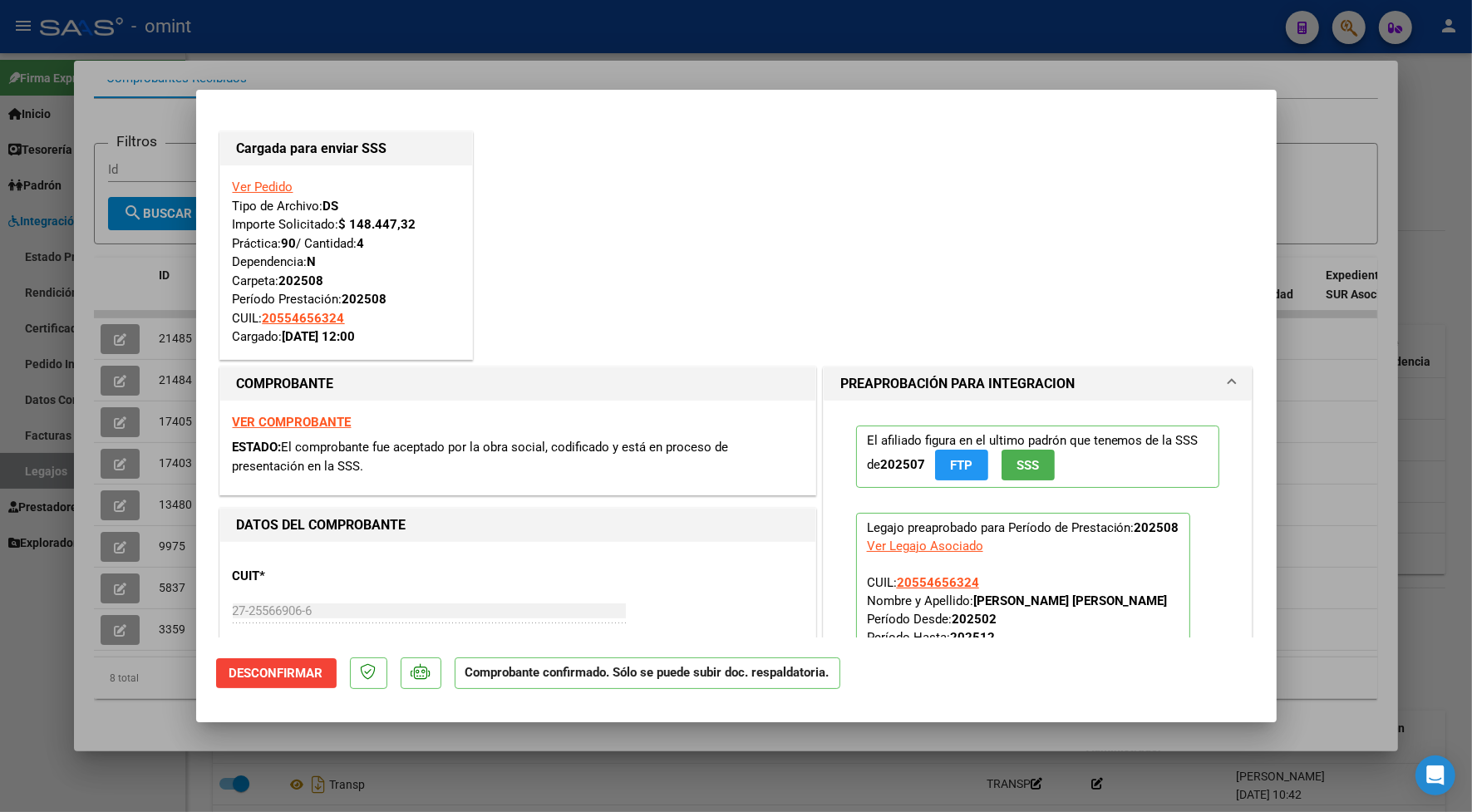
click at [559, 14] on div at bounding box center [736, 406] width 1472 height 812
type input "$ 0,00"
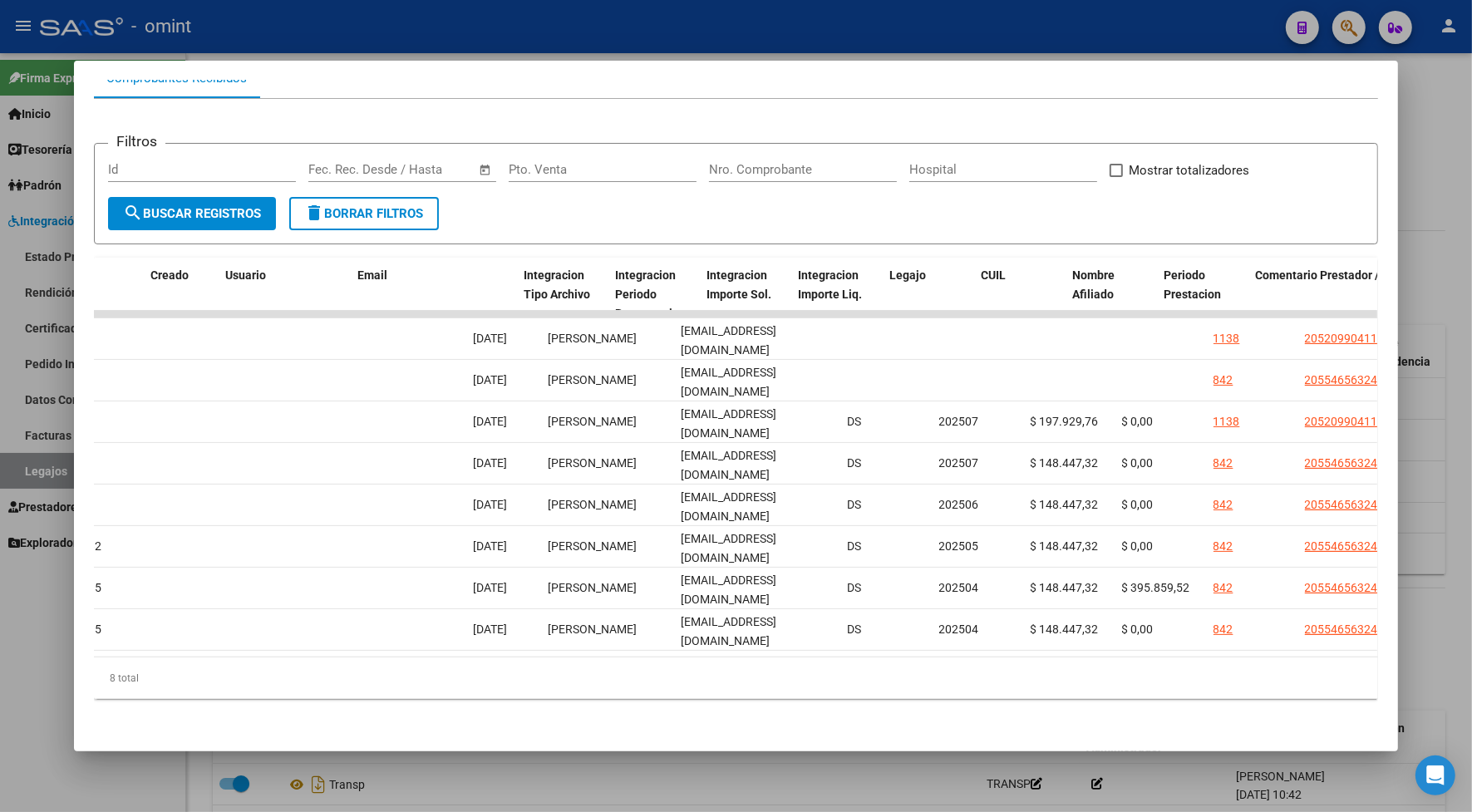
scroll to position [0, 2053]
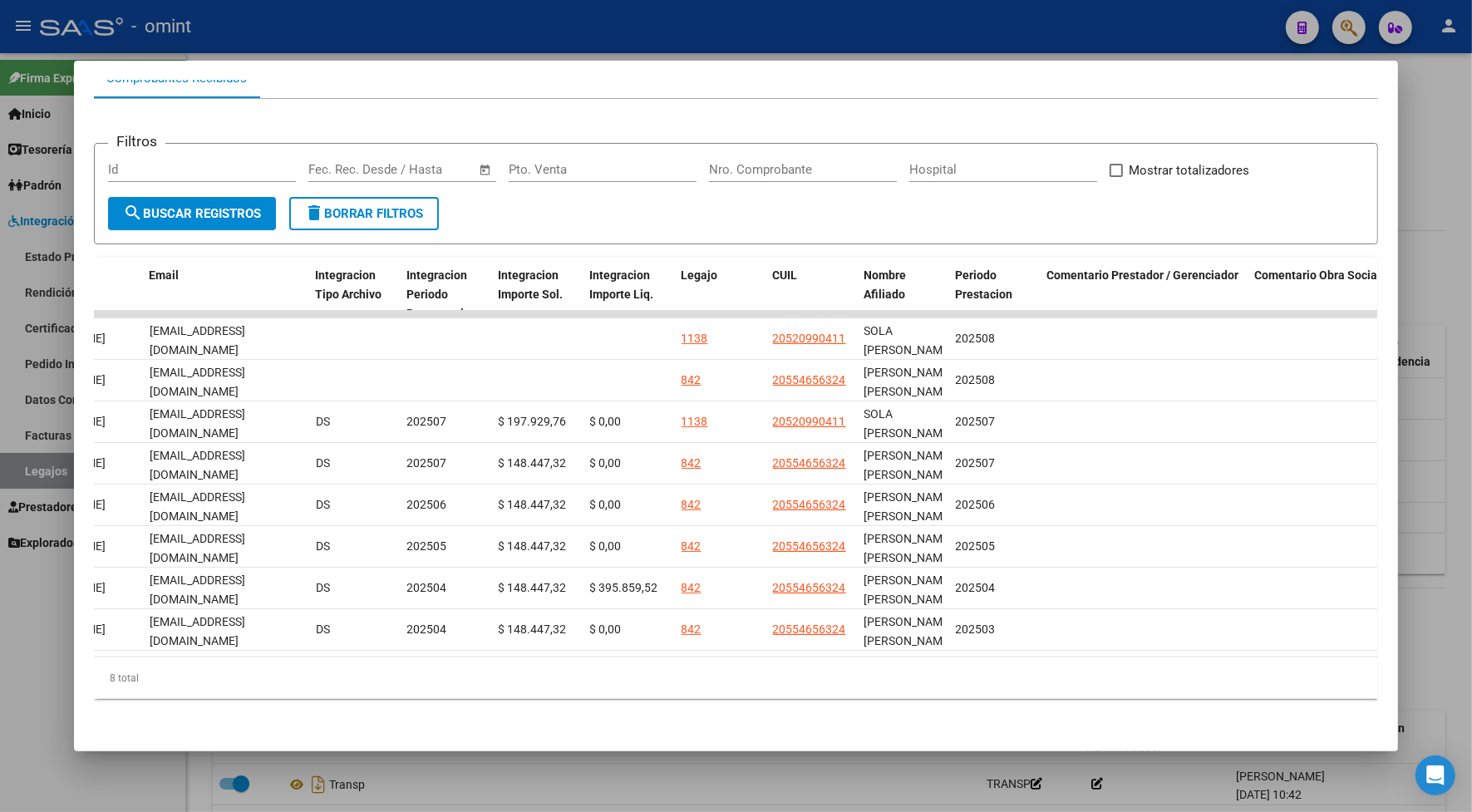
click at [737, 31] on div at bounding box center [736, 406] width 1472 height 812
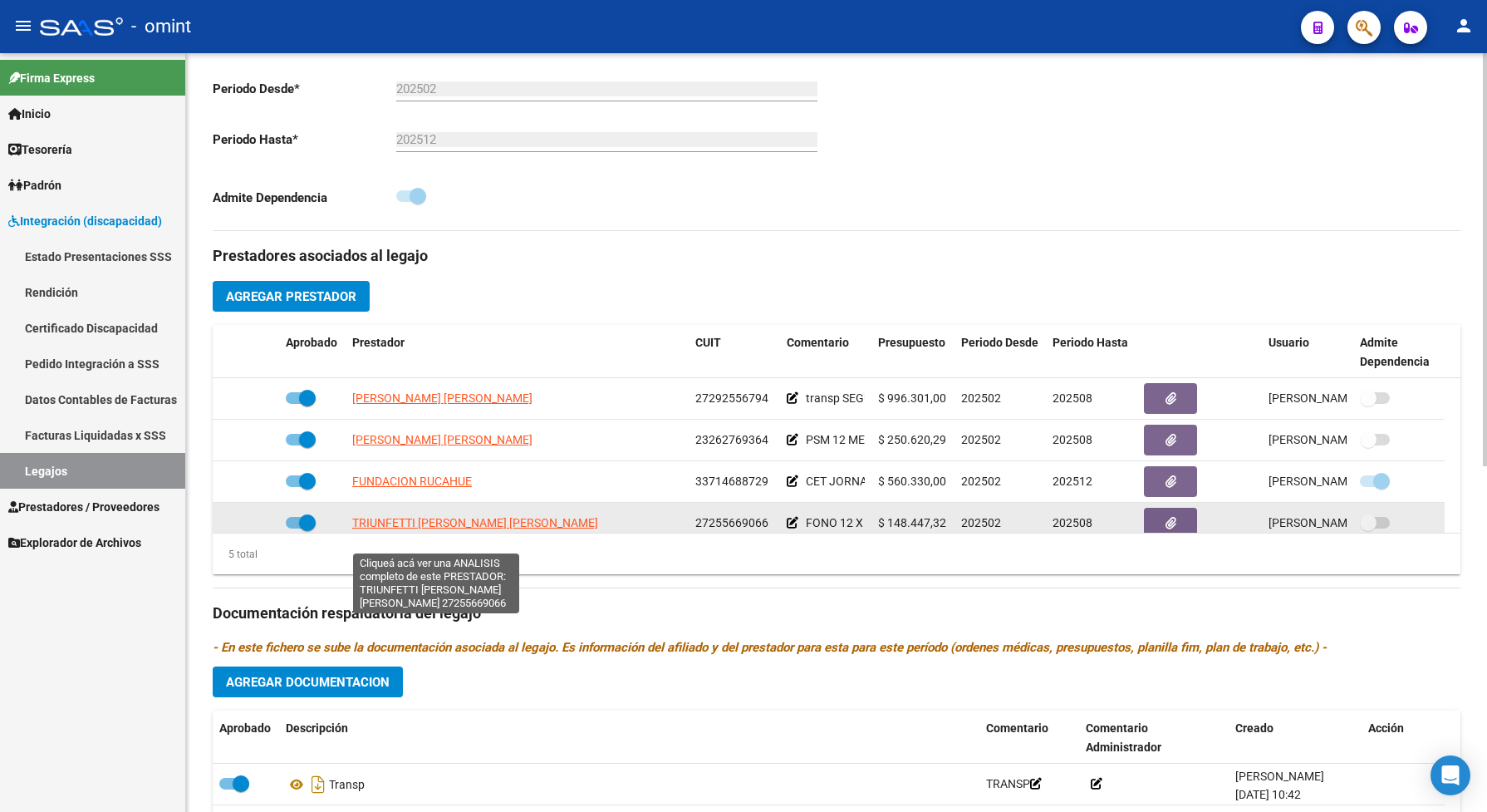
click at [487, 529] on span "TRIUNFETTI [PERSON_NAME] [PERSON_NAME]" at bounding box center [475, 523] width 246 height 14
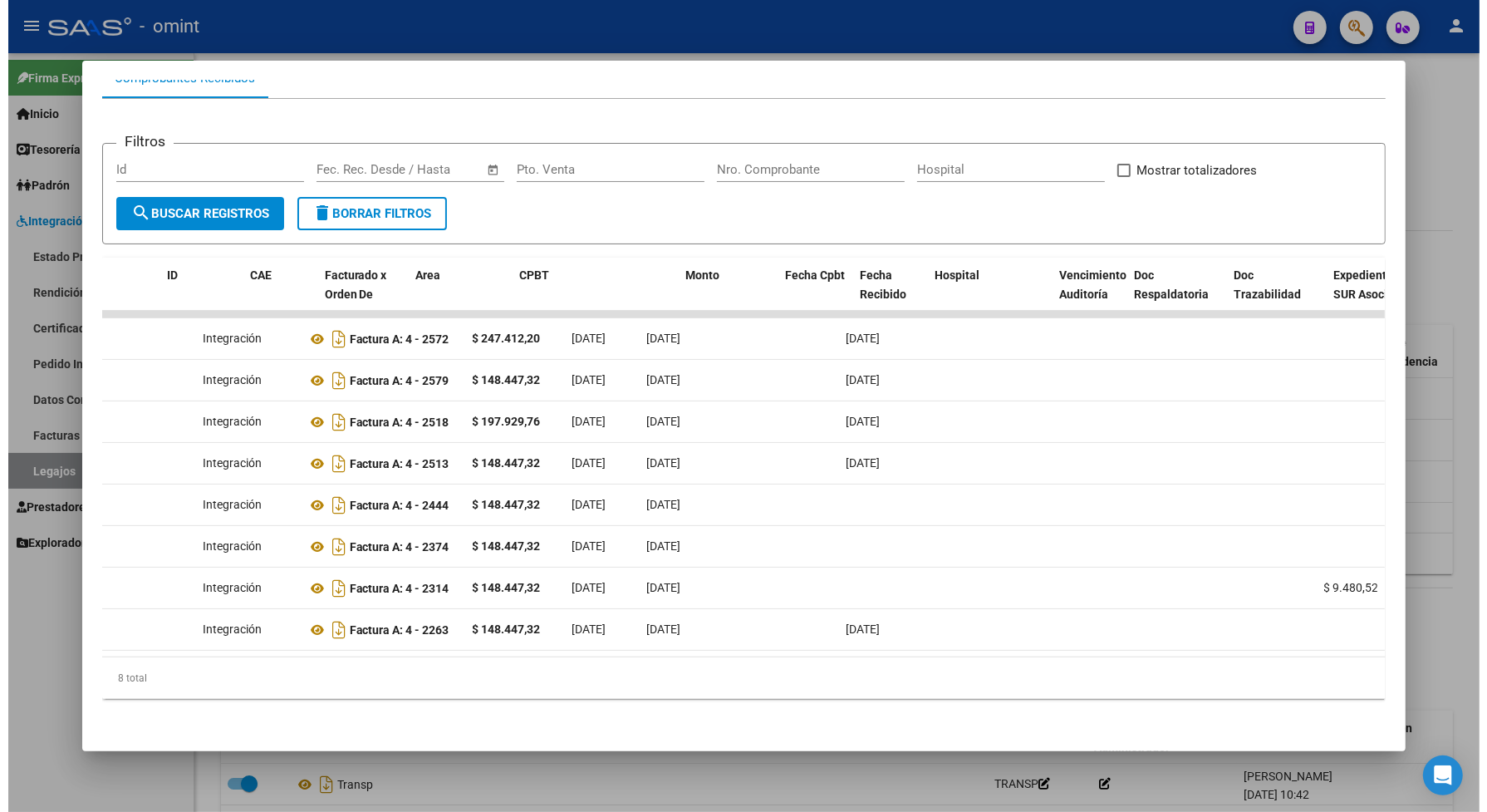
scroll to position [0, 0]
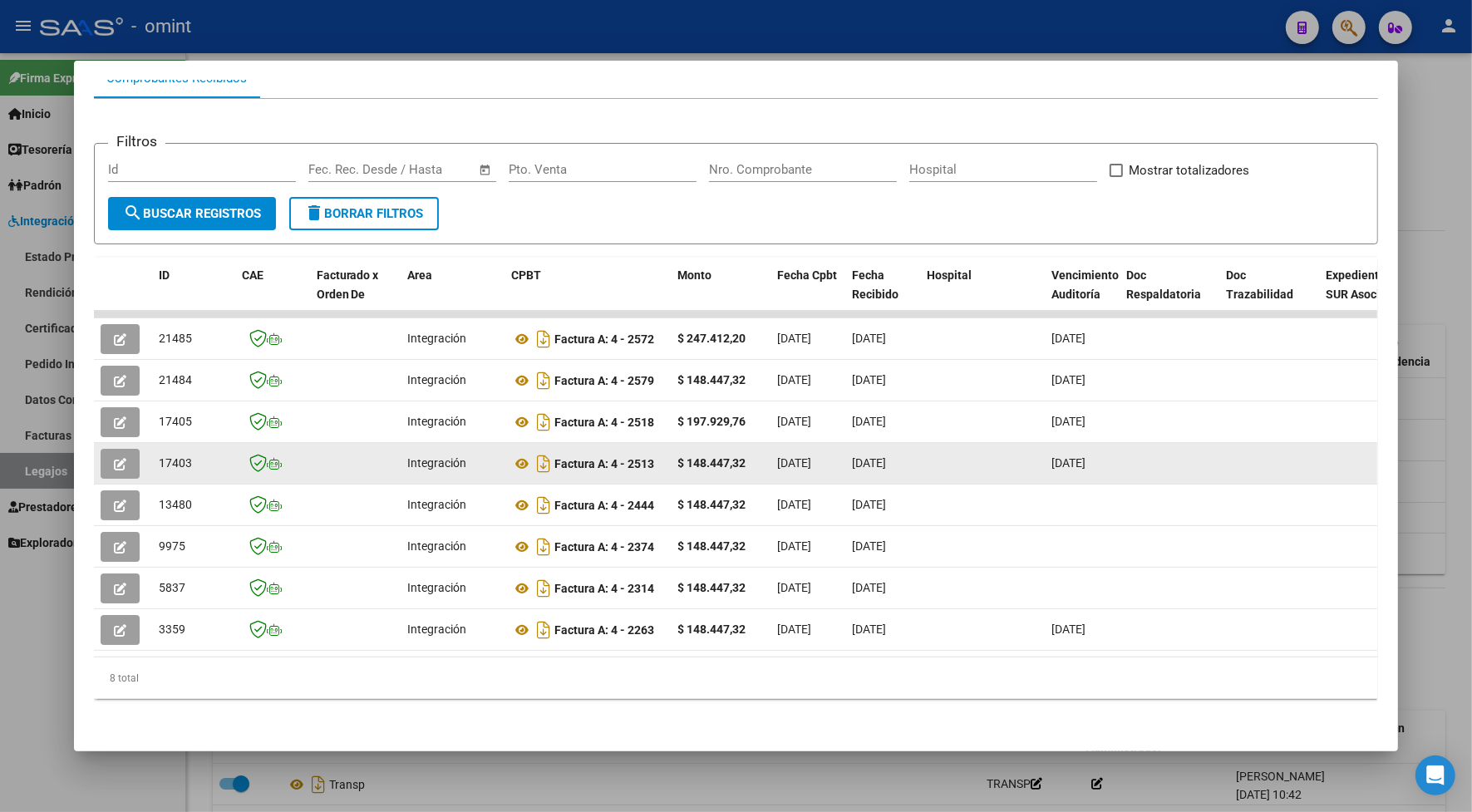
click at [114, 458] on icon "button" at bounding box center [120, 464] width 13 height 13
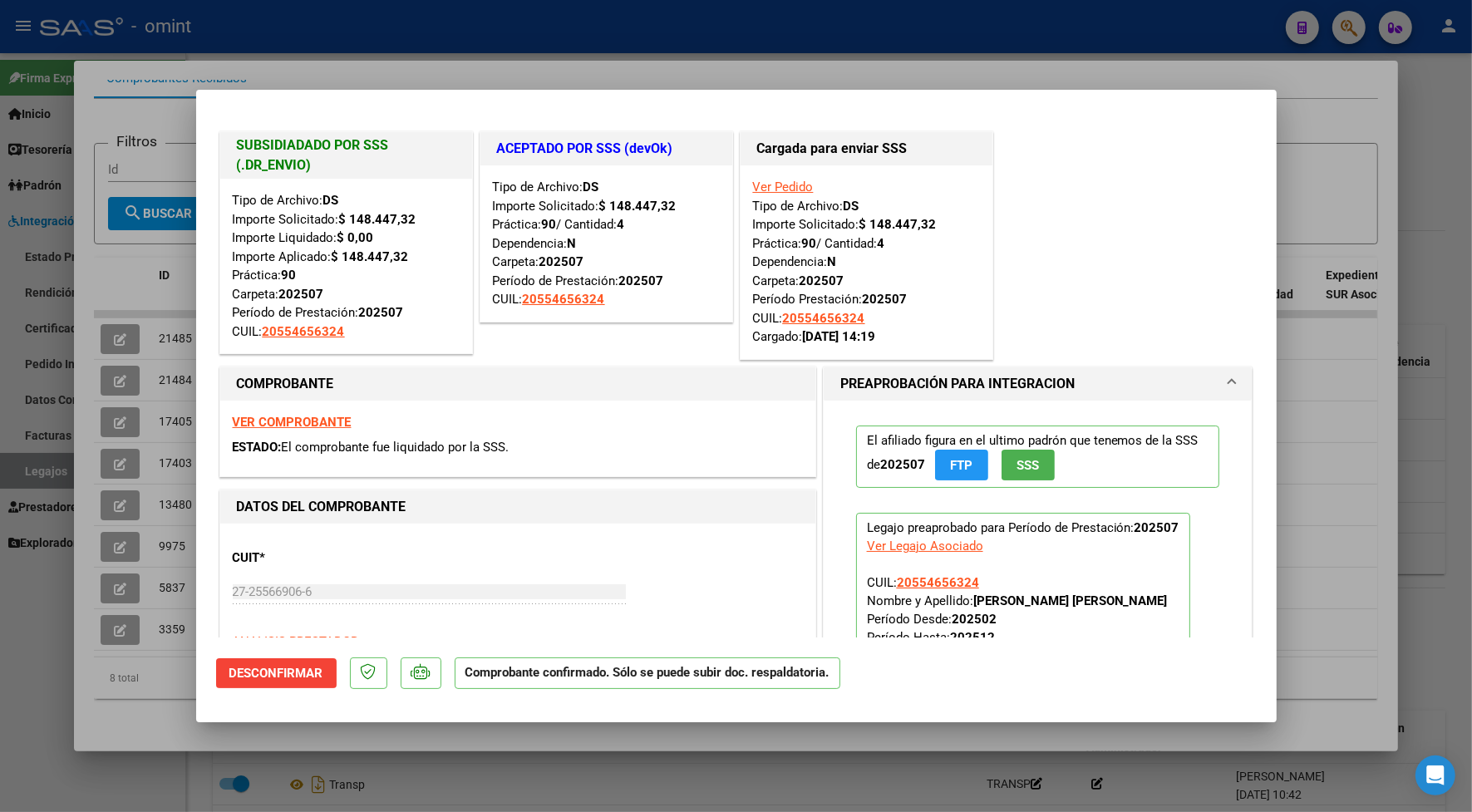
click at [387, 37] on div at bounding box center [736, 406] width 1472 height 812
type input "$ 0,00"
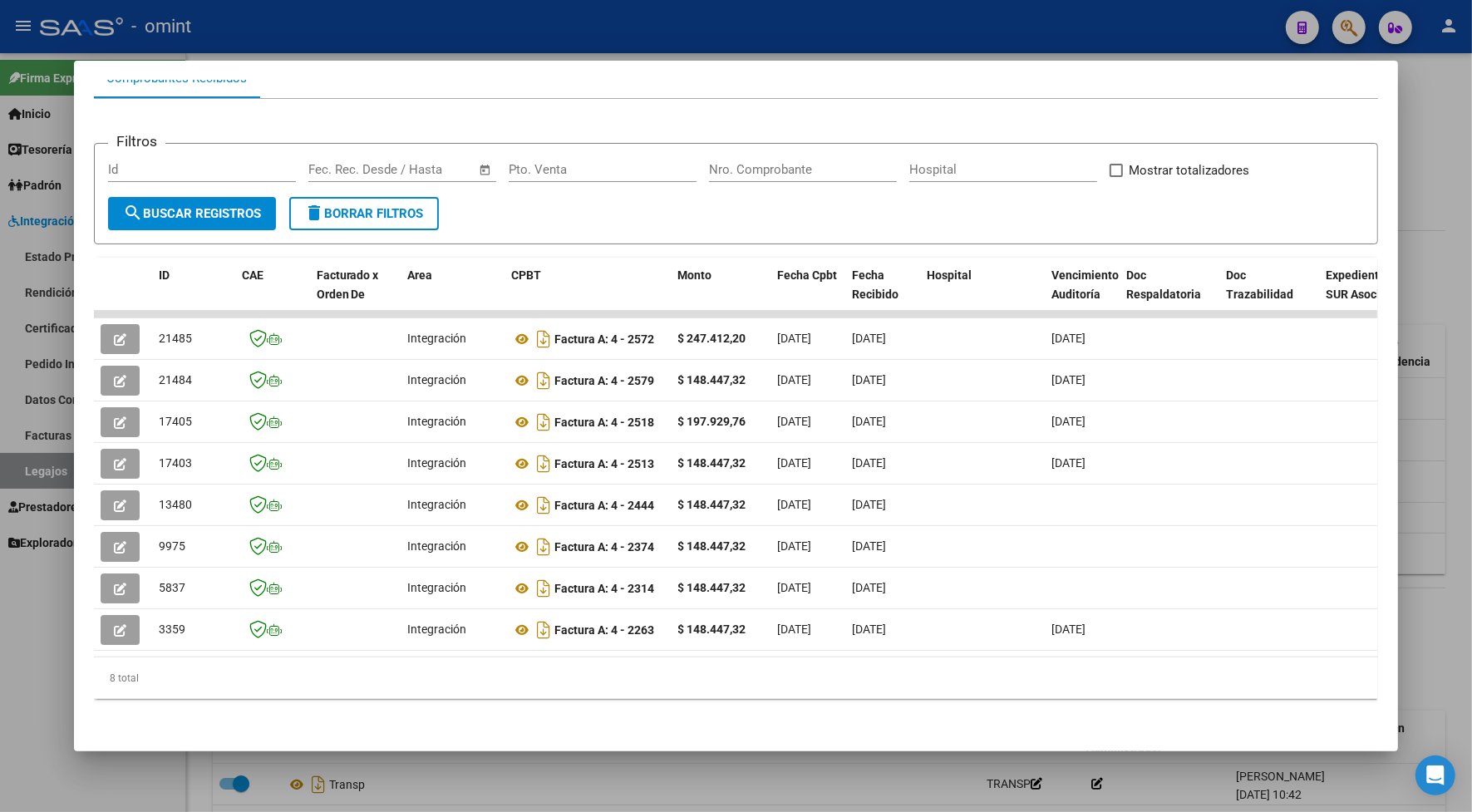
click at [444, 35] on div at bounding box center [736, 406] width 1472 height 812
